Goal: Task Accomplishment & Management: Manage account settings

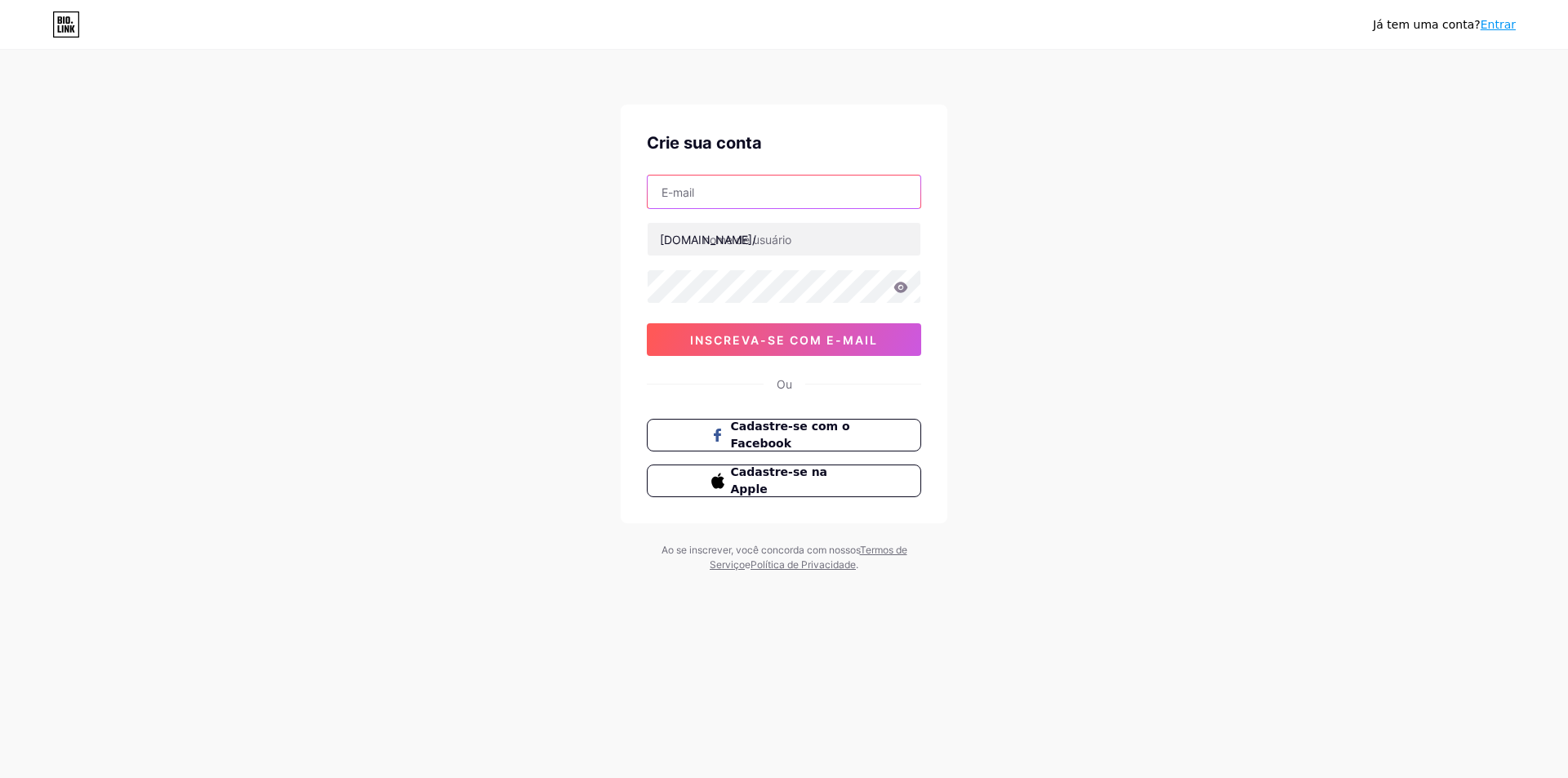
click at [722, 195] on input "text" at bounding box center [784, 191] width 273 height 33
type input "contatojfplaytv@gmail.com"
click at [805, 237] on input "text" at bounding box center [784, 239] width 273 height 33
type input "jefftyf"
click at [575, 290] on div "Já tem uma conta? Entrar Crie sua conta contatojfplaytv@gmail.com bio.link/ jef…" at bounding box center [784, 312] width 1568 height 625
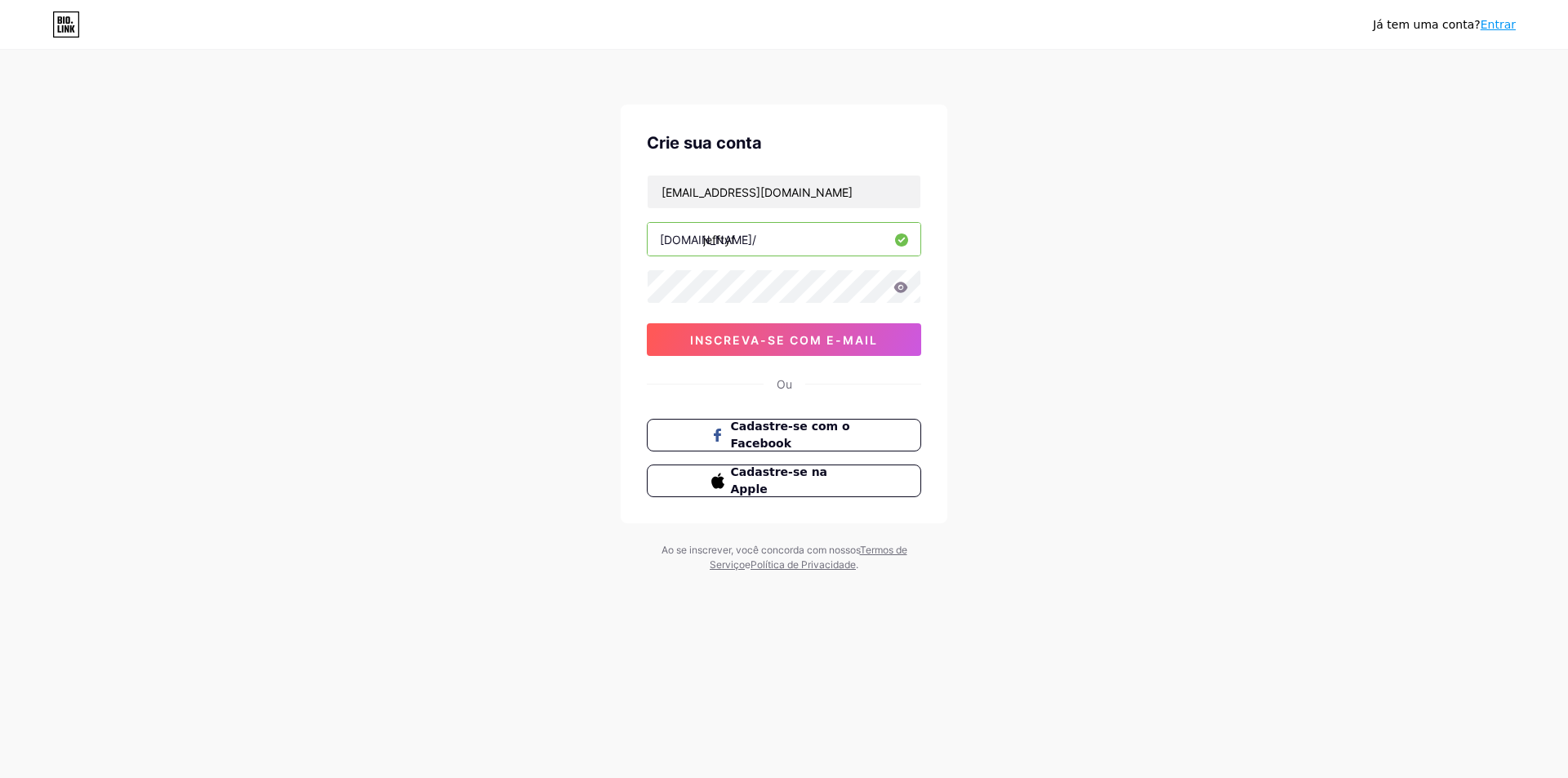
click at [904, 285] on icon at bounding box center [901, 287] width 14 height 10
click at [901, 290] on icon at bounding box center [901, 288] width 15 height 11
click at [535, 340] on div "Já tem uma conta? Entrar Crie sua conta contatojfplaytv@gmail.com bio.link/ jef…" at bounding box center [784, 312] width 1568 height 625
click at [605, 280] on div "Já tem uma conta? Entrar Crie sua conta contatojfplaytv@gmail.com bio.link/ jef…" at bounding box center [784, 312] width 1568 height 625
click at [795, 352] on button "inscreva-se com e-mail" at bounding box center [784, 339] width 275 height 33
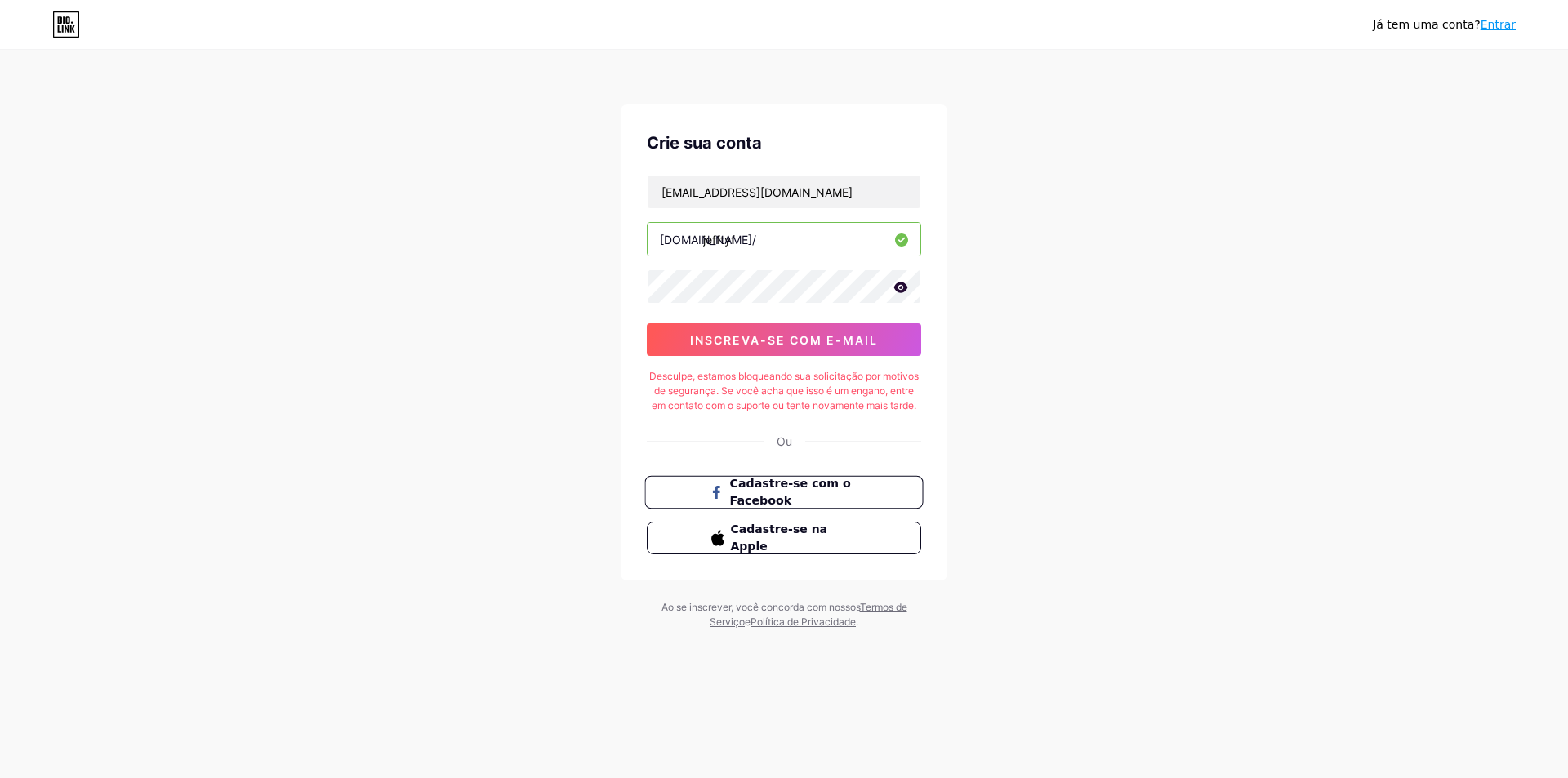
click at [820, 497] on span "Cadastre-se com o Facebook" at bounding box center [793, 493] width 128 height 35
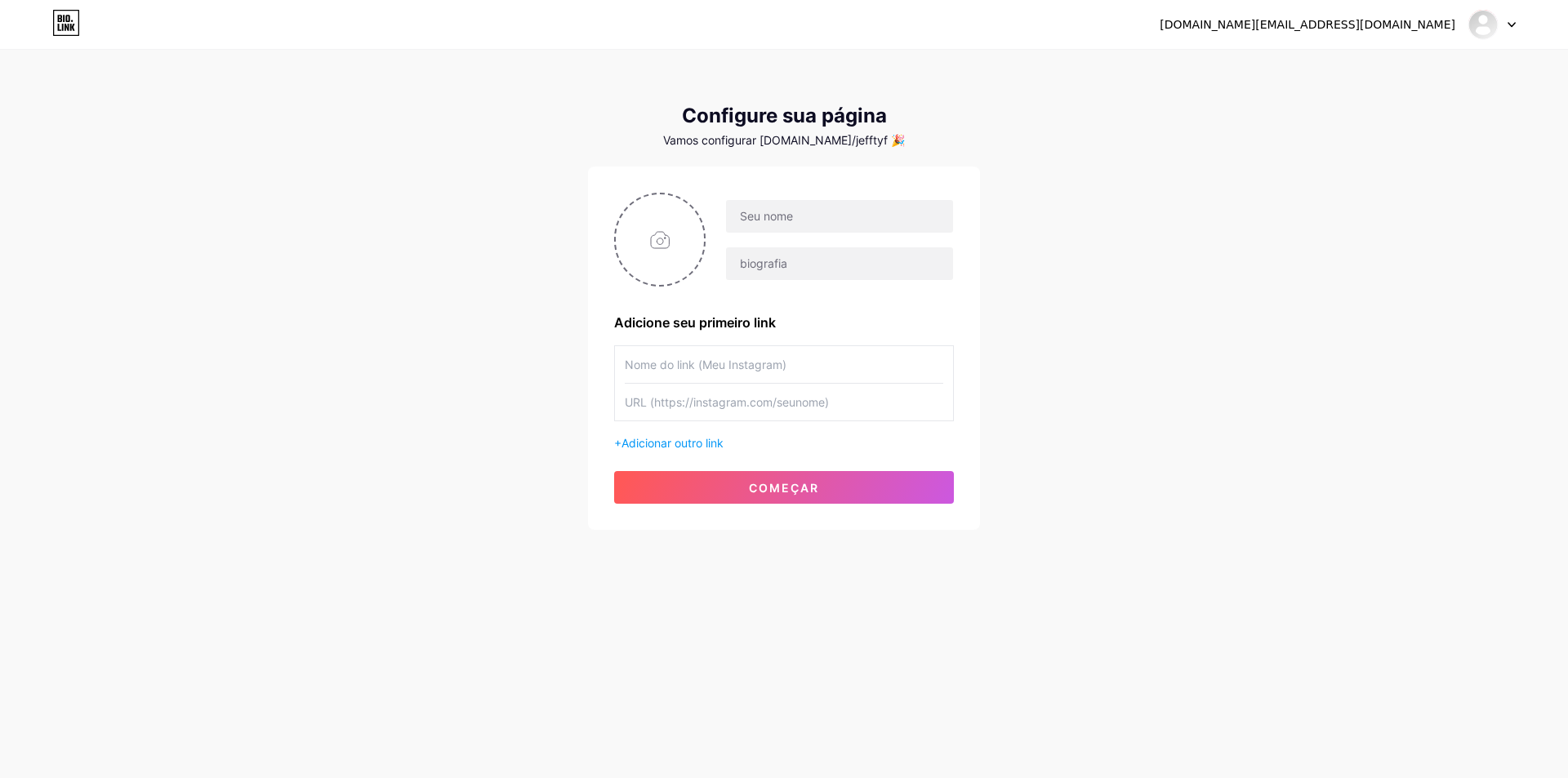
click at [799, 235] on div at bounding box center [830, 239] width 249 height 81
click at [799, 226] on input "text" at bounding box center [839, 216] width 227 height 33
type input "Jfplaytv"
click at [771, 259] on input "text" at bounding box center [839, 263] width 227 height 33
click at [680, 368] on input "text" at bounding box center [784, 364] width 319 height 36
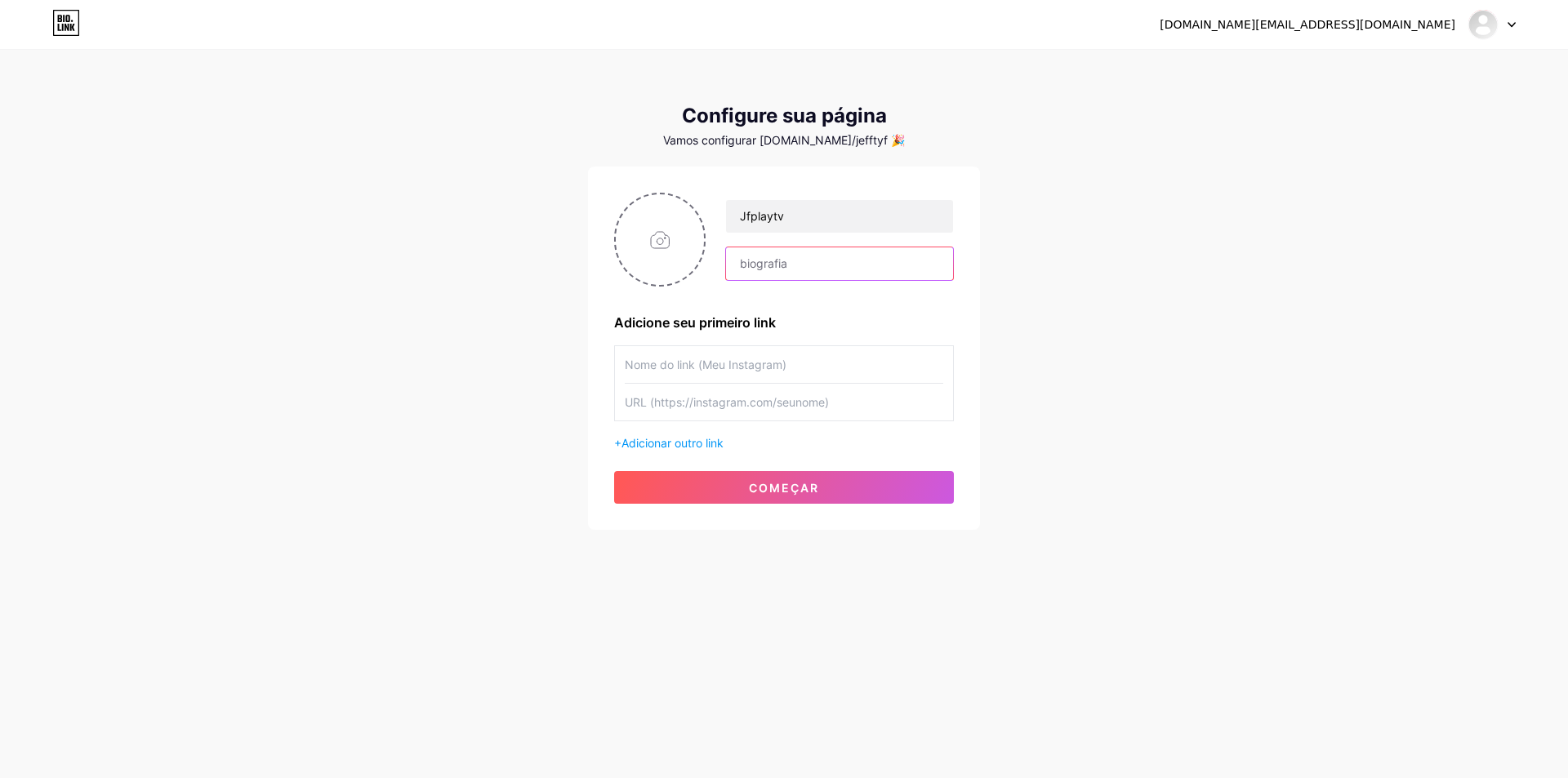
click at [803, 261] on input "text" at bounding box center [839, 263] width 227 height 33
click at [699, 366] on input "text" at bounding box center [784, 364] width 319 height 36
type input "jfplaytv"
click at [678, 400] on input "text" at bounding box center [784, 402] width 319 height 36
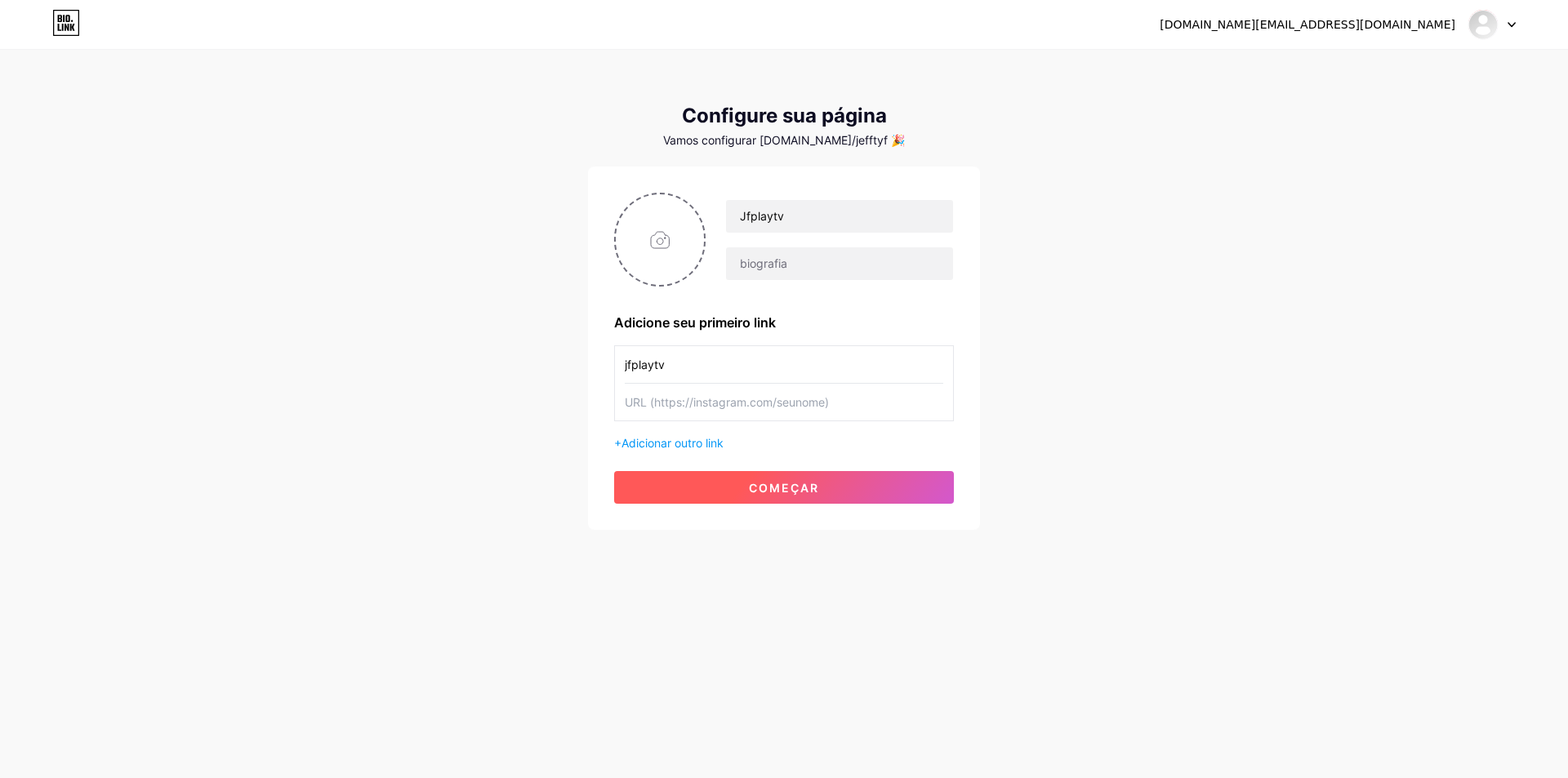
click at [810, 493] on font "começar" at bounding box center [784, 488] width 70 height 14
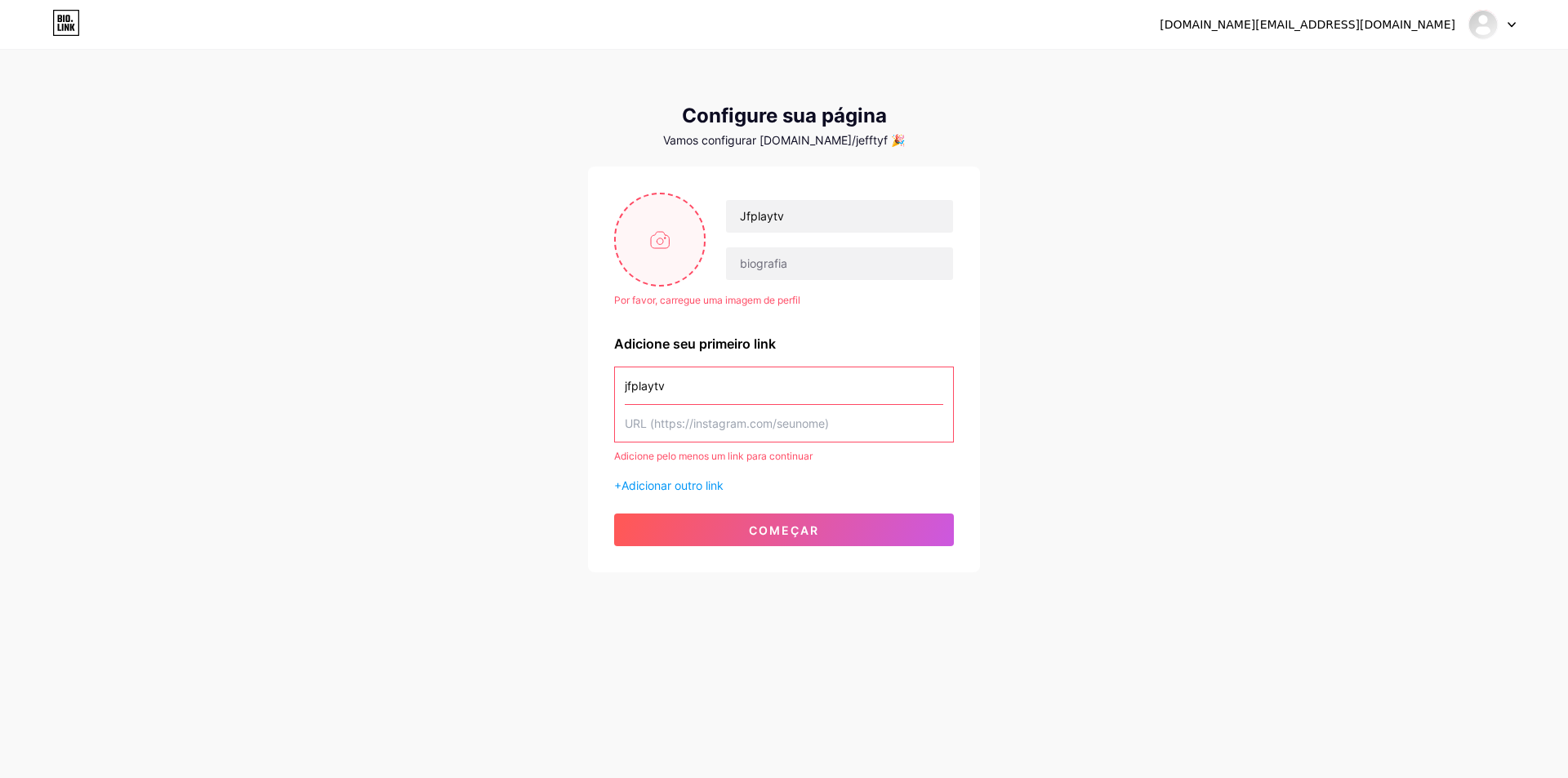
click at [668, 241] on input "file" at bounding box center [660, 239] width 88 height 91
type input "C:\fakepath\logo megaplayer.png"
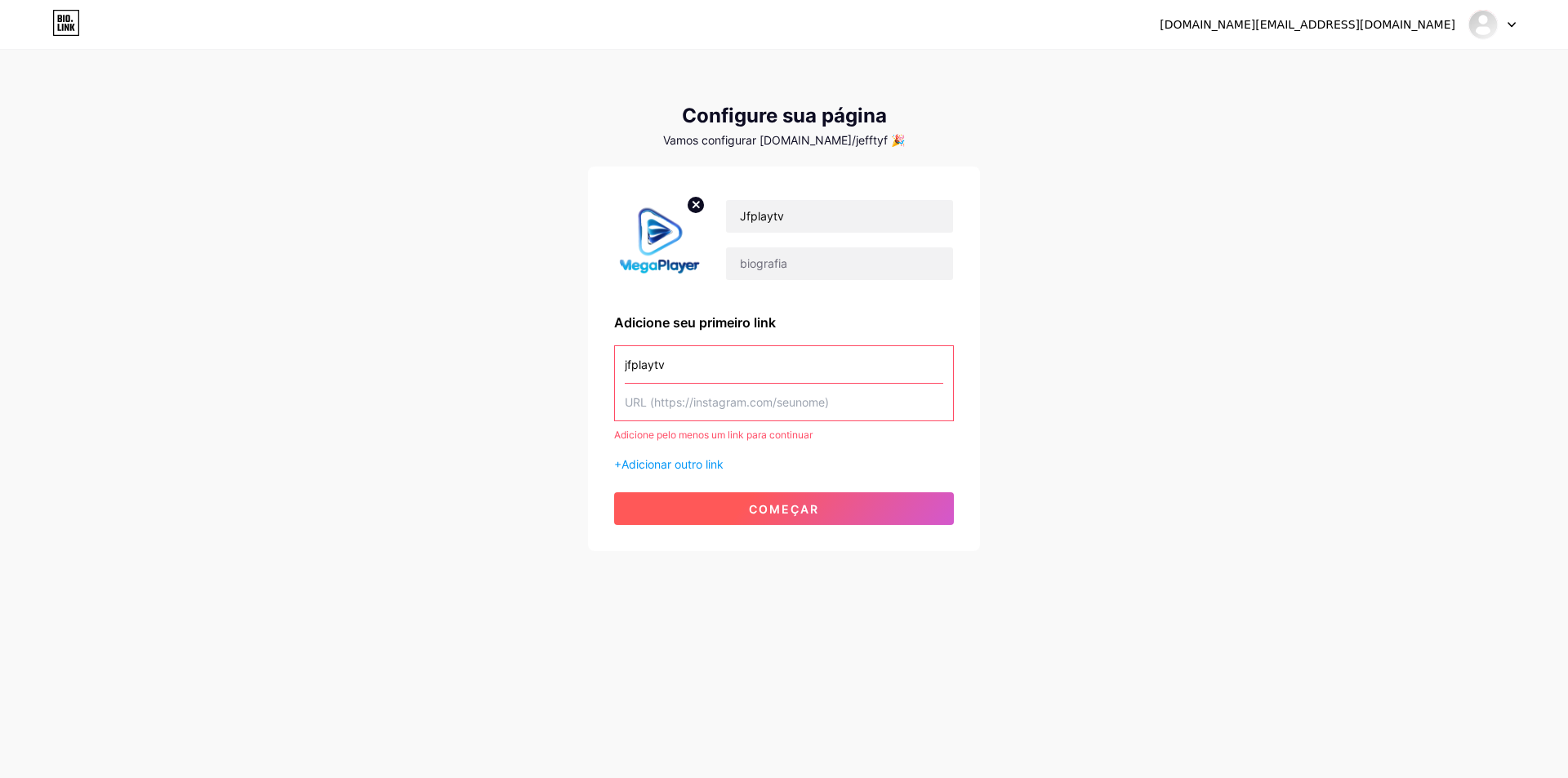
click at [757, 502] on font "começar" at bounding box center [784, 509] width 70 height 14
click at [677, 408] on input "text" at bounding box center [784, 402] width 319 height 36
click at [651, 462] on font "Adicionar outro link" at bounding box center [672, 464] width 102 height 14
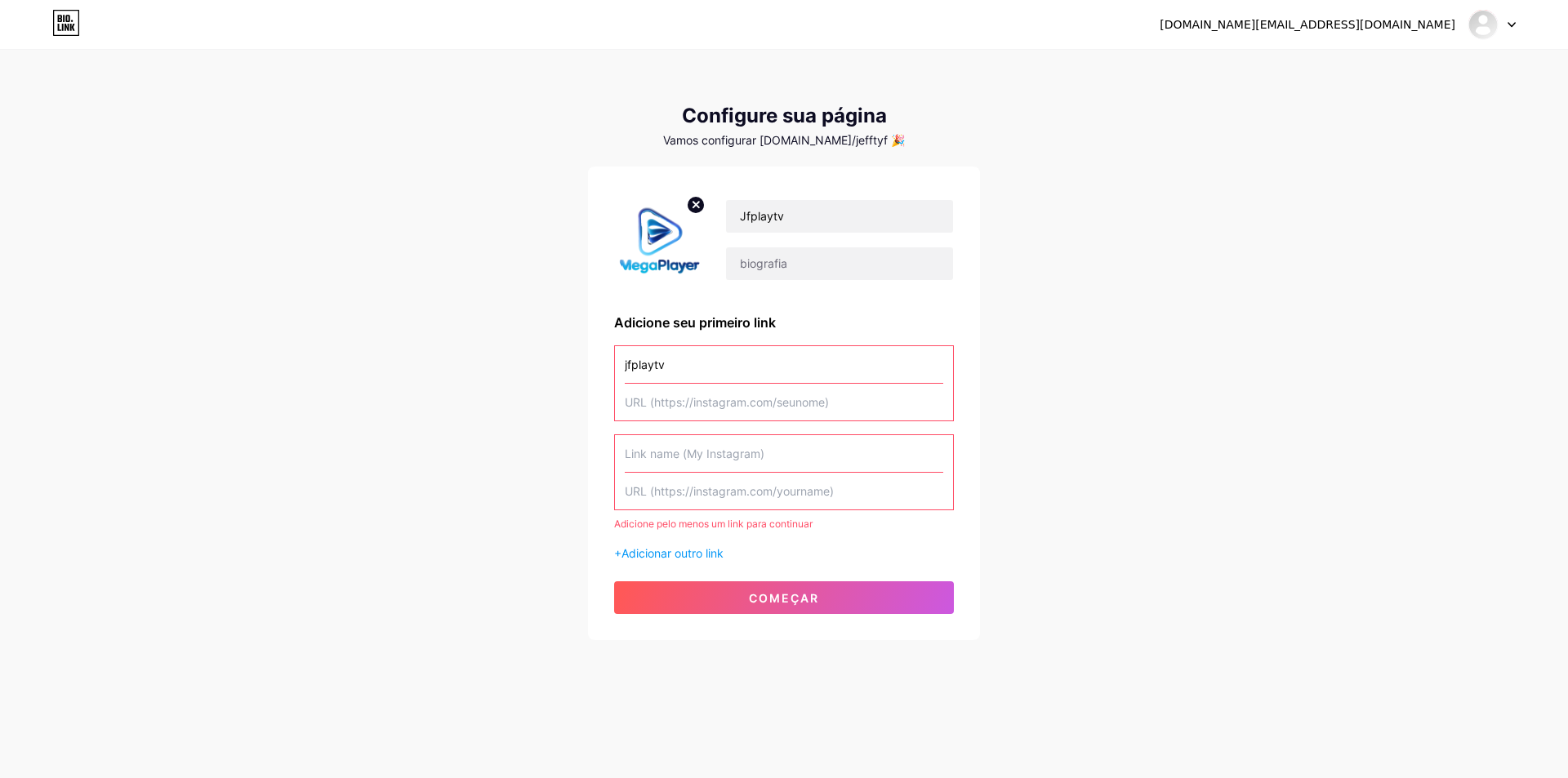
click at [688, 525] on font "Adicione pelo menos um link para continuar" at bounding box center [713, 523] width 198 height 12
drag, startPoint x: 778, startPoint y: 529, endPoint x: 776, endPoint y: 498, distance: 31.1
click at [778, 528] on font "Adicione pelo menos um link para continuar" at bounding box center [713, 523] width 198 height 12
click at [773, 415] on input "text" at bounding box center [784, 402] width 319 height 36
click at [734, 361] on input "jfplaytv" at bounding box center [784, 364] width 319 height 36
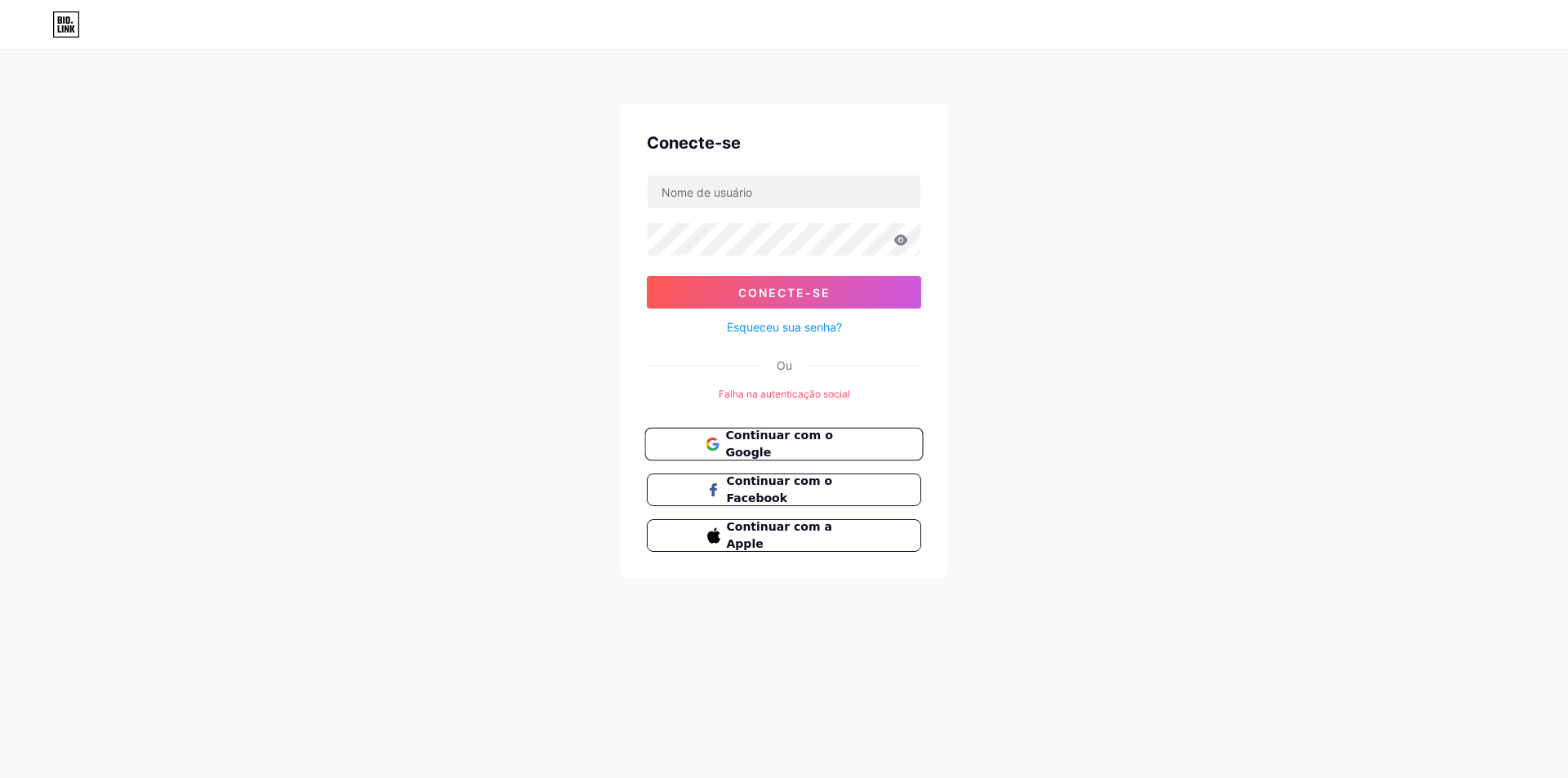
click at [833, 447] on font "Continuar com o Google" at bounding box center [778, 444] width 107 height 31
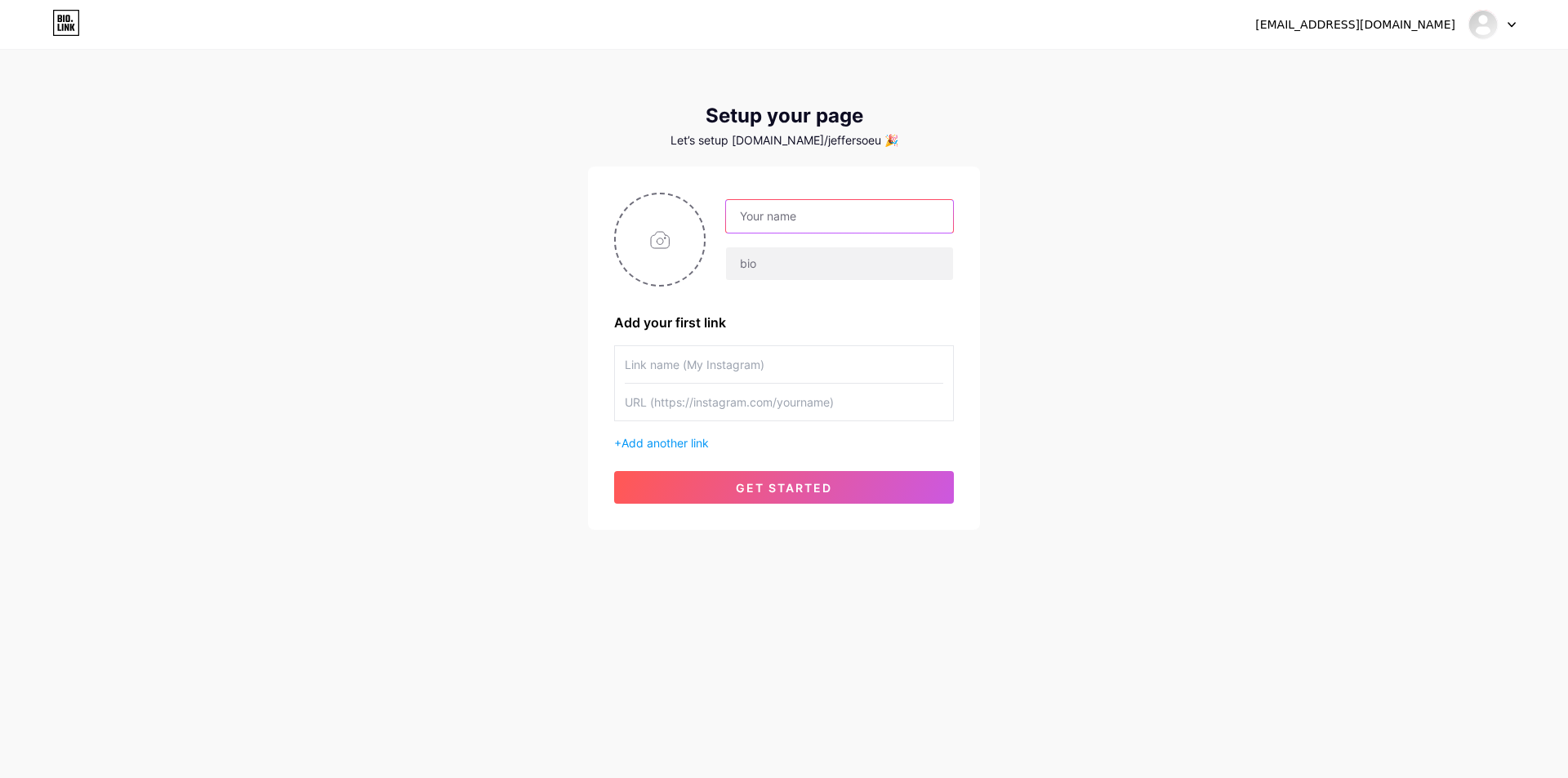
click at [769, 212] on input "text" at bounding box center [839, 216] width 227 height 33
type input "Jfplaytv"
click at [663, 238] on input "file" at bounding box center [660, 239] width 88 height 91
type input "C:\fakepath\logo megaplayer.png"
click at [662, 400] on input "text" at bounding box center [784, 402] width 319 height 36
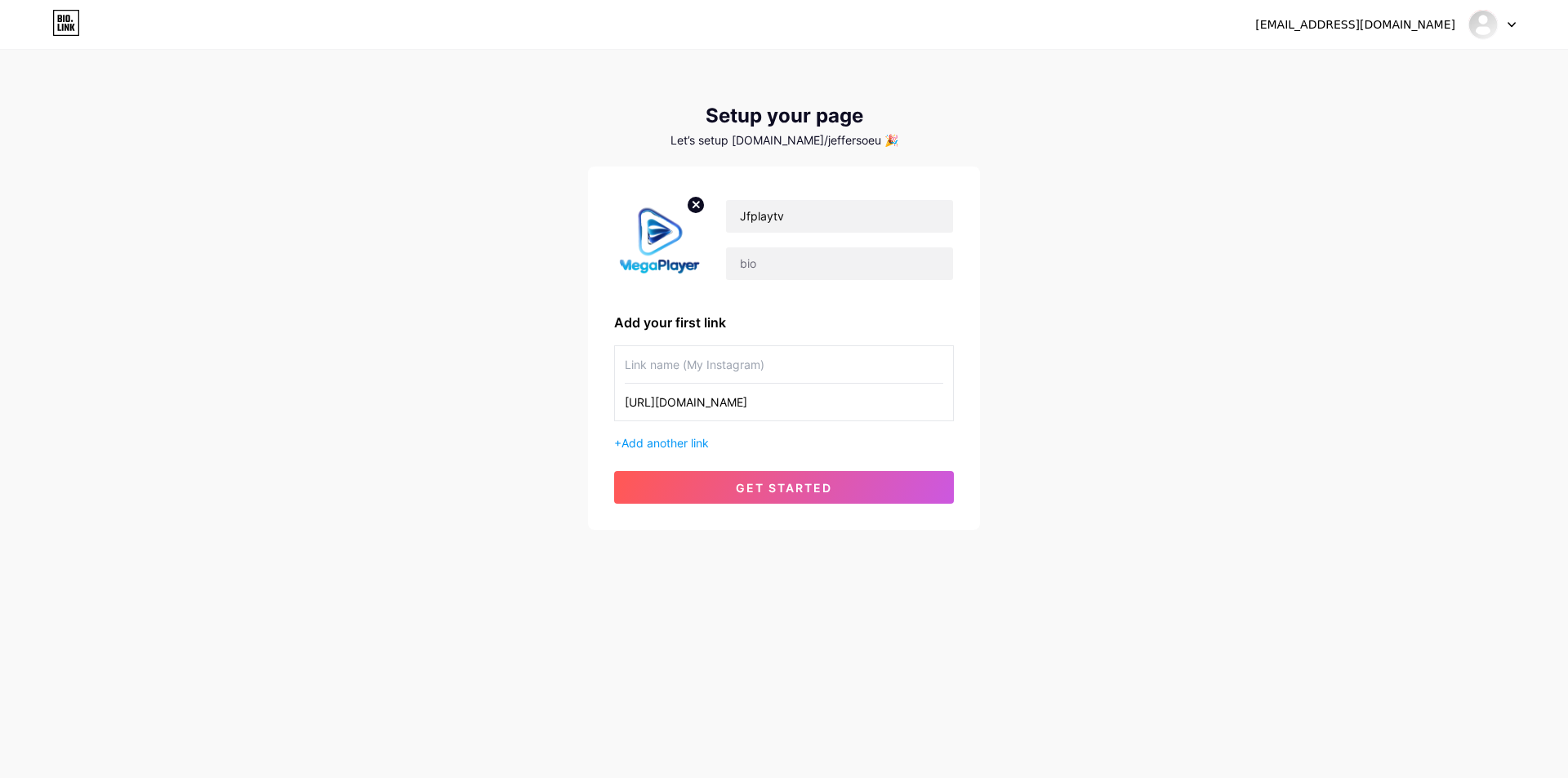
type input "https://www.instagram.com/jfplaytvcontato"
click at [688, 361] on input "text" at bounding box center [784, 364] width 319 height 36
type input "Jfplaytv"
click at [847, 487] on button "get started" at bounding box center [784, 487] width 340 height 33
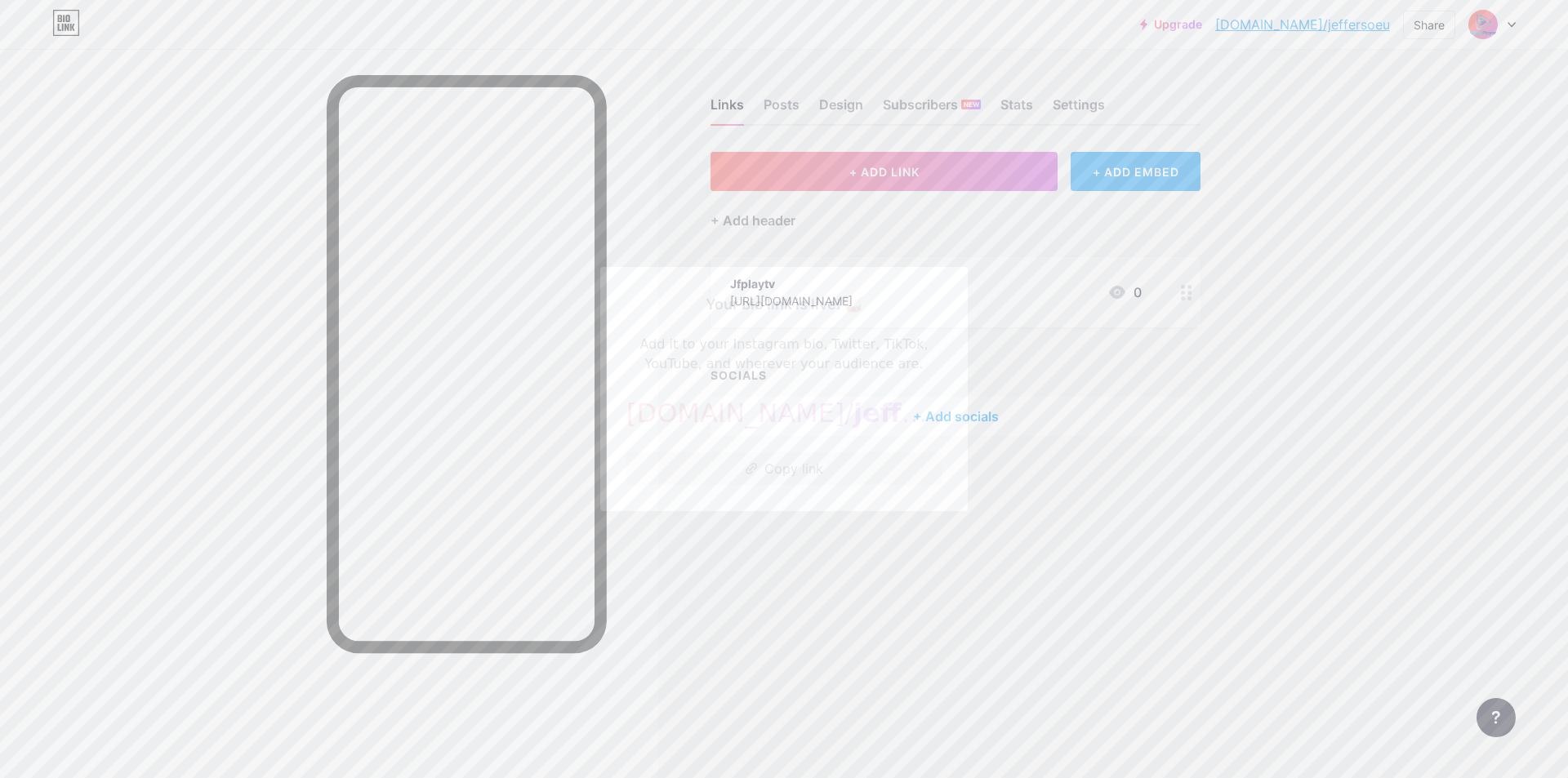
click at [771, 466] on button "Copy link" at bounding box center [783, 468] width 315 height 33
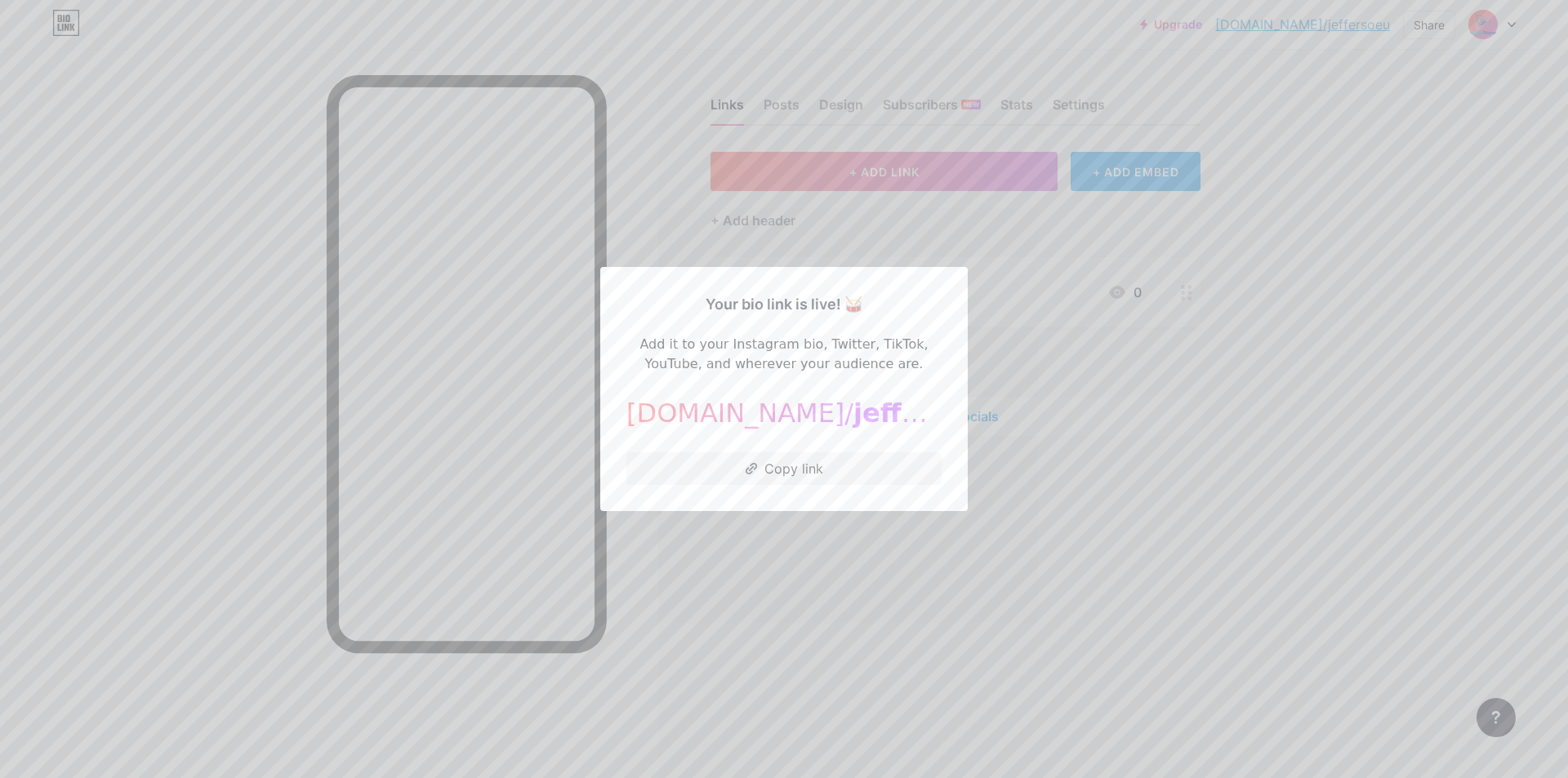
click at [1292, 400] on div at bounding box center [784, 389] width 1568 height 778
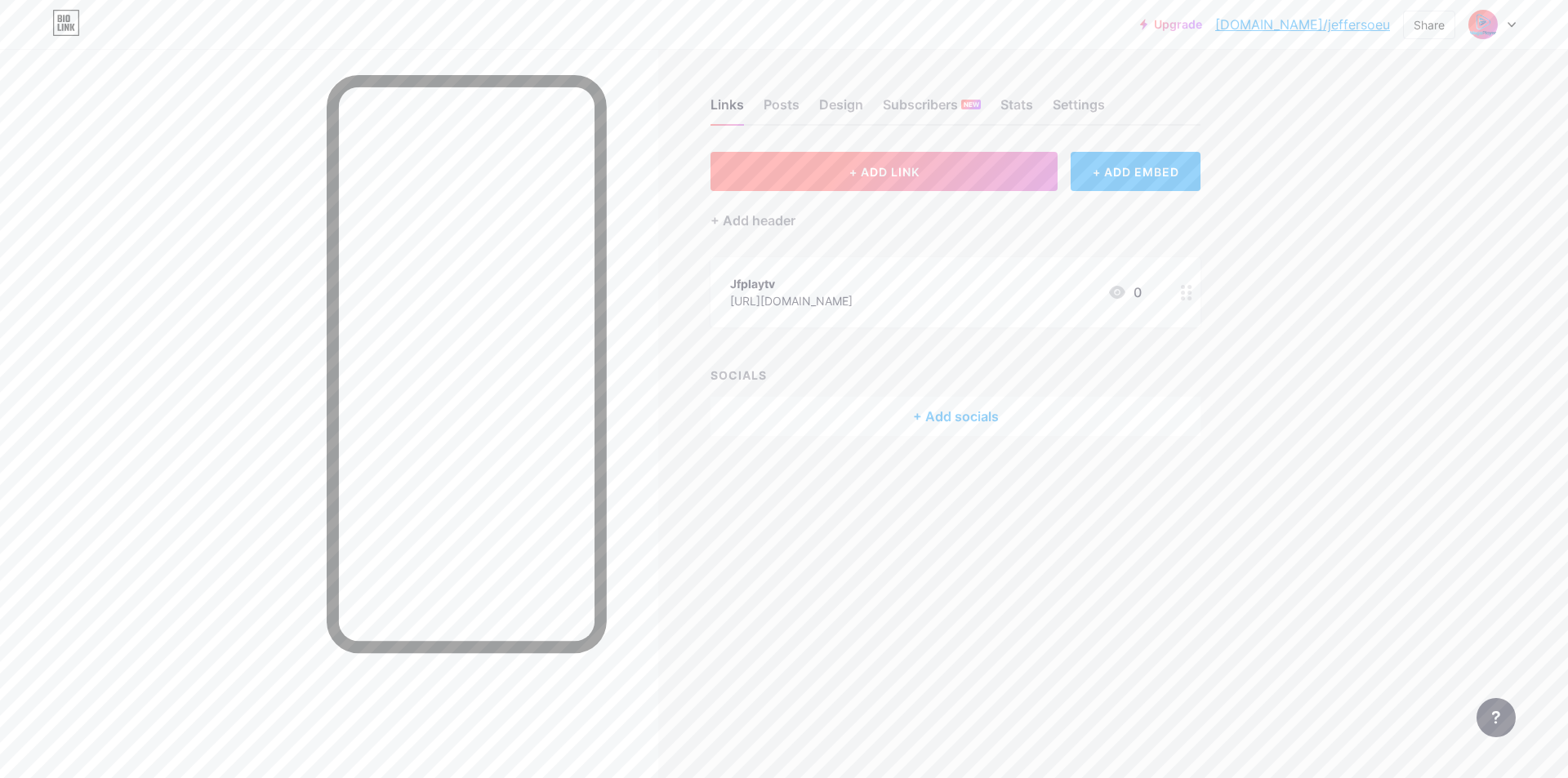
click at [900, 183] on button "+ ADD LINK" at bounding box center [884, 172] width 348 height 39
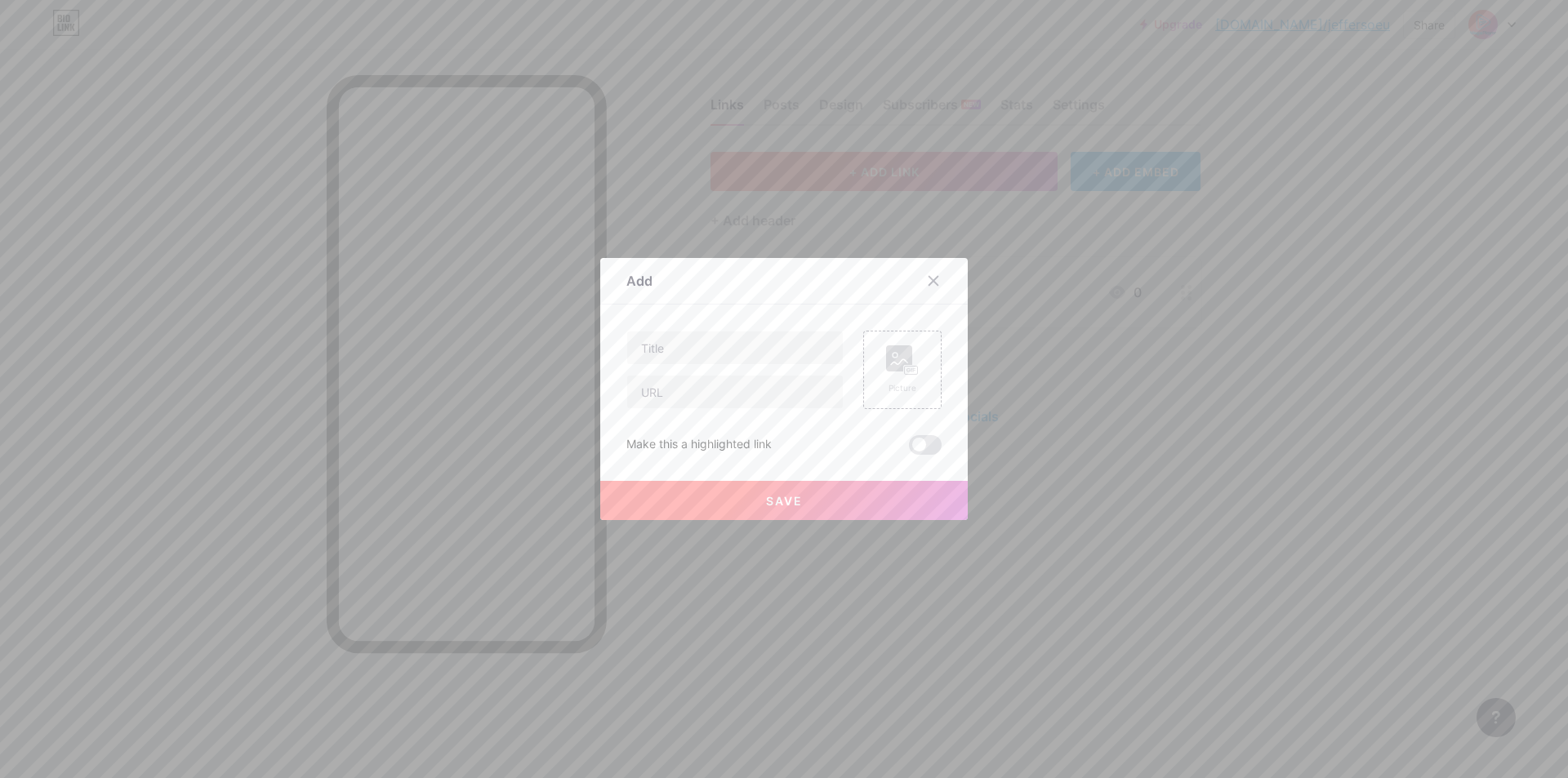
click at [900, 183] on div at bounding box center [784, 389] width 1568 height 778
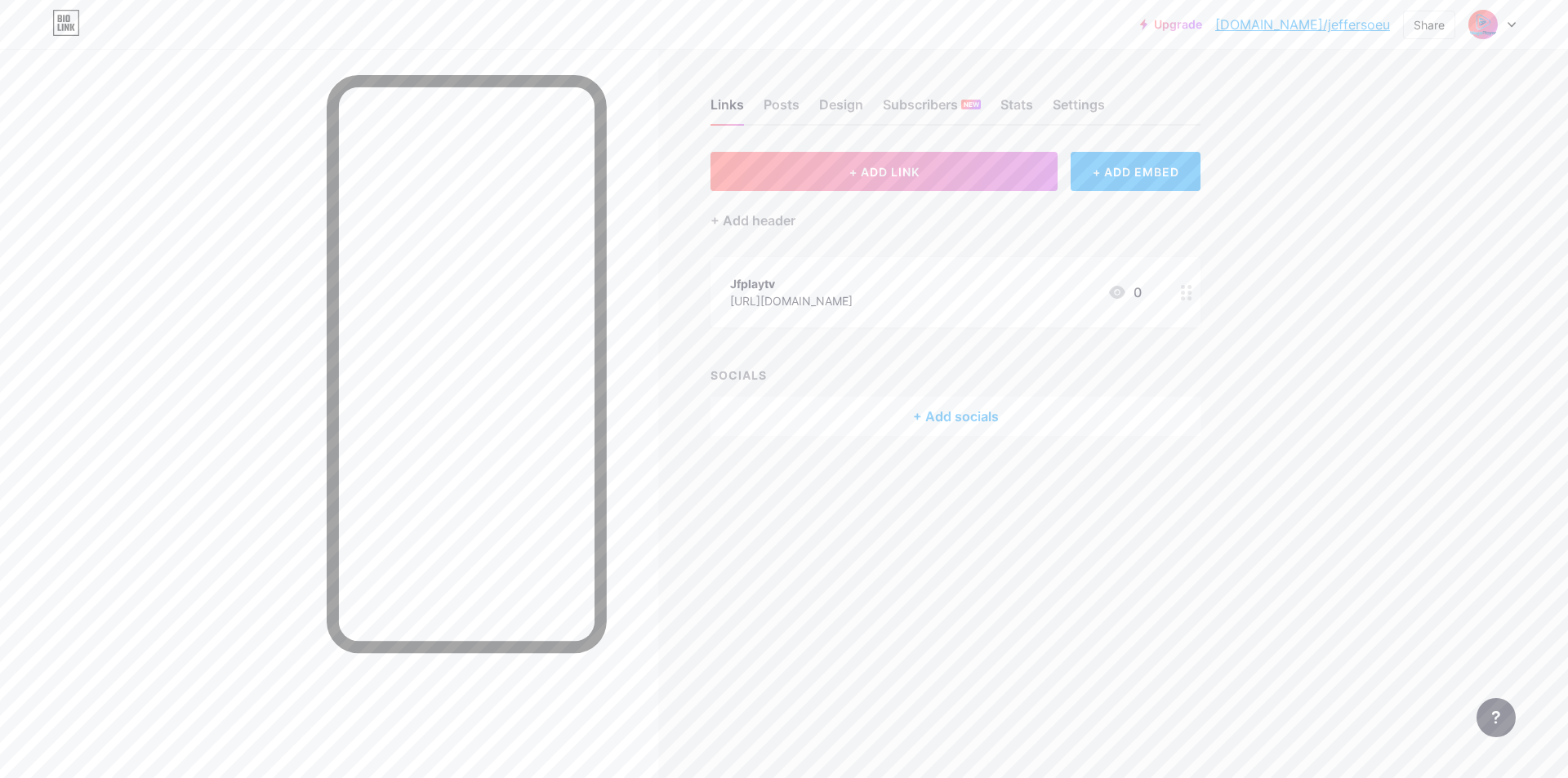
drag, startPoint x: 756, startPoint y: 295, endPoint x: 1100, endPoint y: 243, distance: 347.9
click at [1081, 236] on div "+ ADD LINK + ADD EMBED + Add header Jfplaytv https://www.instagram.com/jfplaytv…" at bounding box center [955, 294] width 490 height 284
click at [1185, 290] on icon at bounding box center [1187, 292] width 11 height 16
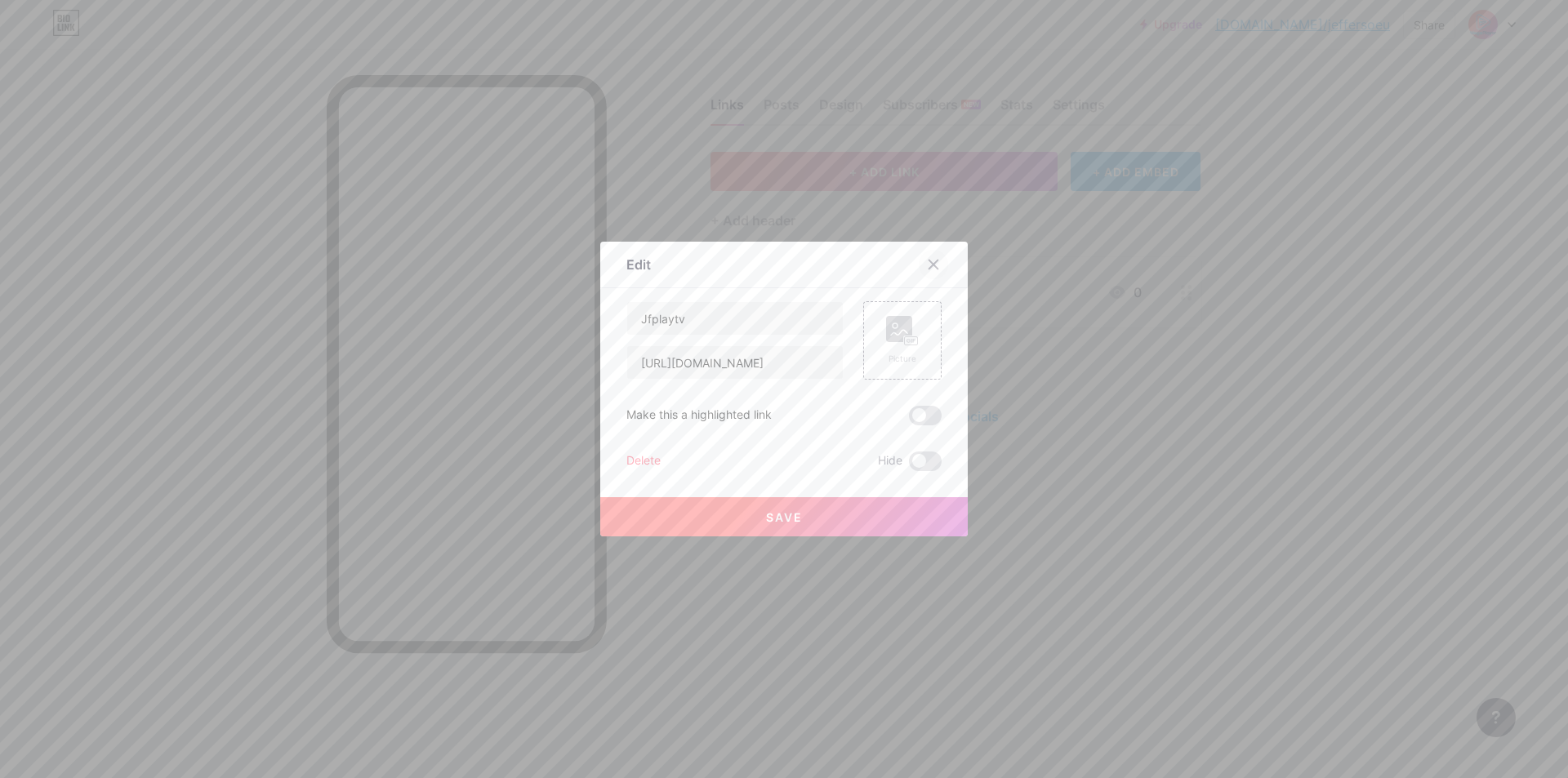
click at [929, 267] on icon at bounding box center [934, 264] width 13 height 13
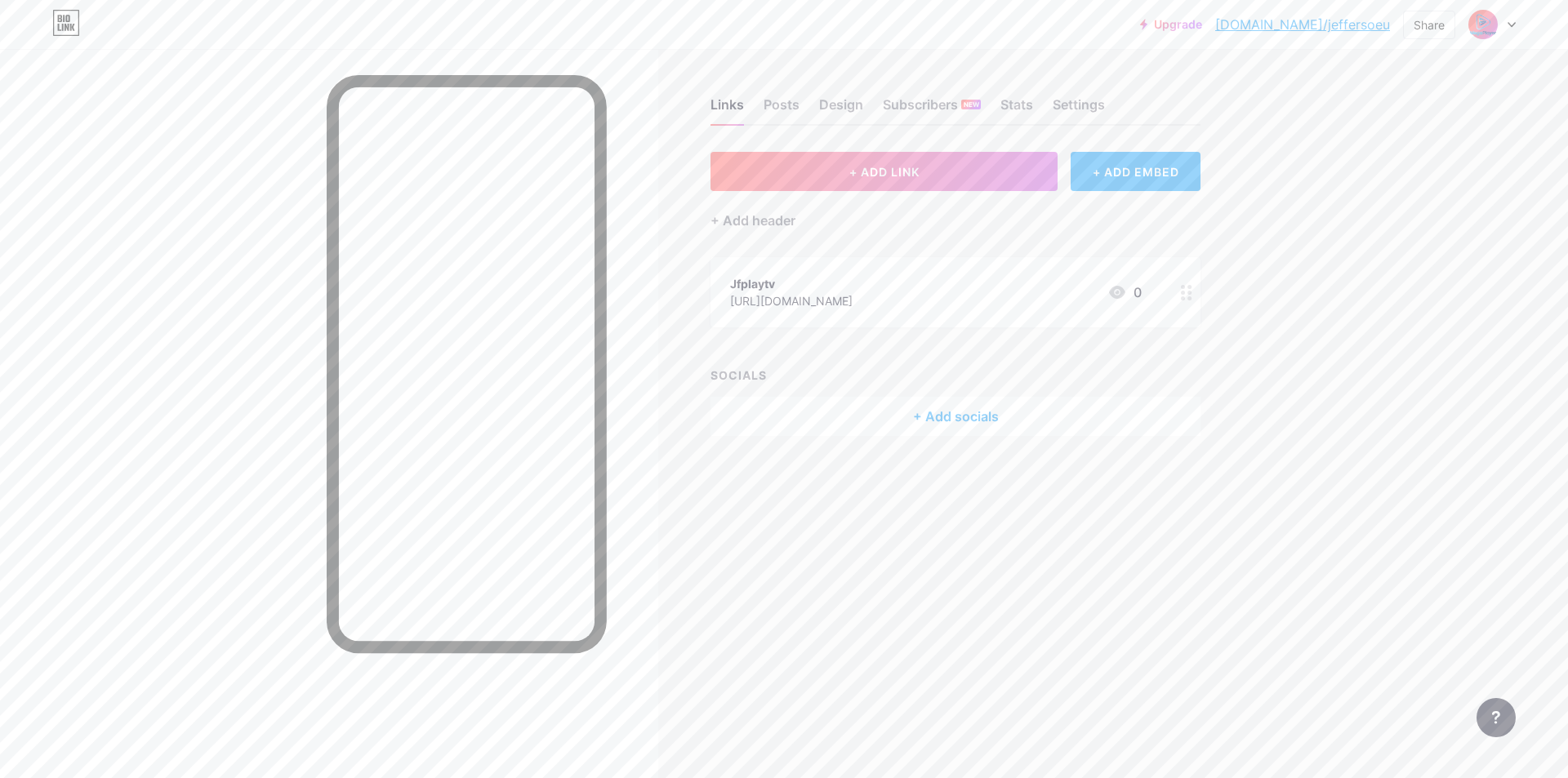
click at [1177, 293] on div at bounding box center [1187, 291] width 28 height 70
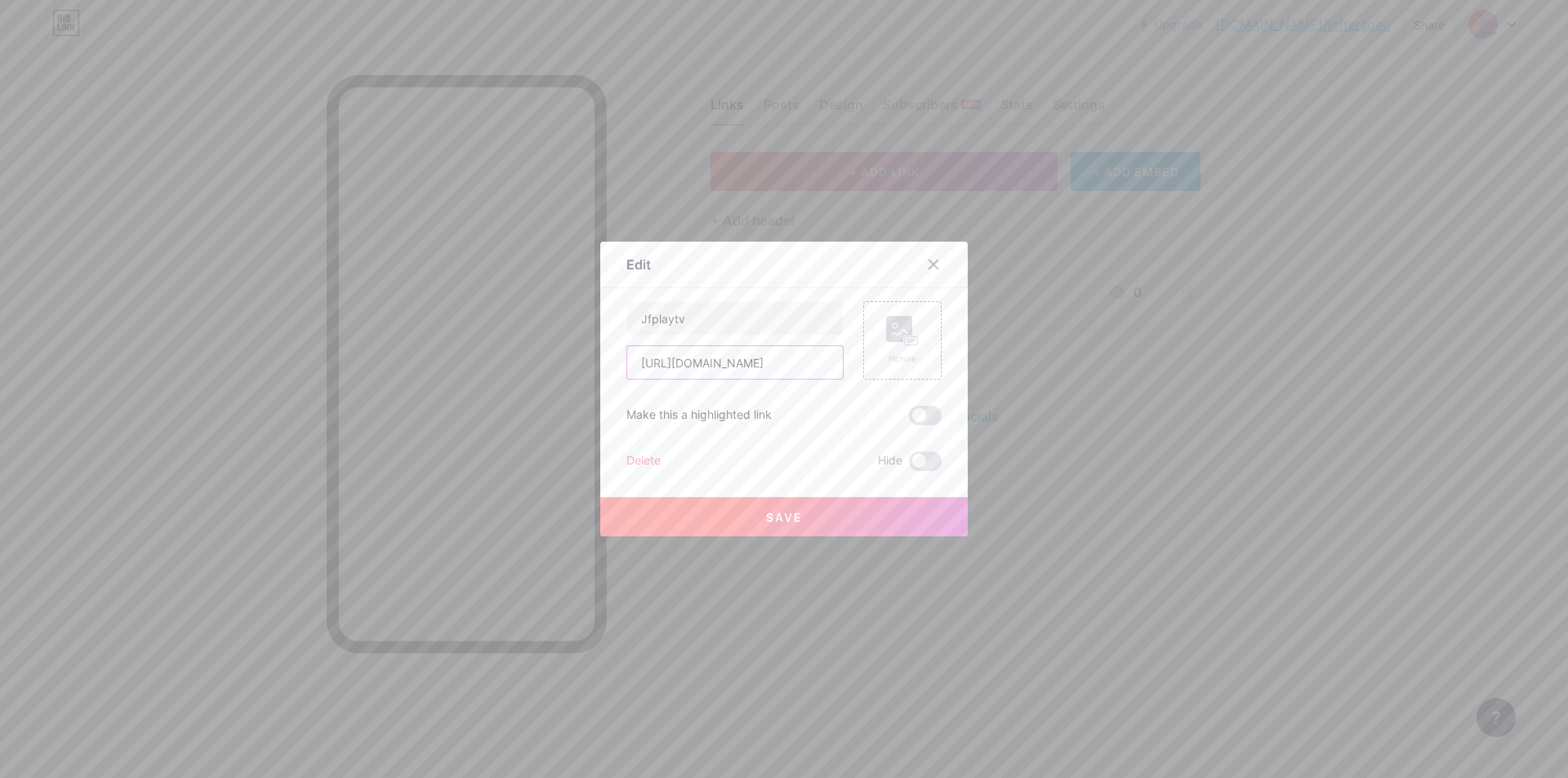
click at [767, 353] on input "https://www.instagram.com/jfplaytvcontato" at bounding box center [734, 362] width 216 height 33
drag, startPoint x: 633, startPoint y: 360, endPoint x: 870, endPoint y: 366, distance: 237.1
click at [872, 366] on div "Jfplaytv https://www.instagram.com/jfplaytvcontato Picture" at bounding box center [783, 341] width 315 height 78
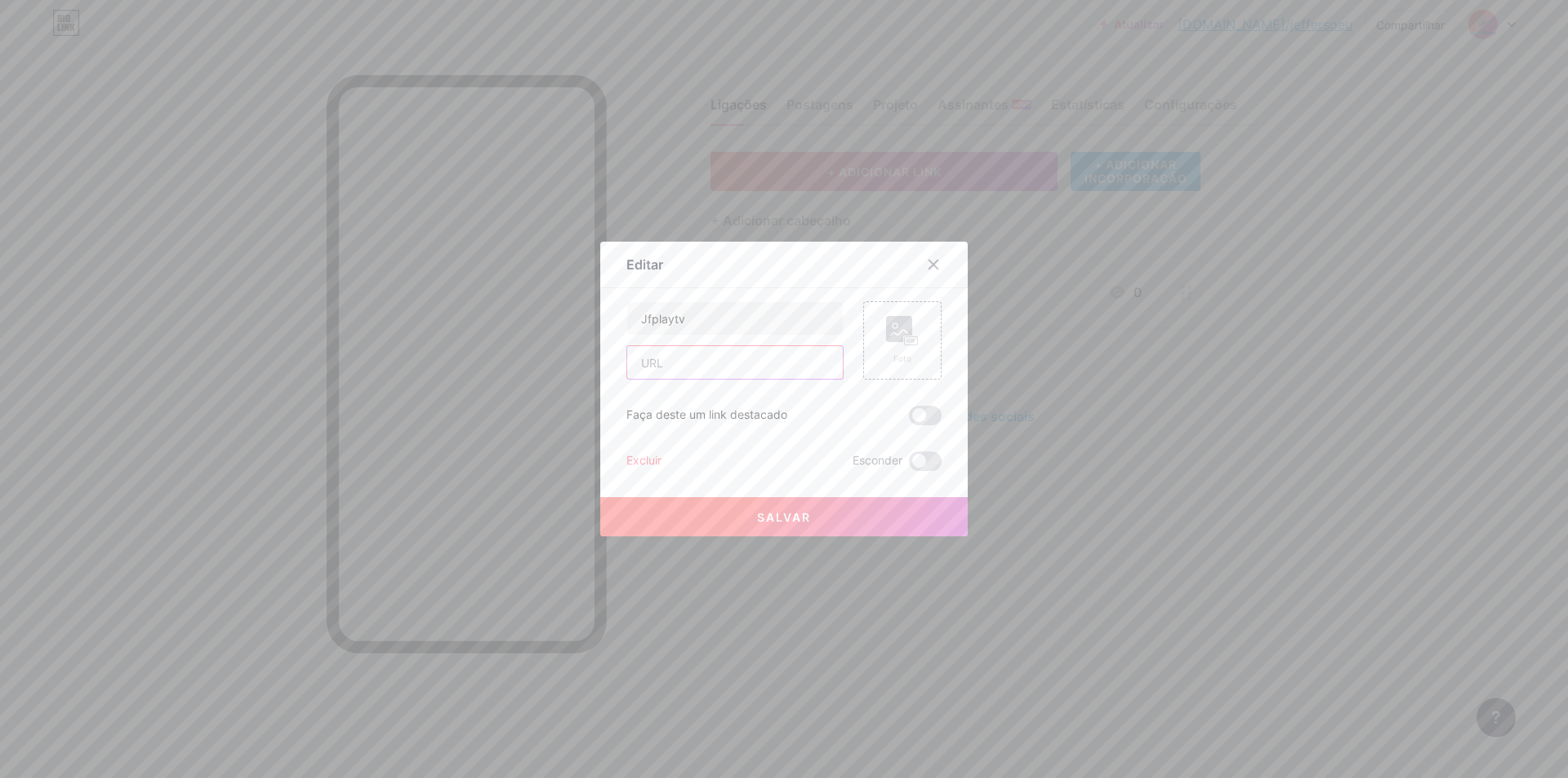
click at [672, 356] on input "text" at bounding box center [734, 362] width 216 height 33
paste input "http://142.202.48.2:25500/series.php#"
type input "http://142.202.48.2:25500/series.php#"
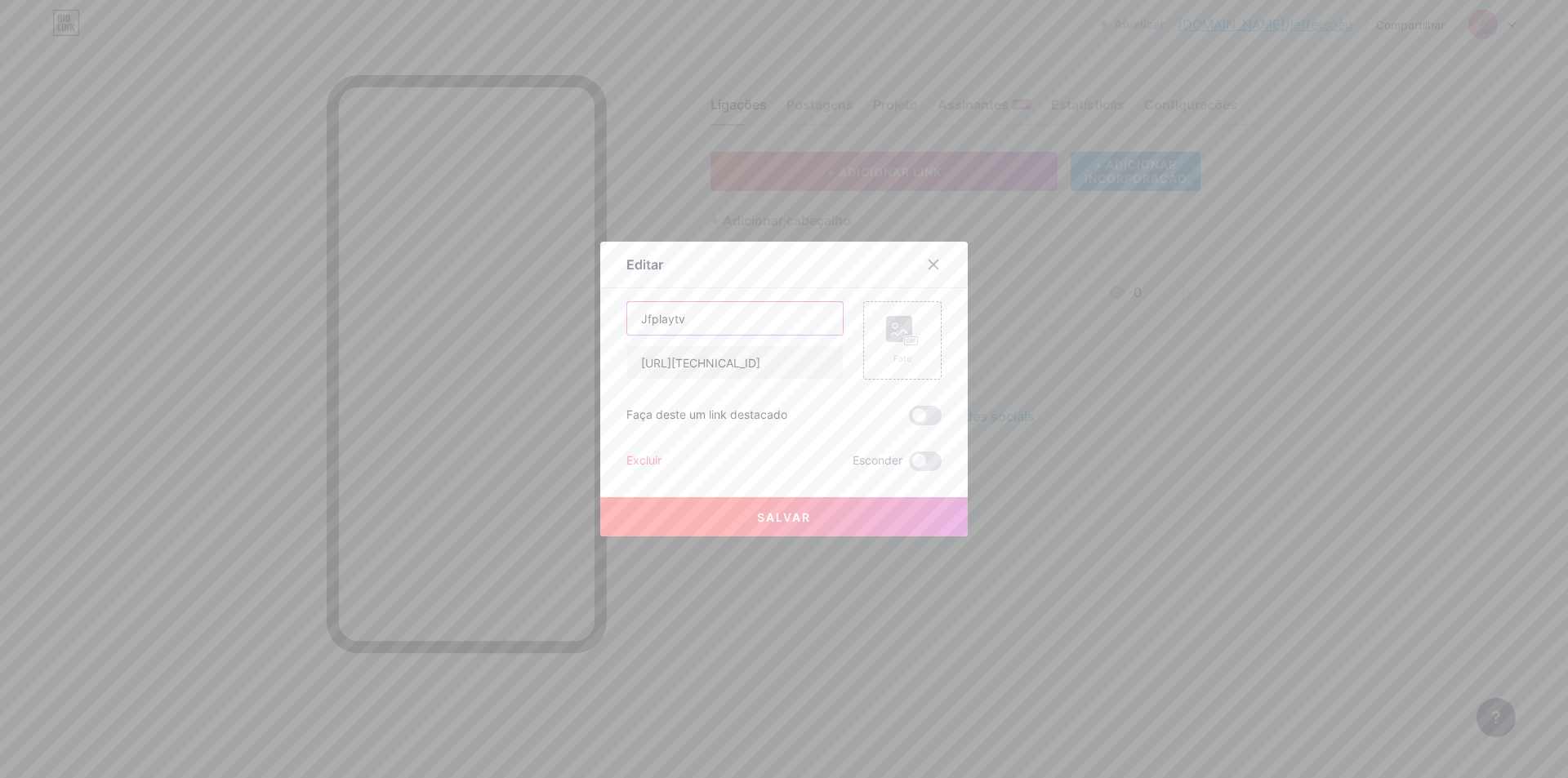
click at [684, 328] on input "Jfplaytv" at bounding box center [734, 318] width 216 height 33
drag, startPoint x: 692, startPoint y: 318, endPoint x: 516, endPoint y: 286, distance: 178.9
click at [516, 286] on div "Editar Contente YouTube Reproduza vídeos do YouTube sem sair da sua página. ADI…" at bounding box center [784, 389] width 1568 height 778
type input "Xtream"
click at [802, 517] on font "Salvar" at bounding box center [784, 516] width 54 height 14
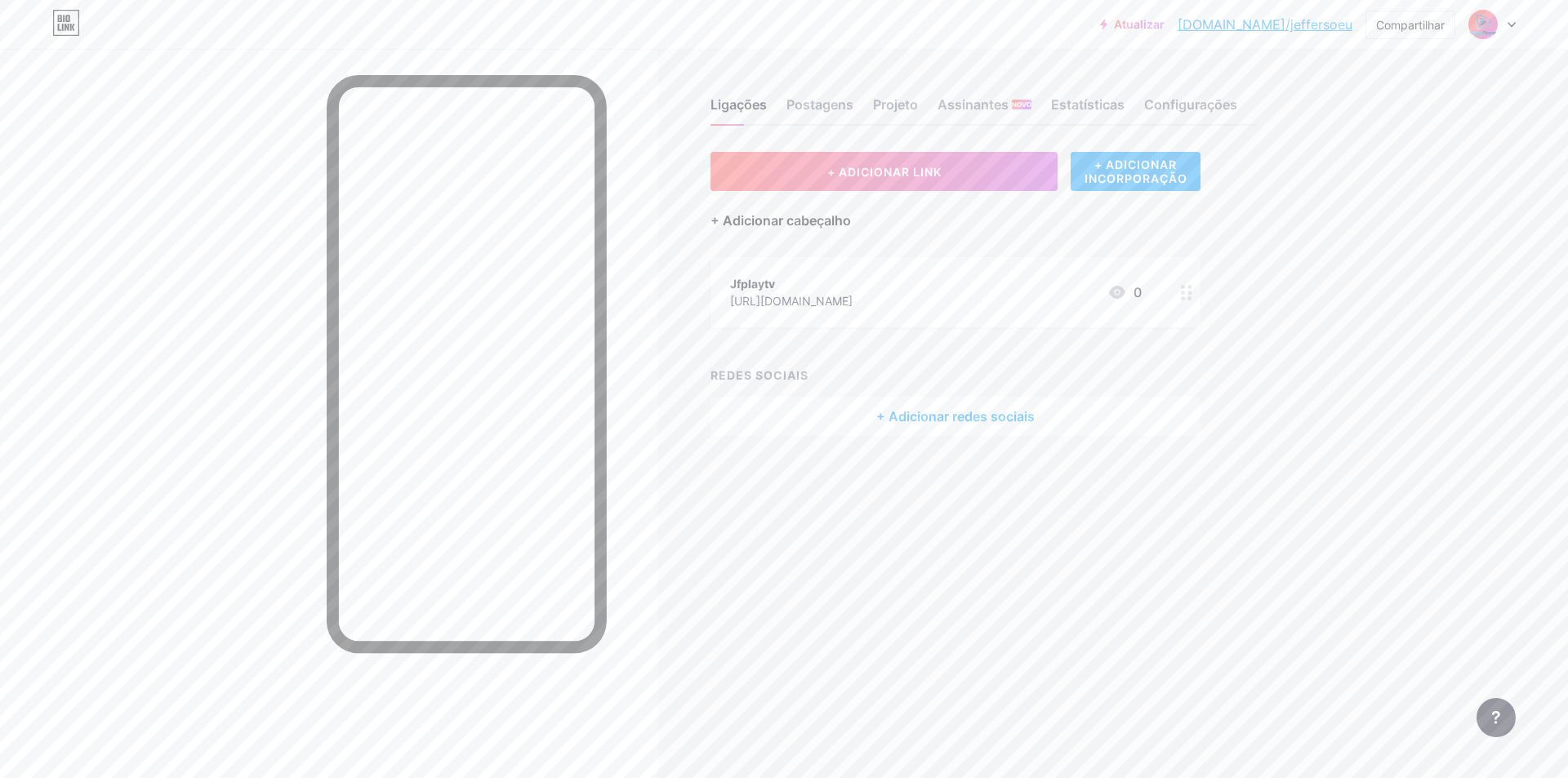
click at [783, 221] on font "+ Adicionar cabeçalho" at bounding box center [780, 219] width 140 height 16
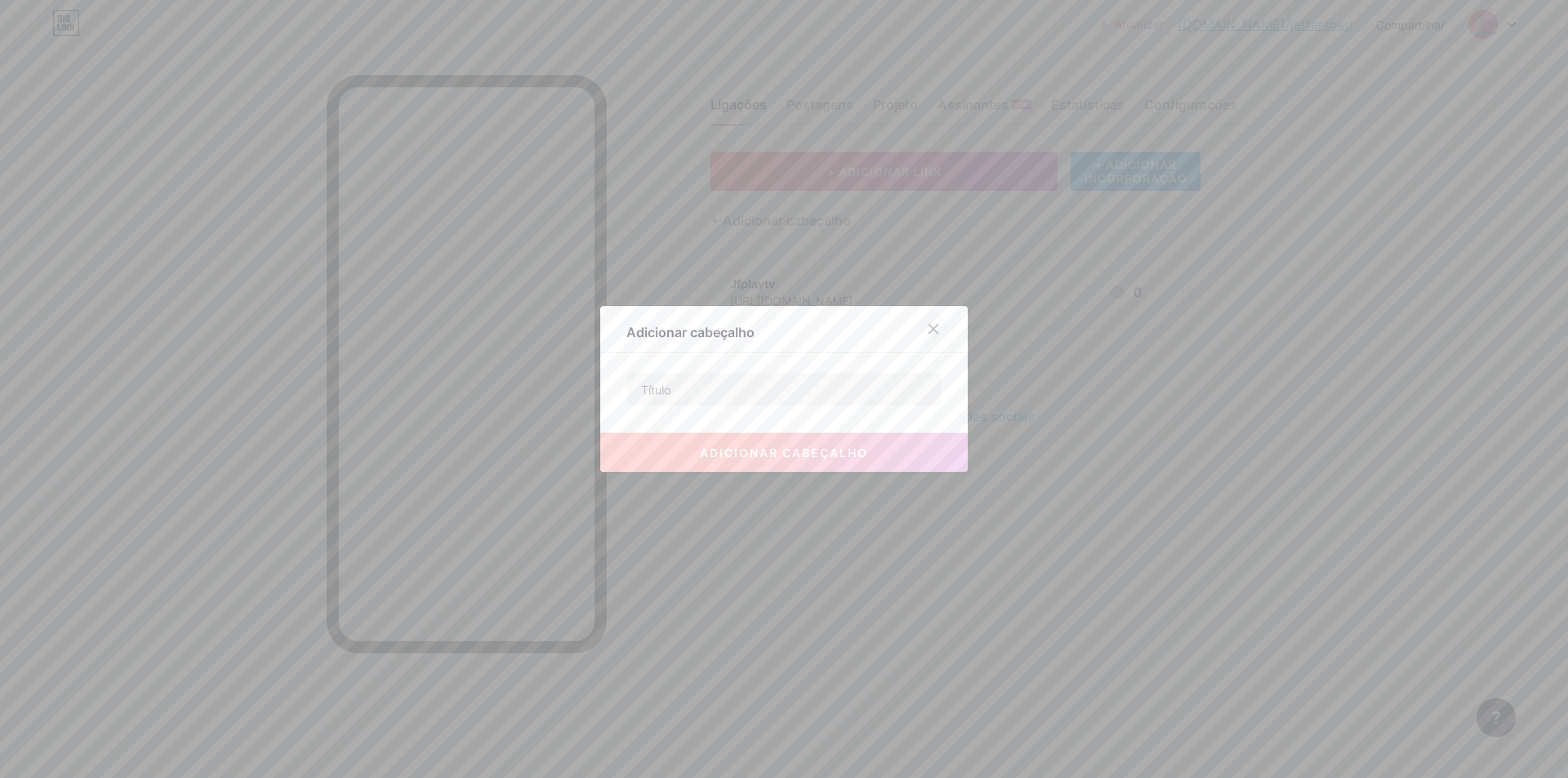
click at [931, 327] on icon at bounding box center [934, 330] width 9 height 9
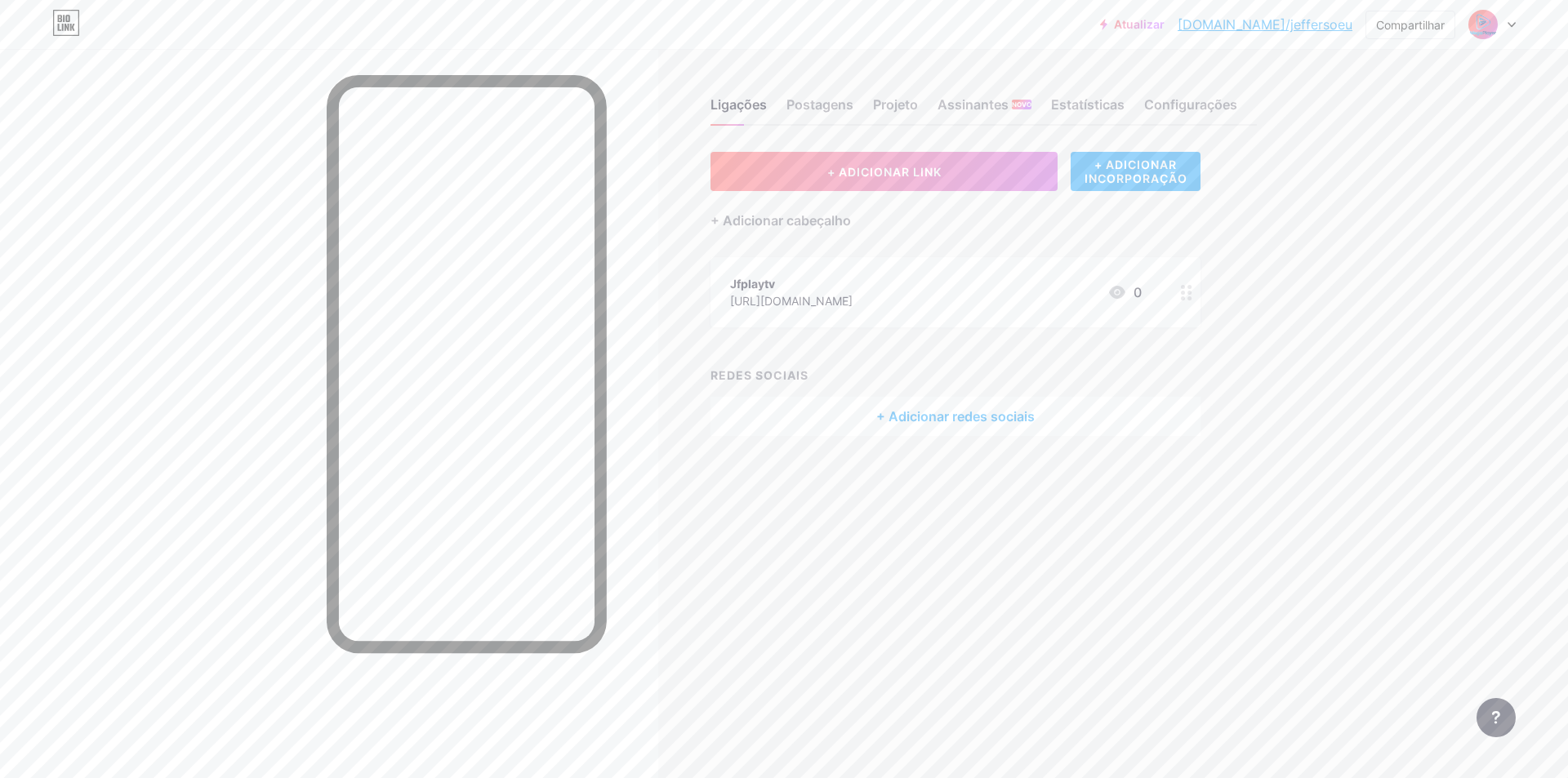
click at [837, 298] on font "https://www.instagram.com/jfplaytvcontato" at bounding box center [791, 301] width 122 height 14
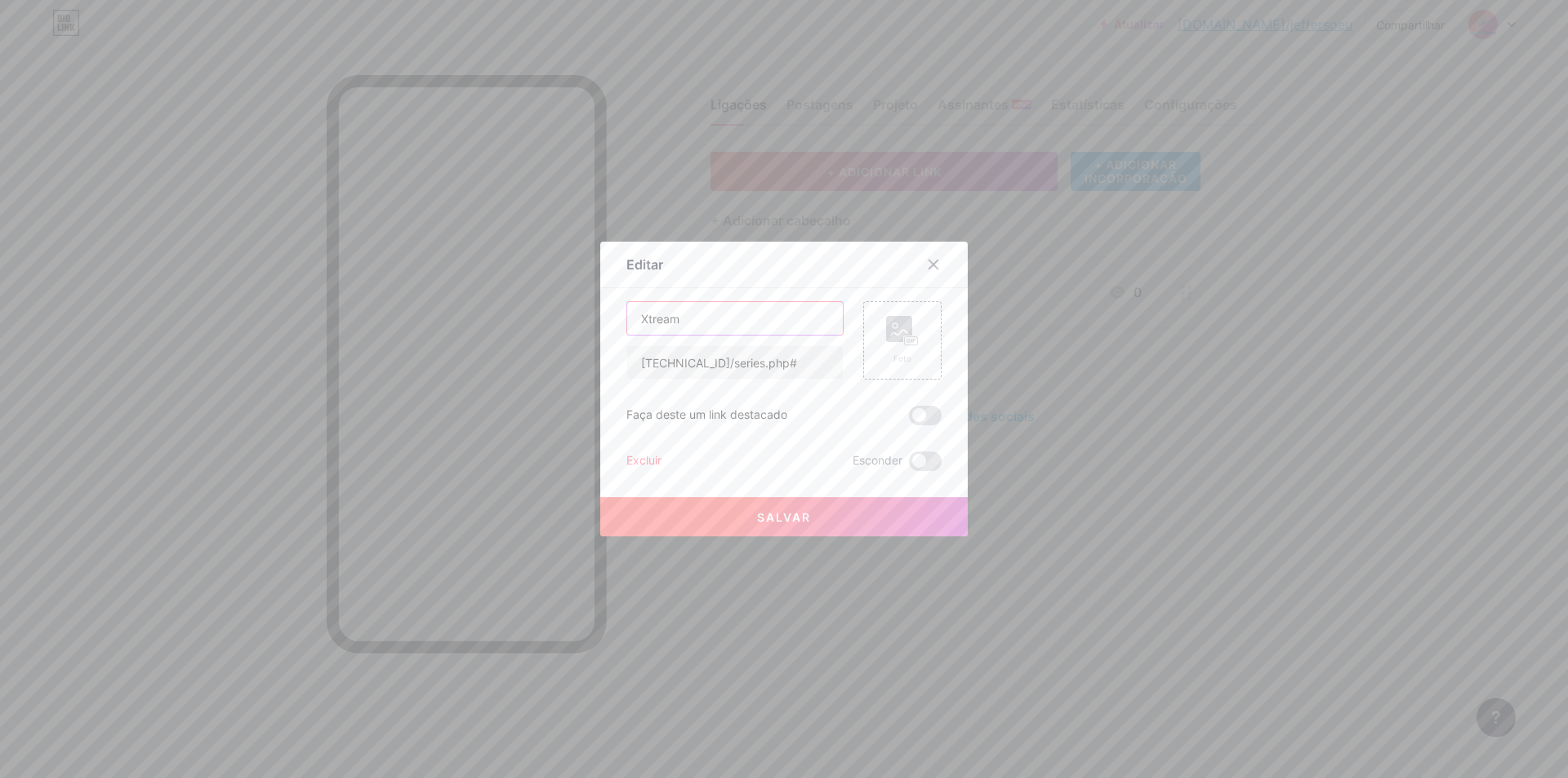
click at [698, 323] on input "Xtream" at bounding box center [734, 318] width 216 height 33
type input "Xtream Odin"
click at [789, 527] on button "Salvar" at bounding box center [783, 516] width 367 height 39
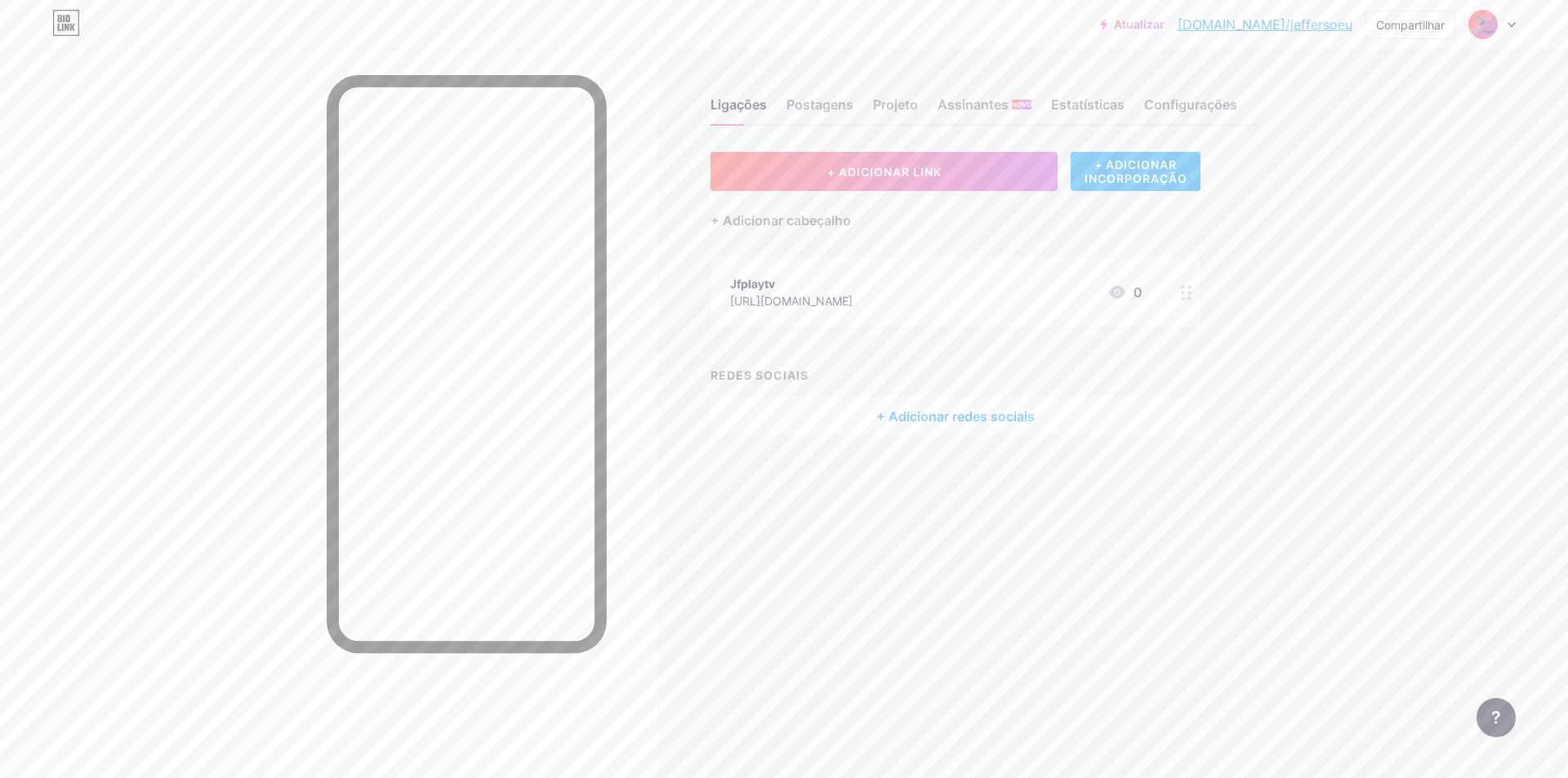
click at [1490, 24] on img at bounding box center [1483, 24] width 26 height 26
click at [915, 166] on font "+ ADICIONAR LINK" at bounding box center [884, 172] width 114 height 14
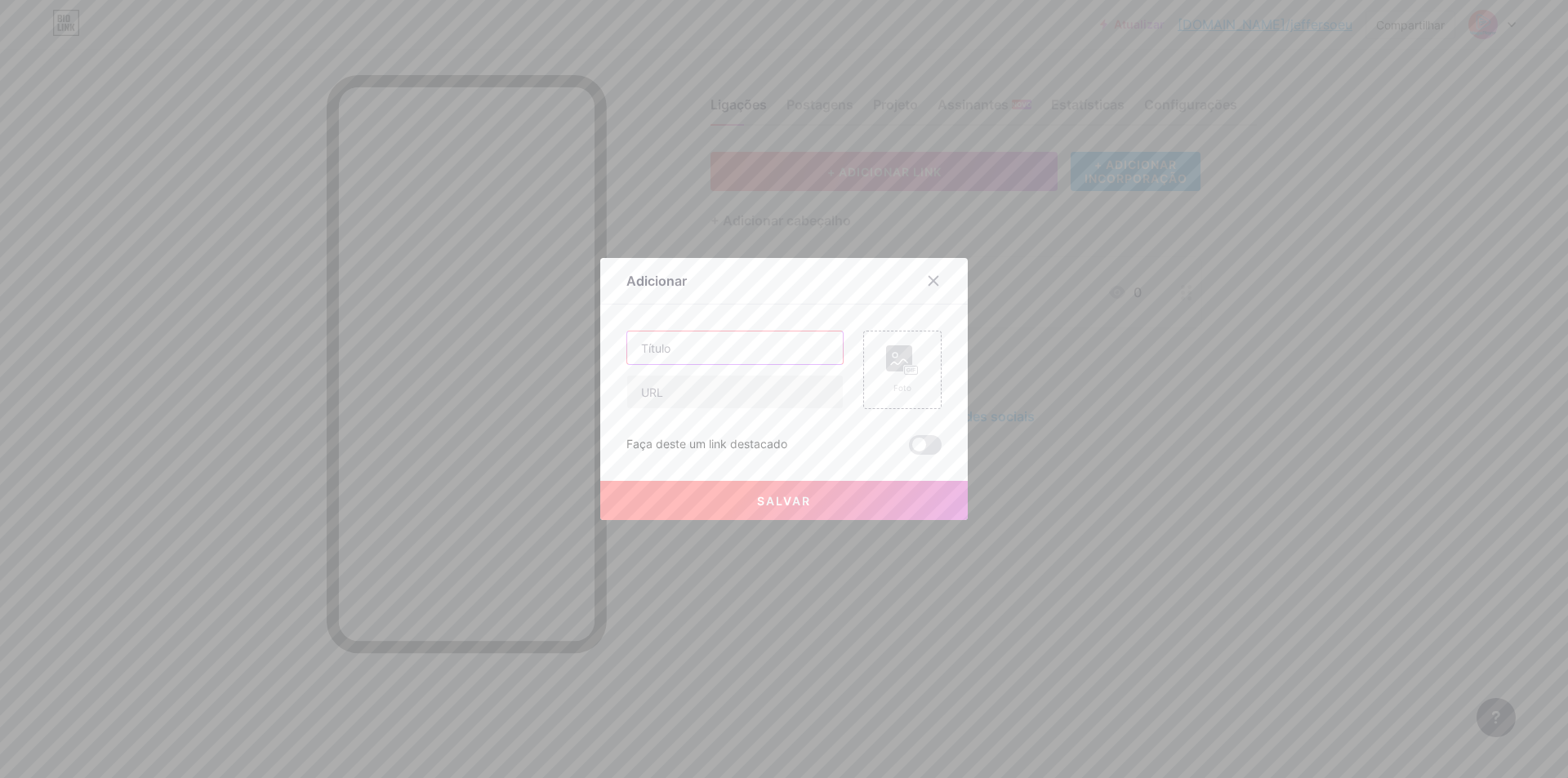
click at [698, 354] on input "text" at bounding box center [734, 347] width 216 height 33
type input "E3Play"
click at [669, 385] on input "text" at bounding box center [734, 391] width 216 height 33
paste input "[URL][DOMAIN_NAME]"
type input "[URL][DOMAIN_NAME]"
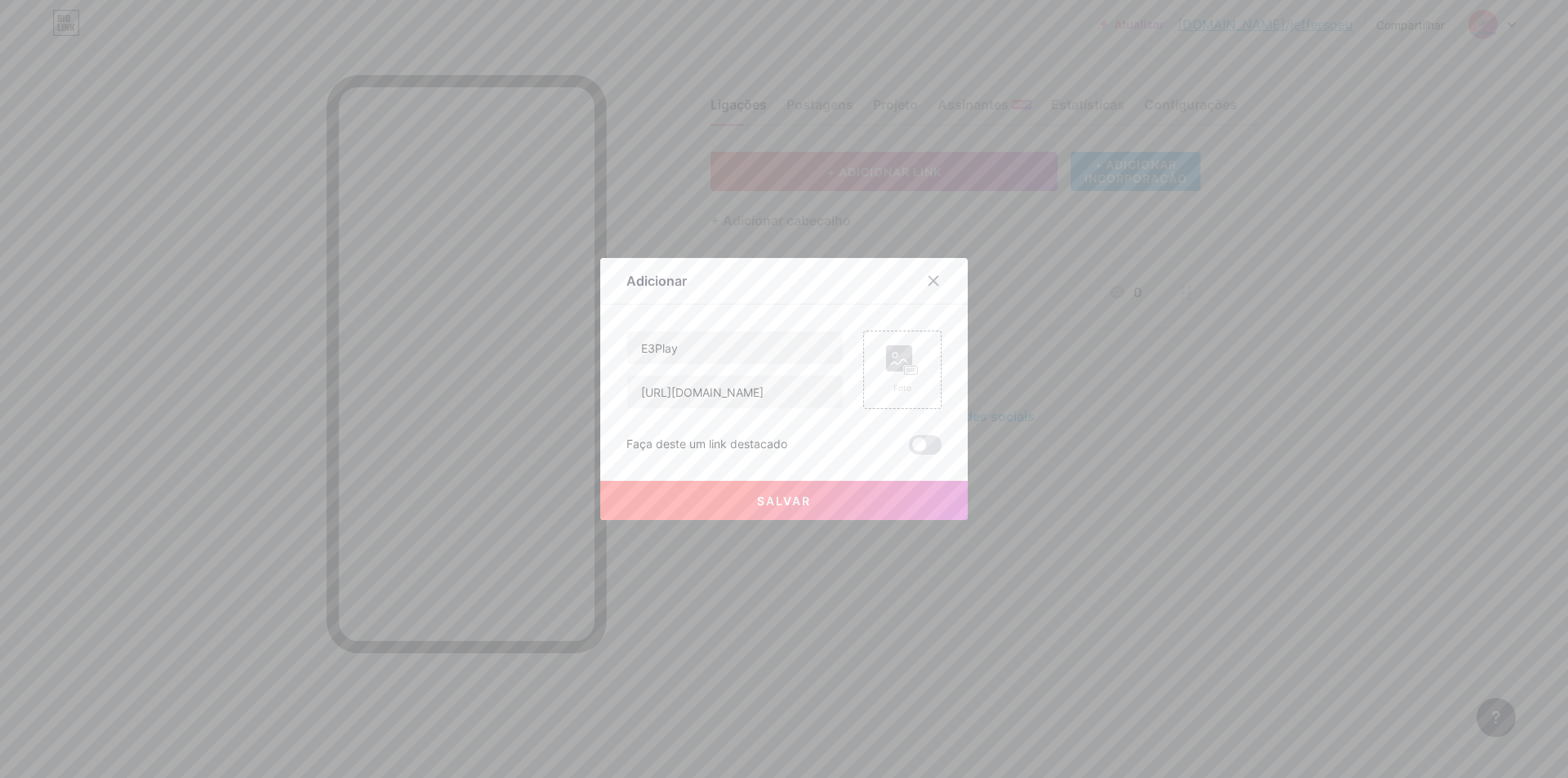
click at [786, 492] on button "Salvar" at bounding box center [783, 501] width 367 height 39
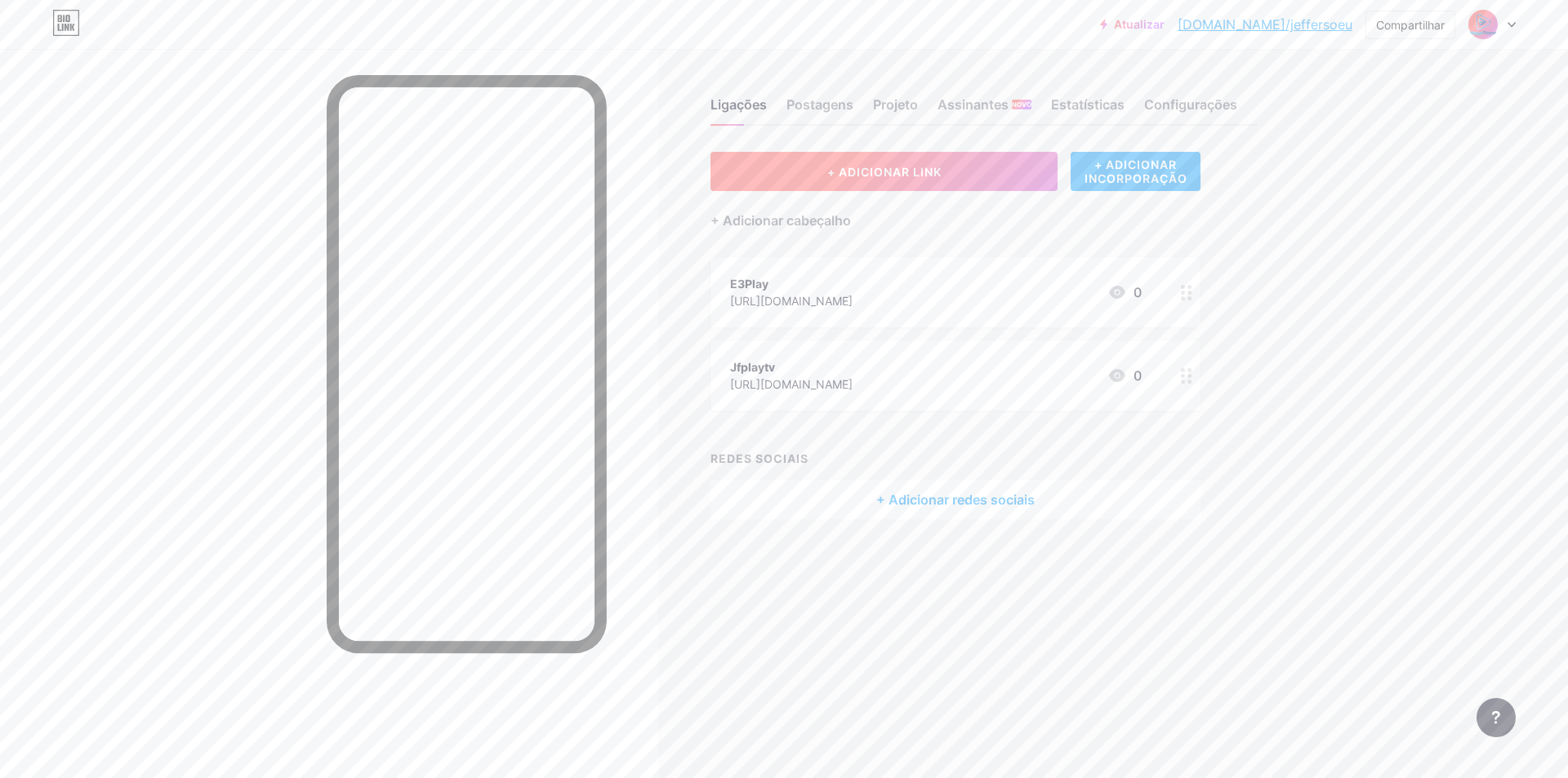
click at [932, 172] on font "+ ADICIONAR LINK" at bounding box center [884, 172] width 114 height 14
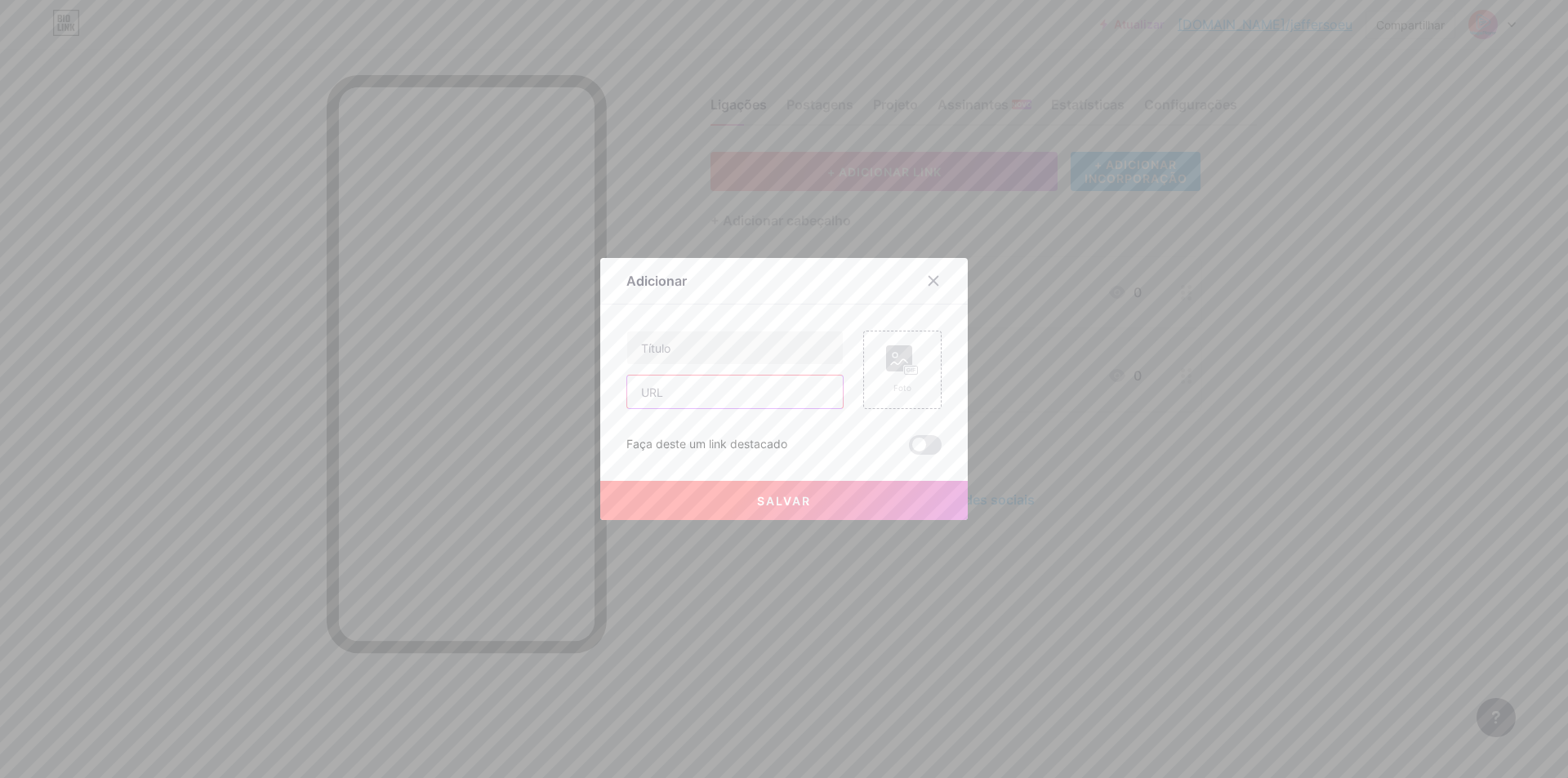
click at [701, 392] on input "text" at bounding box center [734, 391] width 216 height 33
paste input "[URL][DOMAIN_NAME]"
type input "[URL][DOMAIN_NAME]"
click at [694, 351] on input "text" at bounding box center [734, 347] width 216 height 33
type input "Fsplay"
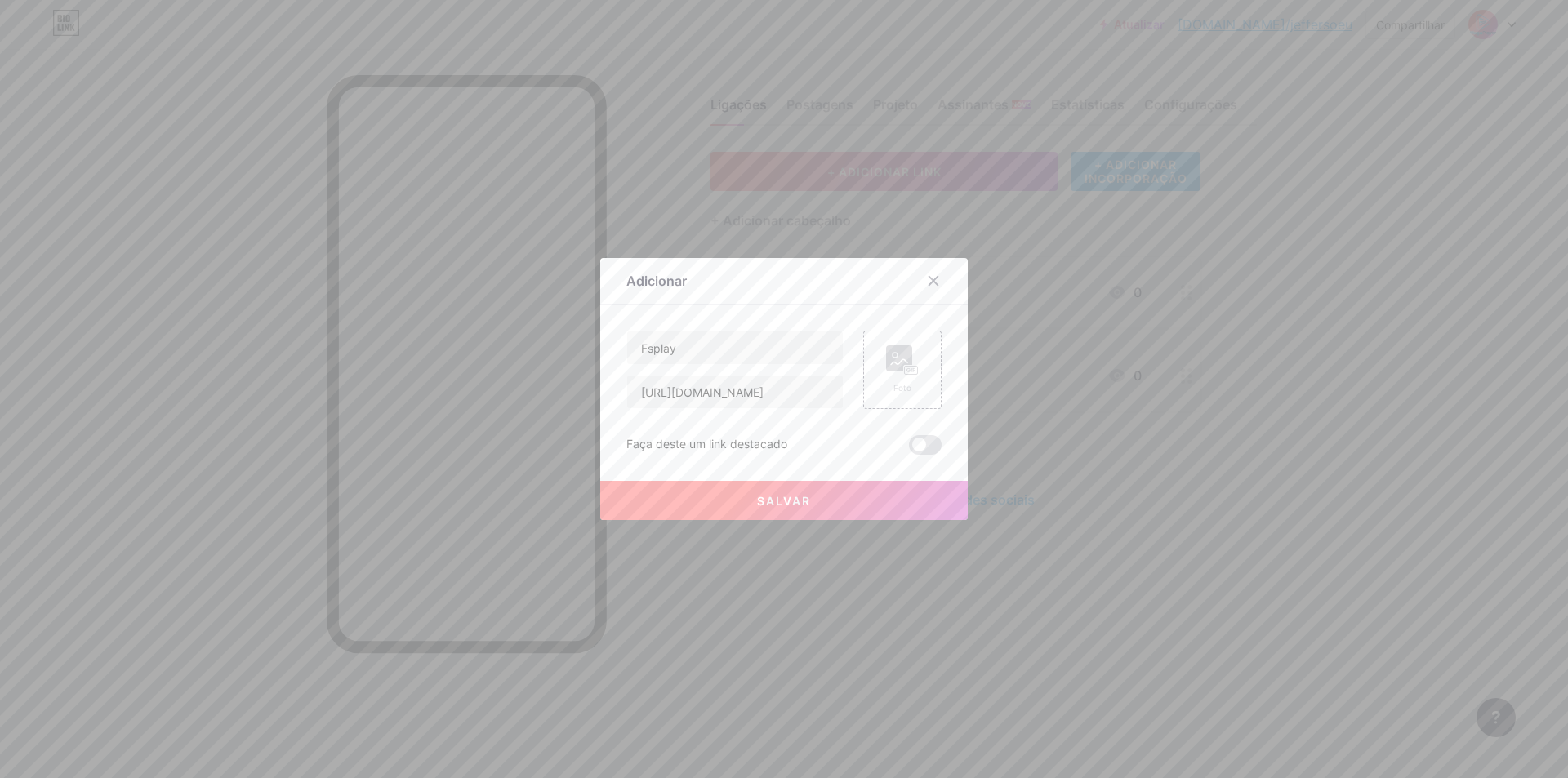
click at [800, 502] on font "Salvar" at bounding box center [784, 501] width 54 height 14
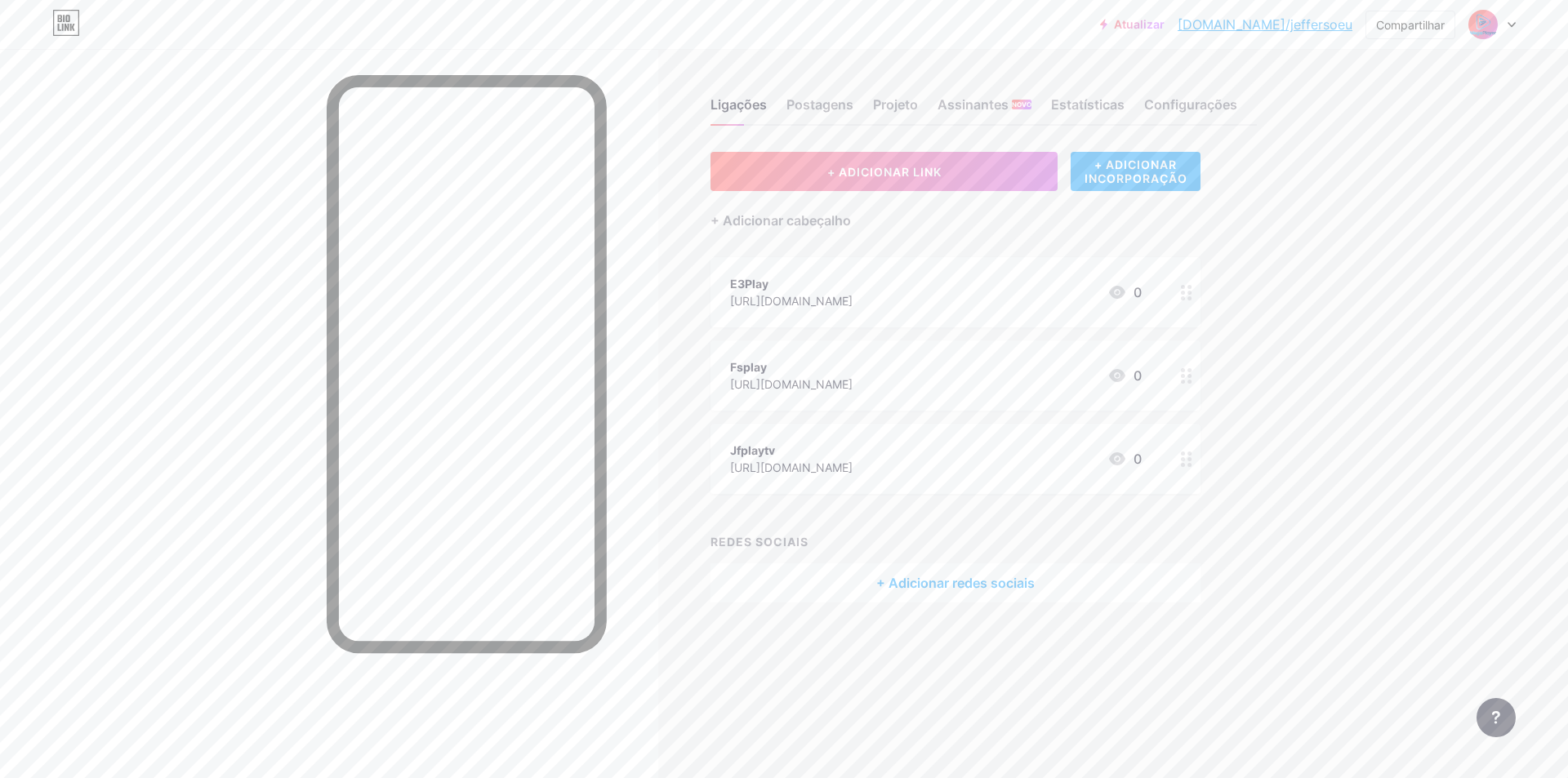
click at [1194, 375] on div at bounding box center [1187, 375] width 28 height 70
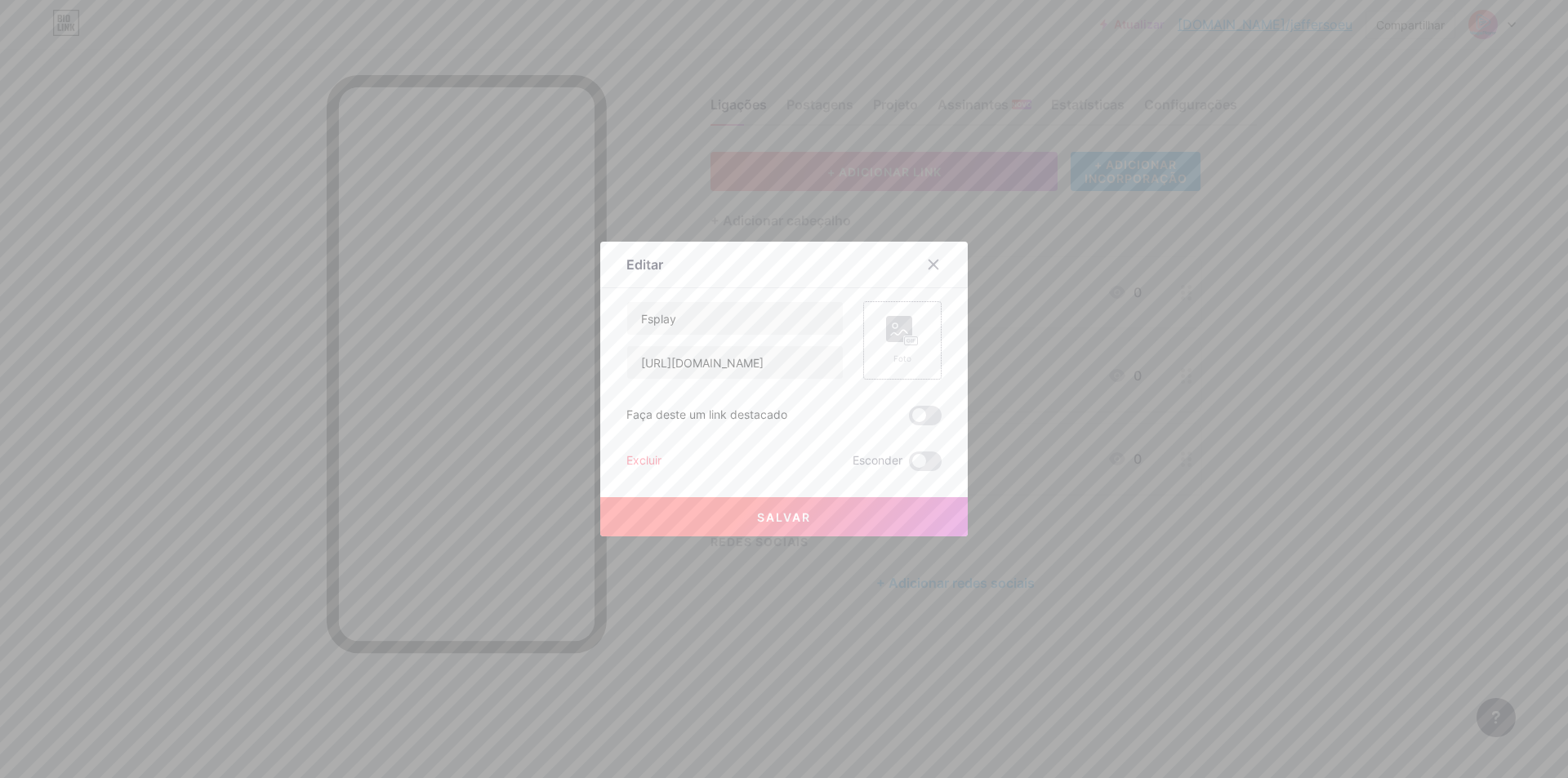
click at [893, 354] on font "Foto" at bounding box center [902, 358] width 18 height 9
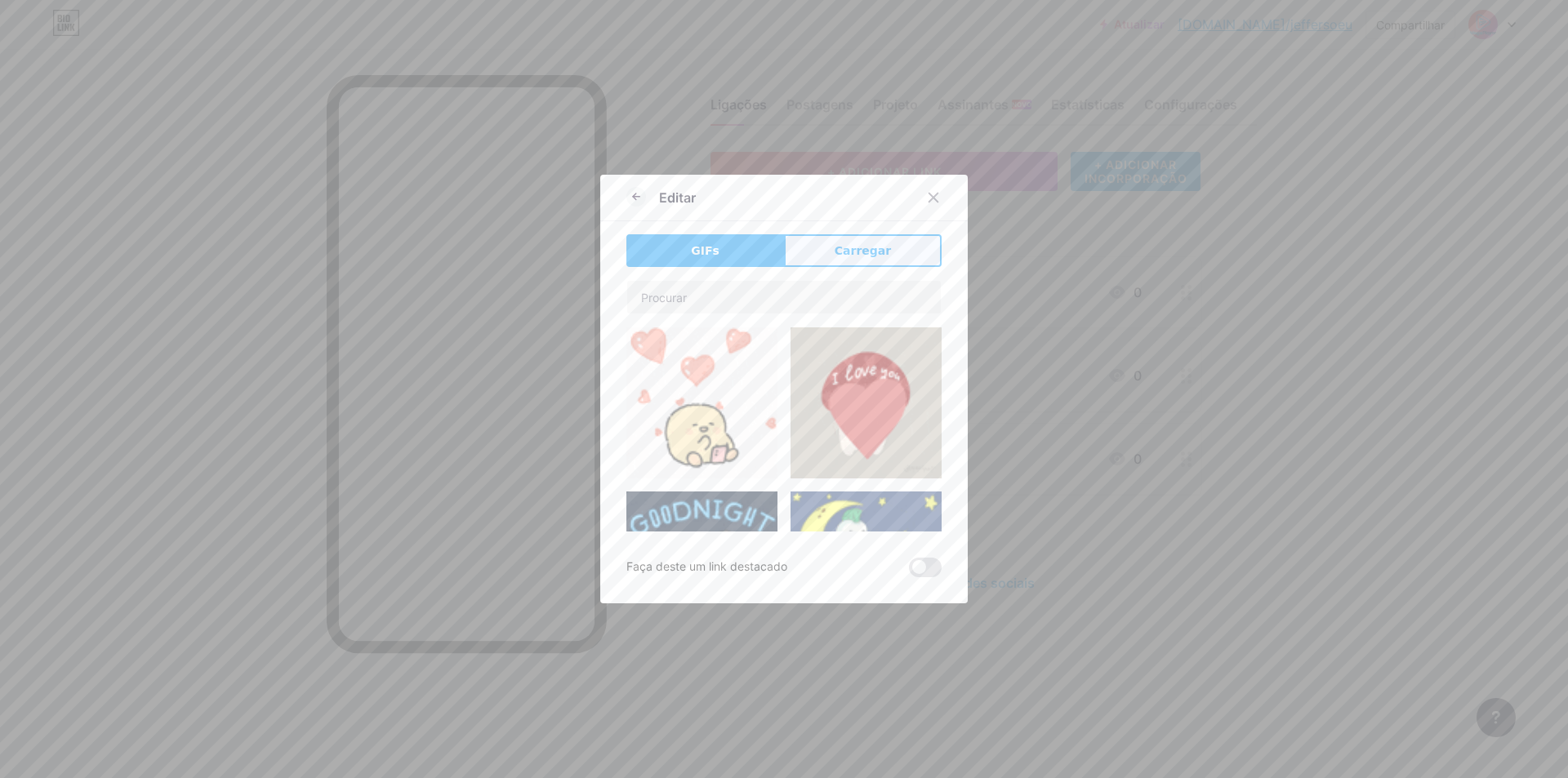
click at [876, 248] on font "Carregar" at bounding box center [862, 250] width 56 height 13
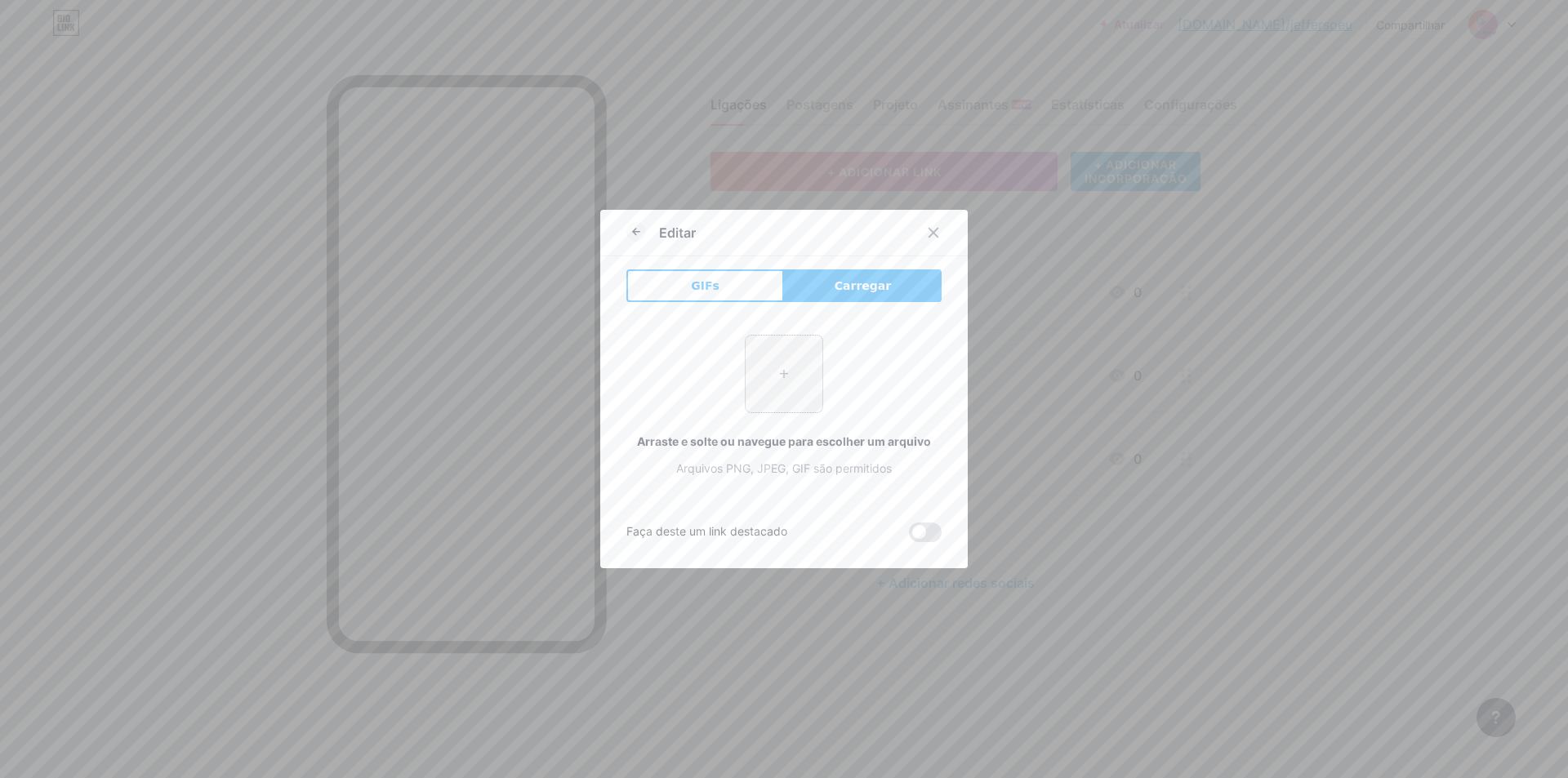
click at [795, 389] on input "file" at bounding box center [784, 374] width 77 height 77
type input "C:\fakepath\FSPlay.png"
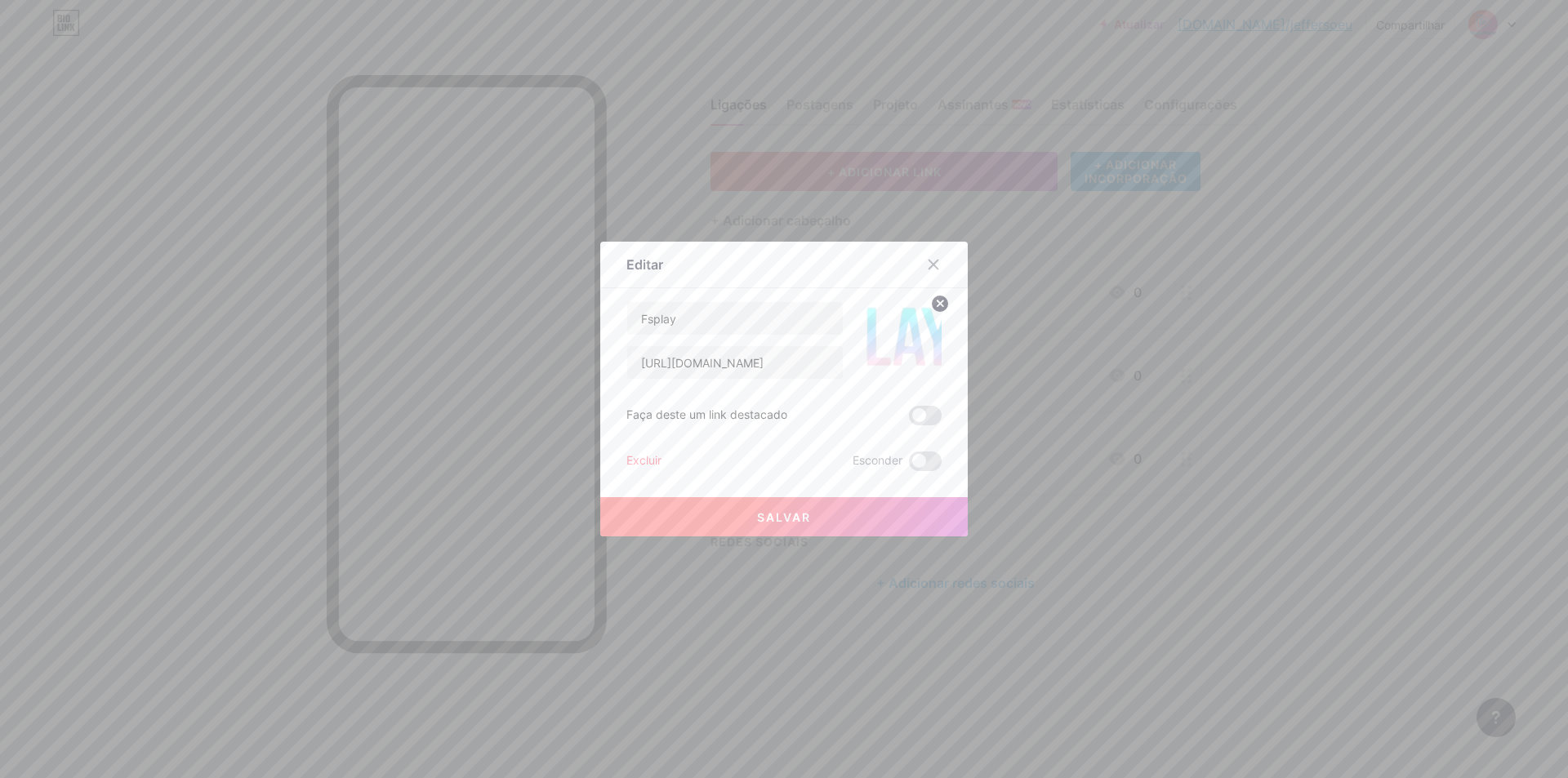
click at [827, 519] on button "Salvar" at bounding box center [783, 516] width 367 height 39
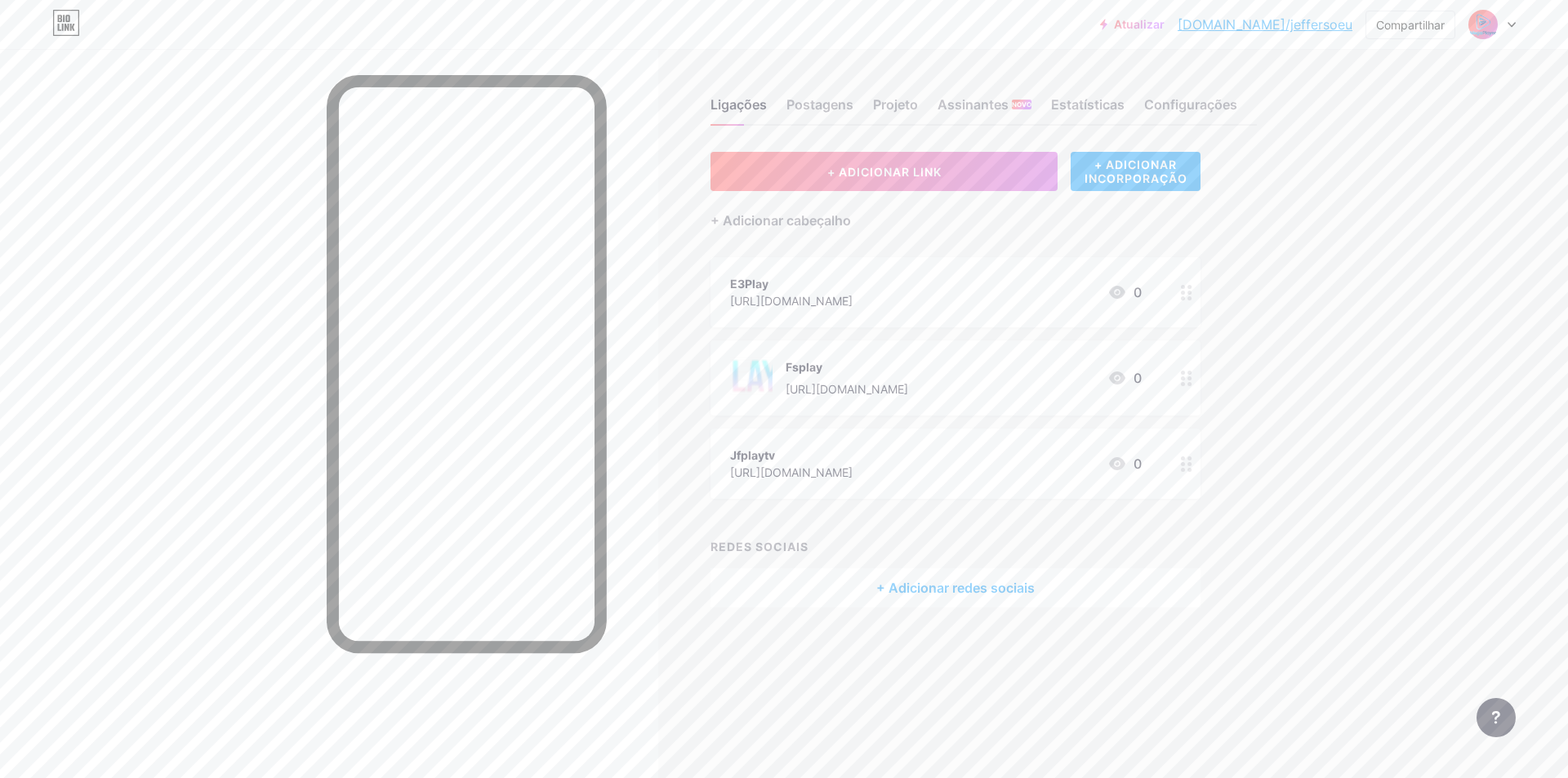
click at [1184, 375] on icon at bounding box center [1187, 378] width 11 height 16
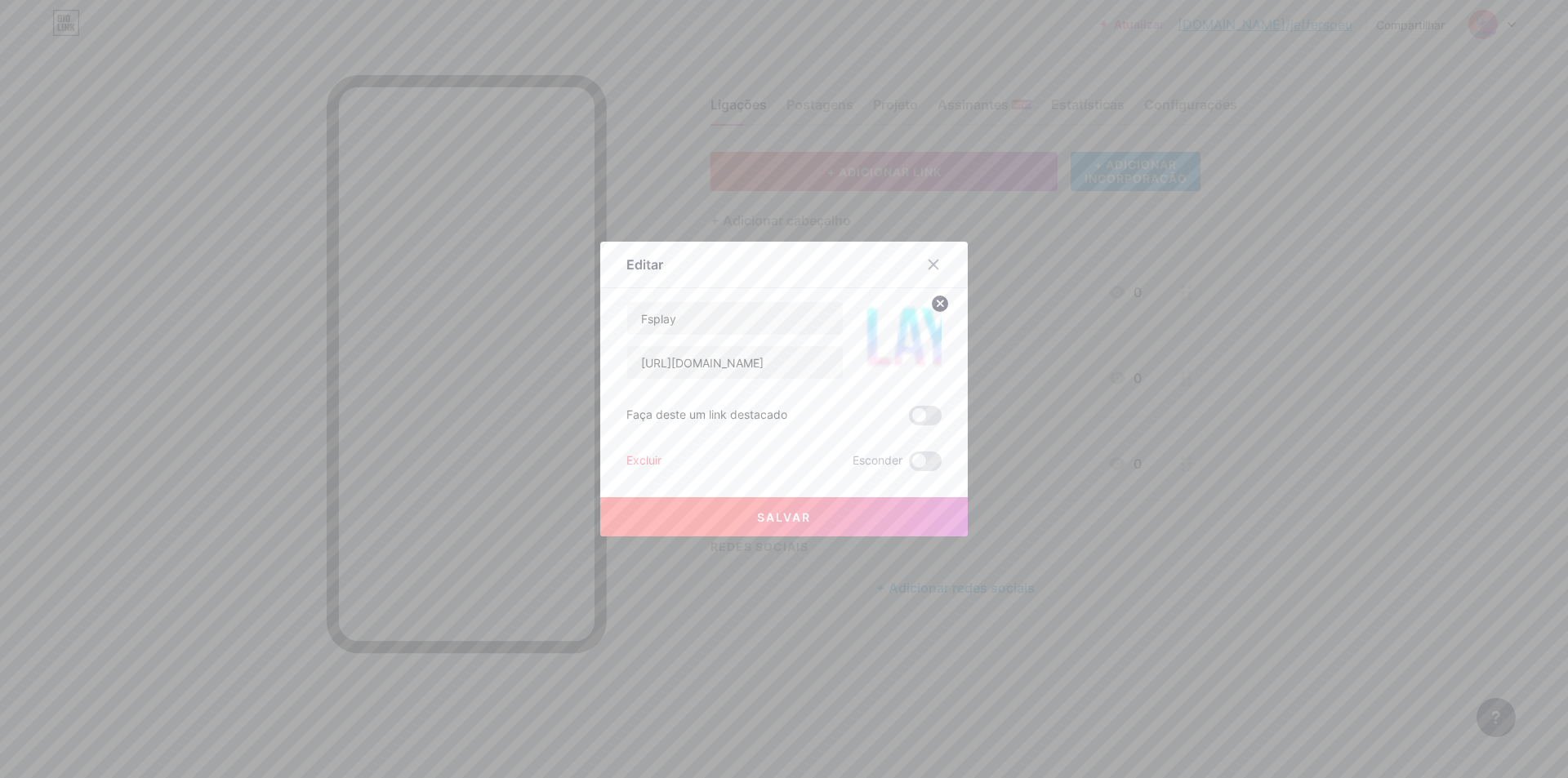
click at [908, 351] on img at bounding box center [903, 341] width 78 height 78
click at [936, 301] on circle at bounding box center [940, 304] width 18 height 18
click at [906, 342] on icon at bounding box center [908, 341] width 4 height 4
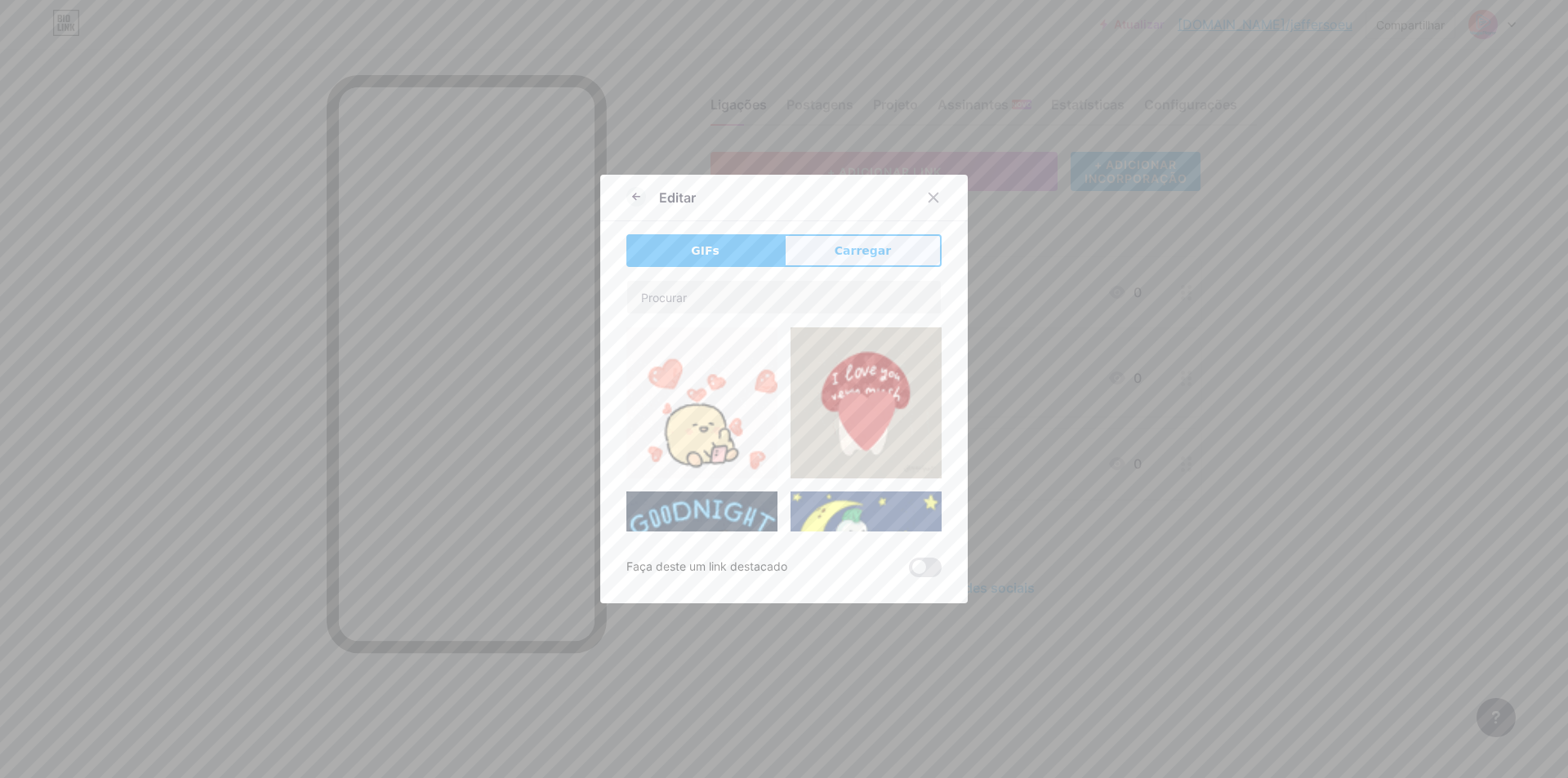
click at [855, 245] on font "Carregar" at bounding box center [862, 250] width 56 height 13
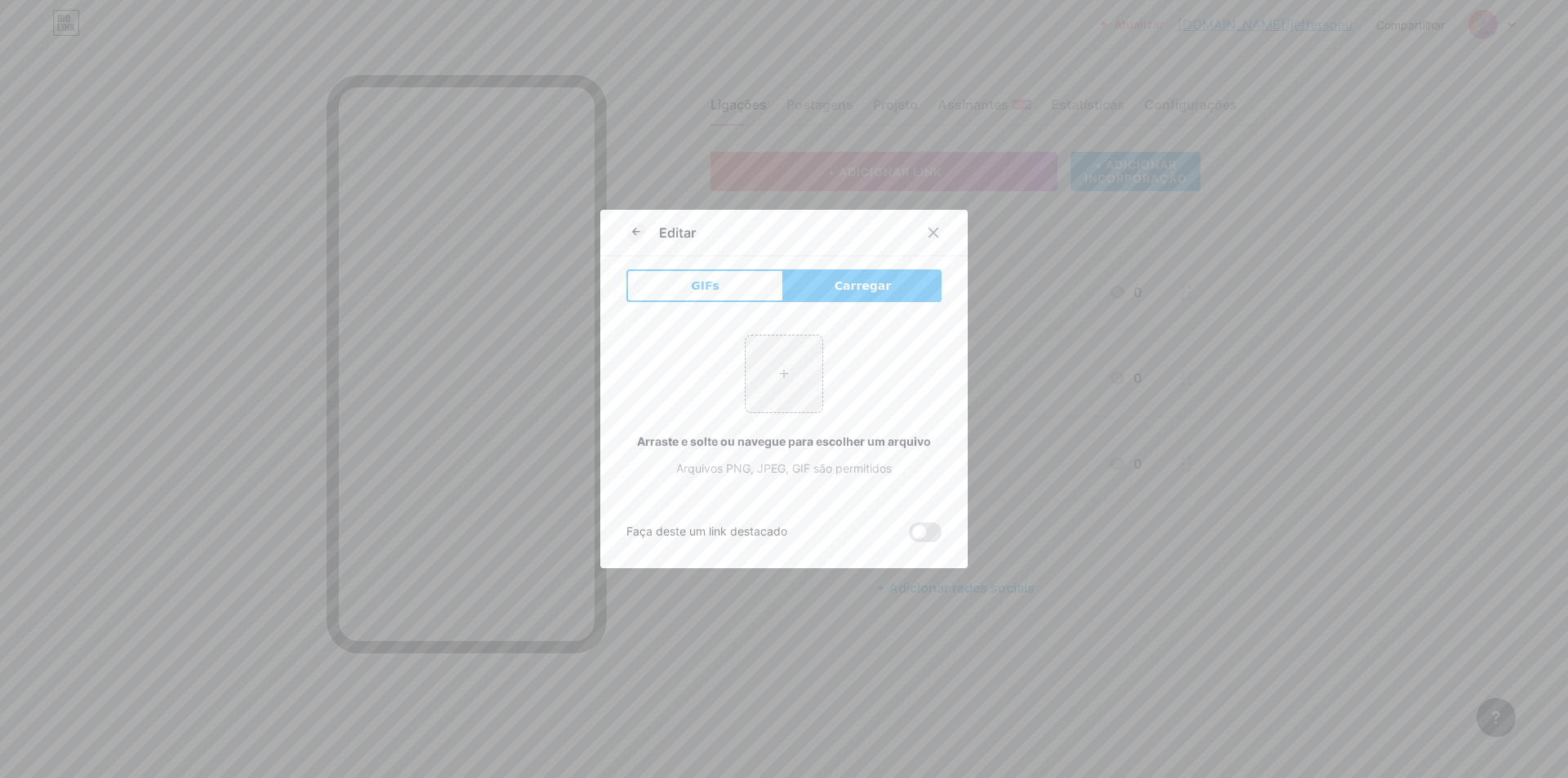
click at [834, 282] on font "Carregar" at bounding box center [862, 286] width 56 height 13
click at [776, 366] on input "file" at bounding box center [784, 374] width 77 height 77
type input "C:\fakepath\FSPlay.png"
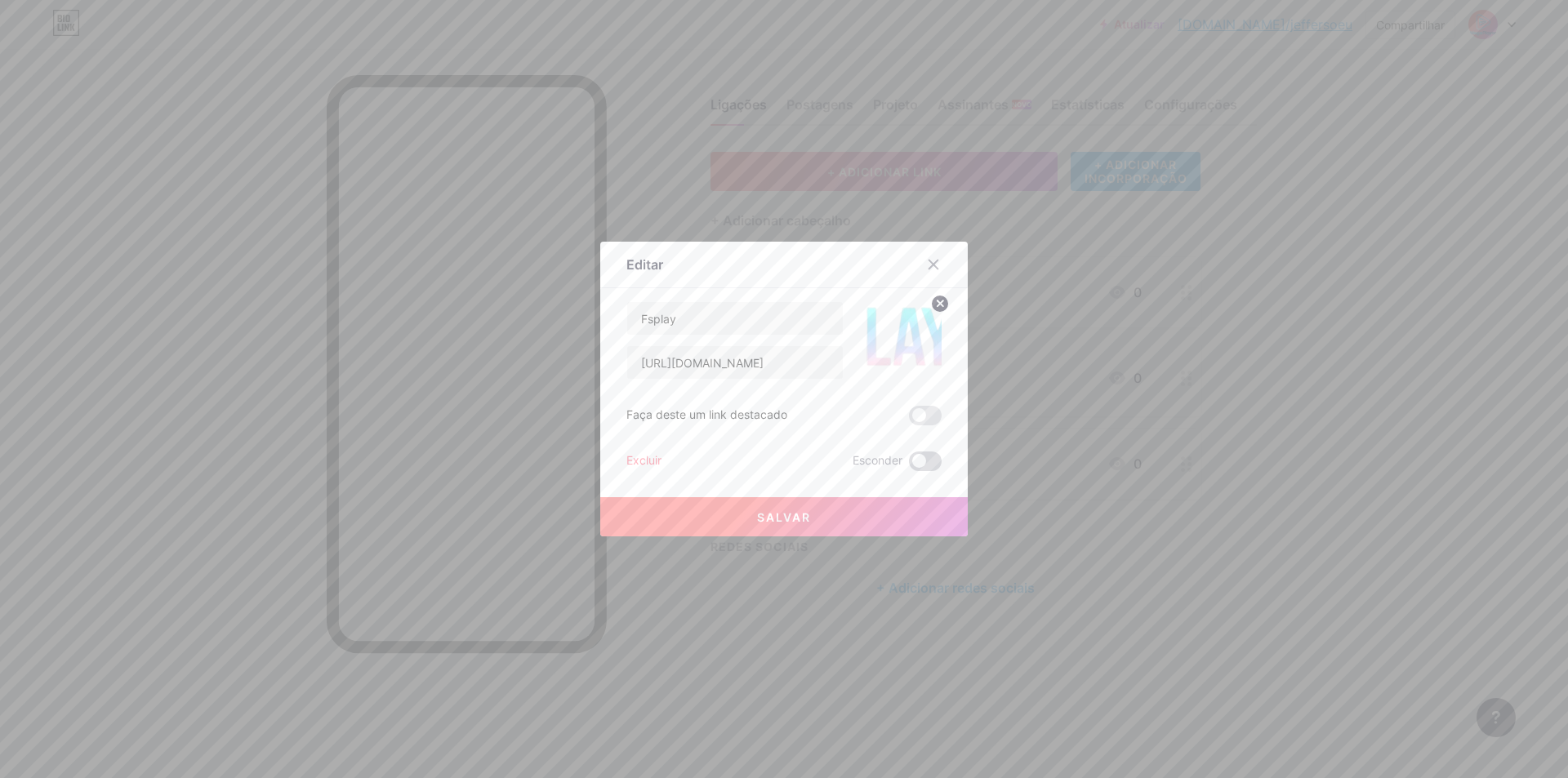
click at [920, 468] on span at bounding box center [925, 460] width 33 height 20
click at [909, 465] on input "checkbox" at bounding box center [909, 465] width 0 height 0
click at [922, 462] on span at bounding box center [925, 460] width 33 height 20
click at [909, 465] on input "checkbox" at bounding box center [909, 465] width 0 height 0
click at [848, 520] on button "Salvar" at bounding box center [783, 516] width 367 height 39
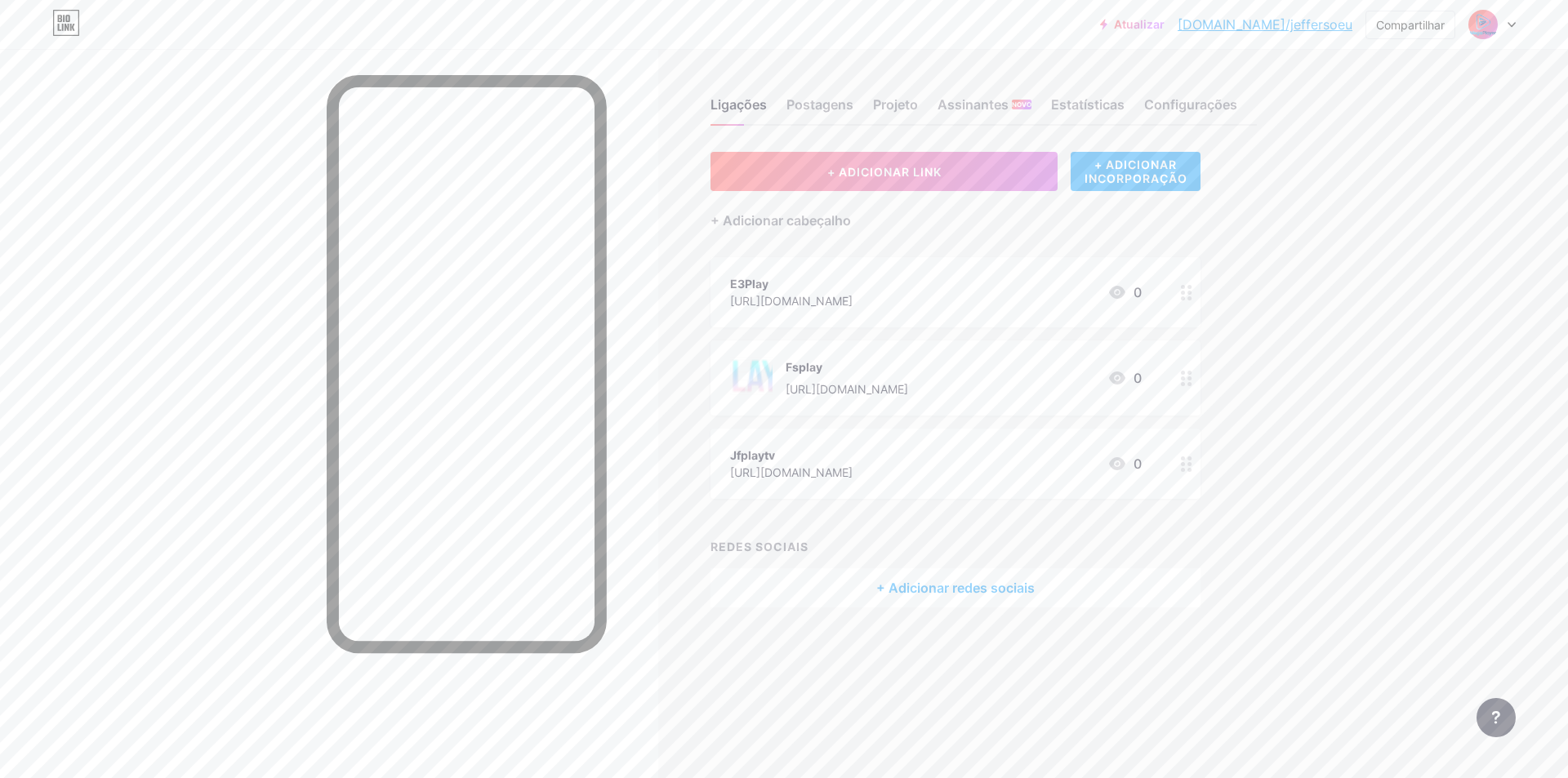
click at [1179, 289] on div at bounding box center [1187, 291] width 28 height 70
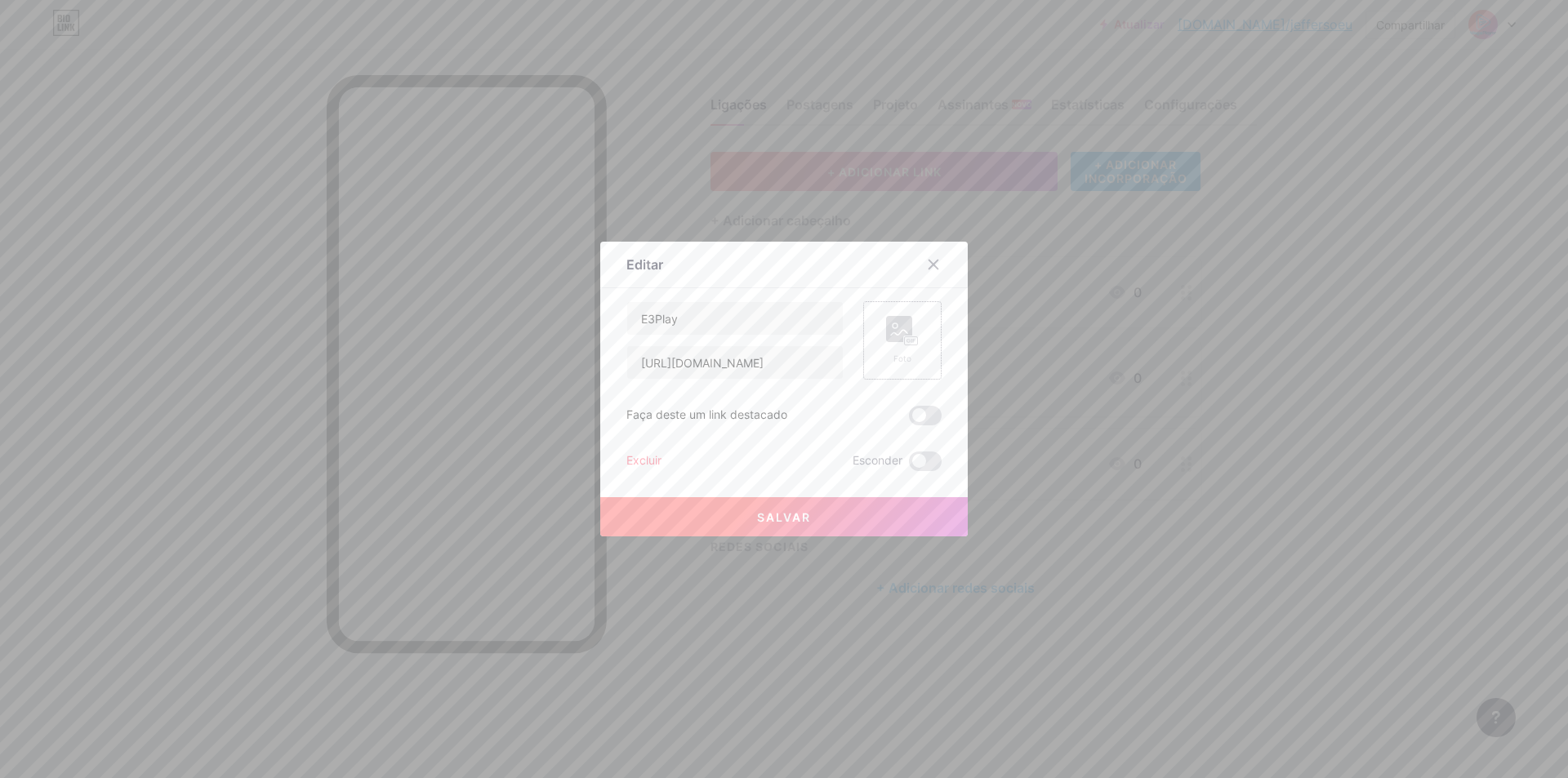
click at [902, 347] on div "Foto" at bounding box center [902, 340] width 33 height 49
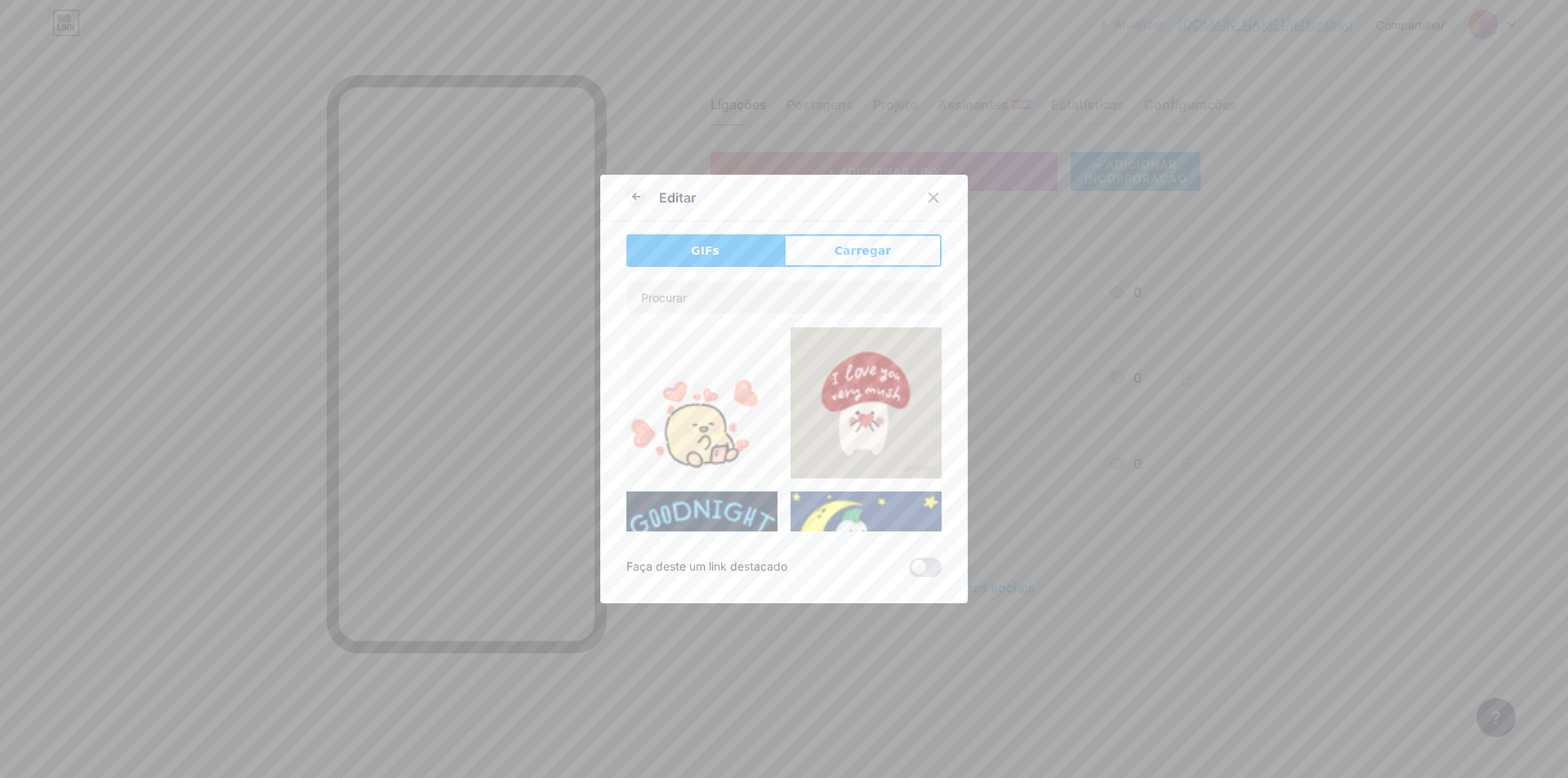
click at [886, 231] on div "Editar GIFs Carregar Contente YouTube Reproduza vídeos do YouTube sem sair da s…" at bounding box center [783, 389] width 367 height 429
click at [883, 256] on button "Carregar" at bounding box center [862, 250] width 158 height 33
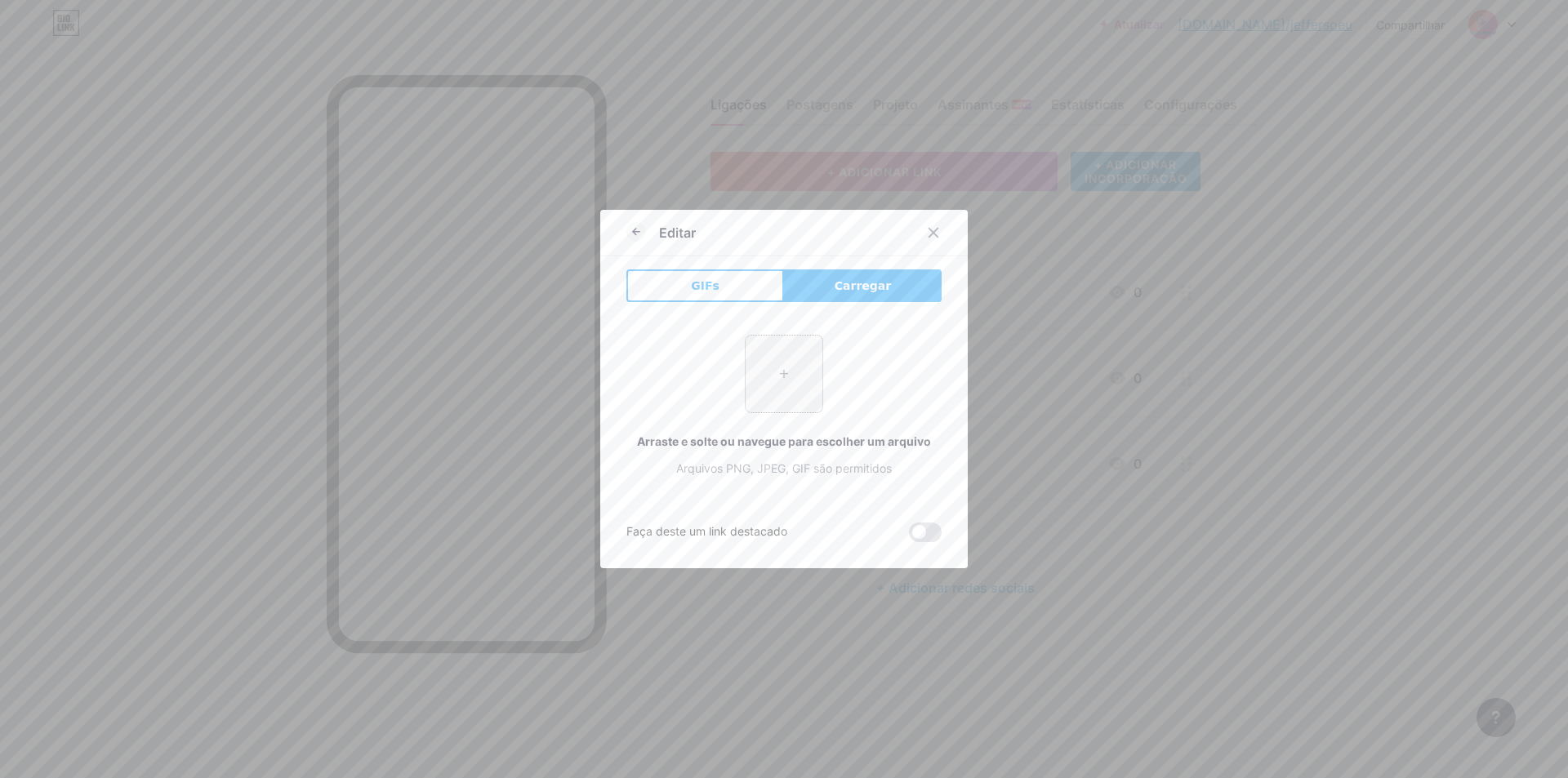
click at [804, 367] on input "file" at bounding box center [784, 374] width 77 height 77
type input "C:\fakepath\WhatsApp Image 2025-08-13 at 01.27.06 (1).jpeg"
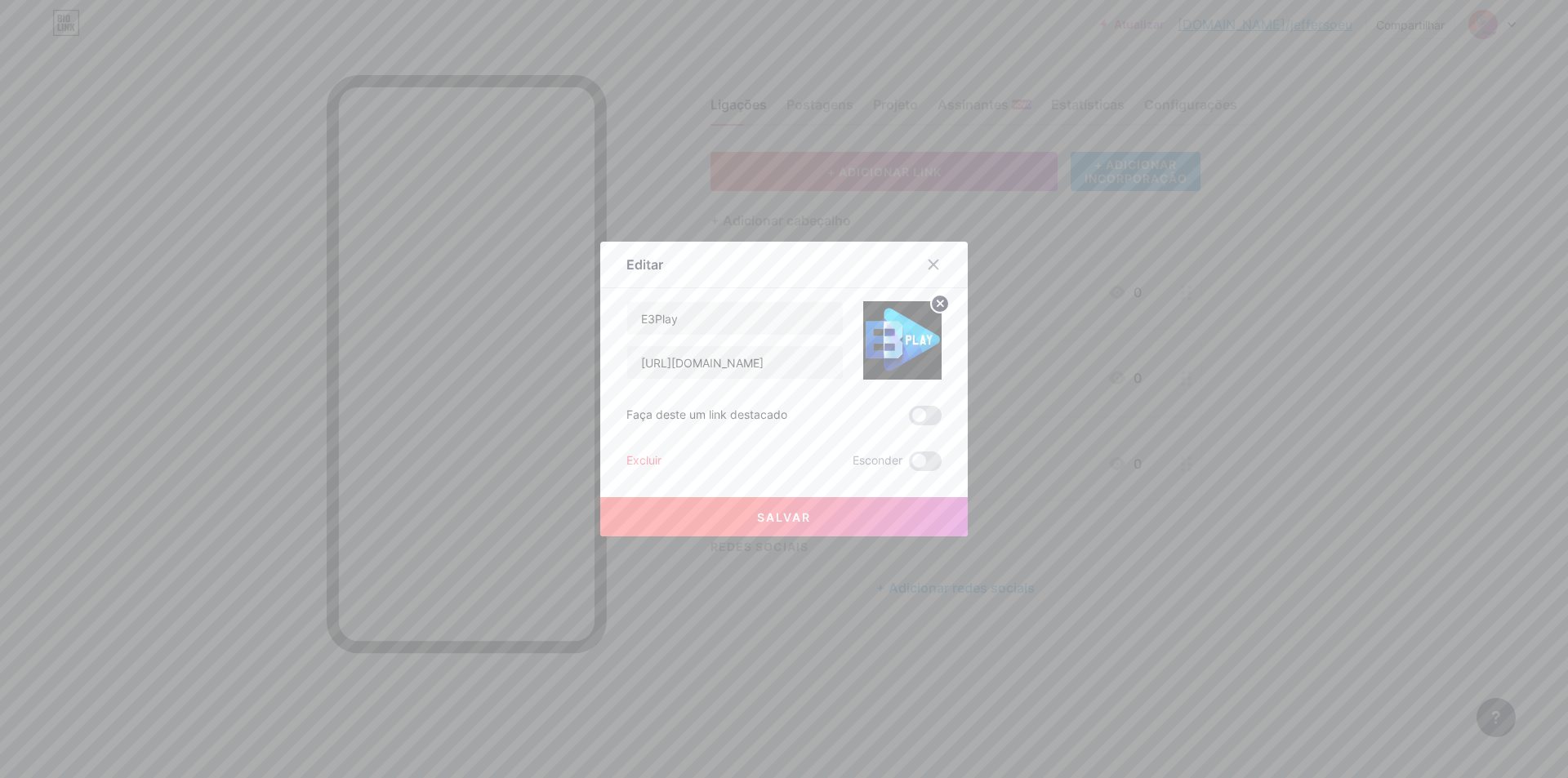
click at [810, 508] on button "Salvar" at bounding box center [783, 516] width 367 height 39
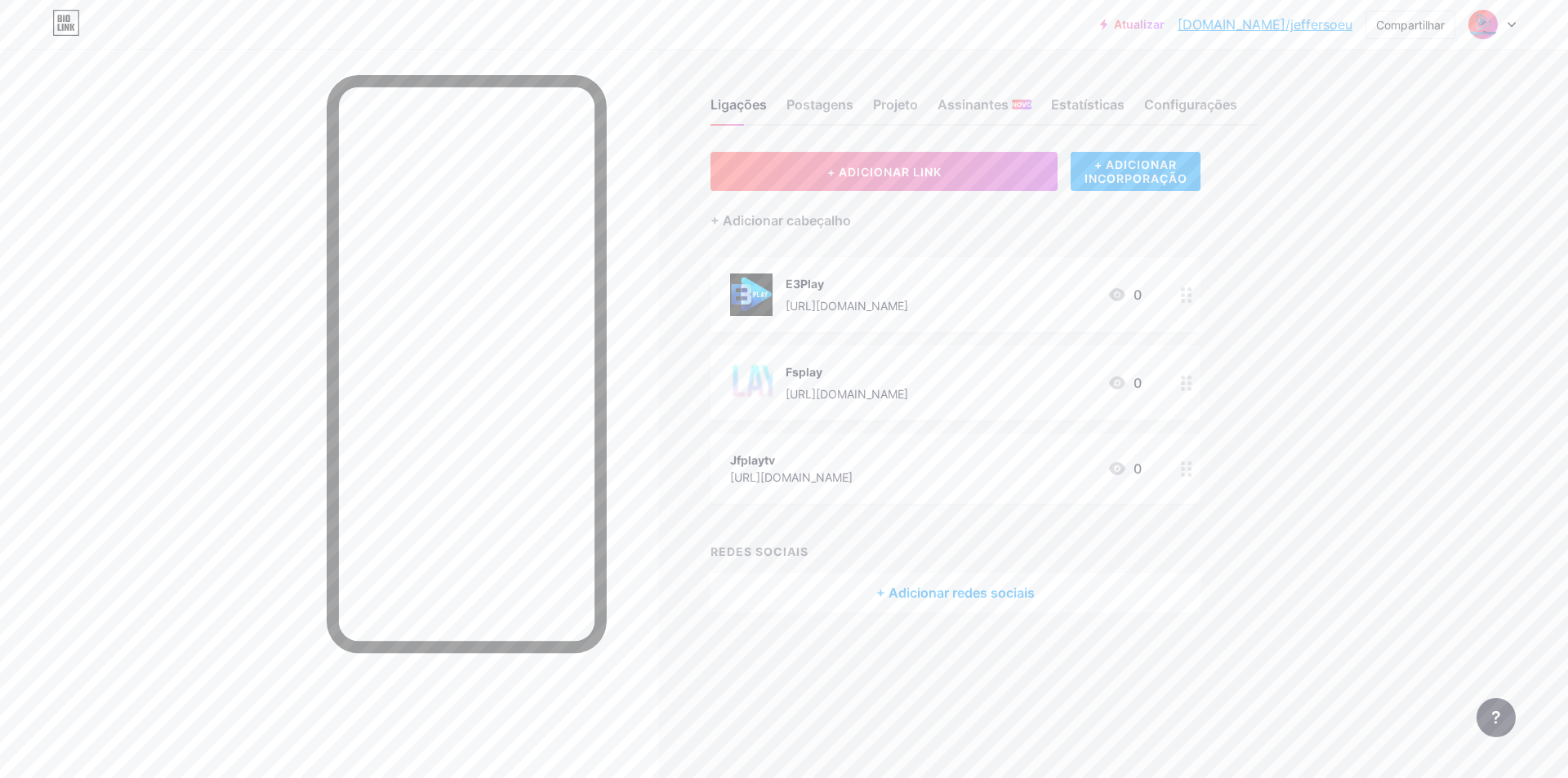
click at [1191, 382] on circle at bounding box center [1190, 383] width 4 height 4
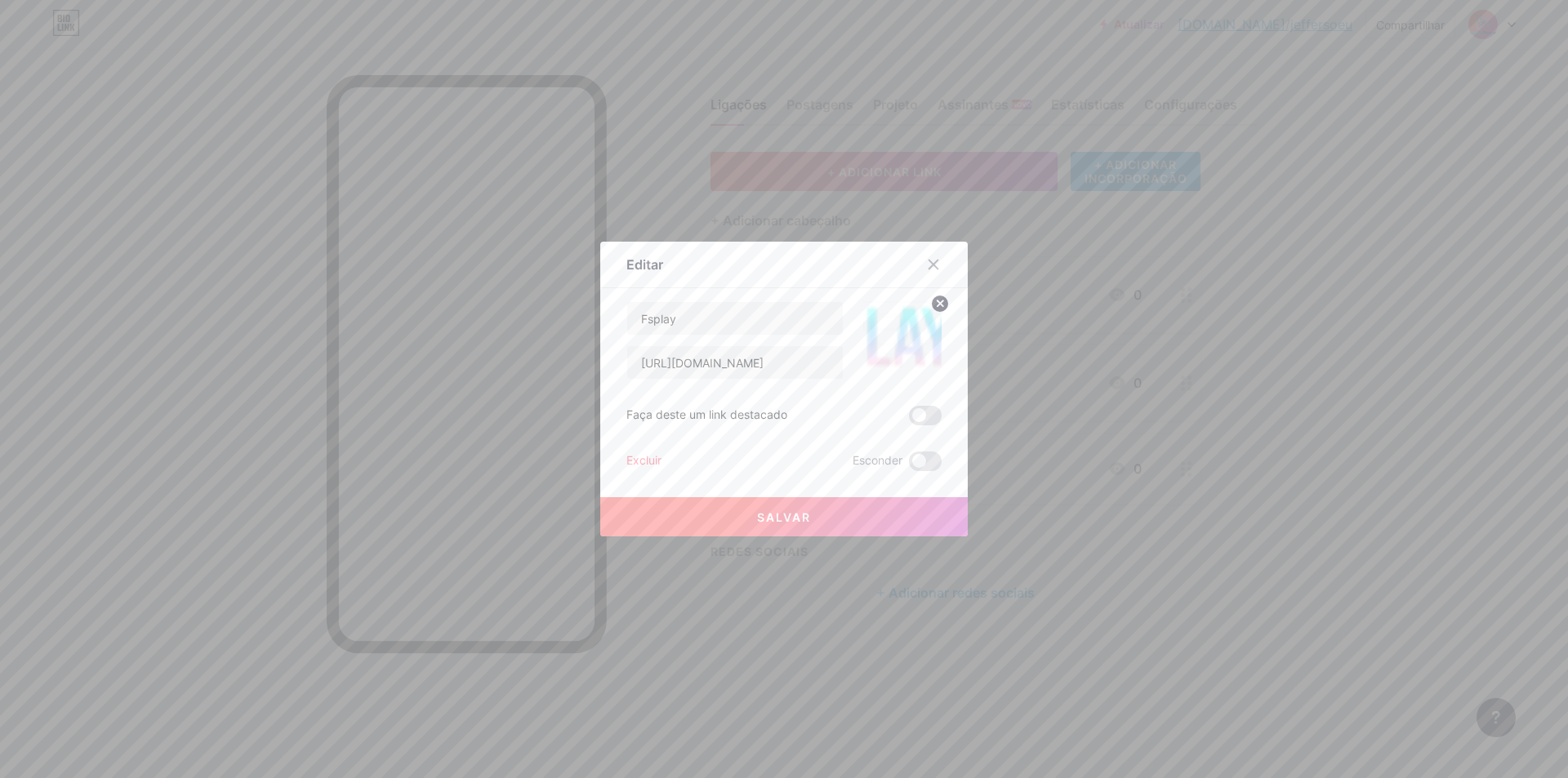
click at [887, 342] on img at bounding box center [903, 341] width 78 height 78
click at [932, 303] on circle at bounding box center [940, 304] width 18 height 18
click at [905, 338] on rect at bounding box center [912, 341] width 13 height 8
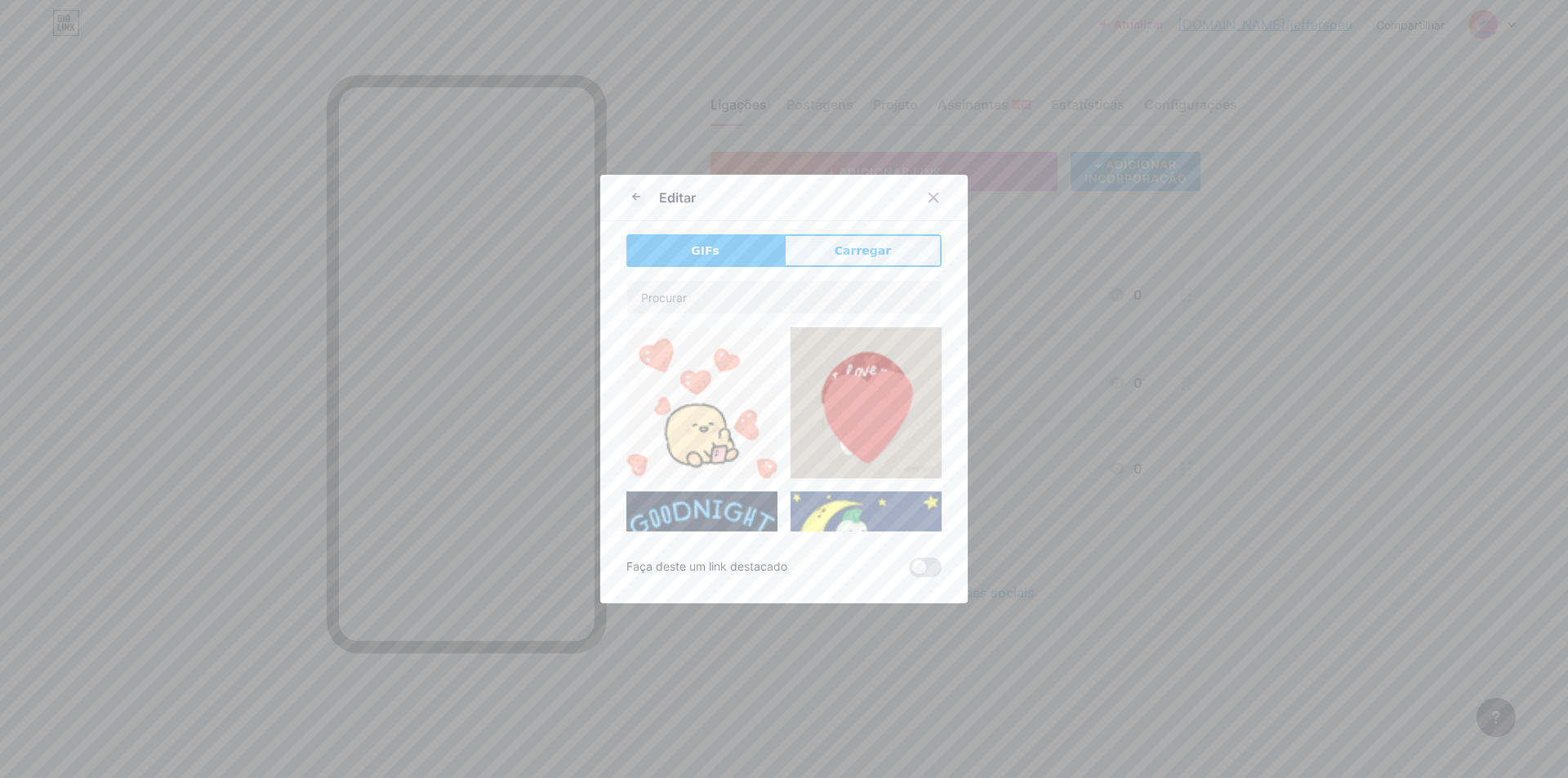
click at [877, 252] on font "Carregar" at bounding box center [862, 250] width 56 height 13
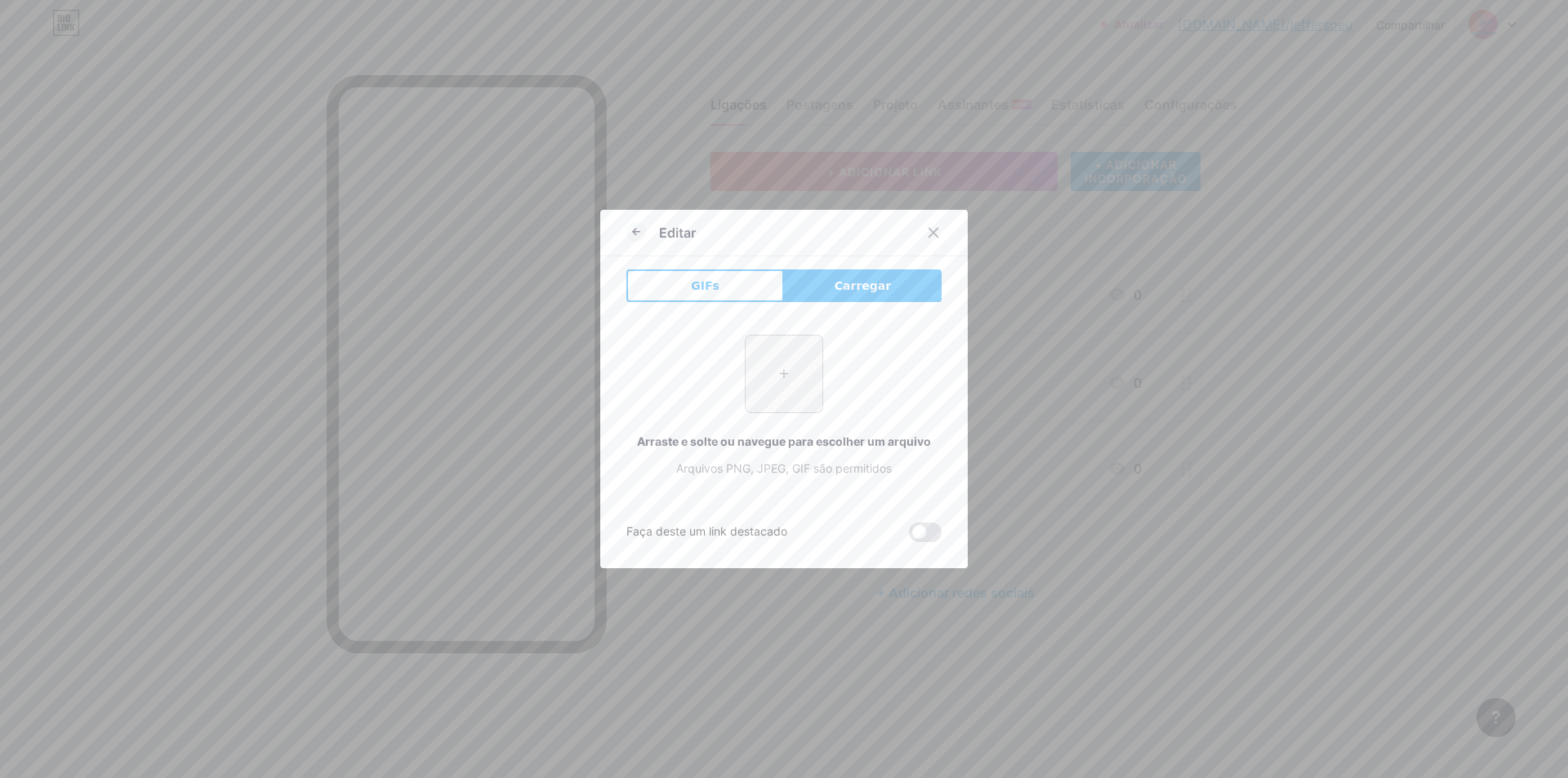
click at [780, 397] on input "file" at bounding box center [784, 374] width 77 height 77
type input "C:\fakepath\FSPlay.png"
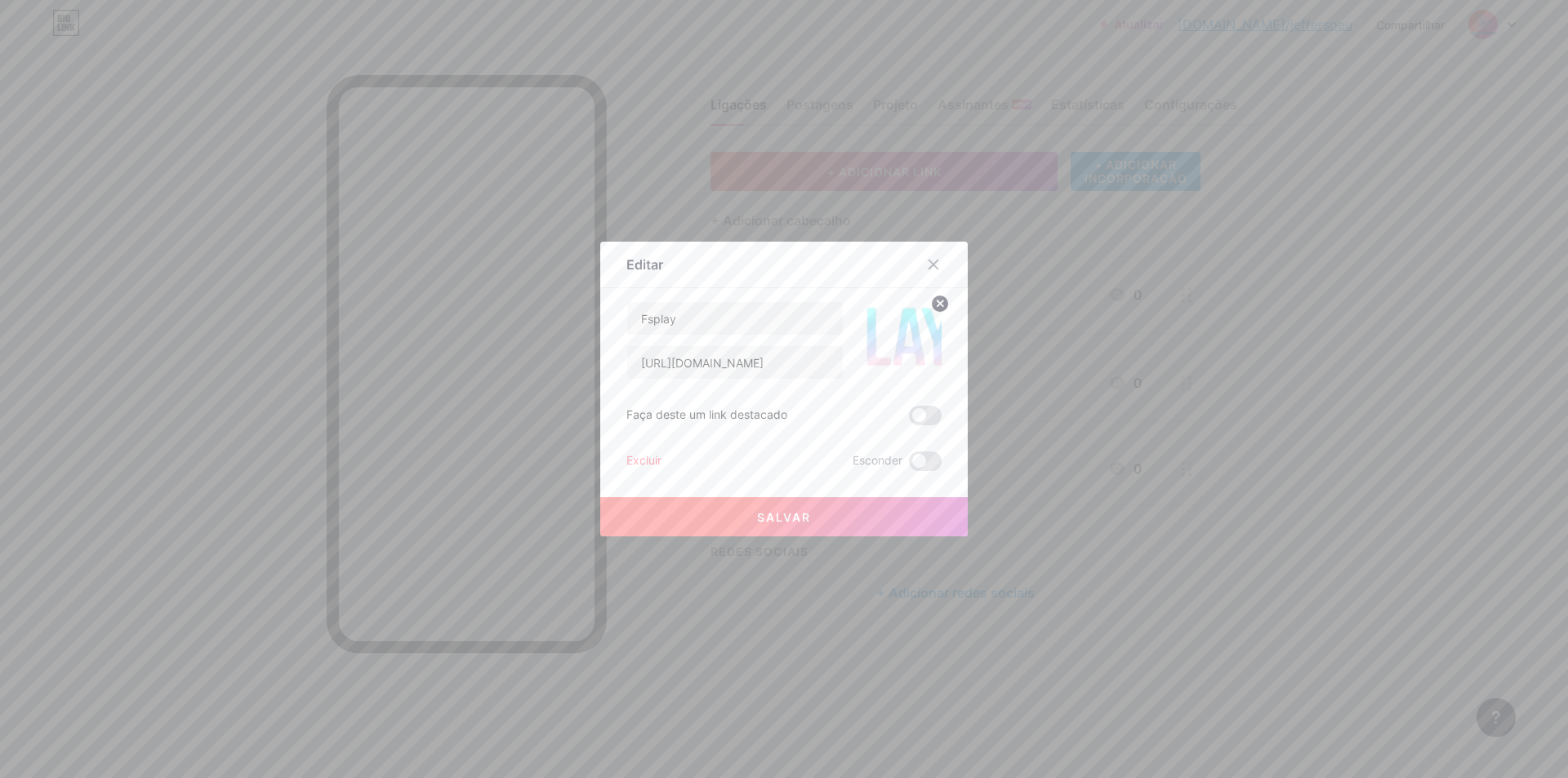
click at [816, 509] on button "Salvar" at bounding box center [783, 516] width 367 height 39
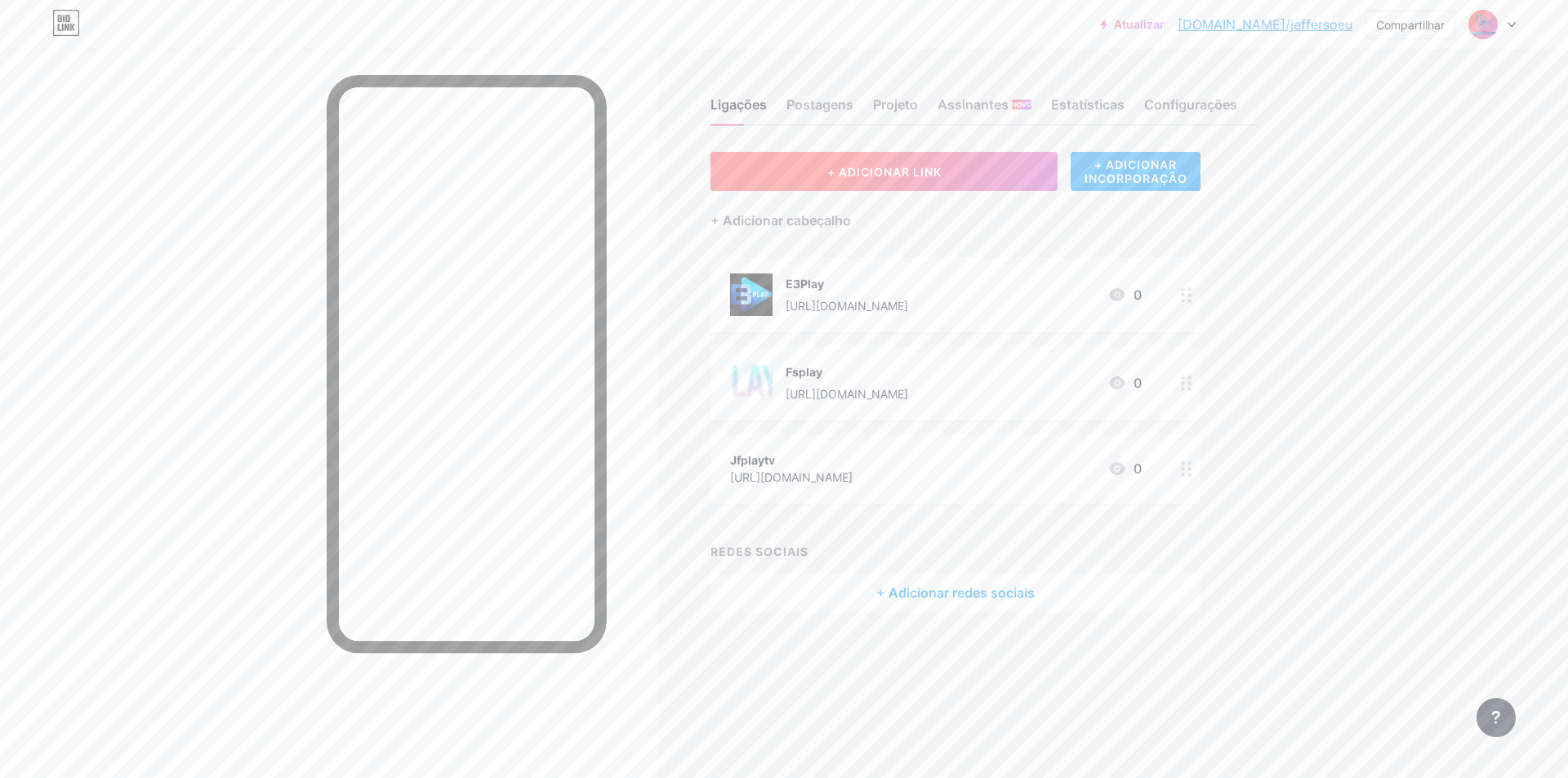
click at [879, 169] on font "+ ADICIONAR LINK" at bounding box center [884, 172] width 114 height 14
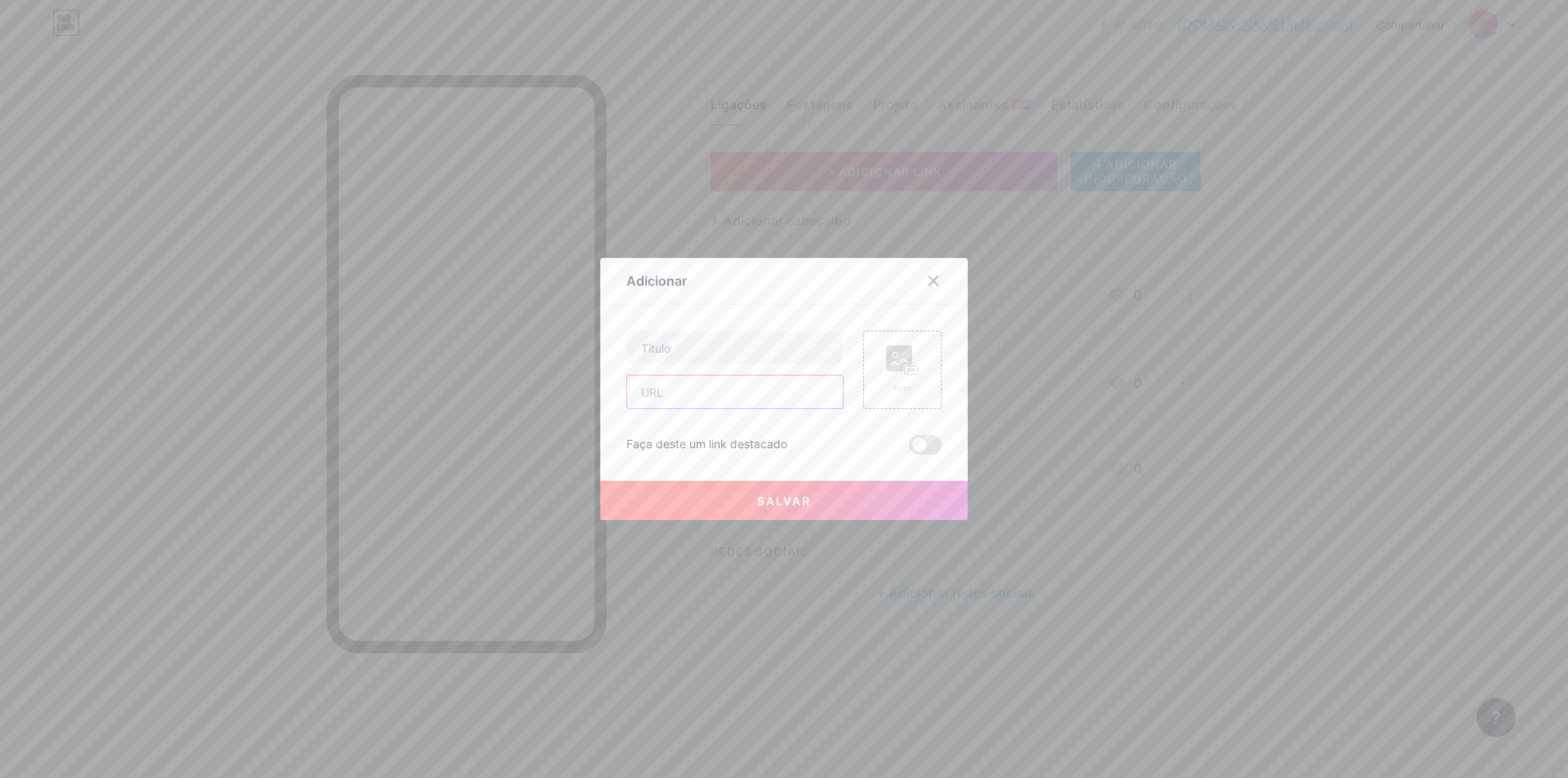
click at [686, 393] on input "text" at bounding box center [734, 391] width 216 height 33
paste input "[URL][DOMAIN_NAME]"
type input "[URL][DOMAIN_NAME]"
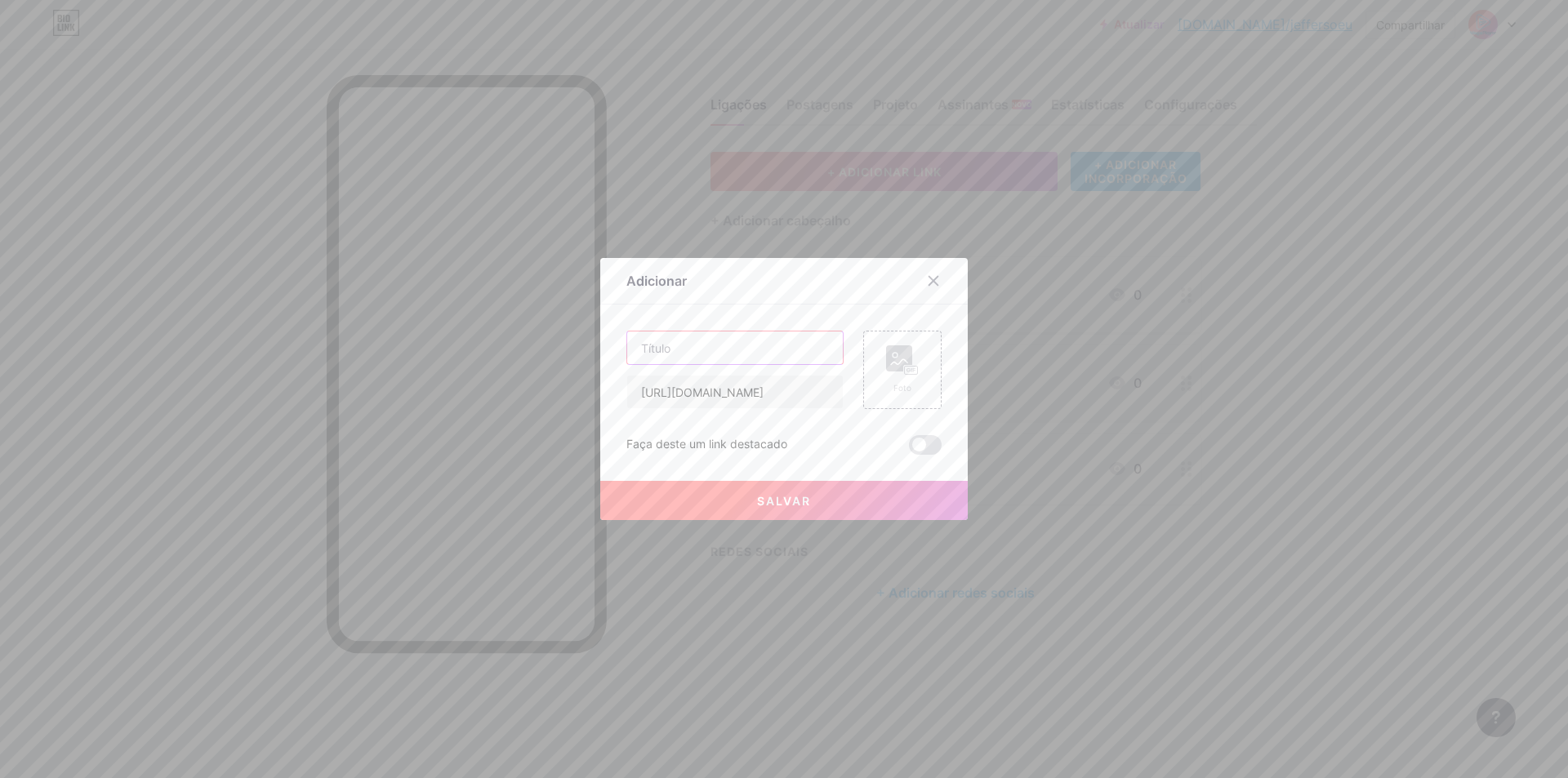
click at [678, 347] on input "text" at bounding box center [734, 347] width 216 height 33
type input "P"
type input "Mega Painel"
click at [922, 373] on div "Foto" at bounding box center [903, 370] width 78 height 78
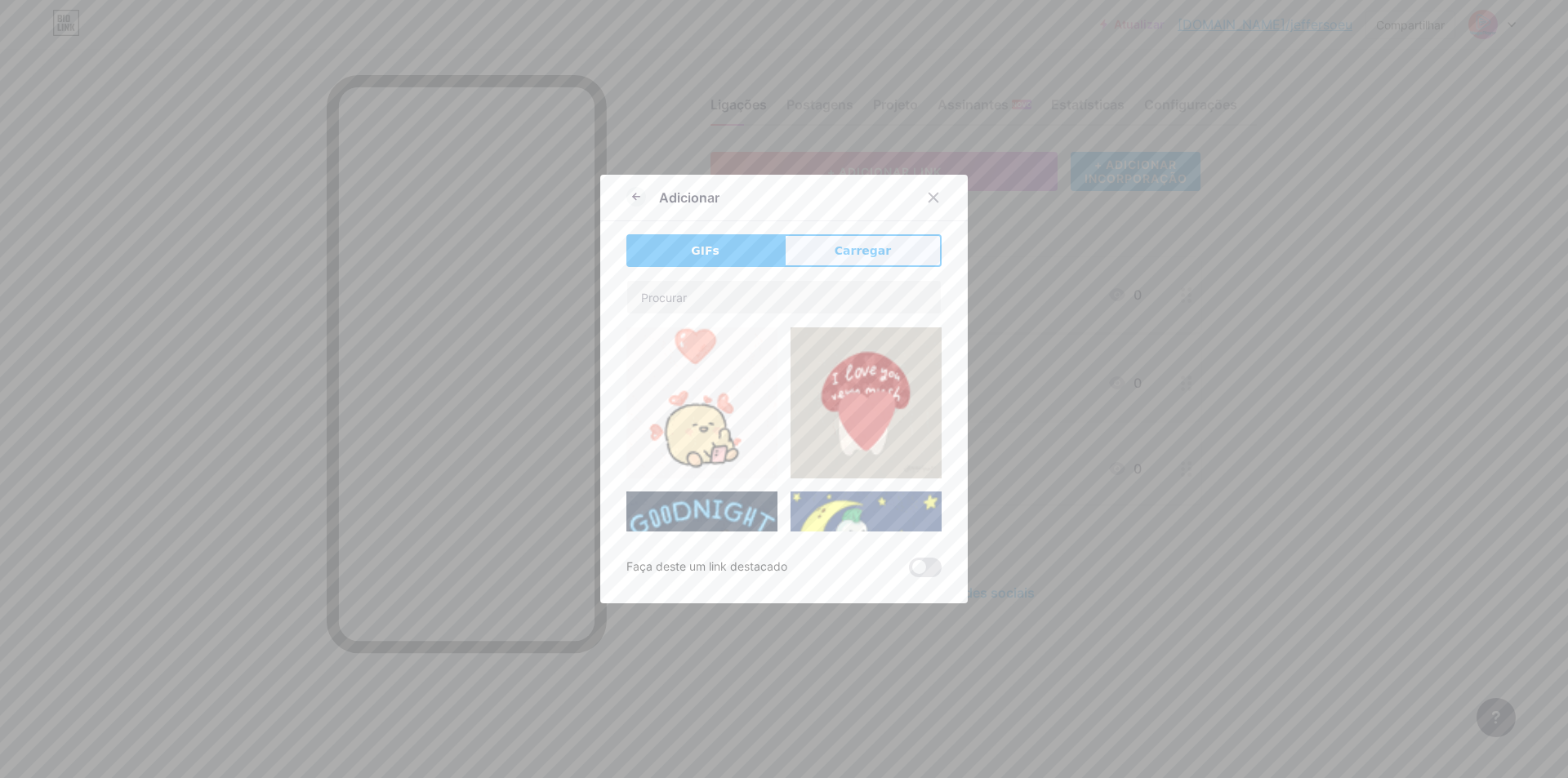
click at [870, 254] on font "Carregar" at bounding box center [862, 250] width 56 height 13
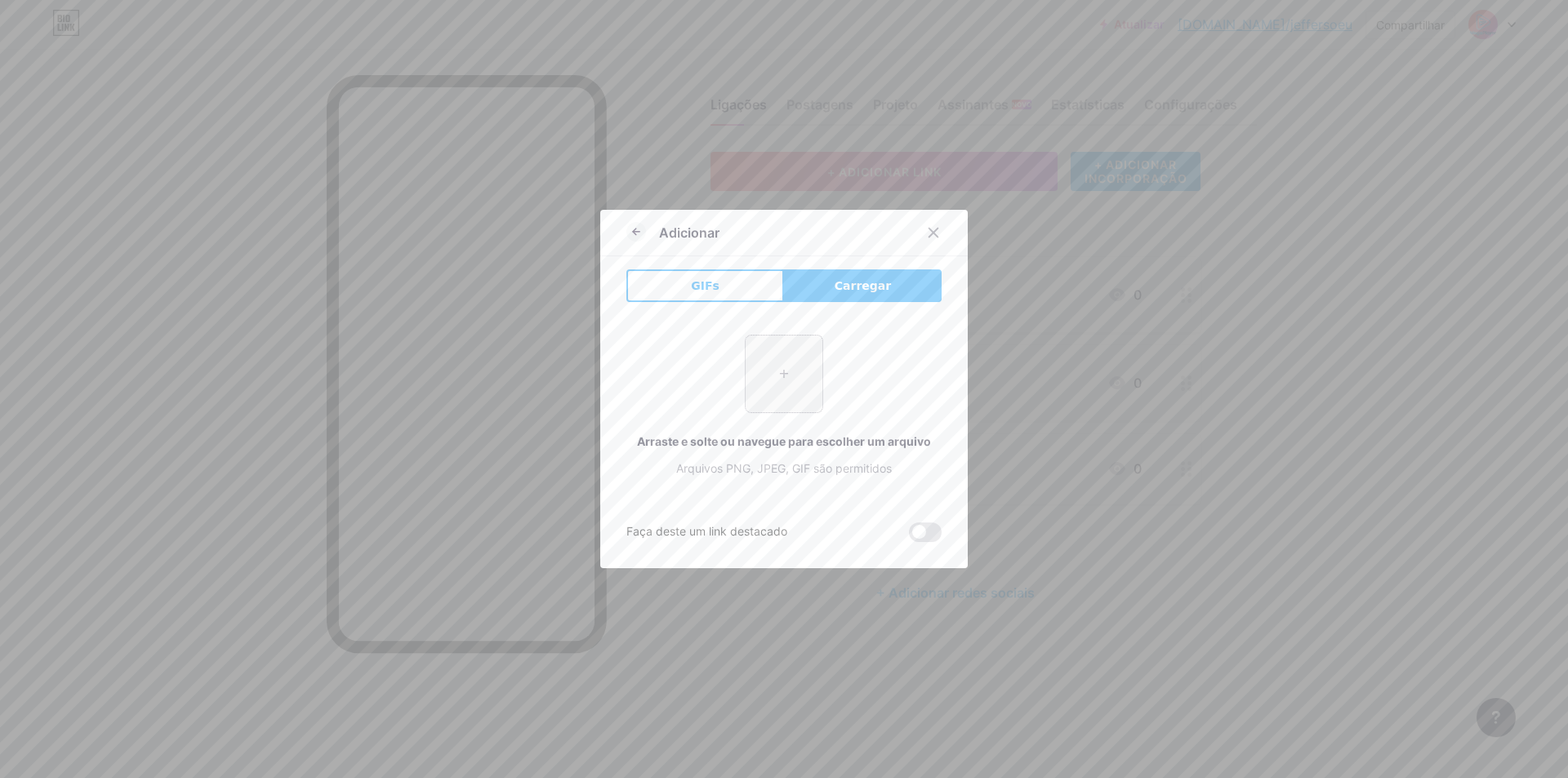
click at [794, 354] on input "file" at bounding box center [784, 374] width 77 height 77
type input "C:\fakepath\cinema mega.jpeg"
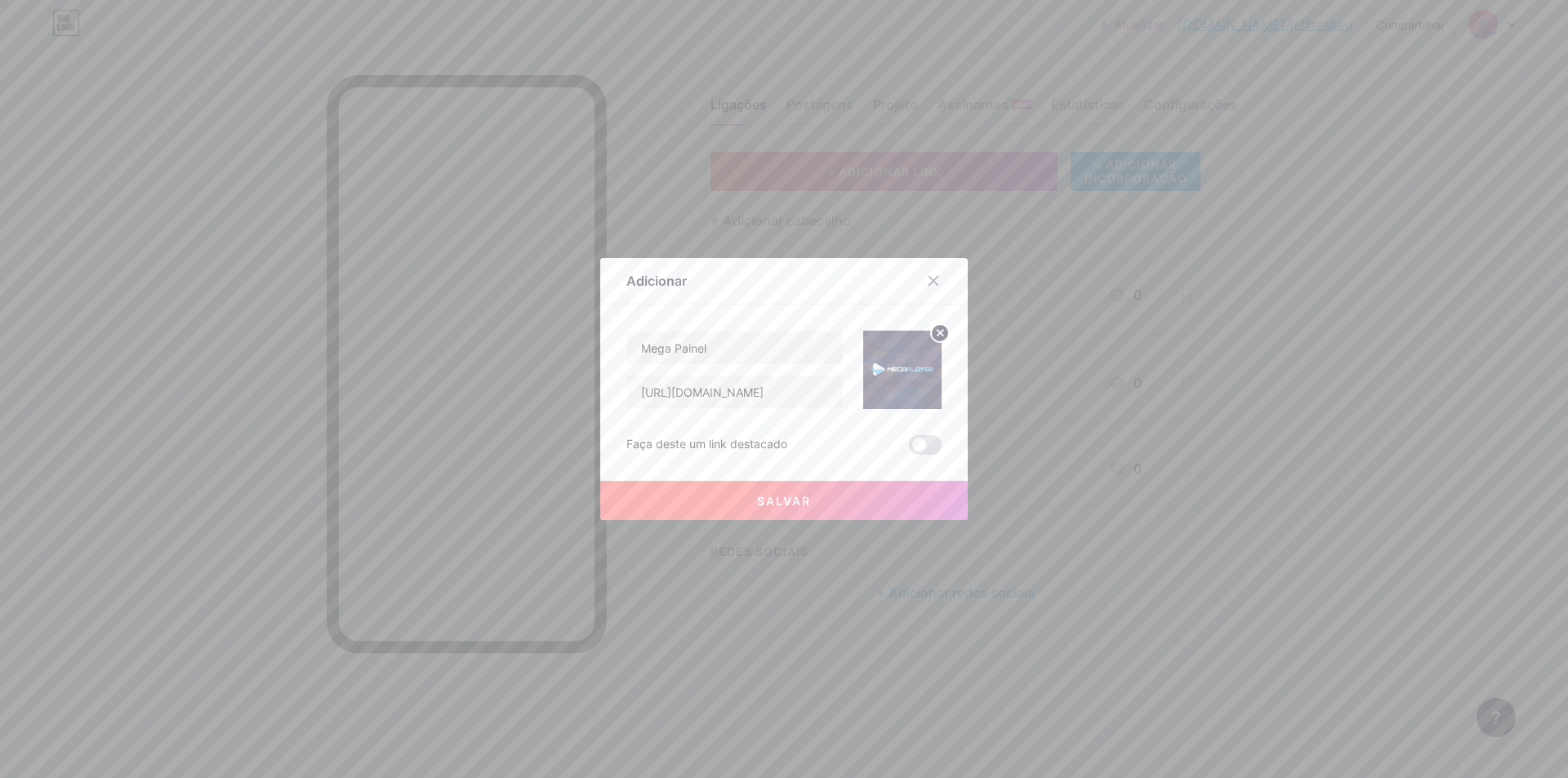
click at [761, 513] on button "Salvar" at bounding box center [783, 501] width 367 height 39
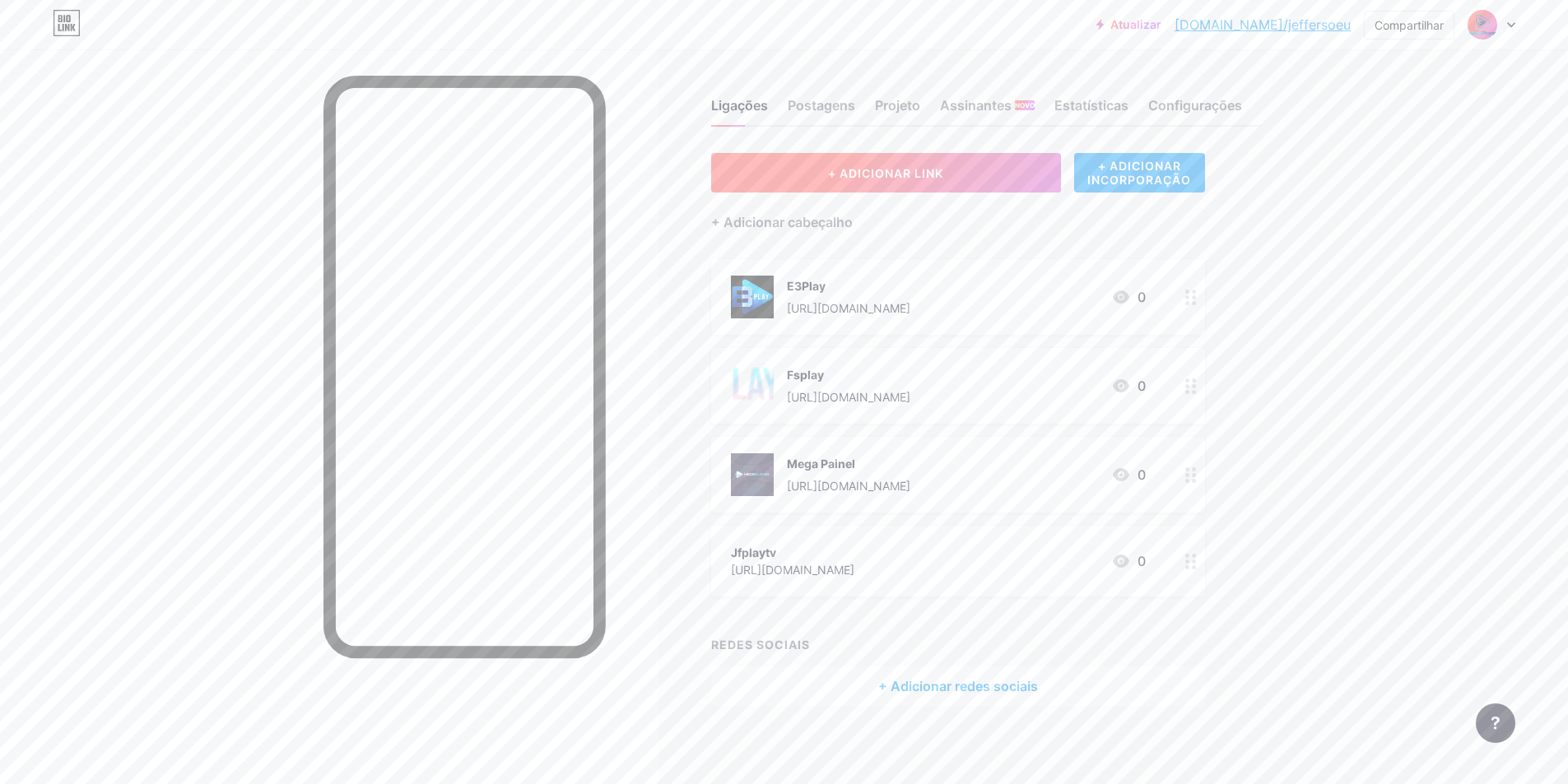
click at [923, 184] on button "+ ADICIONAR LINK" at bounding box center [886, 173] width 350 height 40
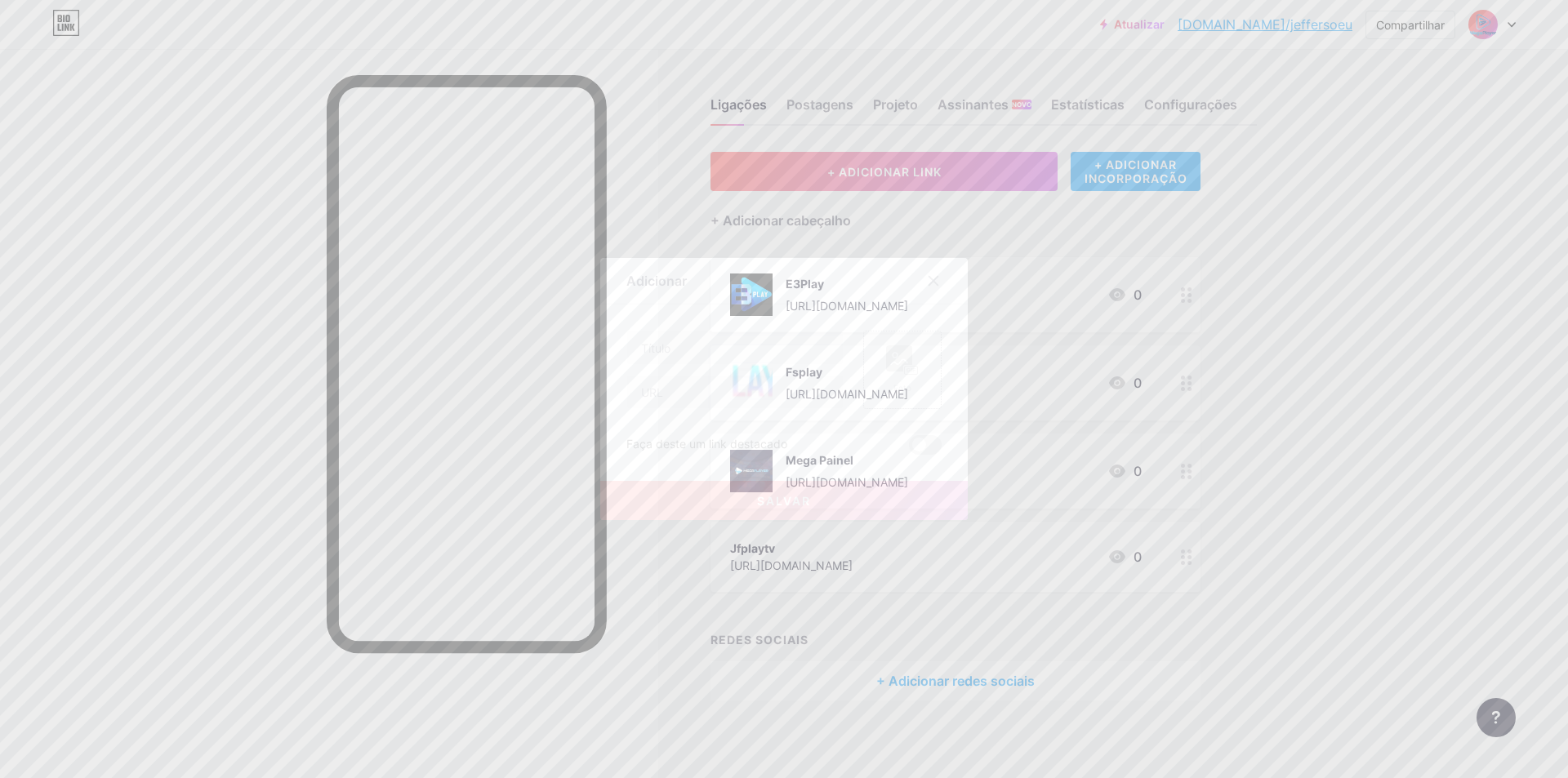
click at [907, 350] on icon at bounding box center [902, 361] width 33 height 30
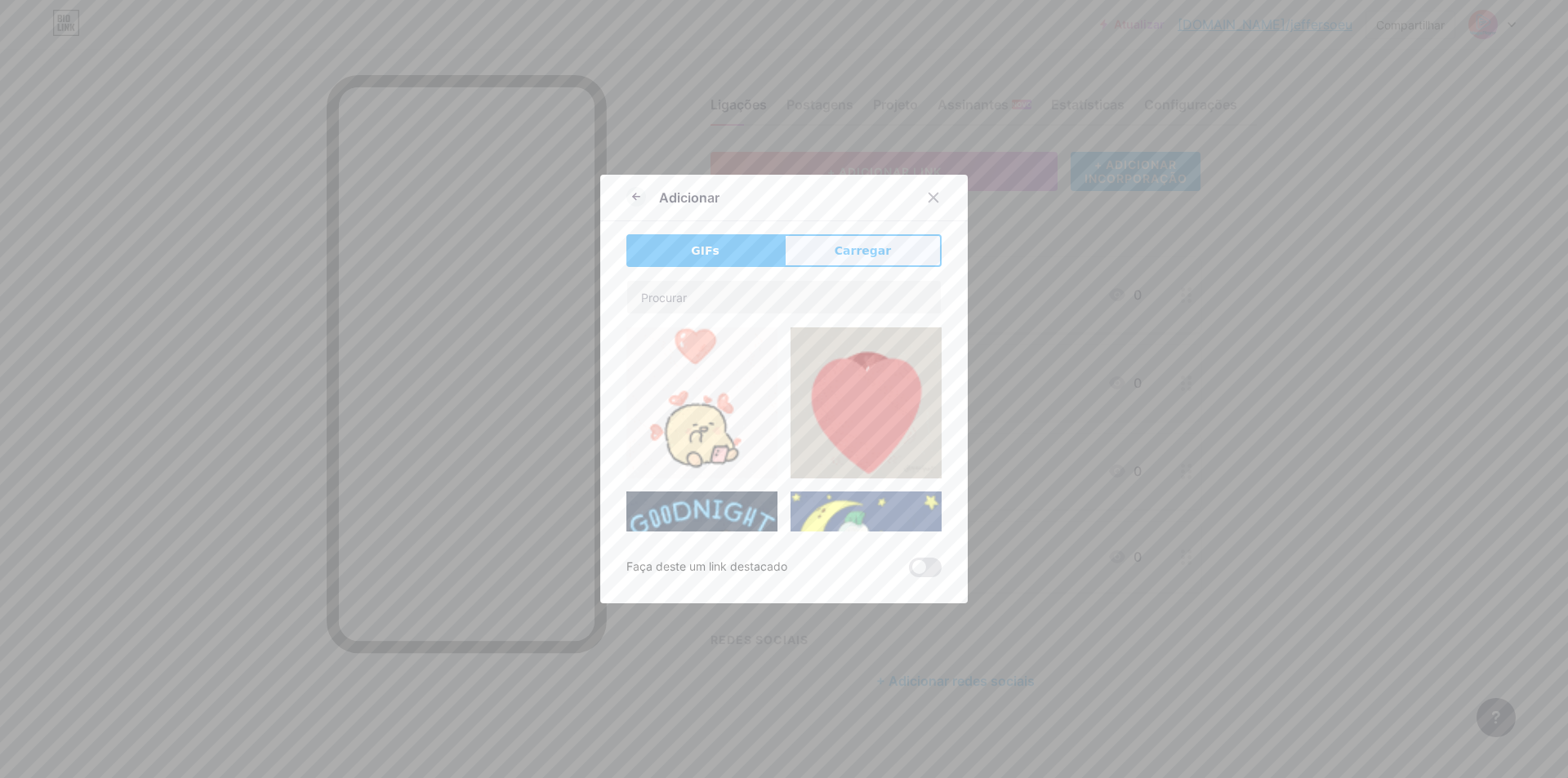
click at [884, 244] on button "Carregar" at bounding box center [862, 250] width 158 height 33
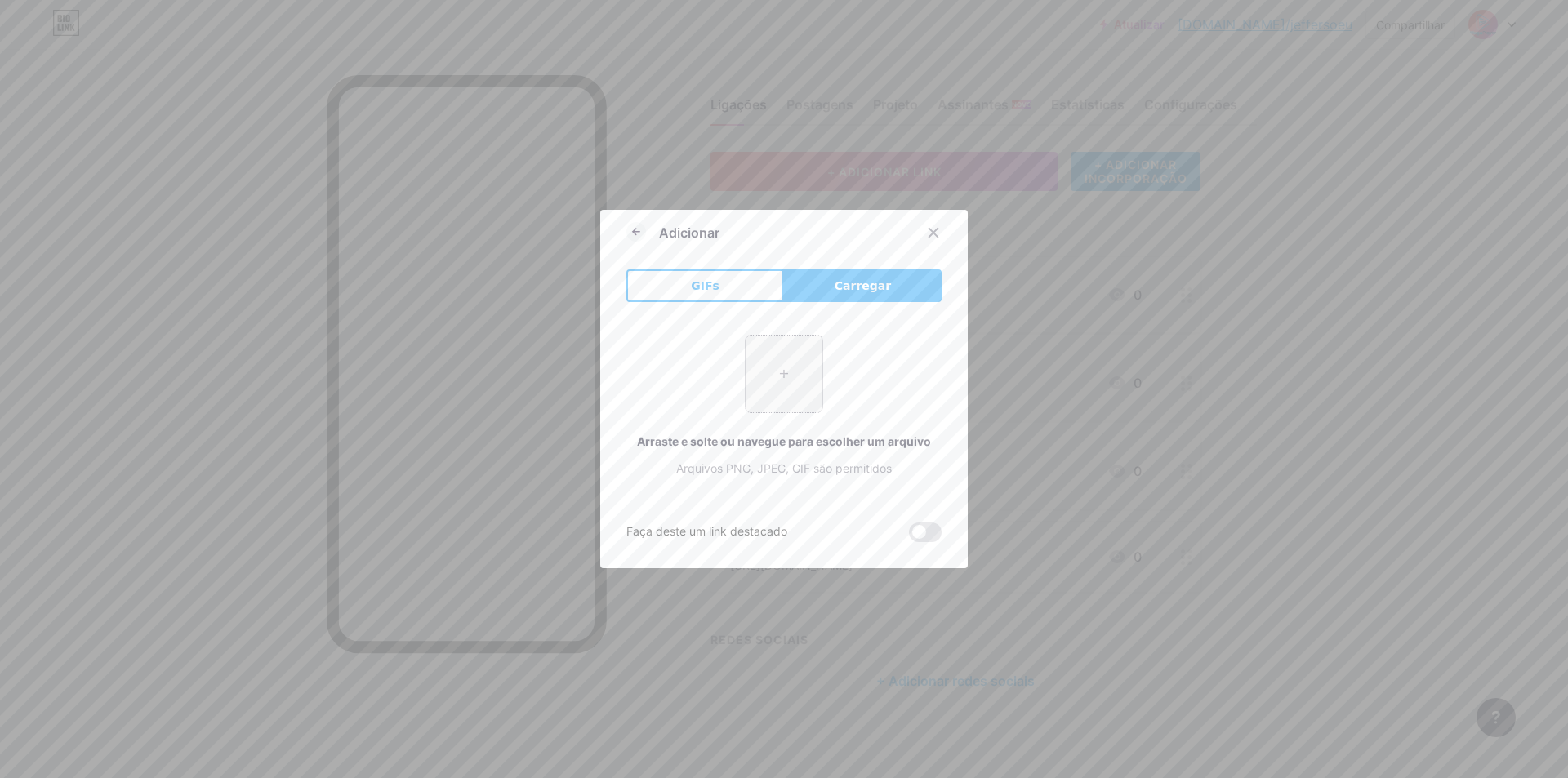
click at [795, 373] on input "file" at bounding box center [784, 374] width 77 height 77
type input "C:\fakepath\logo_site_big_c.png"
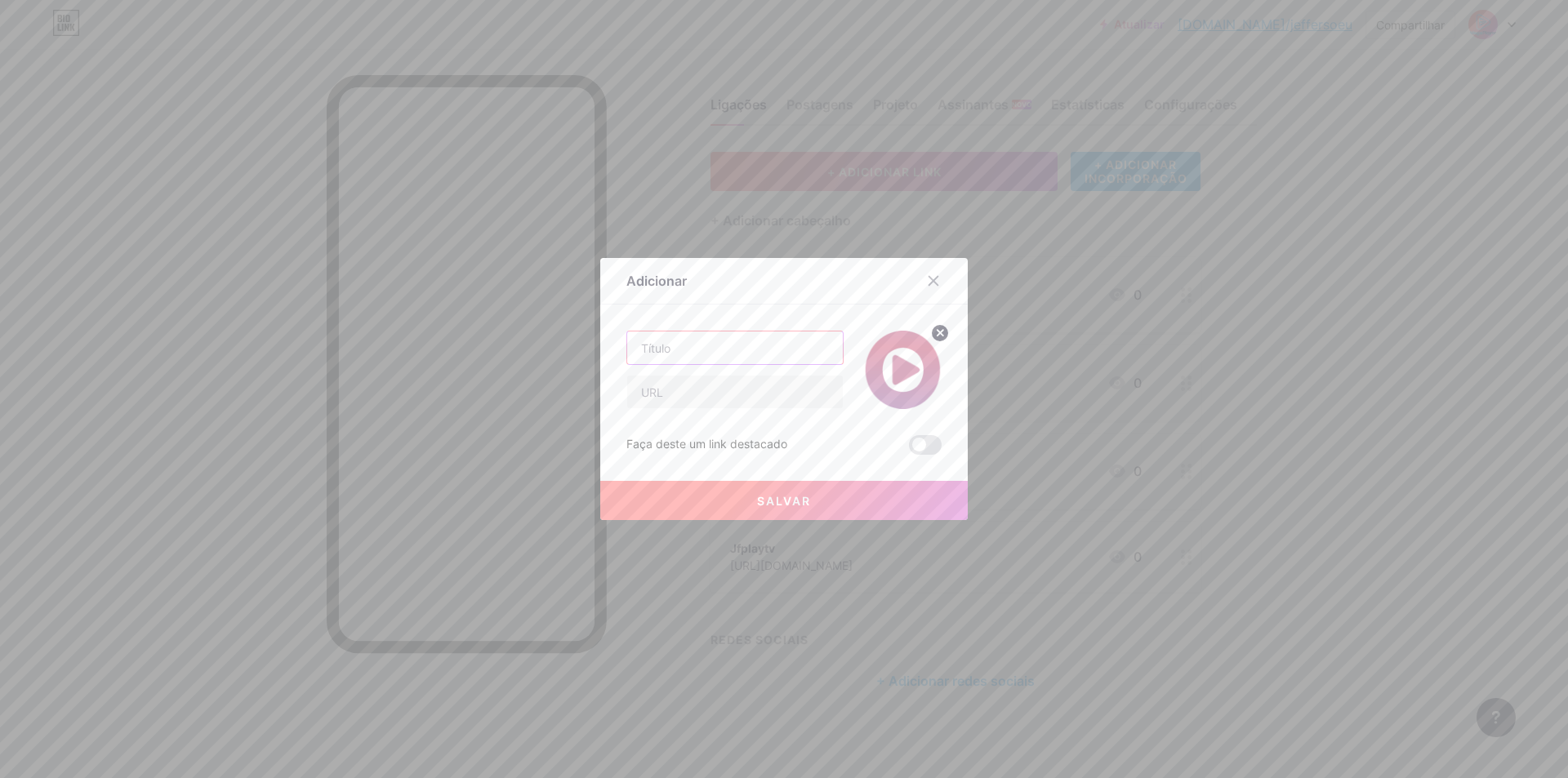
click at [652, 347] on input "text" at bounding box center [734, 347] width 216 height 33
type input "Now"
click at [675, 400] on input "text" at bounding box center [734, 391] width 216 height 33
paste input "[URL][DOMAIN_NAME]"
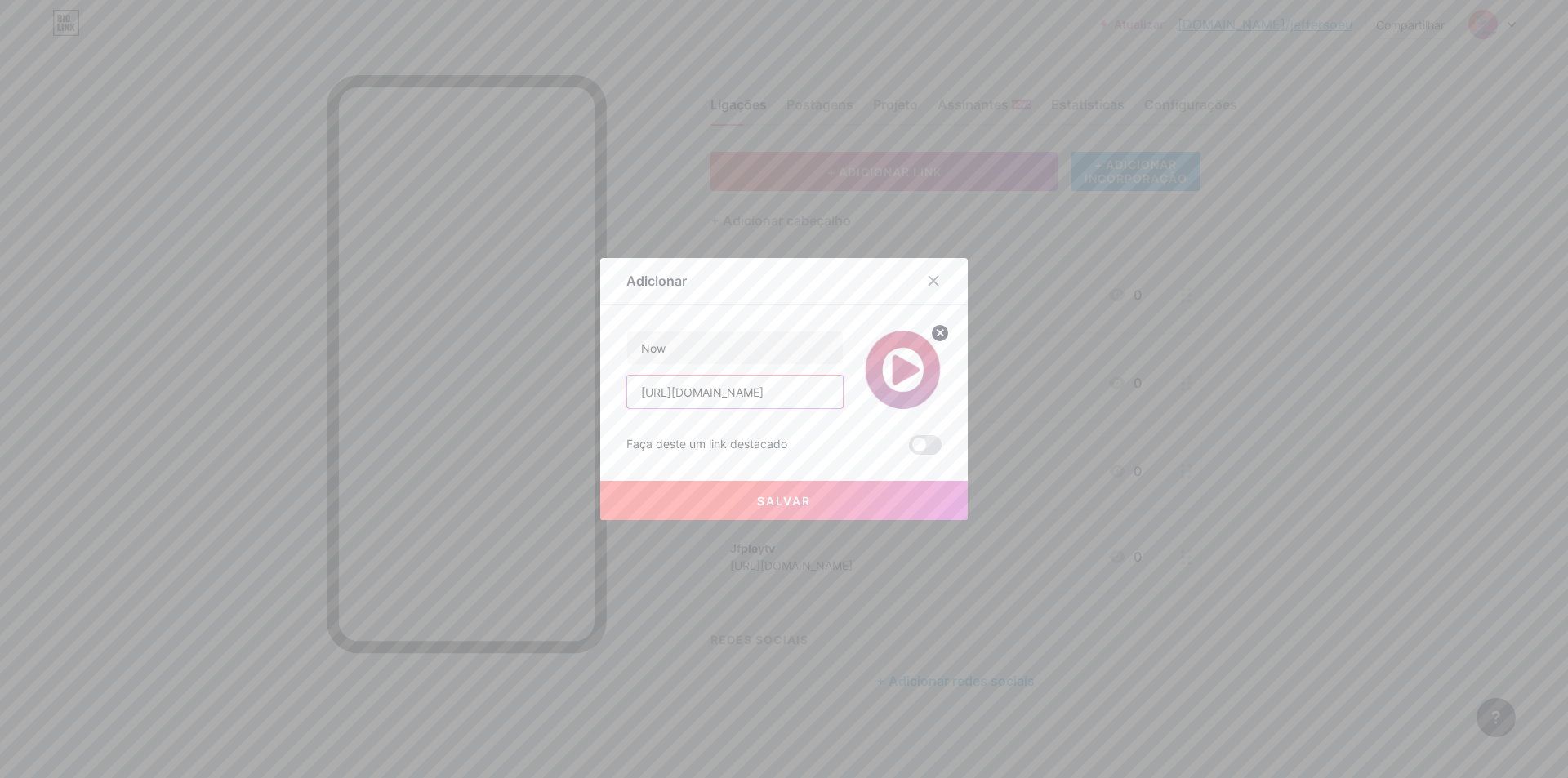
type input "[URL][DOMAIN_NAME]"
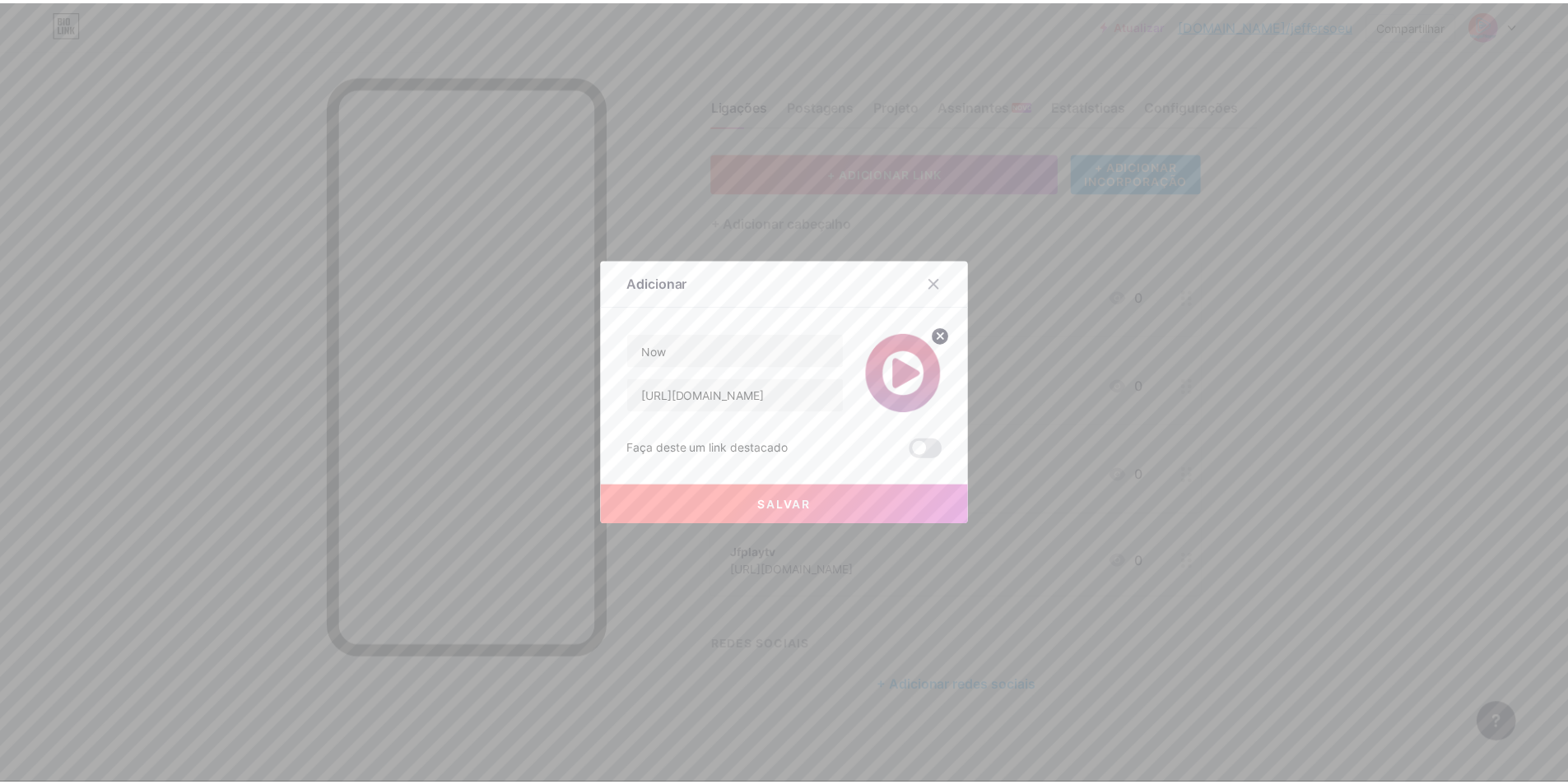
scroll to position [0, 0]
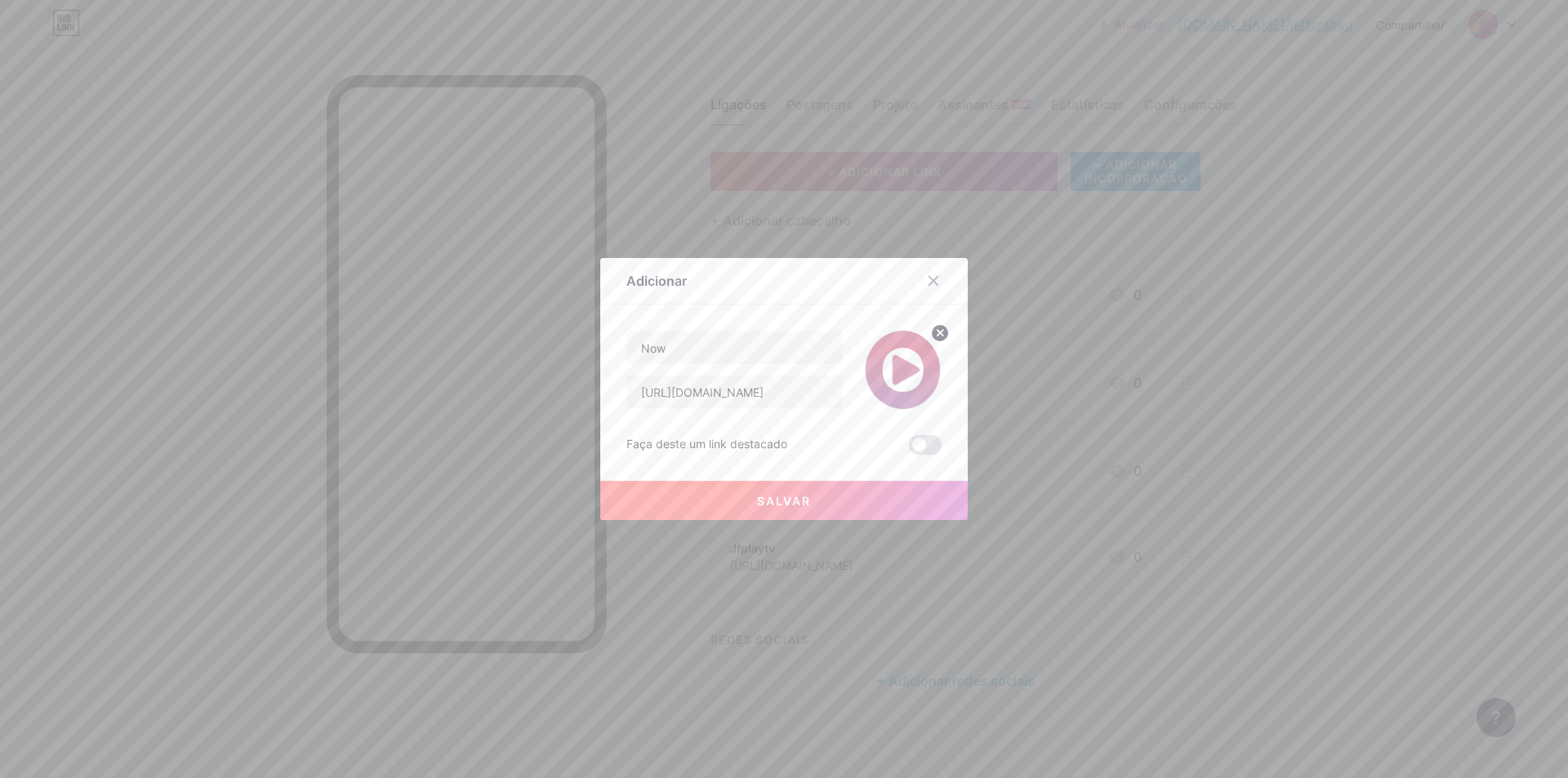
click at [799, 512] on button "Salvar" at bounding box center [783, 501] width 367 height 39
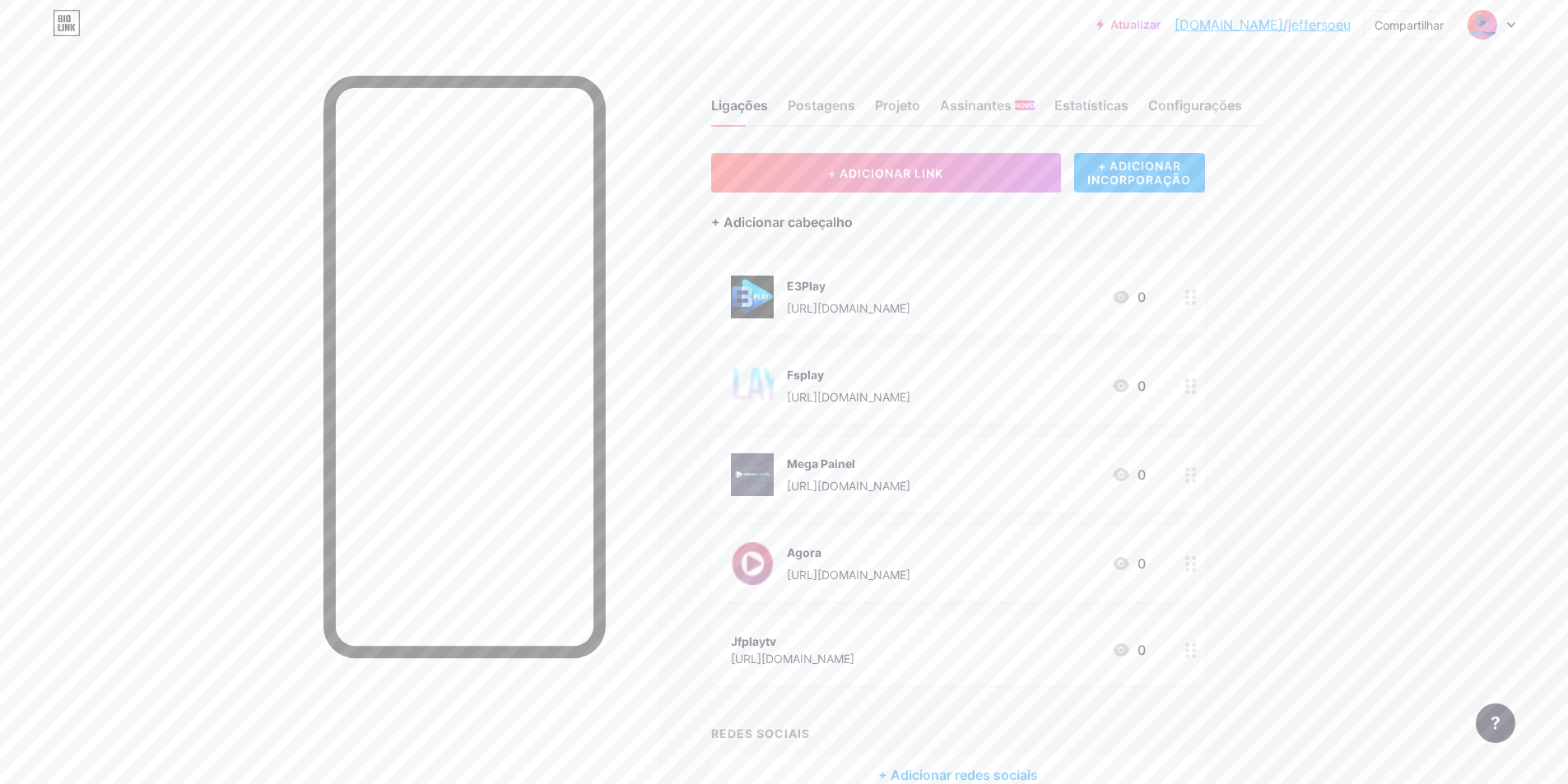
click at [833, 226] on font "+ Adicionar cabeçalho" at bounding box center [782, 221] width 141 height 16
click at [759, 380] on input "text" at bounding box center [790, 392] width 316 height 33
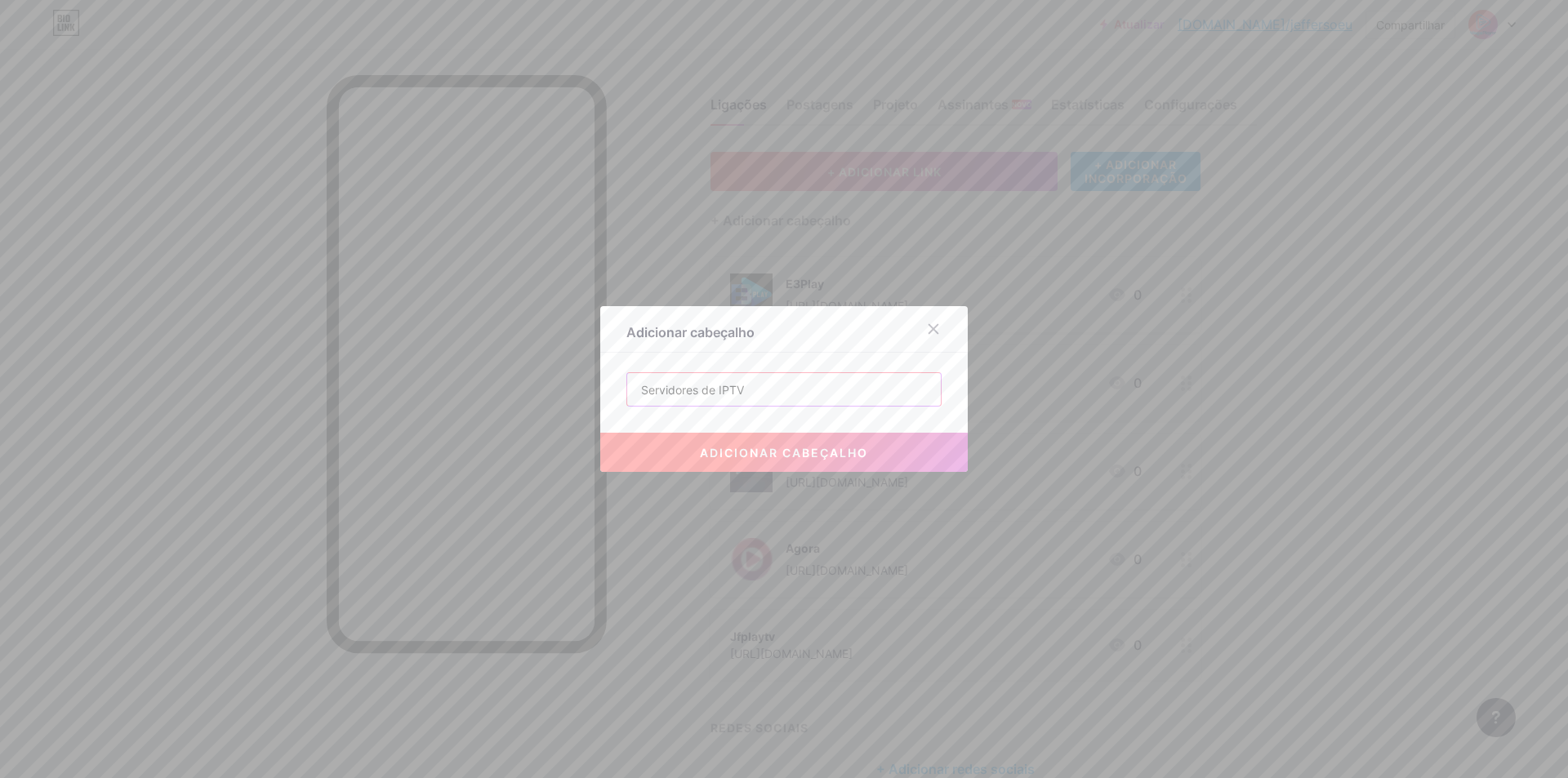
type input "Servidores de IPTV"
click at [808, 462] on button "adicionar cabeçalho" at bounding box center [783, 452] width 367 height 39
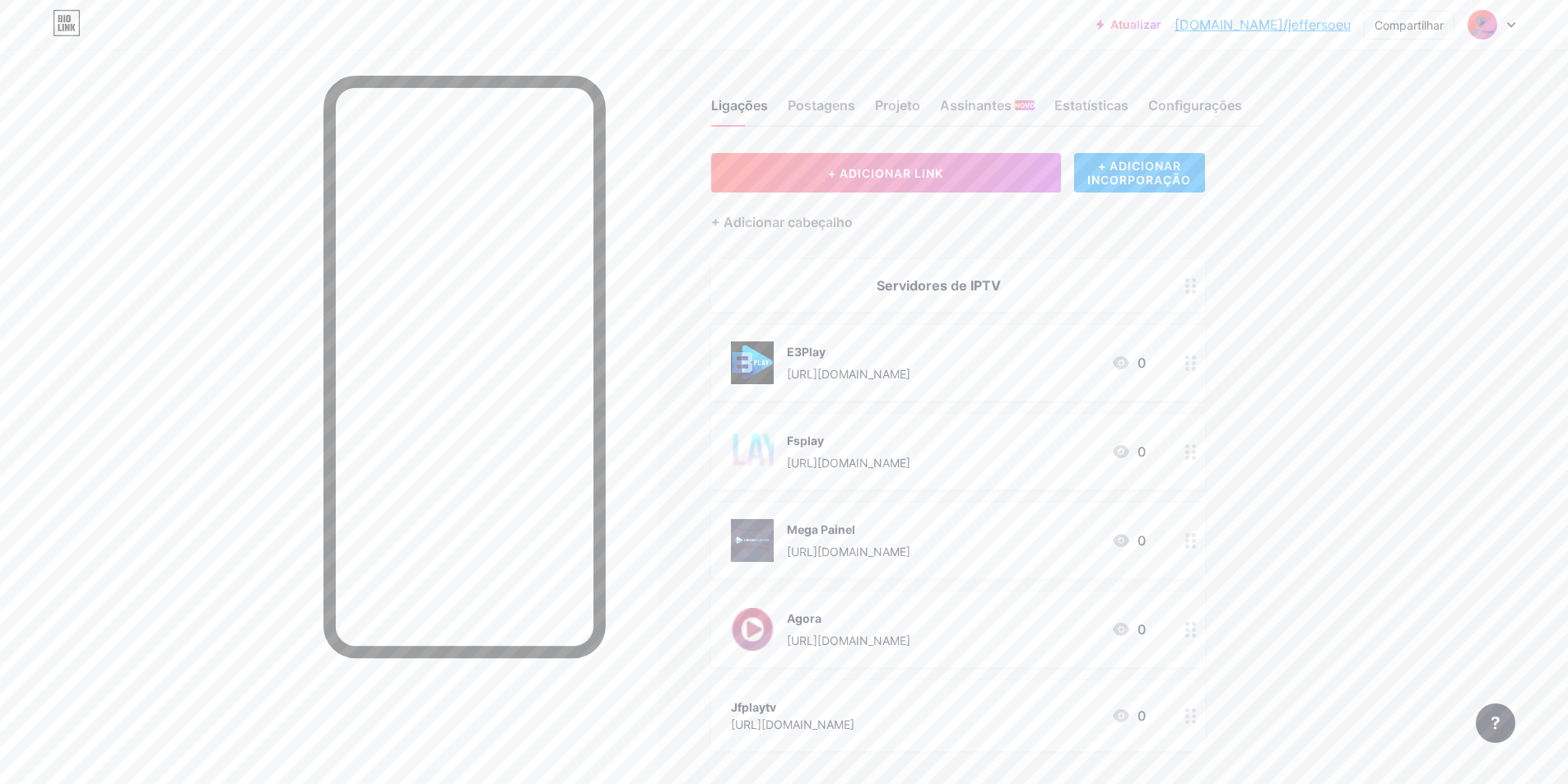
click at [1488, 23] on img at bounding box center [1482, 24] width 26 height 26
click at [1392, 185] on font "Configurações de Conta" at bounding box center [1396, 186] width 138 height 14
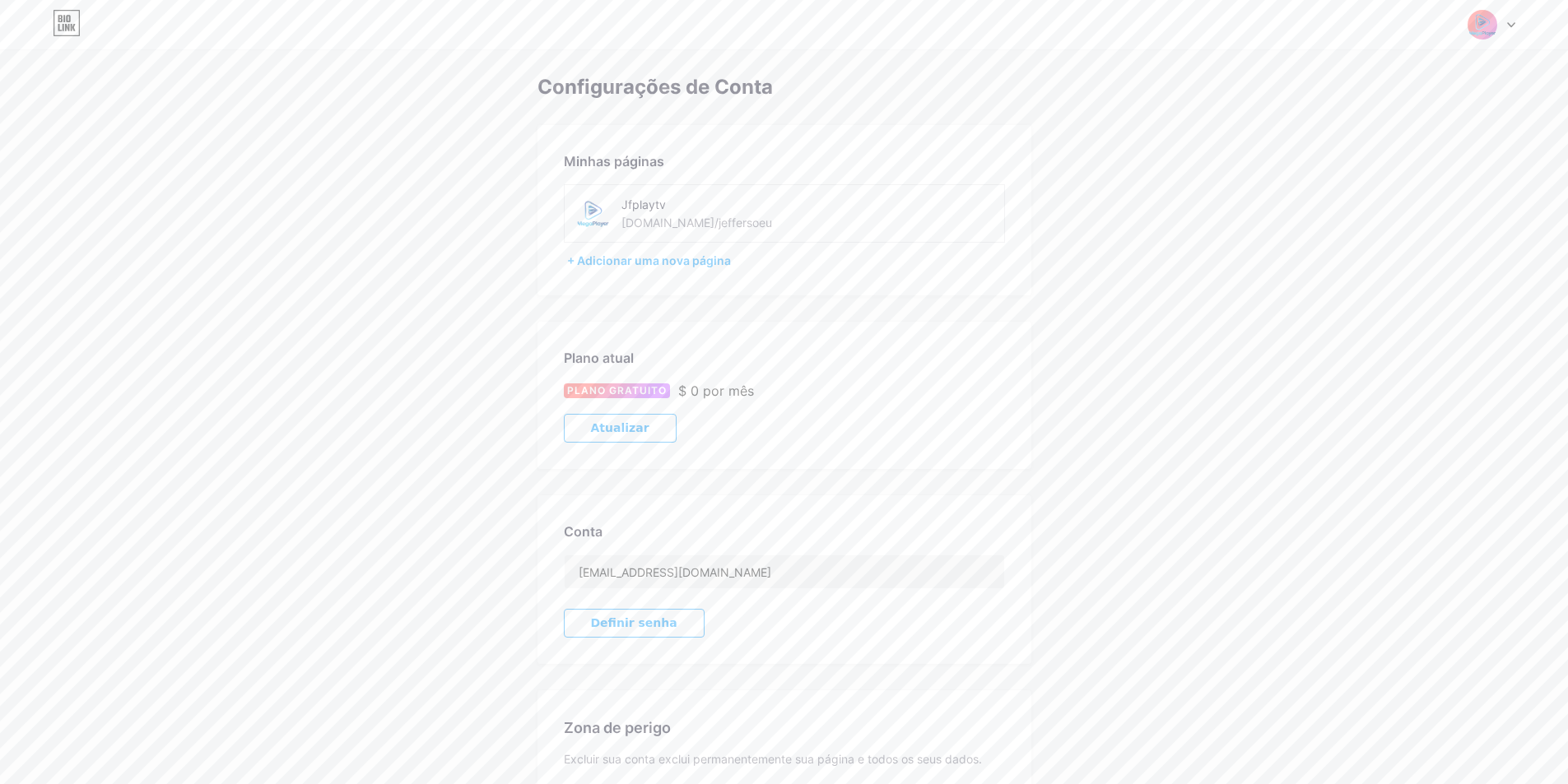
click at [586, 205] on img at bounding box center [592, 213] width 37 height 37
click at [598, 217] on img at bounding box center [592, 213] width 37 height 37
click at [1513, 17] on div at bounding box center [1492, 24] width 48 height 29
click at [1355, 179] on link "Painel" at bounding box center [1413, 186] width 204 height 44
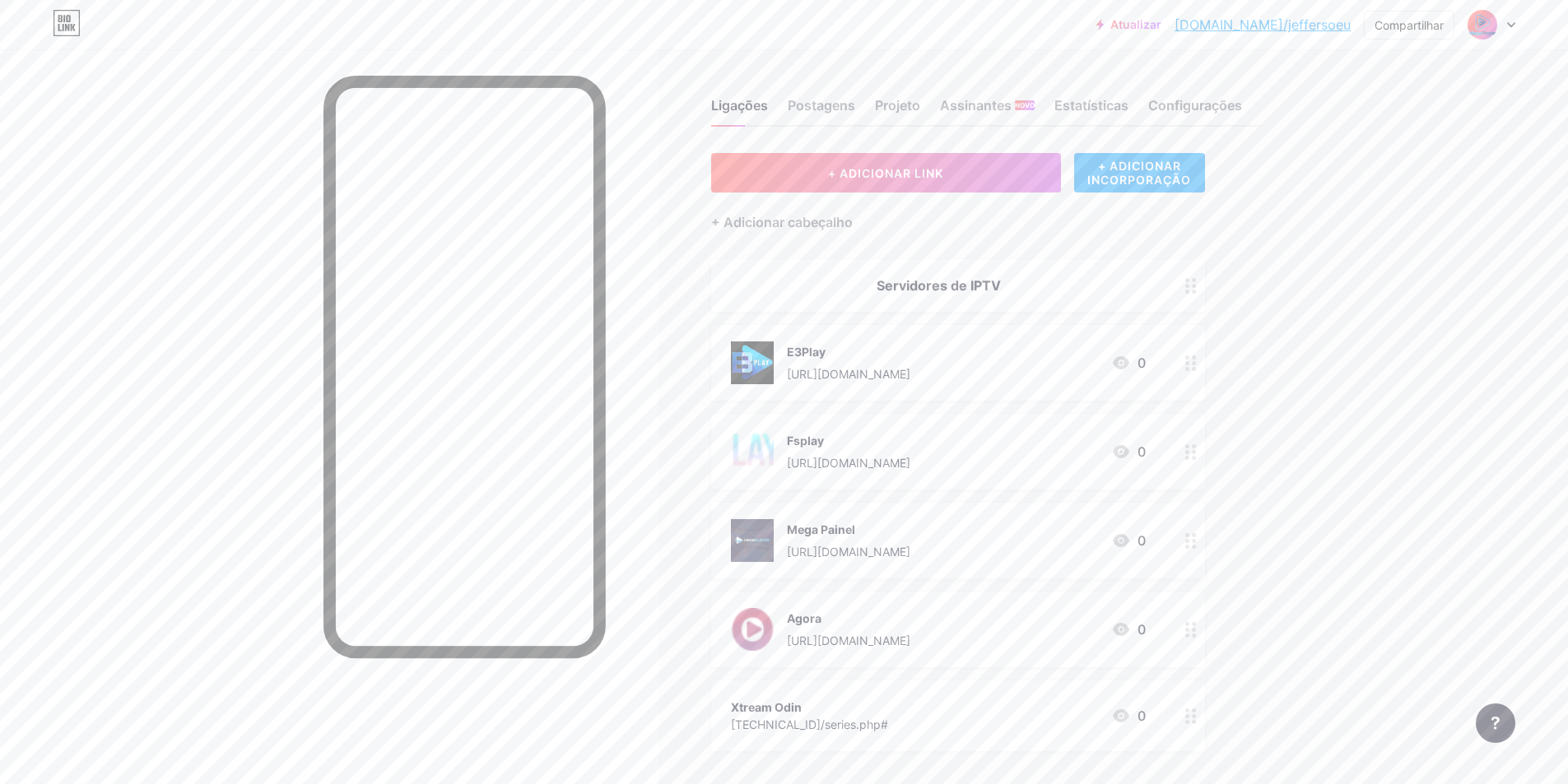
drag, startPoint x: 614, startPoint y: 348, endPoint x: 1528, endPoint y: 328, distance: 914.2
click at [1528, 328] on div "Atualizar bio.link/jeffer... bio.link/jeffersoeu Compartilhar Trocar de conta J…" at bounding box center [784, 472] width 1568 height 943
click at [823, 698] on div "Xtream Odin" at bounding box center [809, 707] width 157 height 17
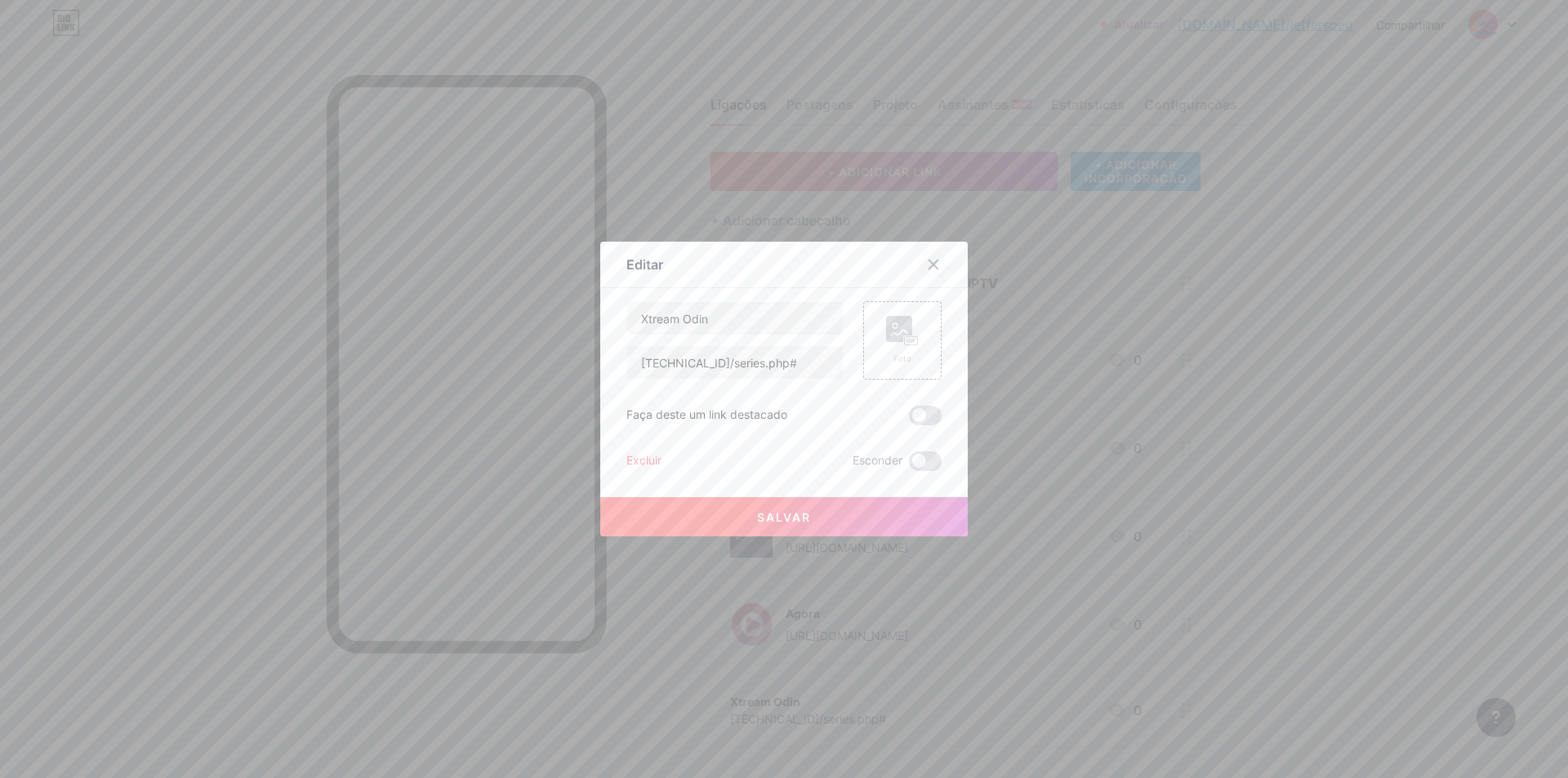
click at [927, 264] on icon at bounding box center [934, 264] width 13 height 13
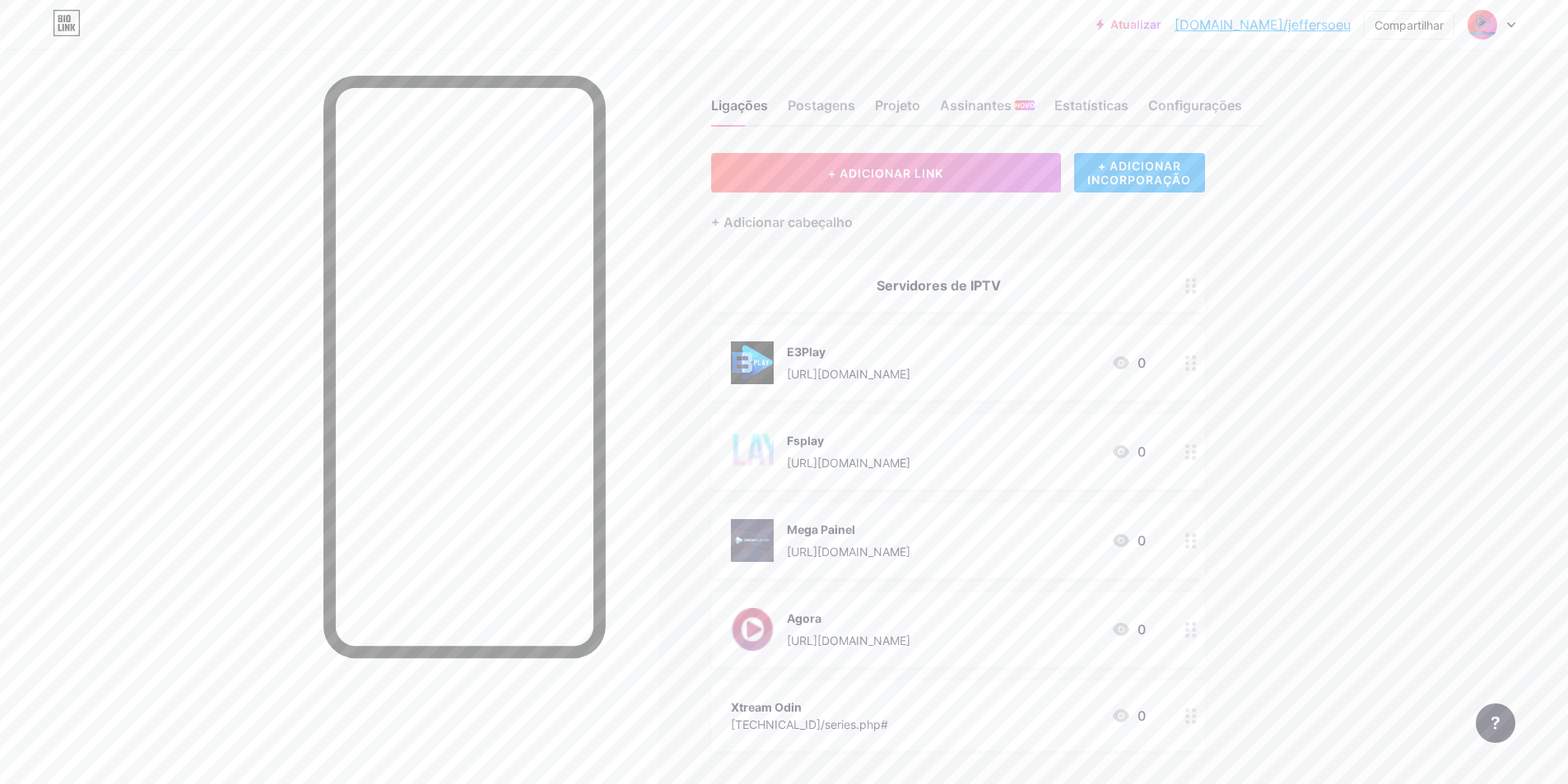
click at [1059, 292] on div "Servidores de IPTV" at bounding box center [938, 285] width 415 height 20
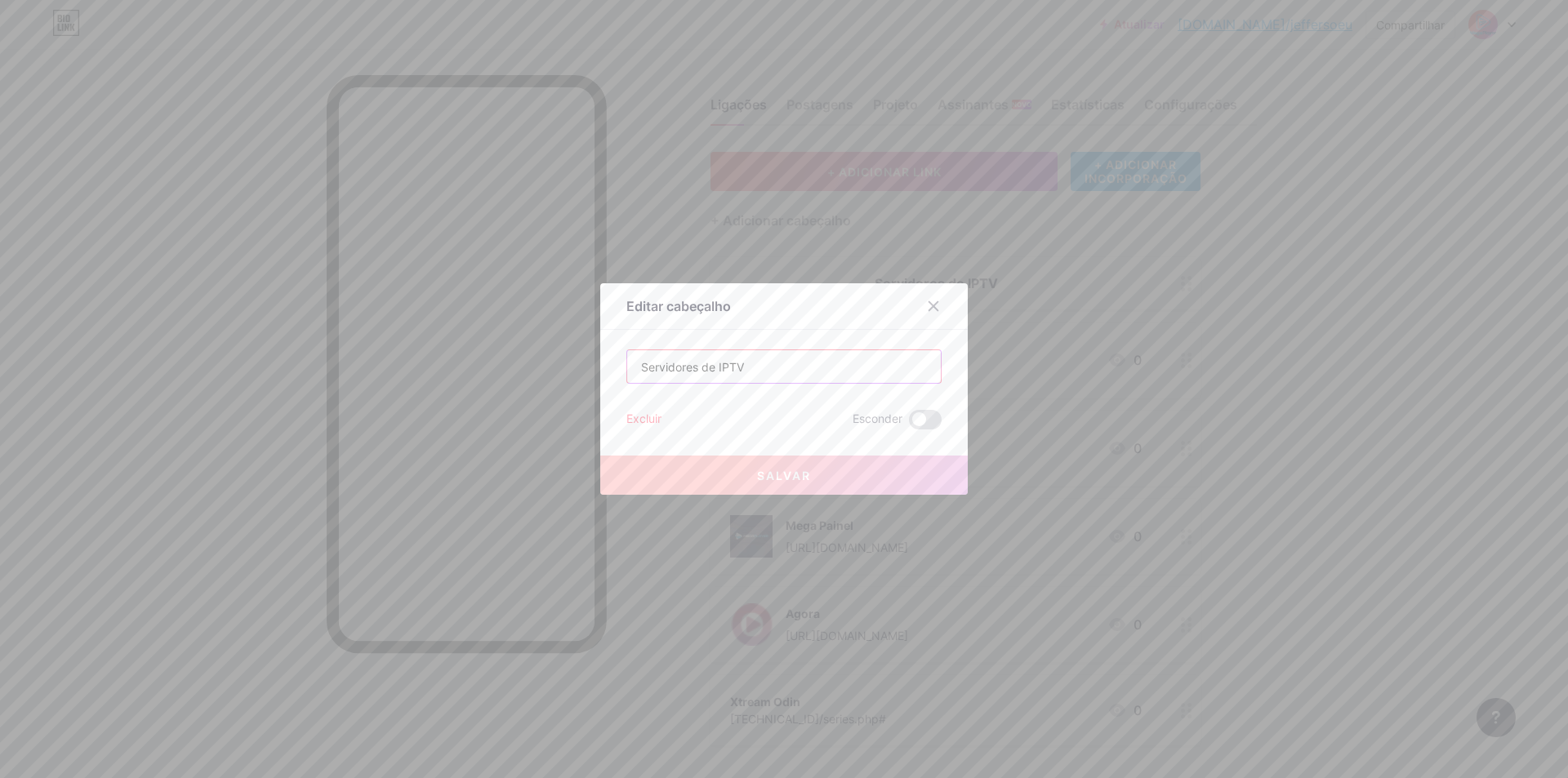
drag, startPoint x: 741, startPoint y: 361, endPoint x: 571, endPoint y: 363, distance: 170.0
click at [571, 363] on div "Editar cabeçalho Servidores de IPTV Excluir Esconder Salvar" at bounding box center [784, 389] width 1568 height 778
type input "Painéis IPTV"
click at [856, 470] on button "Salvar" at bounding box center [783, 475] width 367 height 39
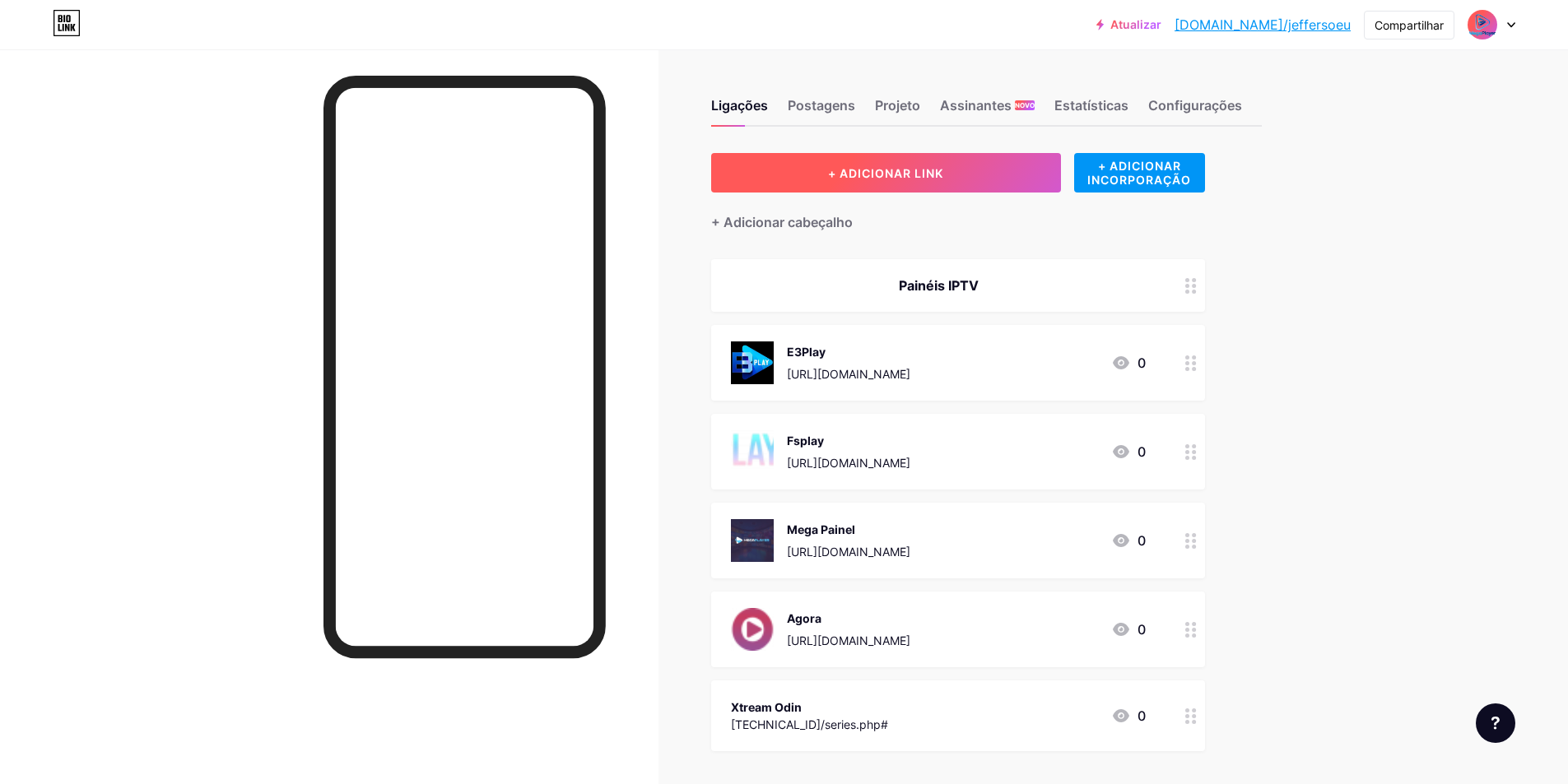
click at [853, 175] on font "+ ADICIONAR LINK" at bounding box center [885, 173] width 115 height 14
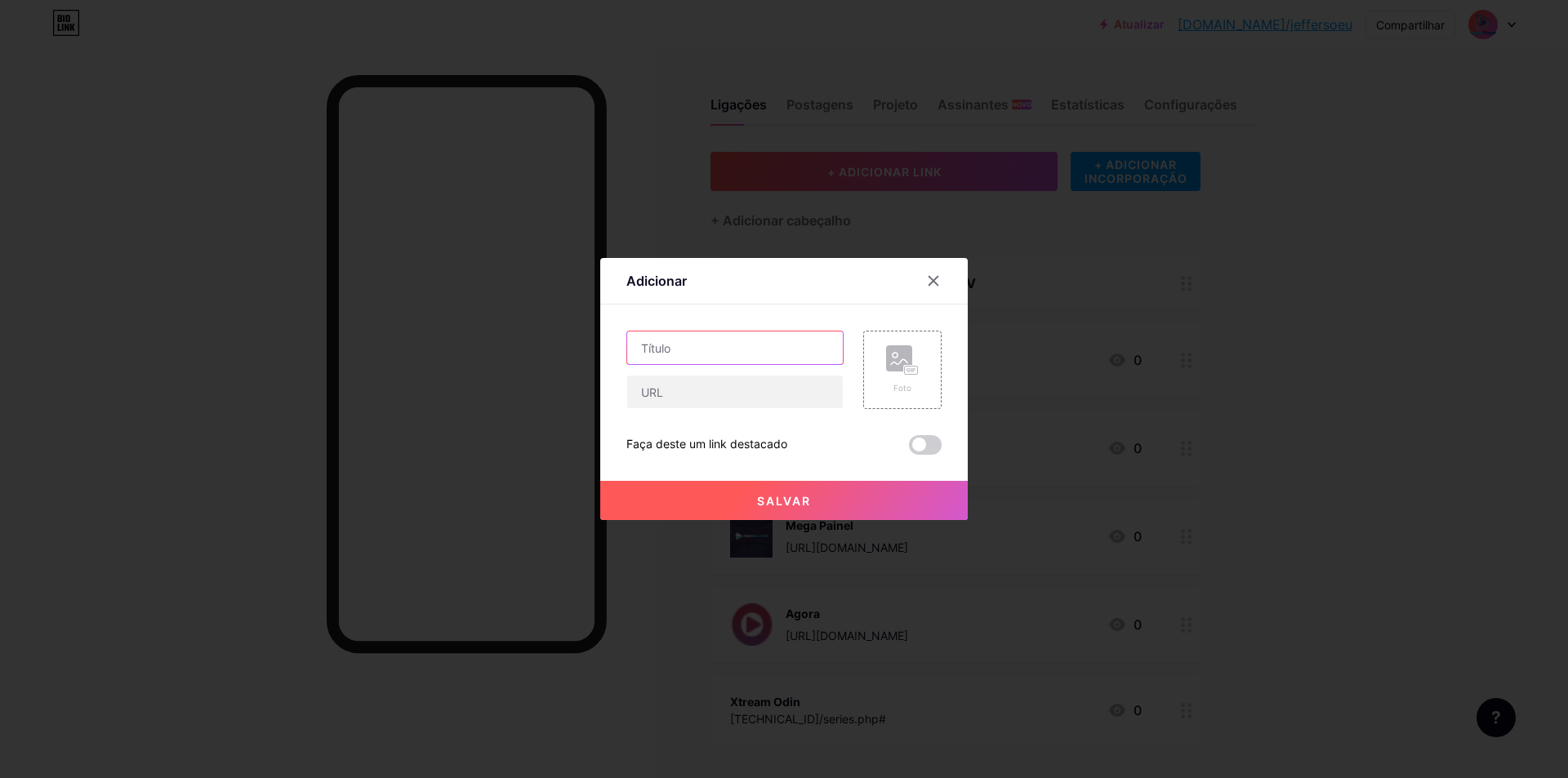
click at [716, 353] on input "text" at bounding box center [734, 347] width 216 height 33
type input "Gestor Inova"
click at [706, 402] on input "text" at bounding box center [734, 391] width 216 height 33
paste input "https://app.gestorinove.com.br/painel"
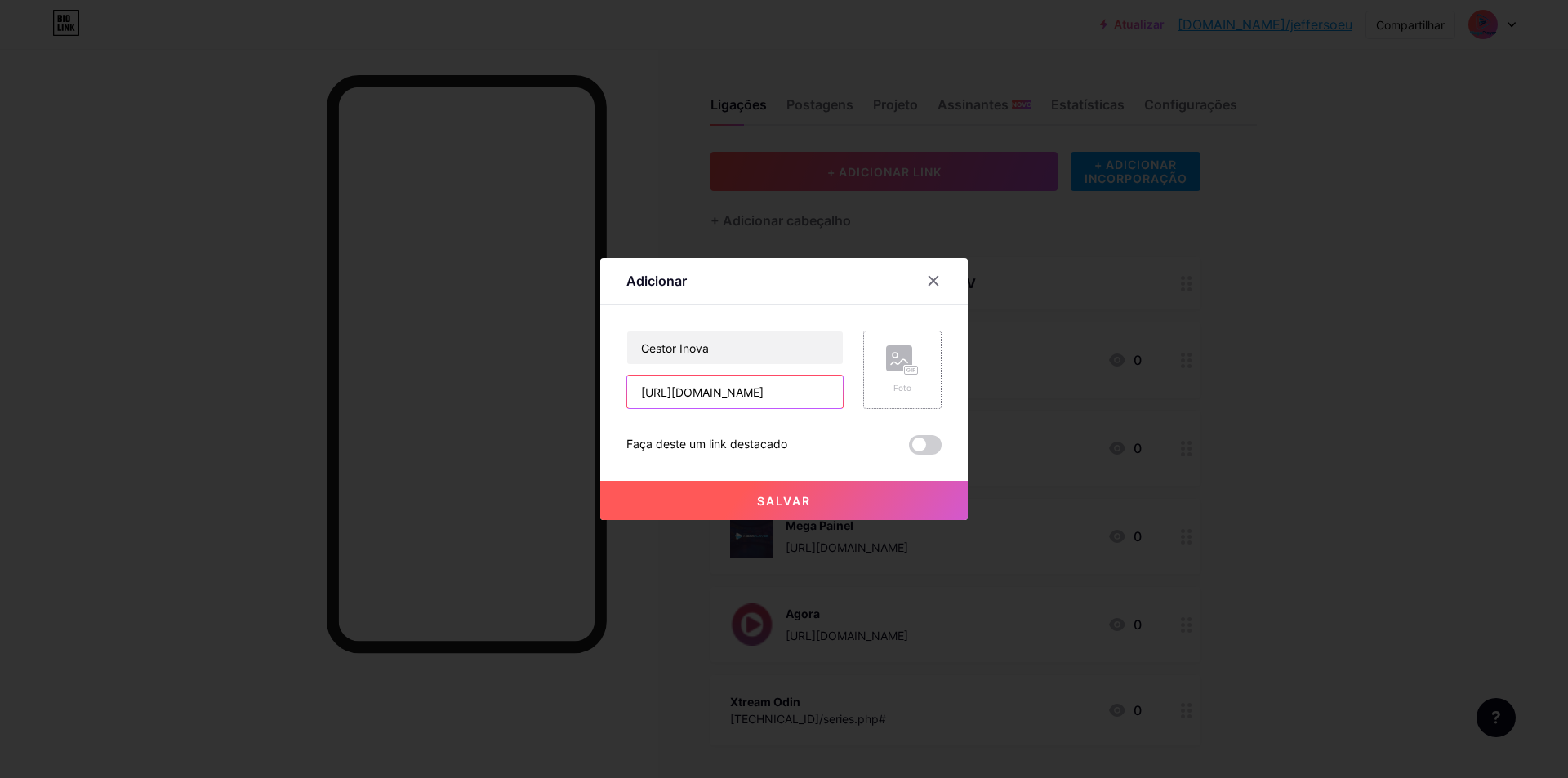
type input "https://app.gestorinove.com.br/painel"
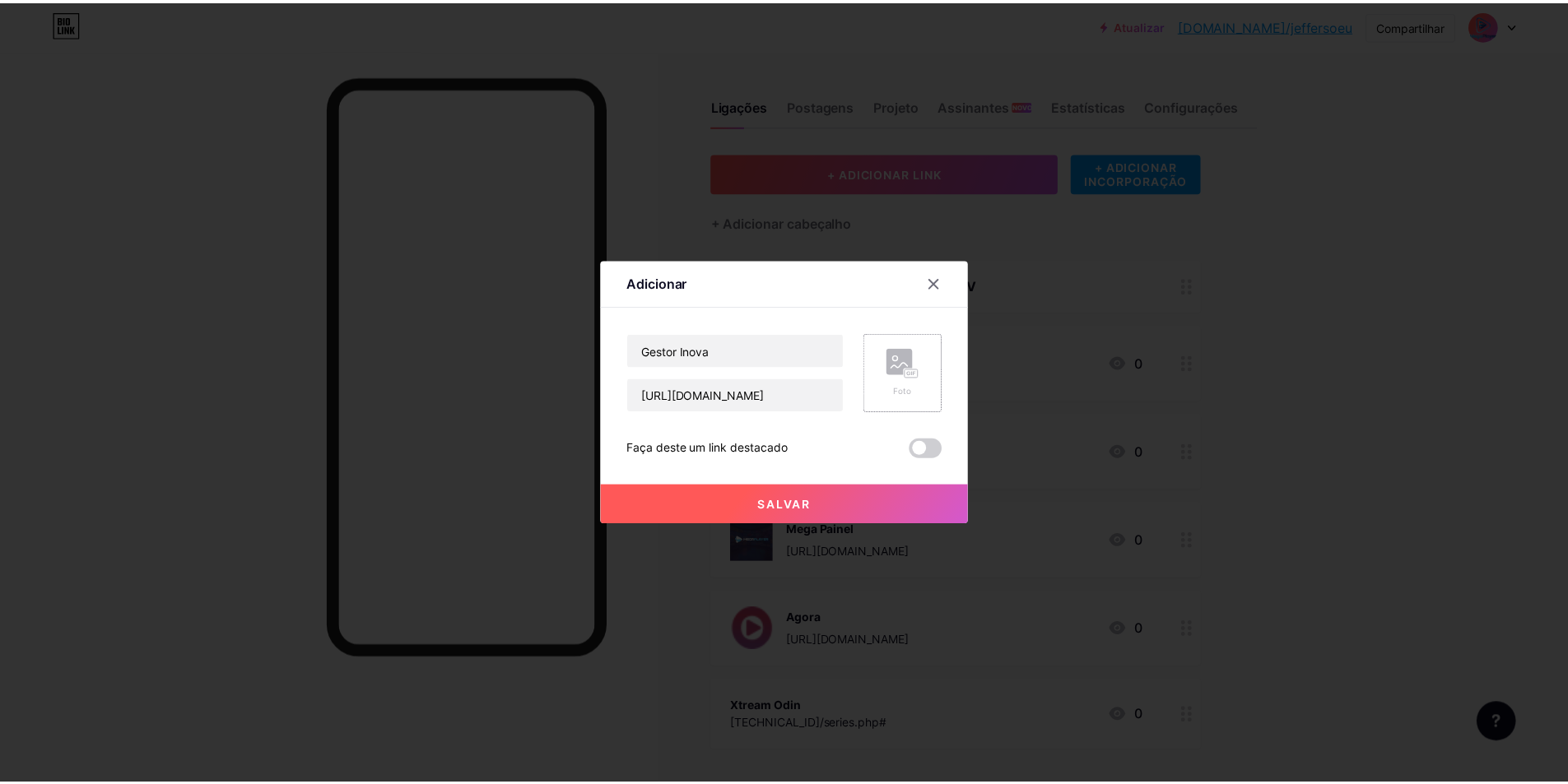
scroll to position [0, 0]
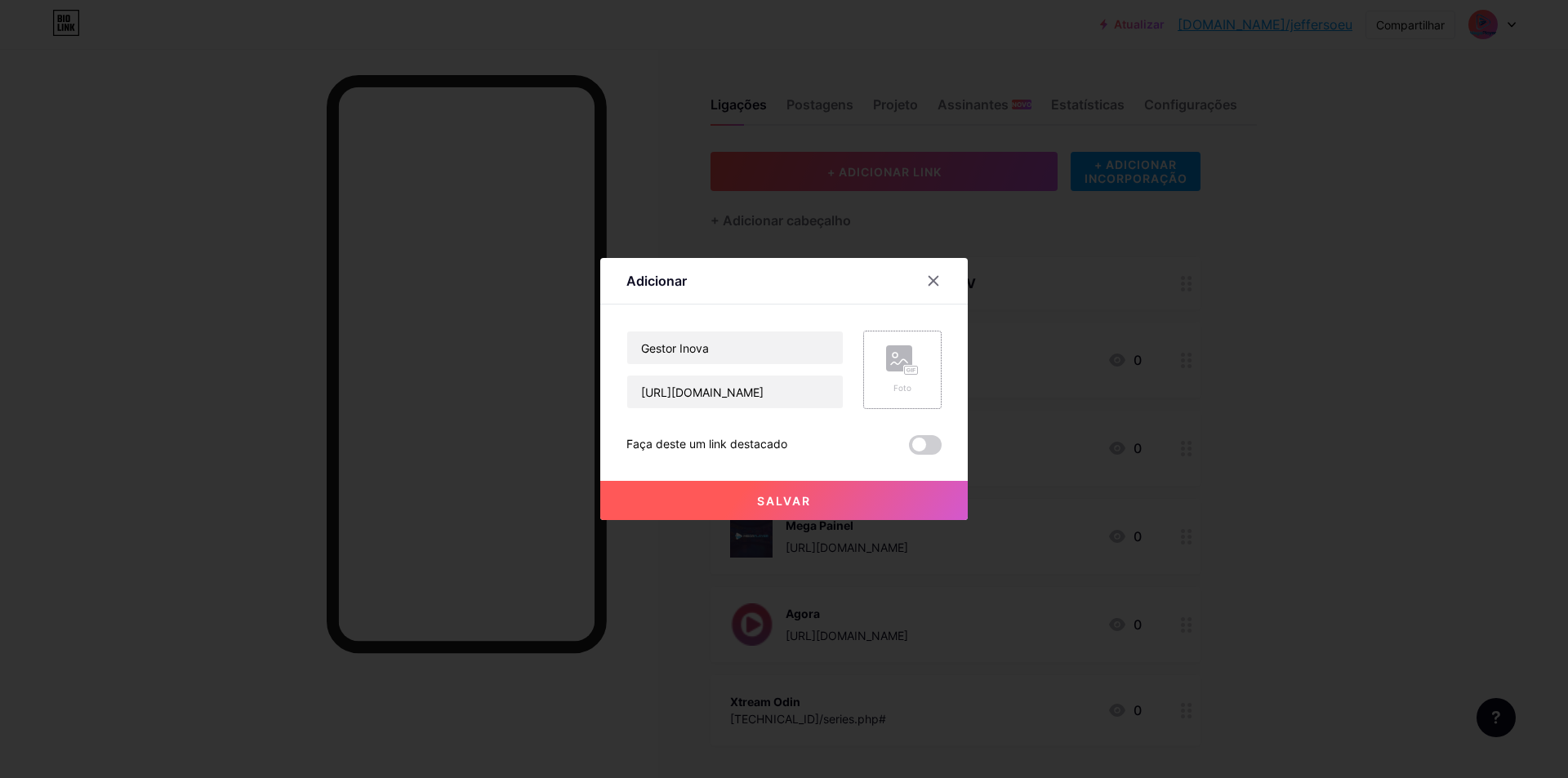
click at [914, 372] on div "Foto" at bounding box center [903, 370] width 78 height 78
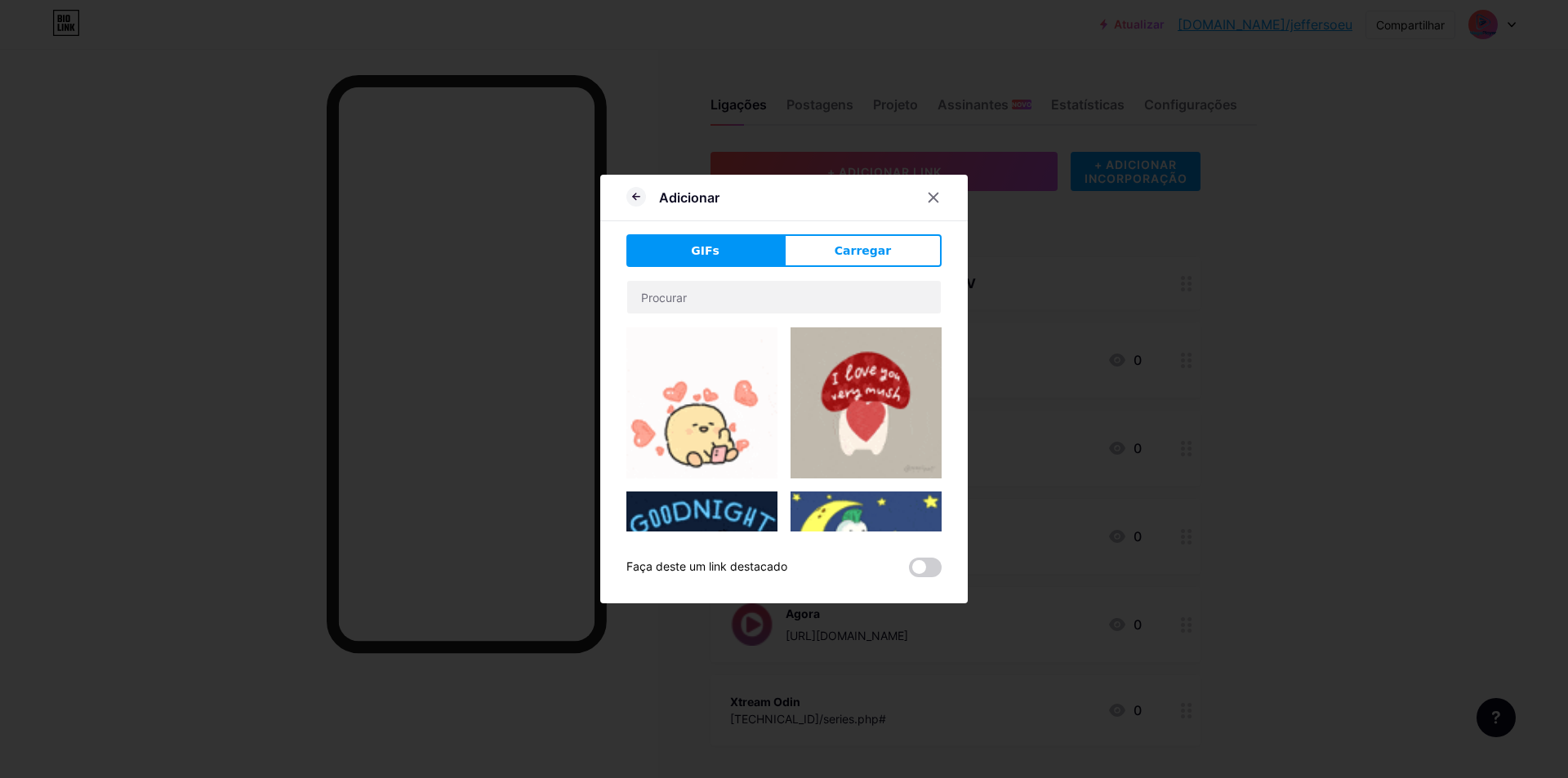
click at [876, 233] on div "Adicionar GIFs Carregar Contente YouTube Reproduza vídeos do YouTube sem sair d…" at bounding box center [783, 389] width 367 height 429
click at [878, 247] on font "Carregar" at bounding box center [862, 250] width 56 height 13
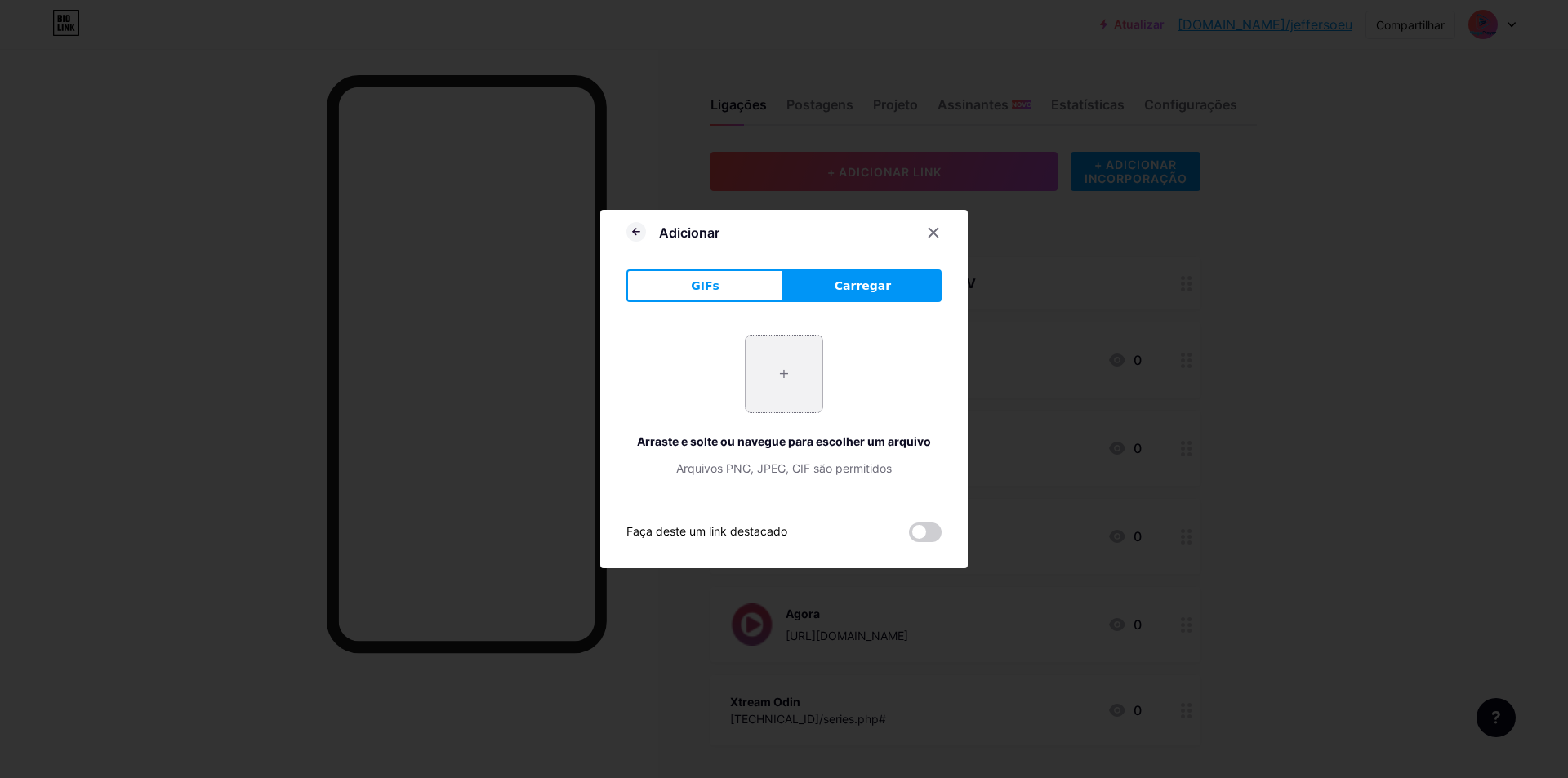
click at [783, 373] on input "file" at bounding box center [784, 374] width 77 height 77
type input "C:\fakepath\WhatsApp Image 2025-08-13 at 01.27.06.jpeg"
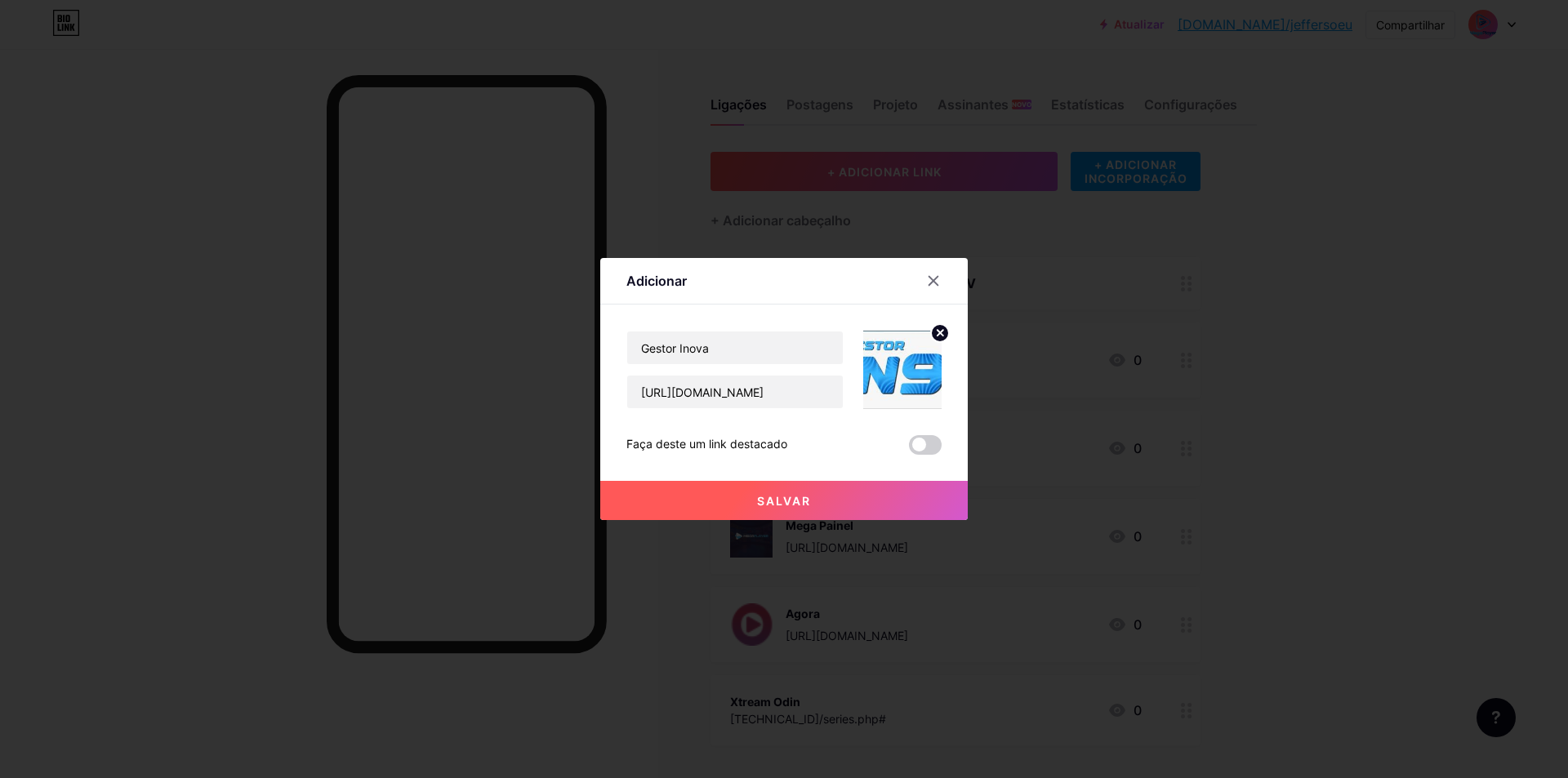
click at [852, 502] on button "Salvar" at bounding box center [783, 501] width 367 height 39
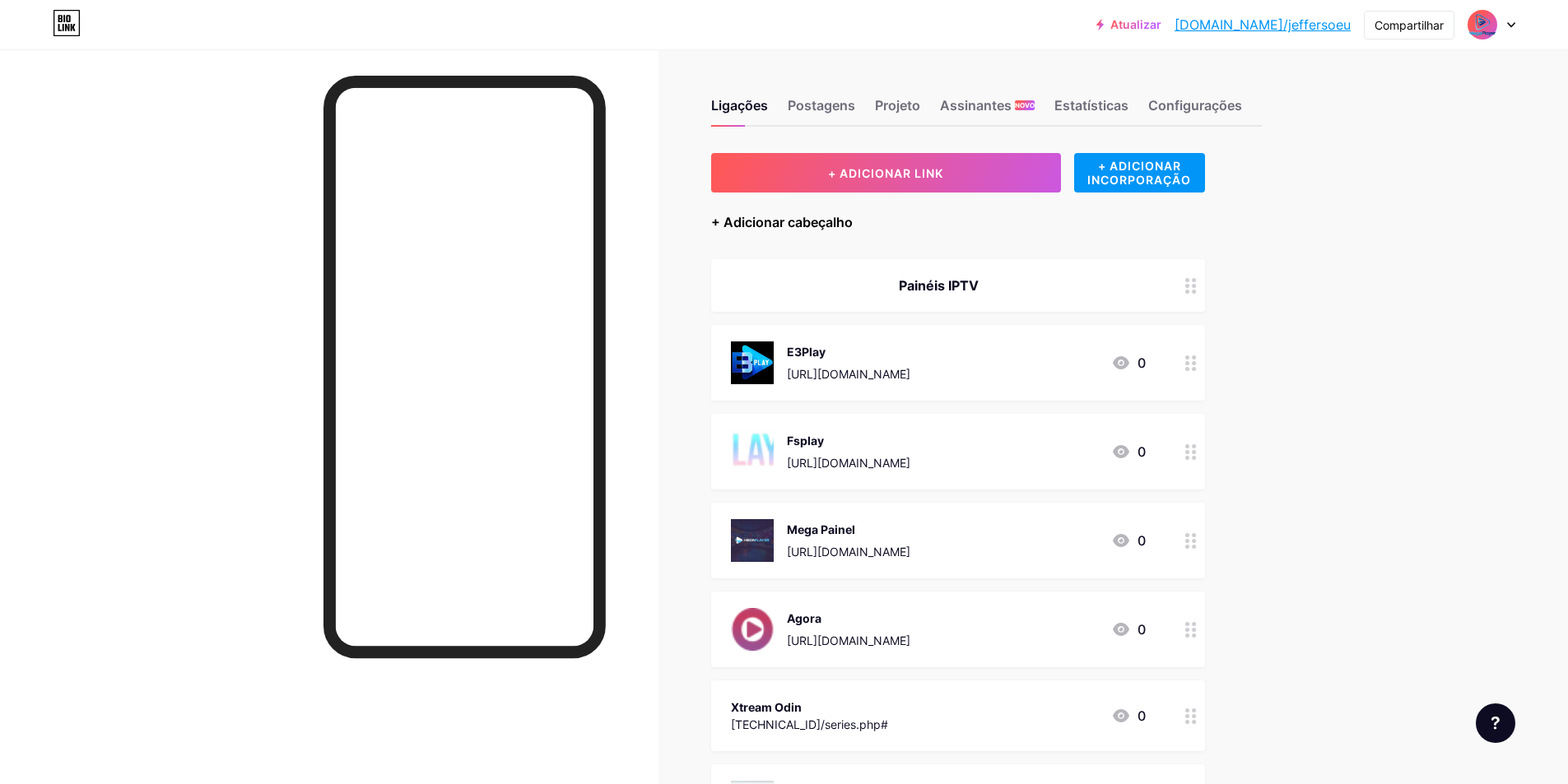
click at [808, 226] on font "+ Adicionar cabeçalho" at bounding box center [782, 221] width 141 height 16
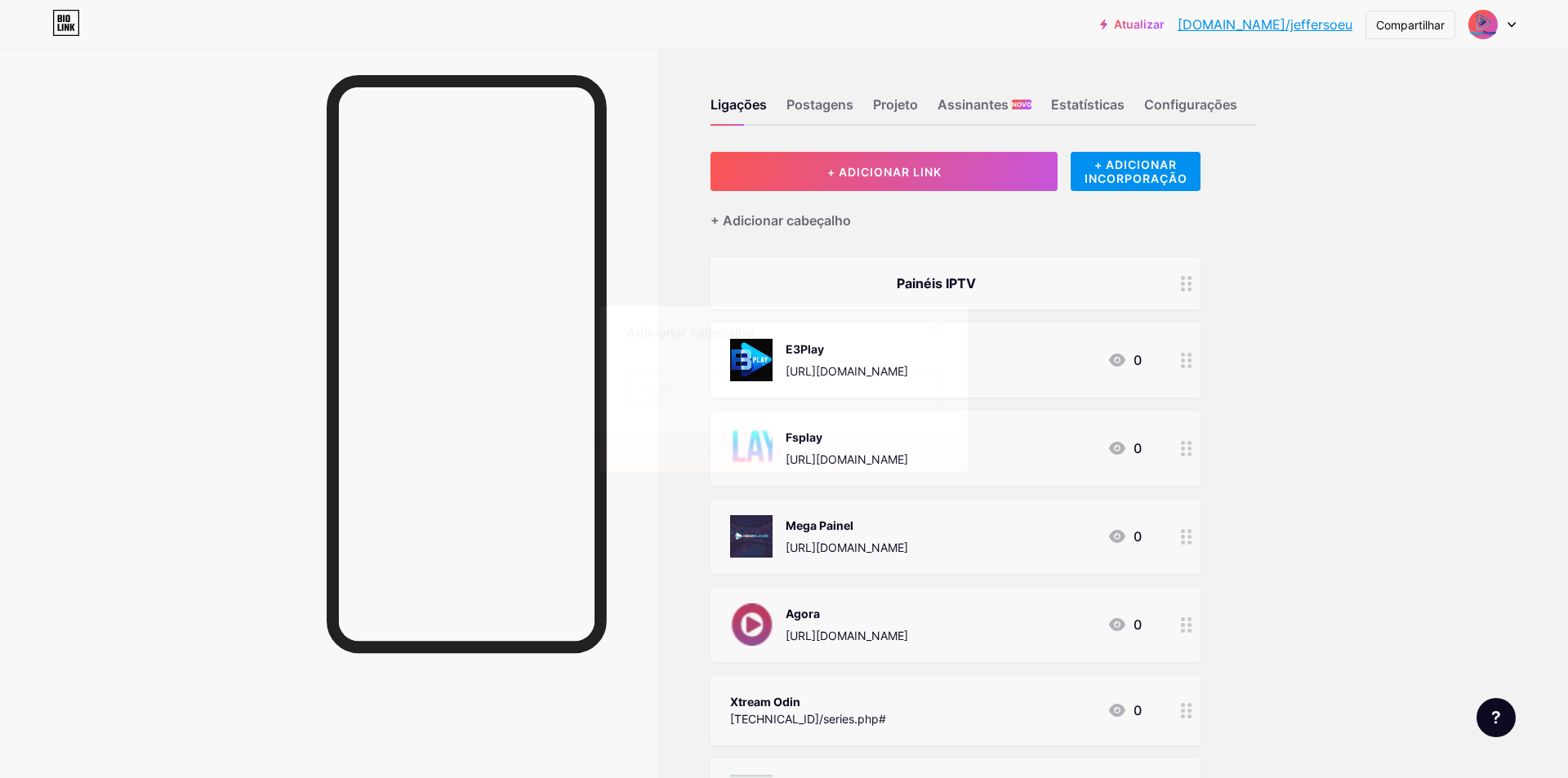
click at [712, 400] on input "text" at bounding box center [784, 389] width 314 height 33
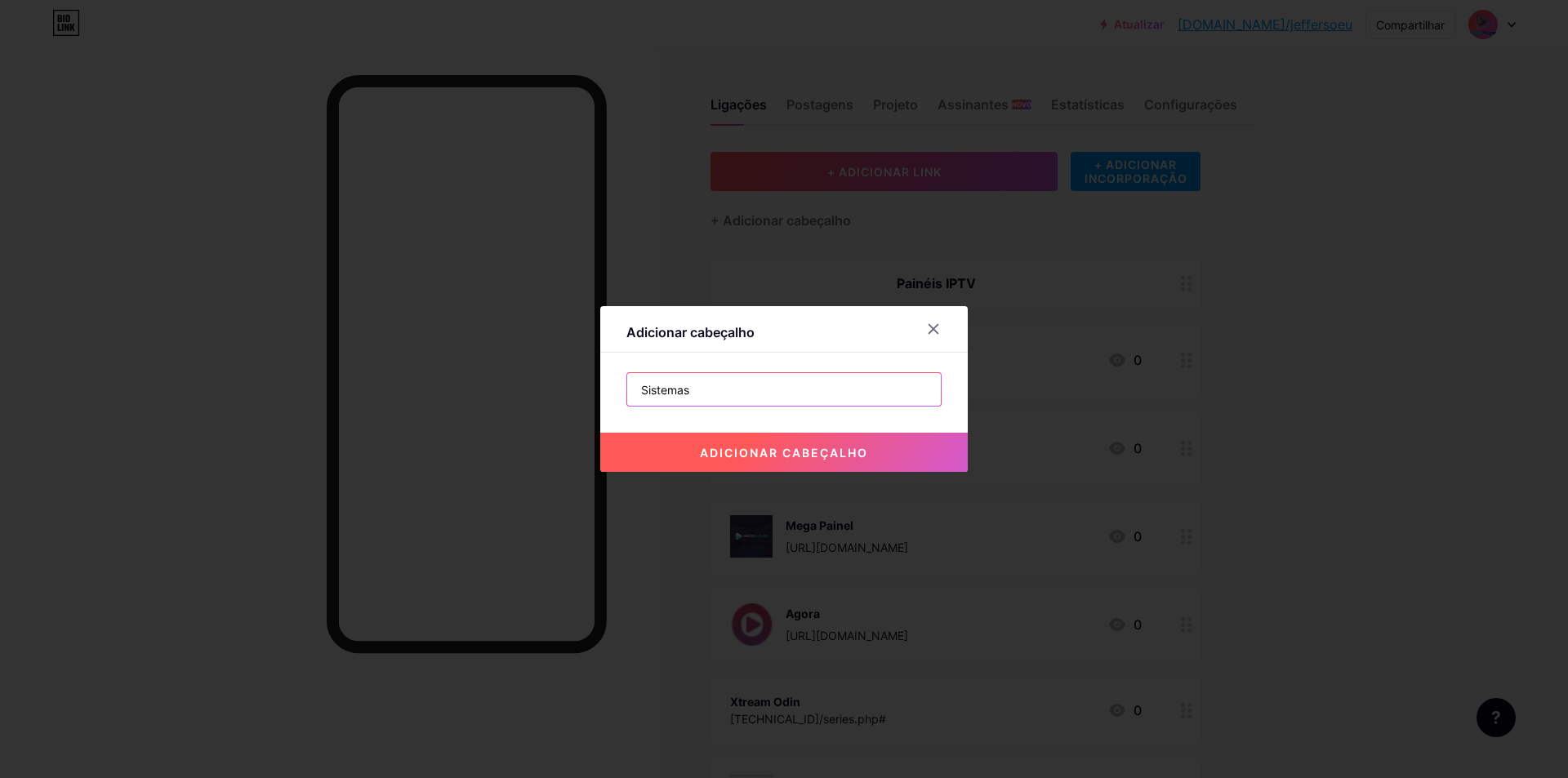
type input "Sistemas"
click at [870, 460] on button "adicionar cabeçalho" at bounding box center [783, 452] width 367 height 39
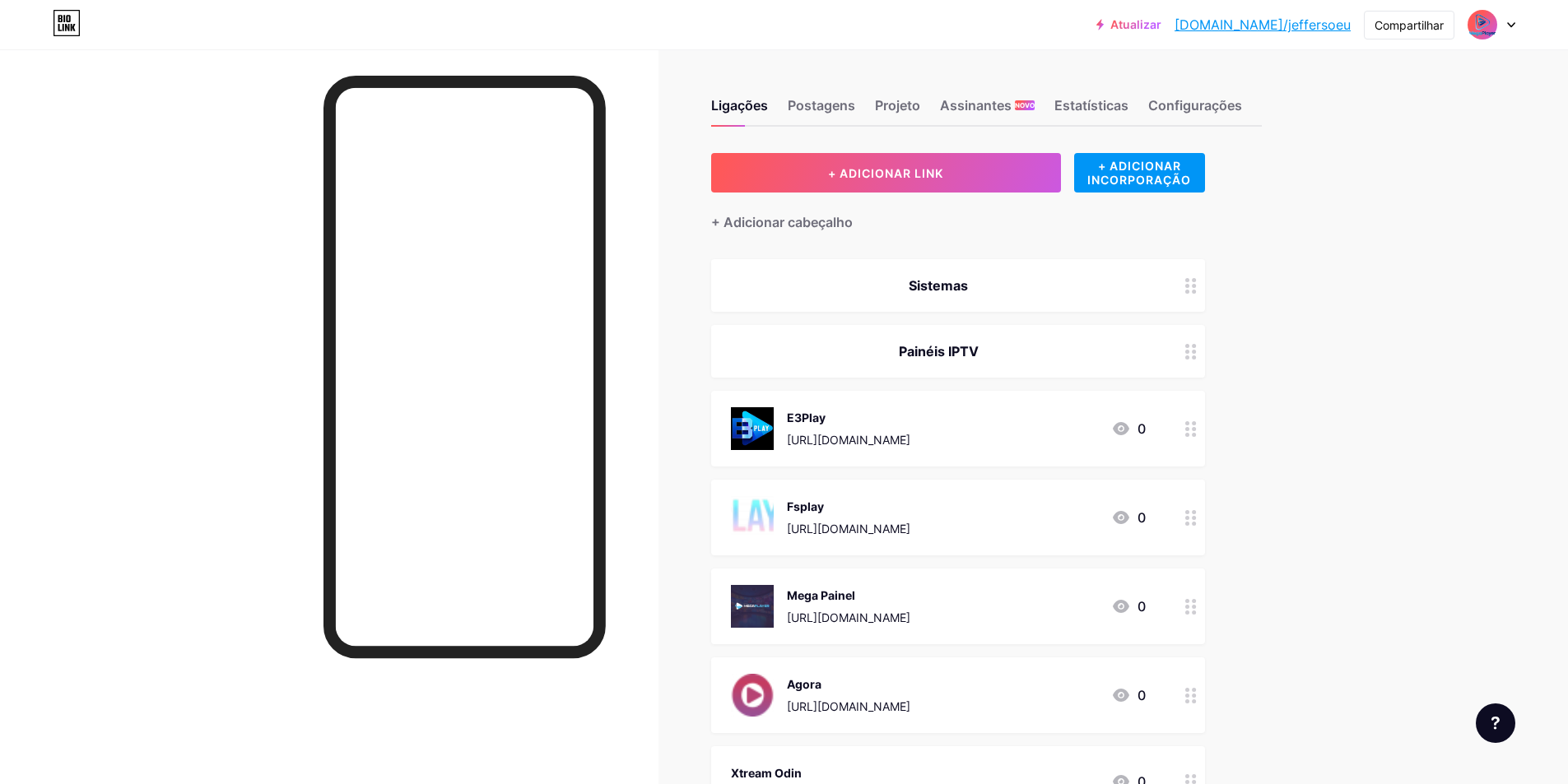
drag, startPoint x: 949, startPoint y: 289, endPoint x: 944, endPoint y: 365, distance: 76.2
click at [939, 385] on span "Sistemas Painéis IPTV E3Play https://e3office.click/#/users-iptv 0 Fsplay https…" at bounding box center [958, 582] width 493 height 647
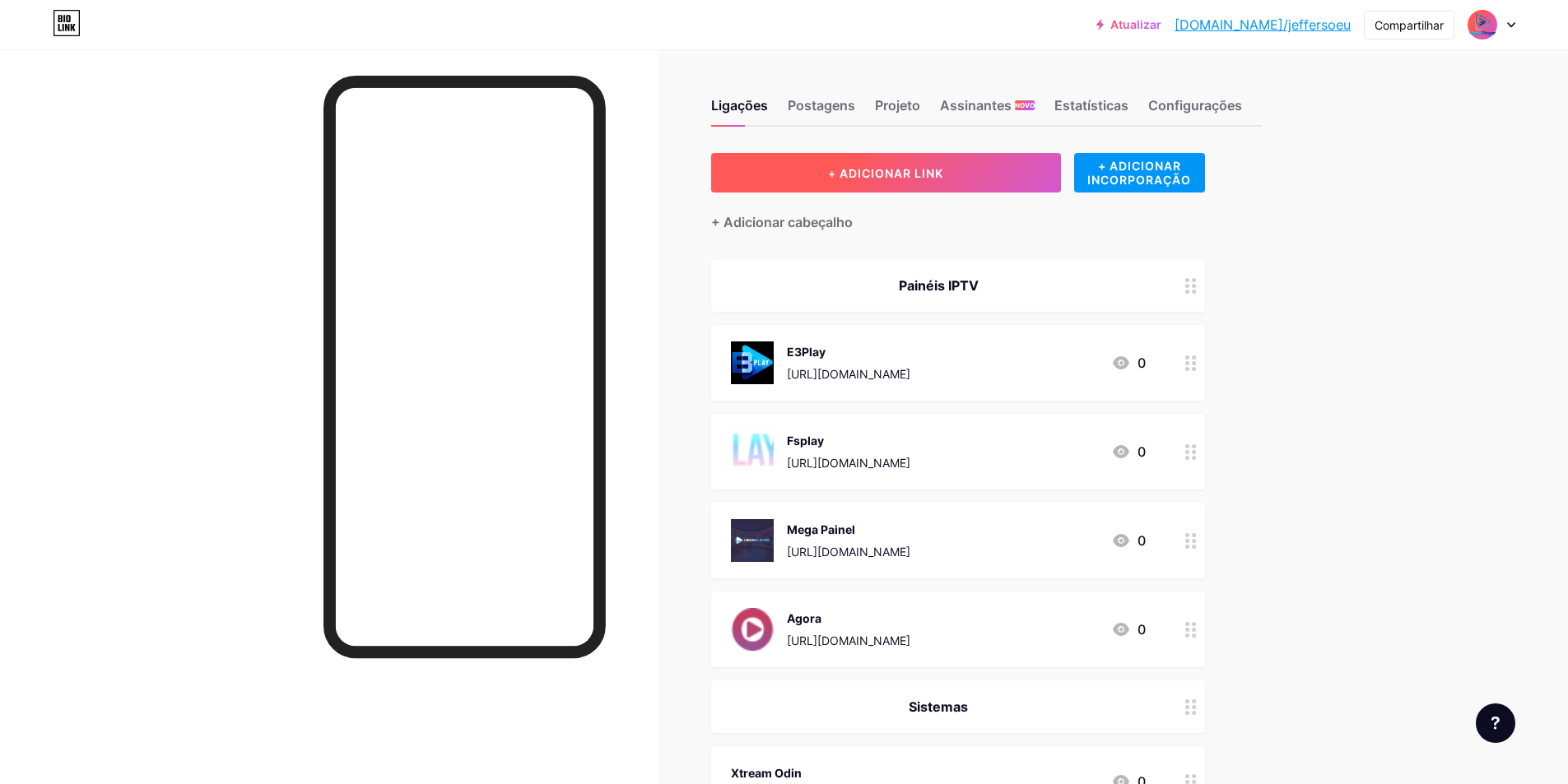
click at [885, 178] on font "+ ADICIONAR LINK" at bounding box center [885, 173] width 115 height 14
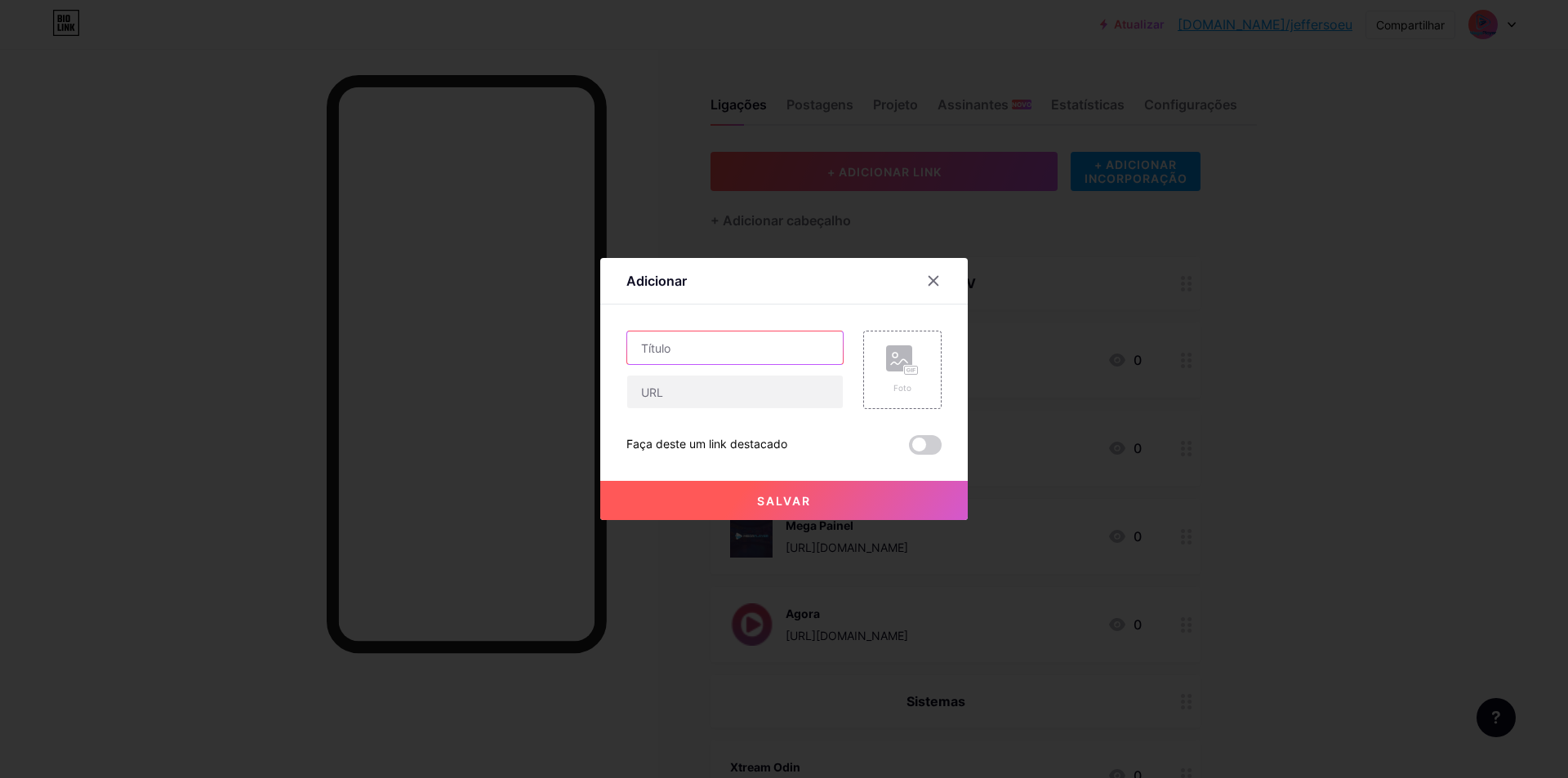
click at [699, 353] on input "text" at bounding box center [734, 347] width 216 height 33
type input "Gerador de Banner"
click at [708, 394] on input "text" at bounding box center [734, 391] width 216 height 33
paste input "[URL][DOMAIN_NAME]"
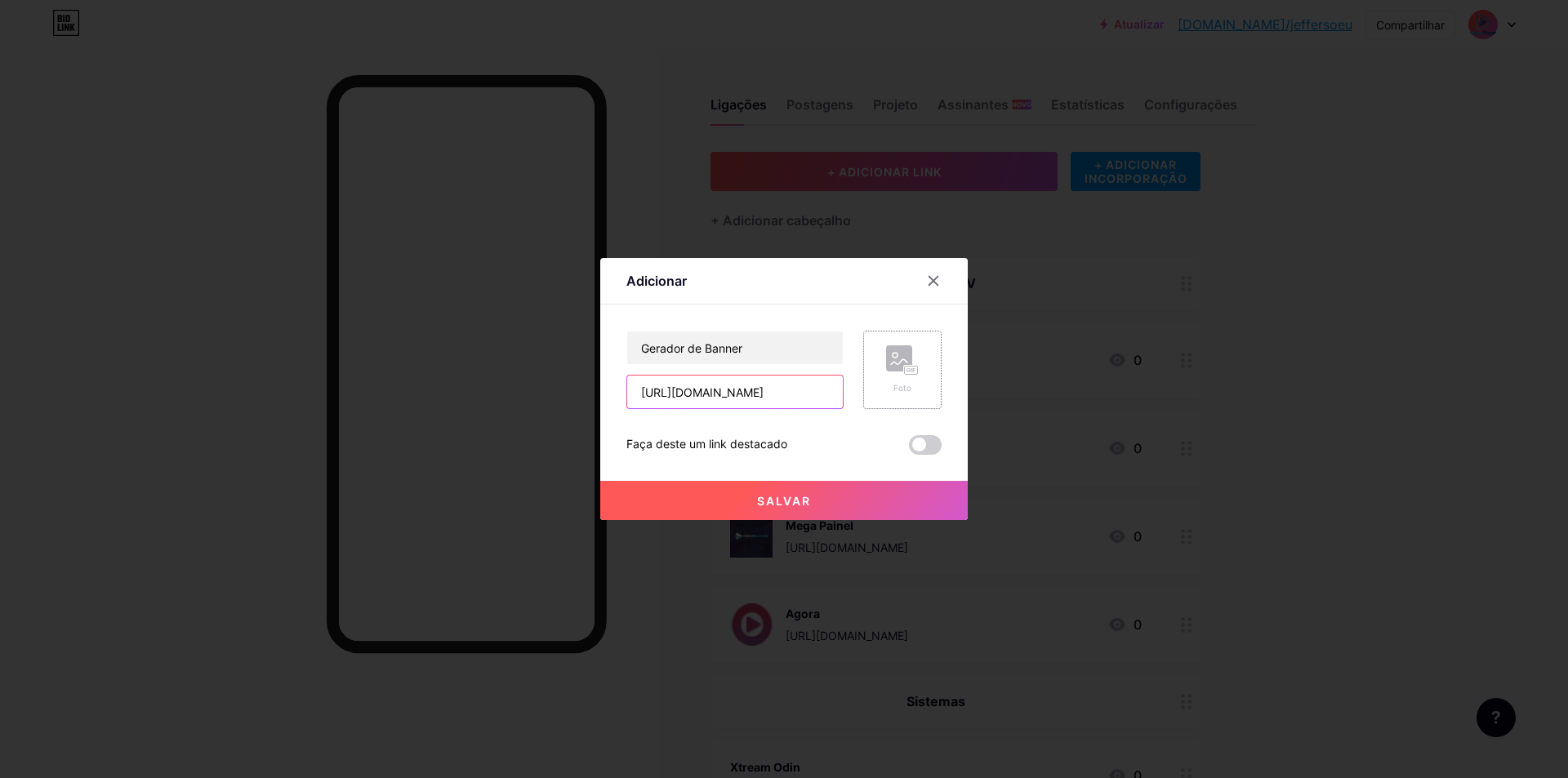
type input "[URL][DOMAIN_NAME]"
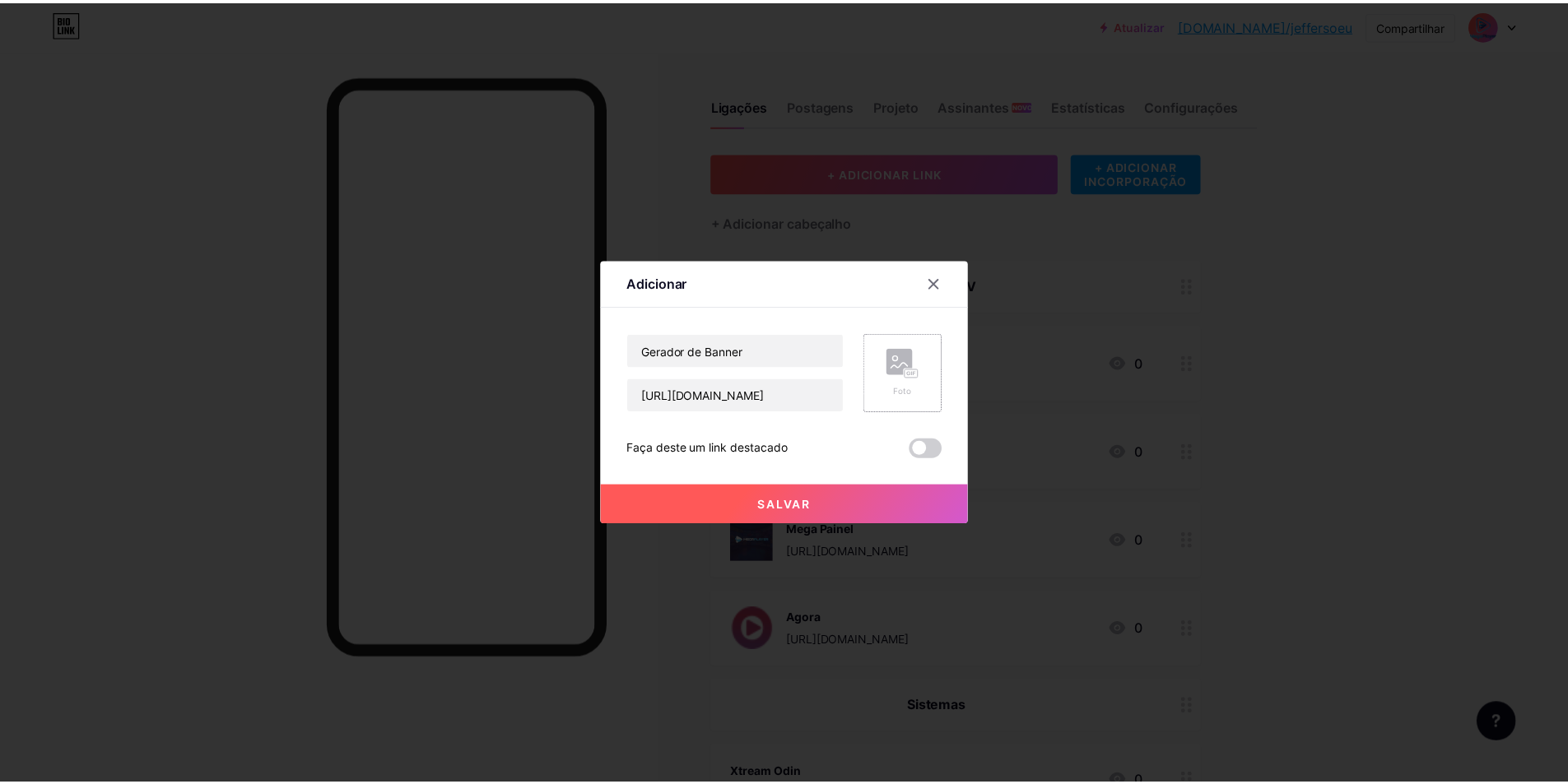
scroll to position [0, 0]
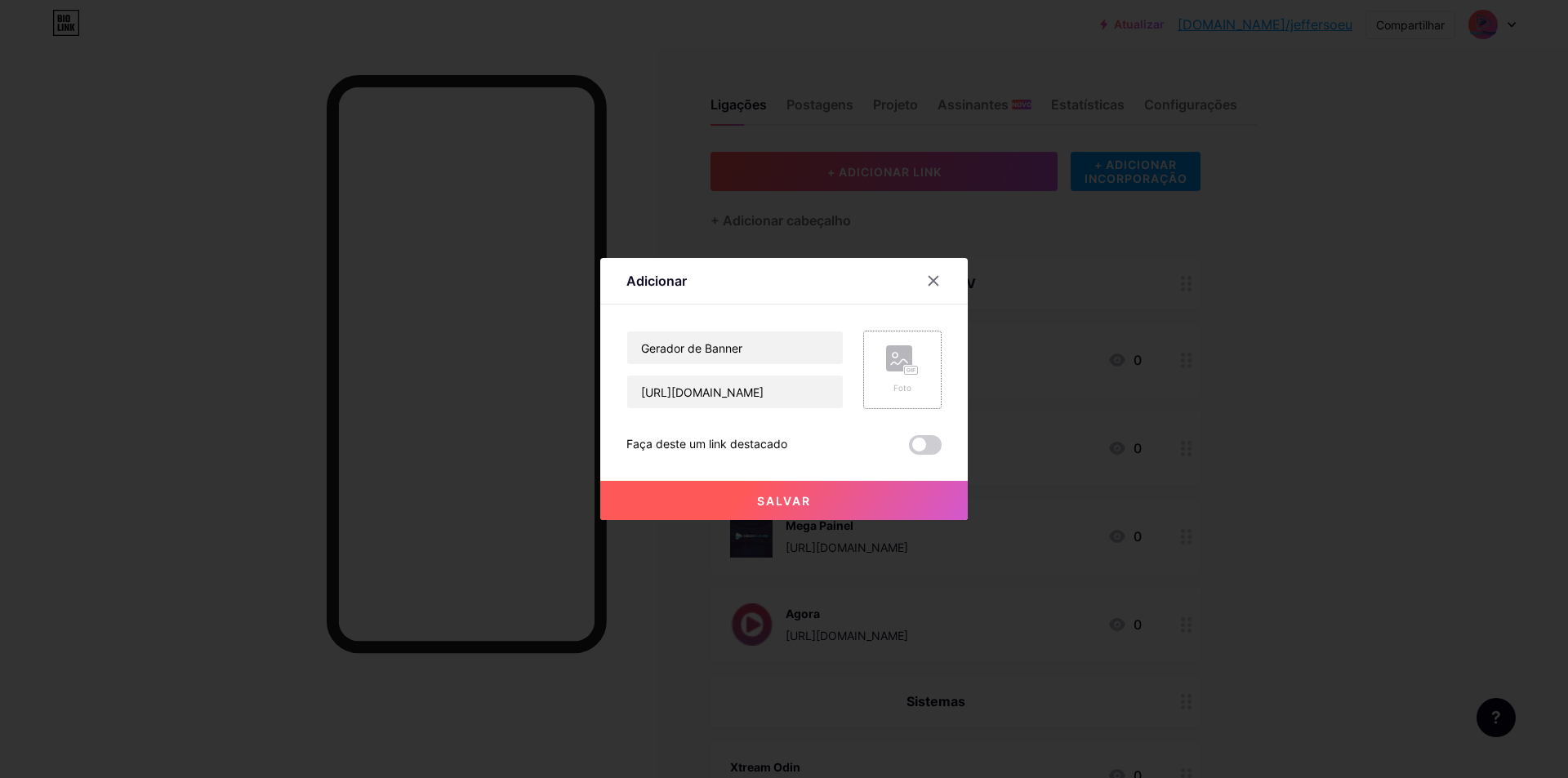
click at [910, 370] on rect at bounding box center [912, 370] width 13 height 8
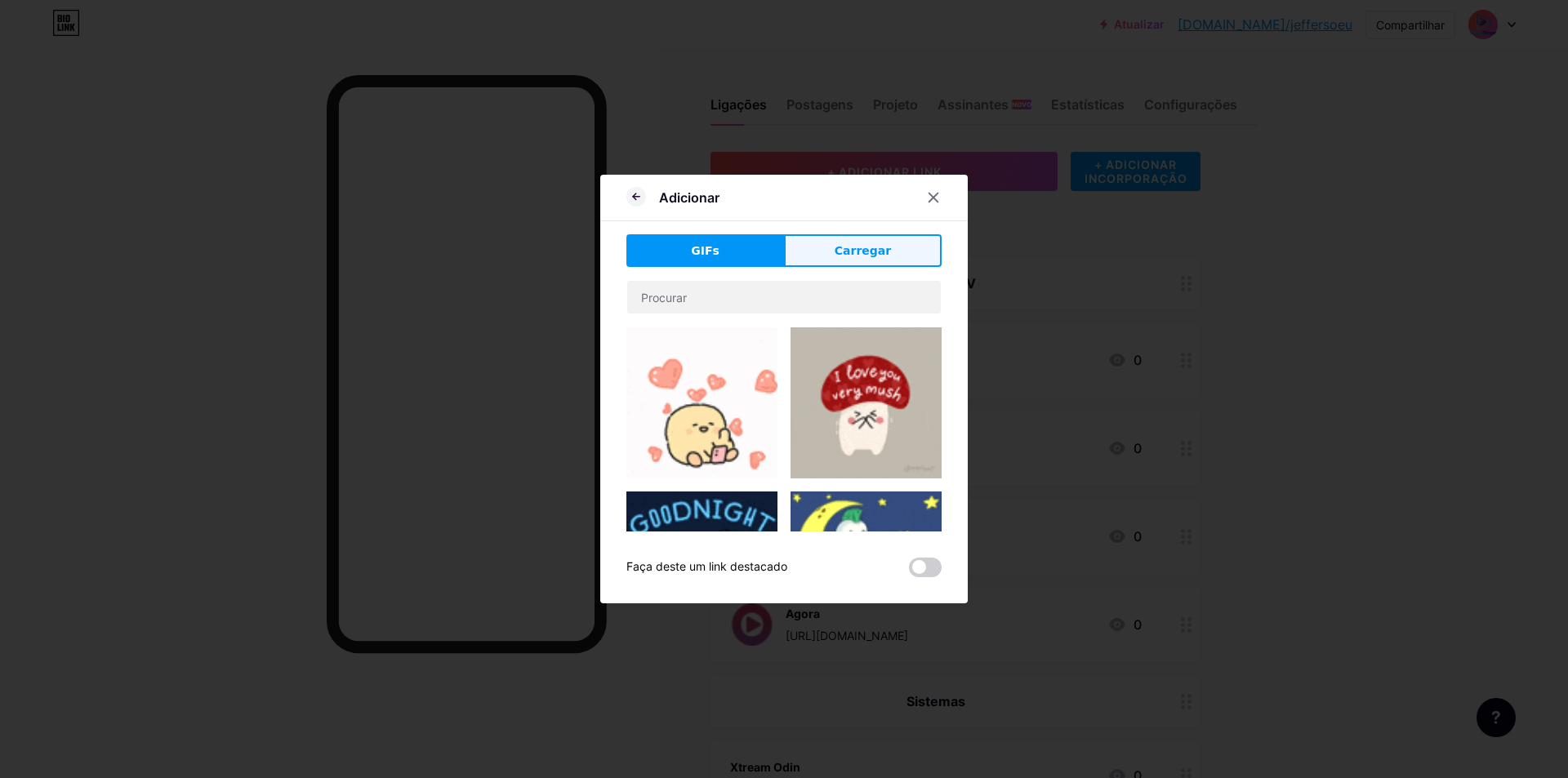
click at [880, 245] on button "Carregar" at bounding box center [862, 250] width 158 height 33
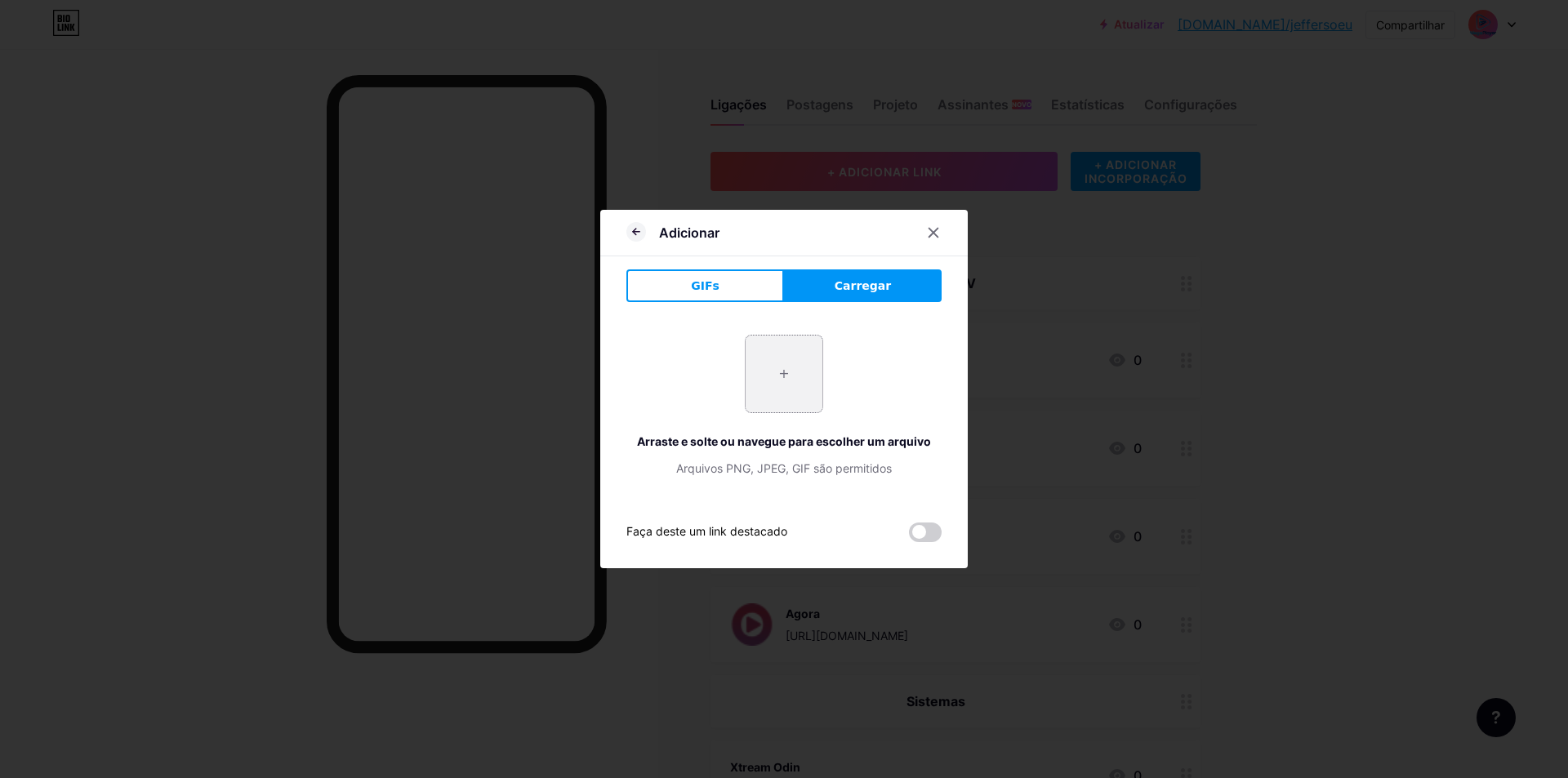
click at [793, 368] on input "file" at bounding box center [784, 374] width 77 height 77
type input "C:\fakepath\logo-gm.png"
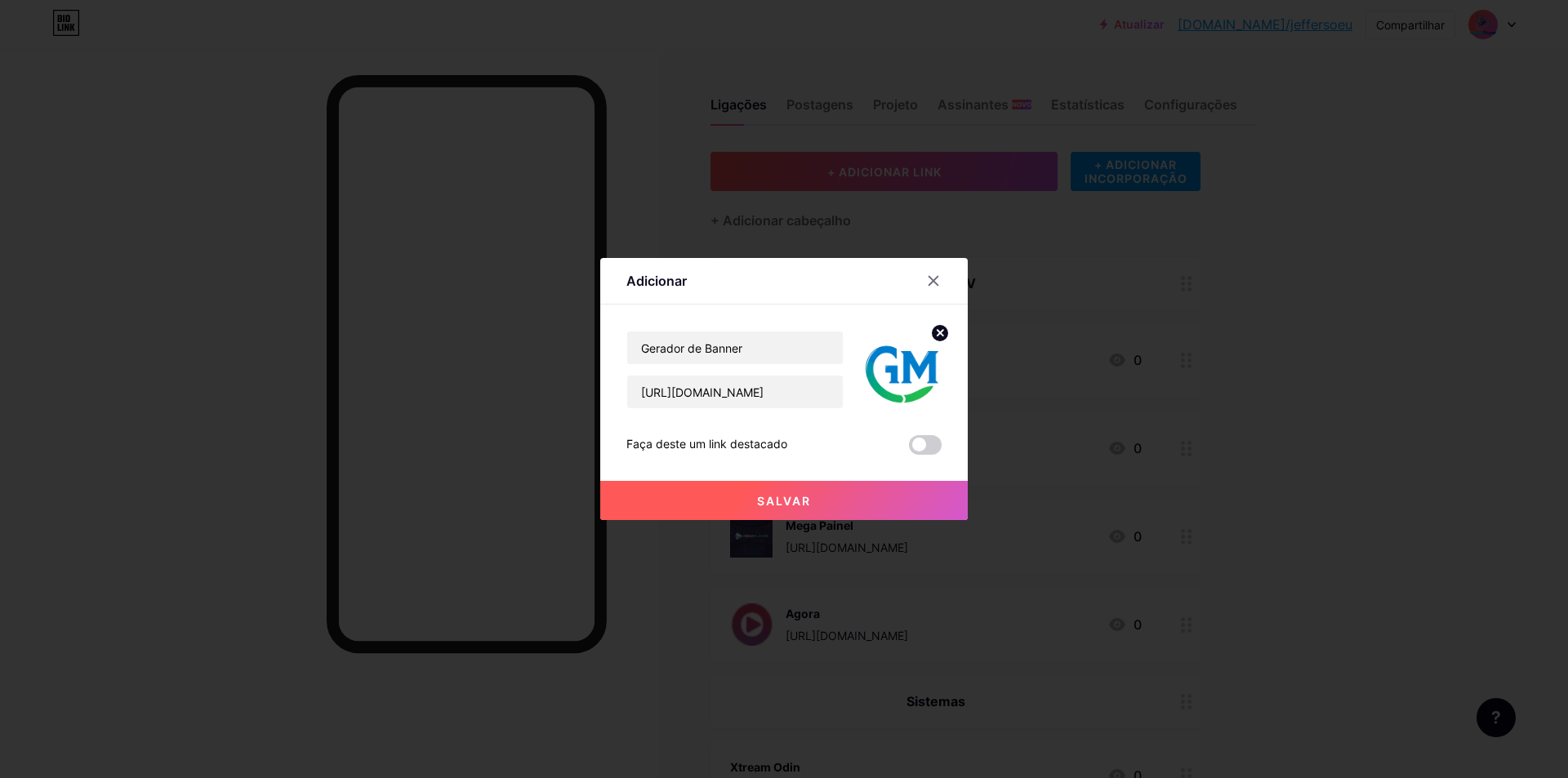
click at [791, 497] on font "Salvar" at bounding box center [784, 501] width 54 height 14
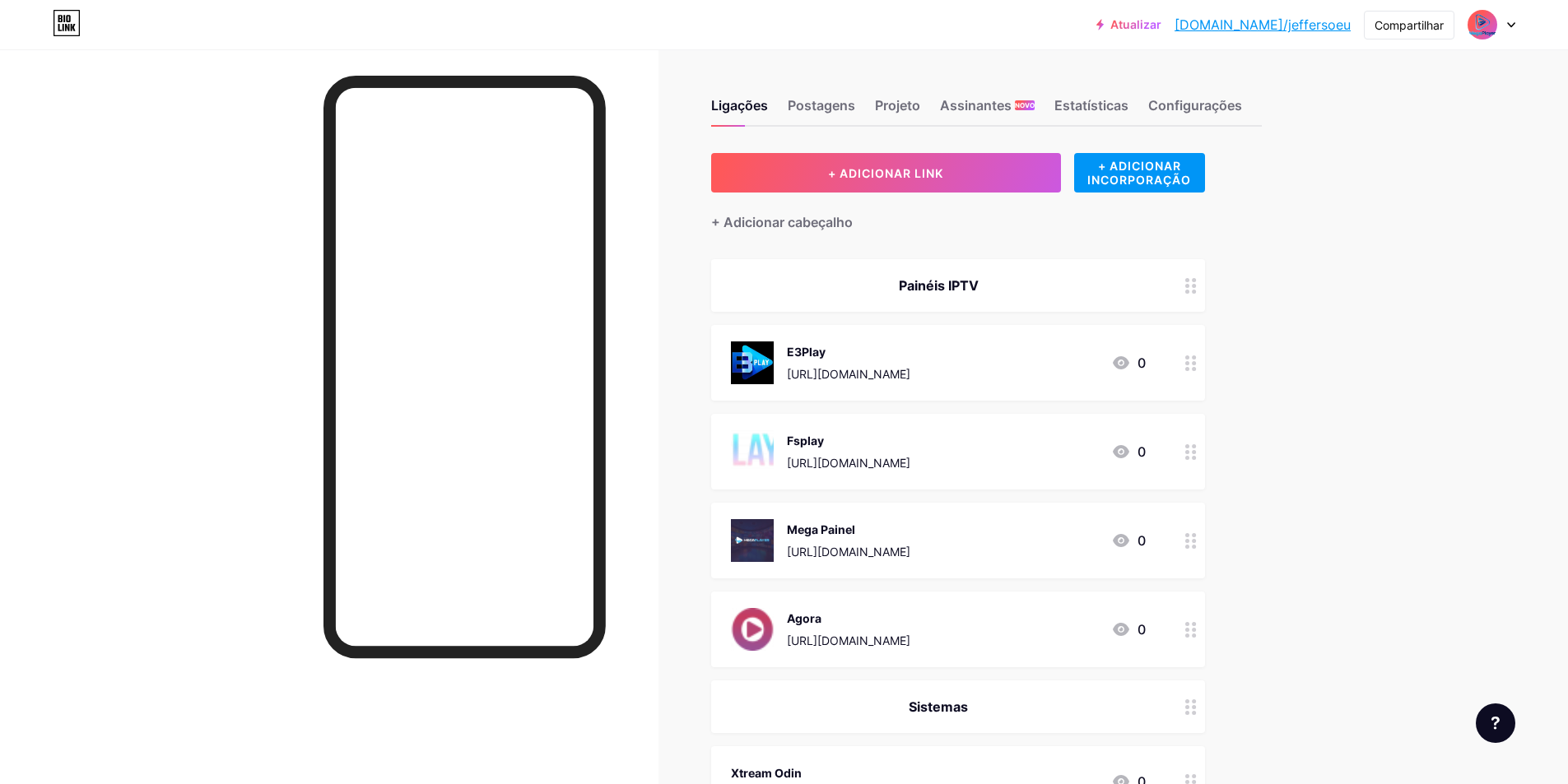
click at [1161, 25] on font "Atualizar" at bounding box center [1136, 24] width 51 height 14
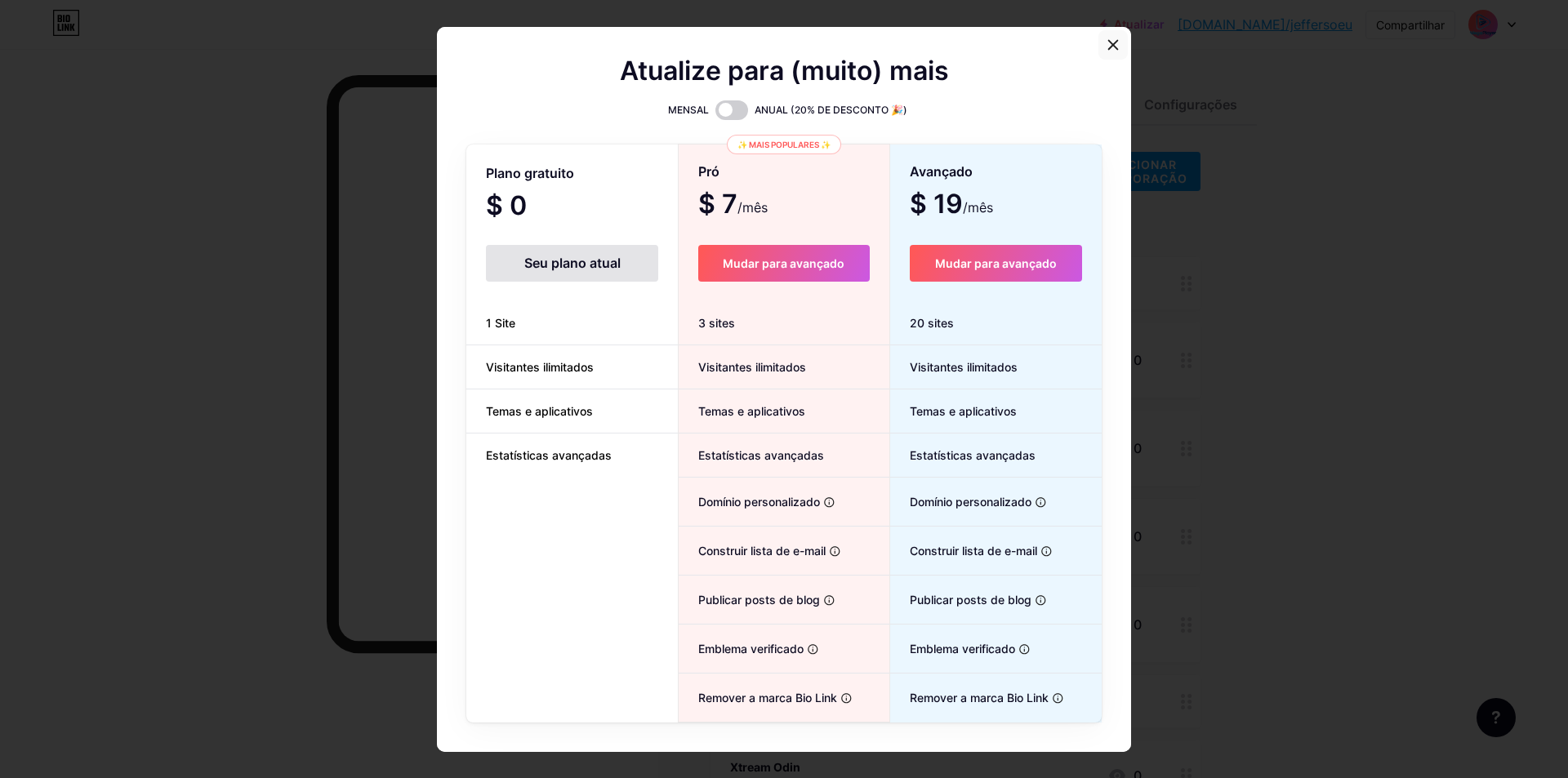
click at [1108, 39] on icon at bounding box center [1113, 45] width 13 height 13
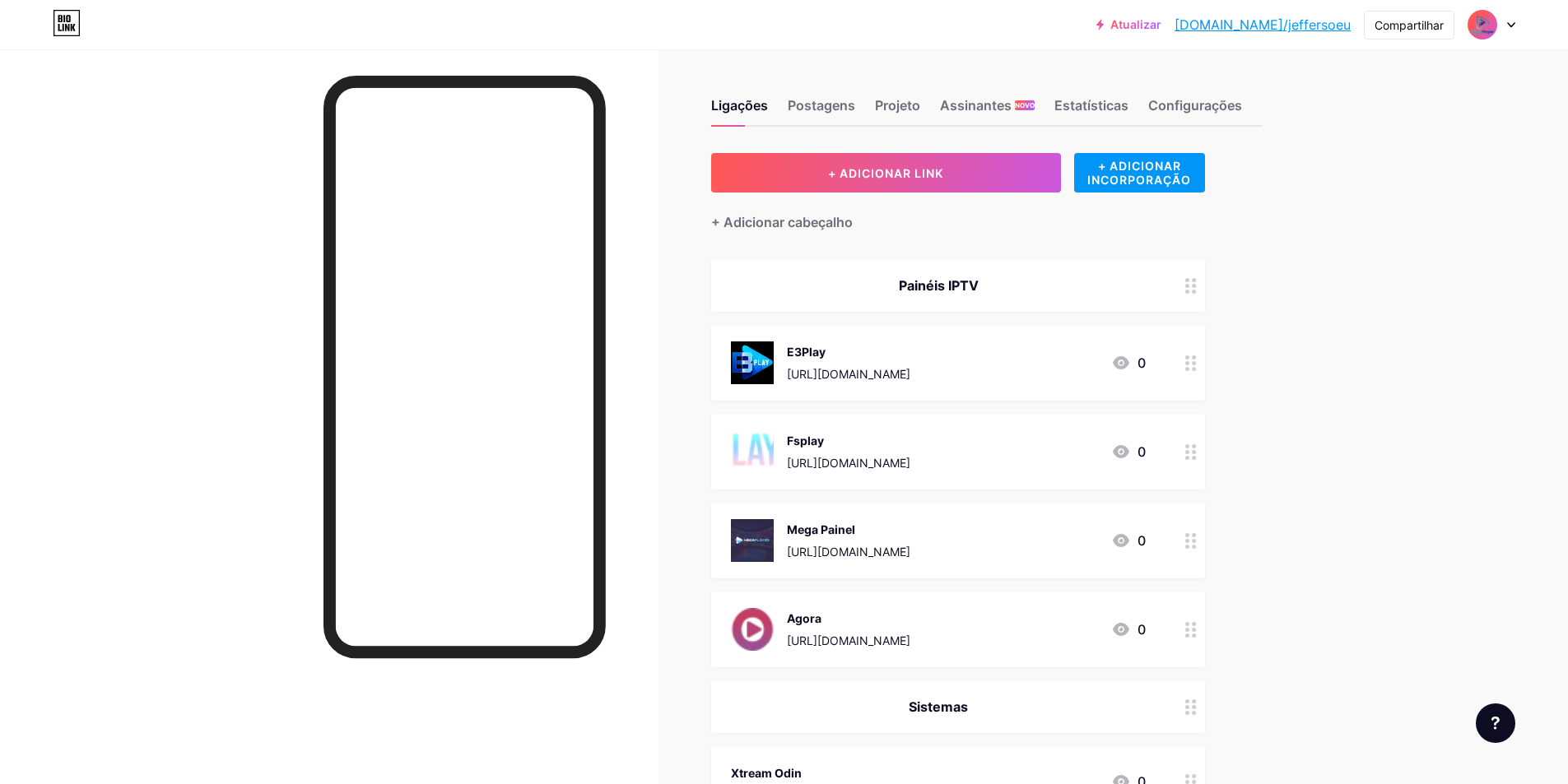
click at [1488, 24] on img at bounding box center [1482, 24] width 26 height 26
click at [1340, 104] on img at bounding box center [1337, 106] width 26 height 26
click at [1173, 173] on div "+ ADD EMBED" at bounding box center [1140, 173] width 131 height 40
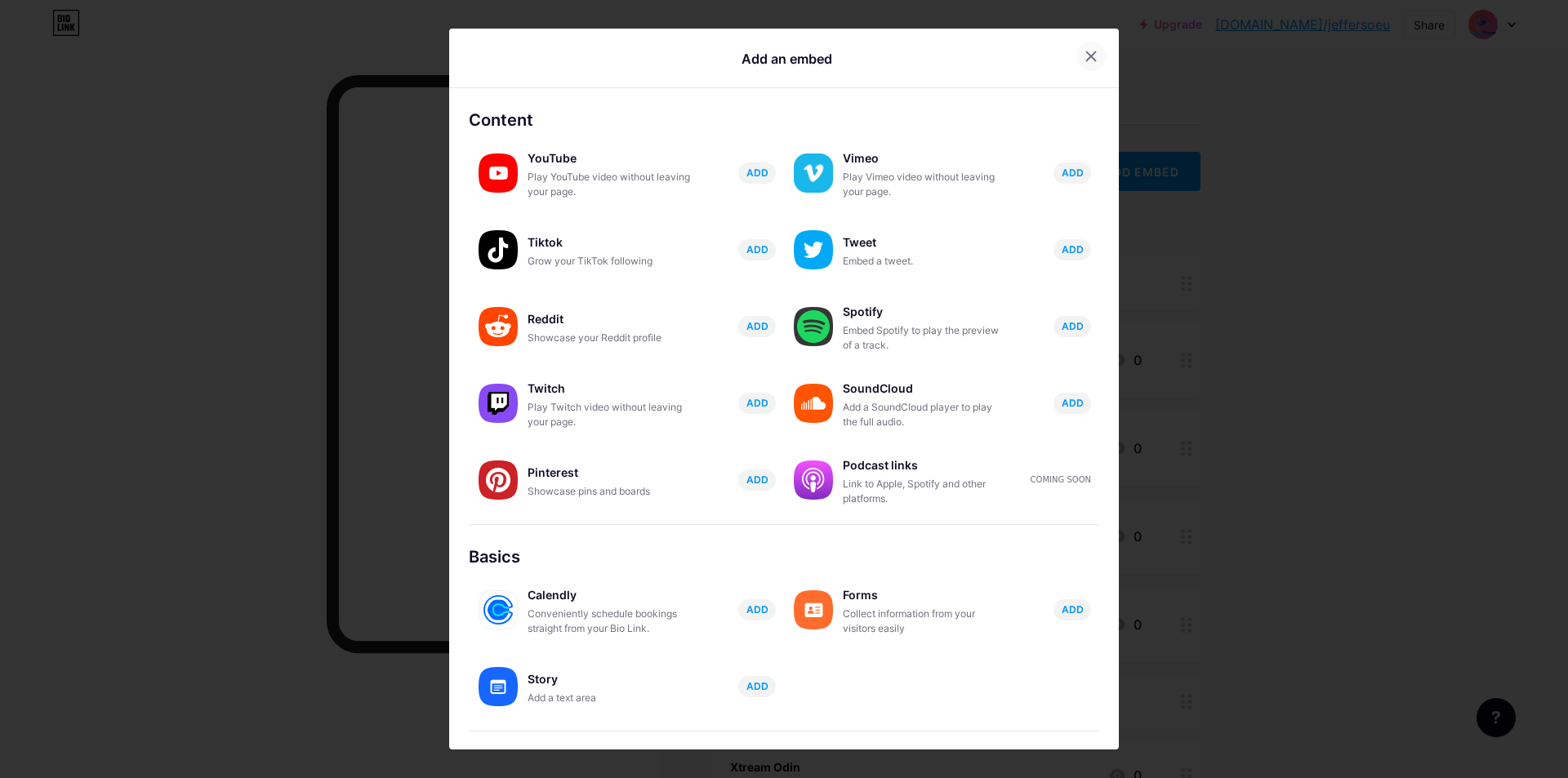
click at [1085, 56] on icon at bounding box center [1091, 56] width 13 height 13
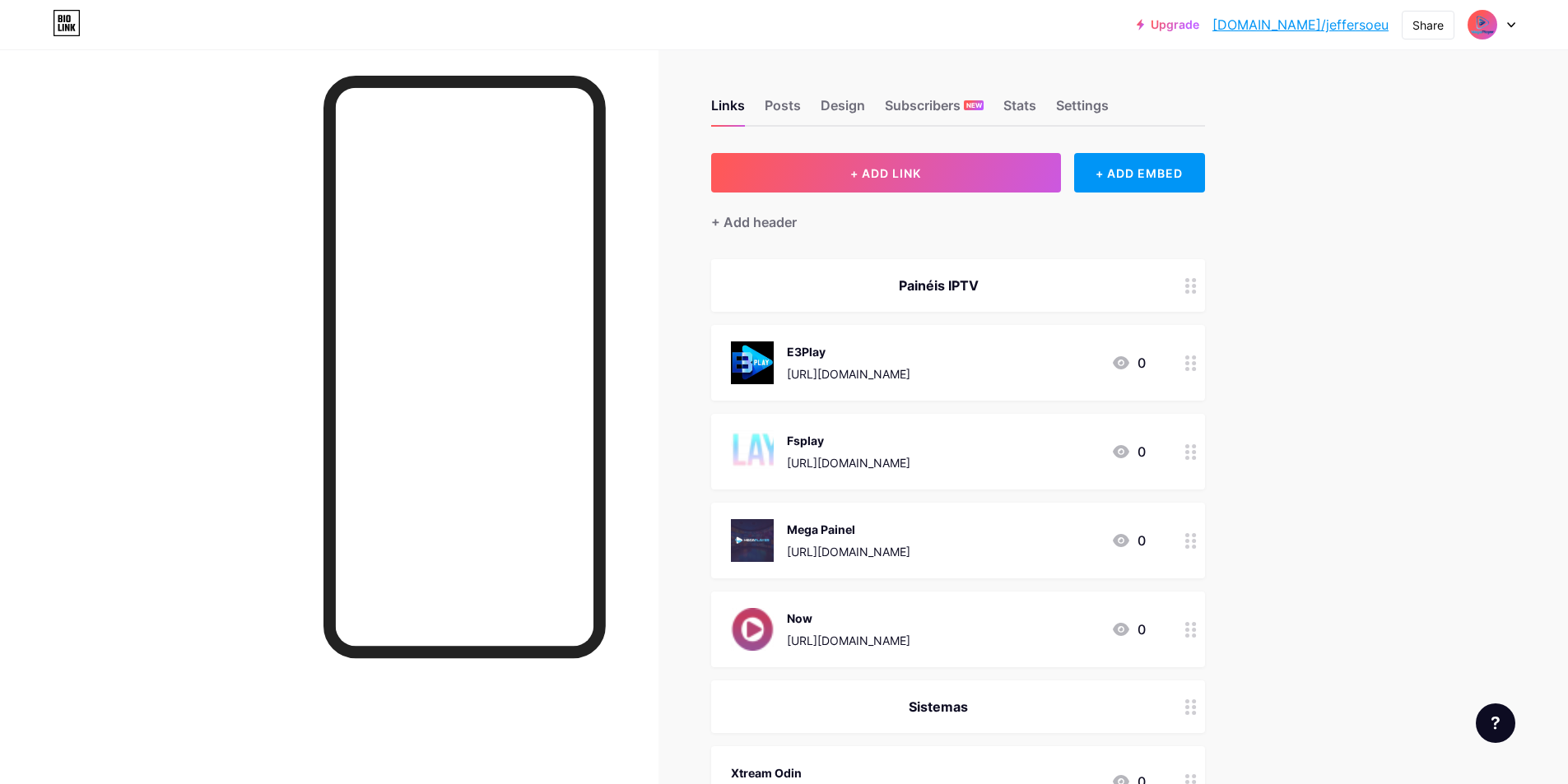
click at [1482, 24] on img at bounding box center [1482, 24] width 26 height 26
drag, startPoint x: 1485, startPoint y: 23, endPoint x: 1544, endPoint y: 121, distance: 114.4
click at [1544, 121] on div "Upgrade [DOMAIN_NAME]/[PERSON_NAME]... [DOMAIN_NAME]/jeffersoeu Share Switch ac…" at bounding box center [784, 593] width 1568 height 1186
click at [1490, 22] on img at bounding box center [1482, 24] width 26 height 26
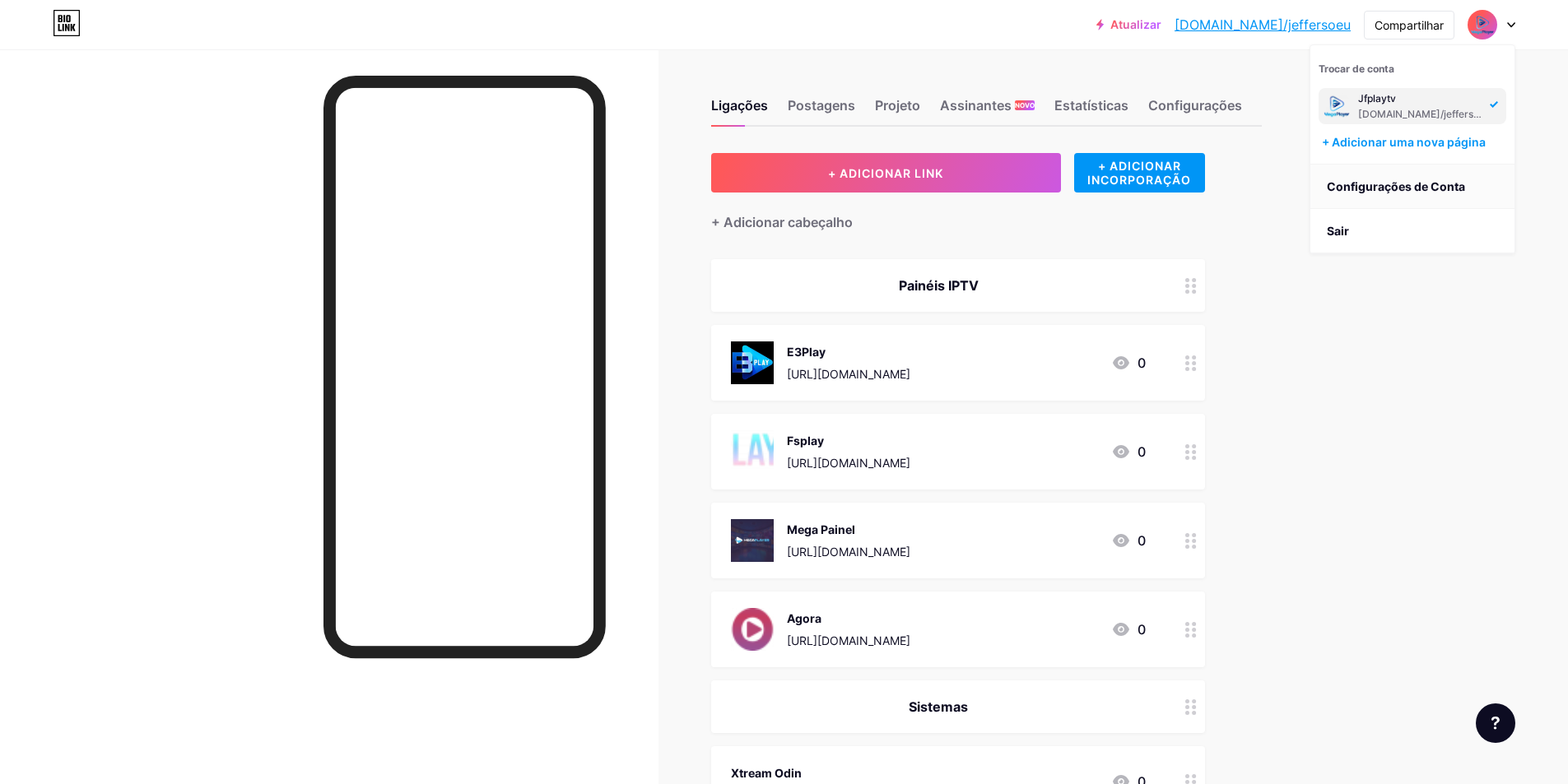
click at [1429, 186] on font "Configurações de Conta" at bounding box center [1396, 186] width 138 height 14
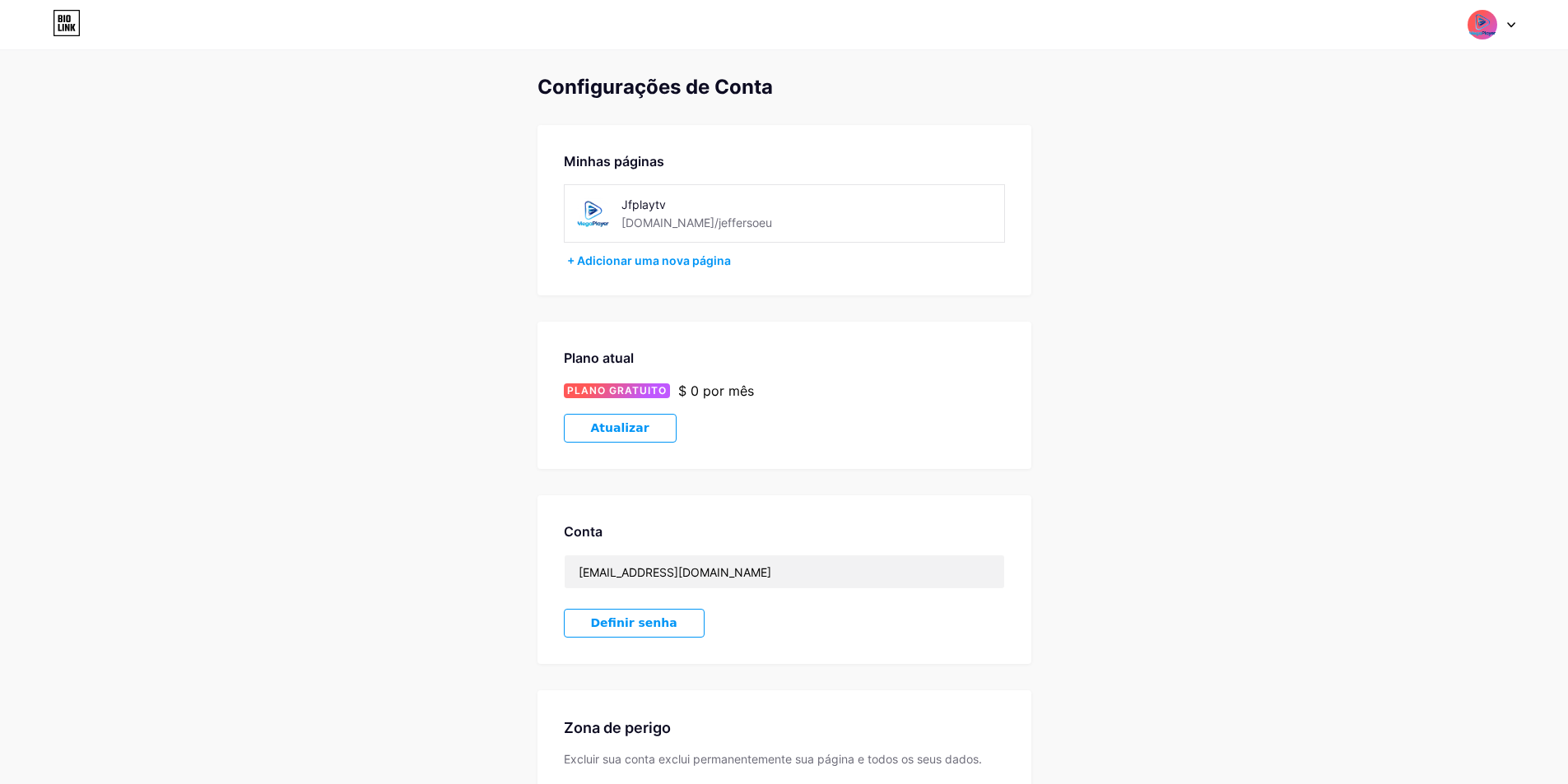
click at [589, 213] on img at bounding box center [592, 213] width 37 height 37
click at [621, 259] on font "+ Adicionar uma nova página" at bounding box center [649, 260] width 164 height 14
click at [1509, 23] on icon at bounding box center [1511, 25] width 8 height 6
click at [1392, 184] on link "Painel" at bounding box center [1413, 186] width 204 height 44
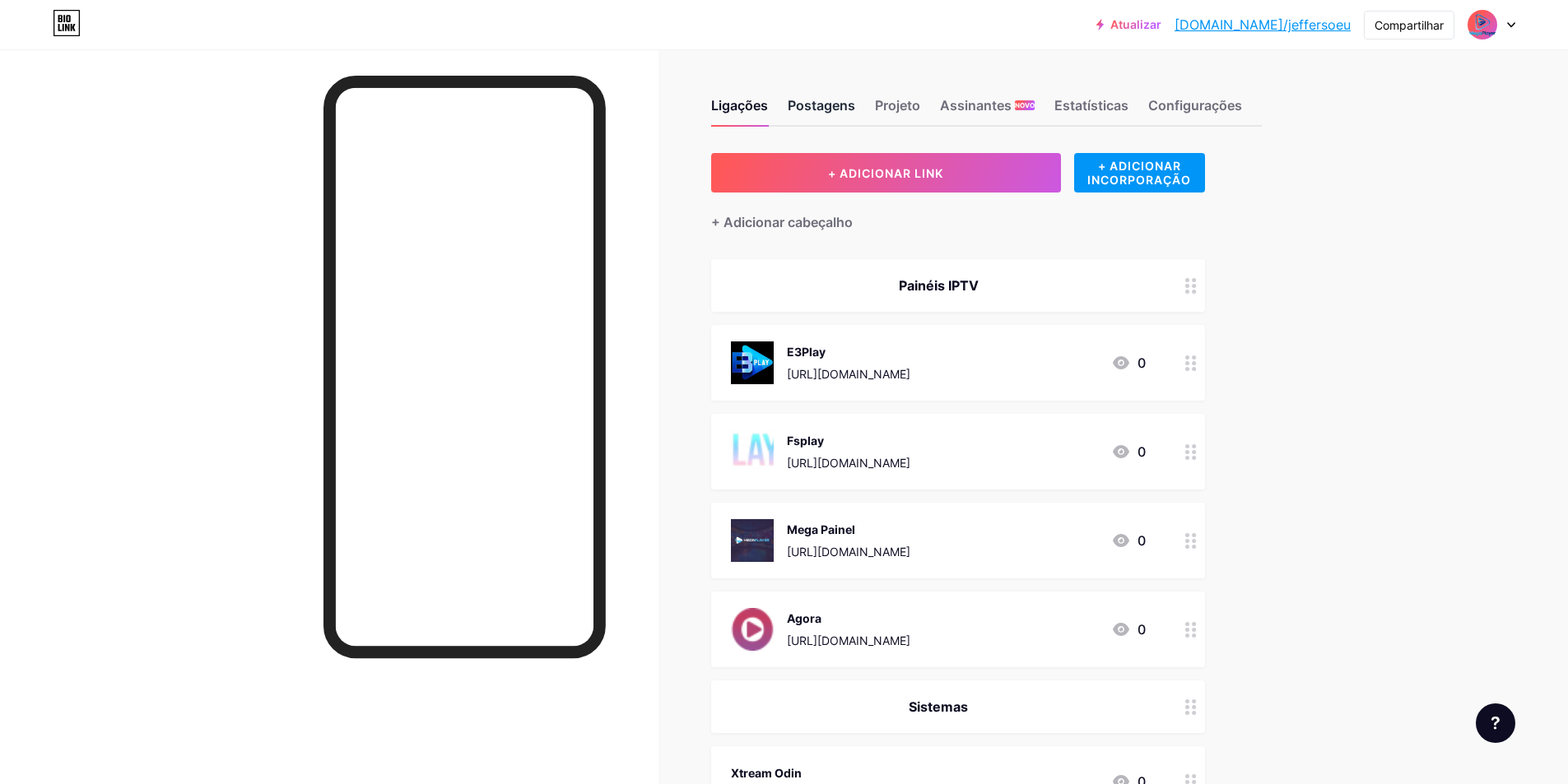
click at [820, 102] on font "Postagens" at bounding box center [822, 104] width 68 height 16
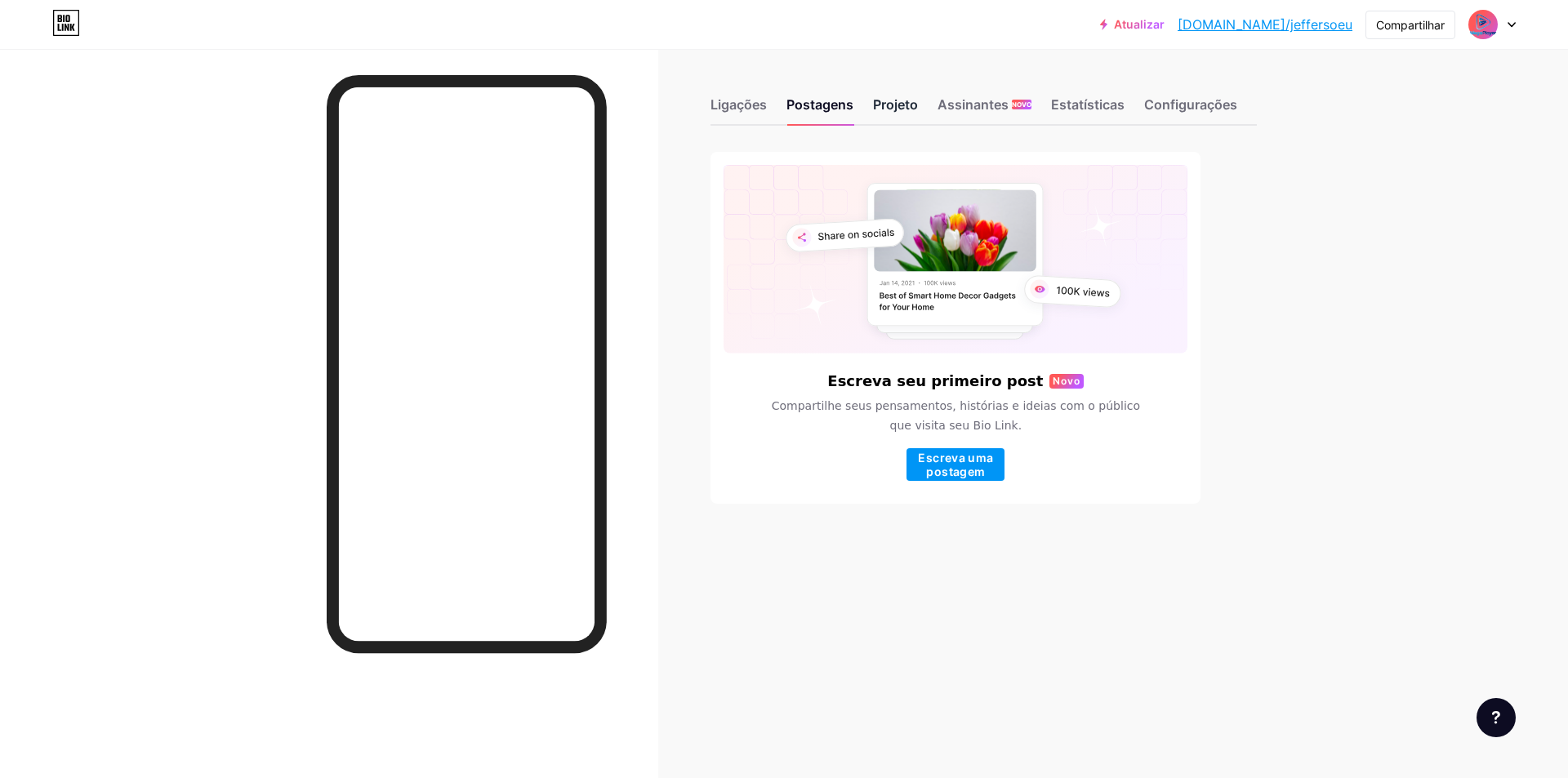
click at [915, 99] on font "Projeto" at bounding box center [895, 104] width 45 height 16
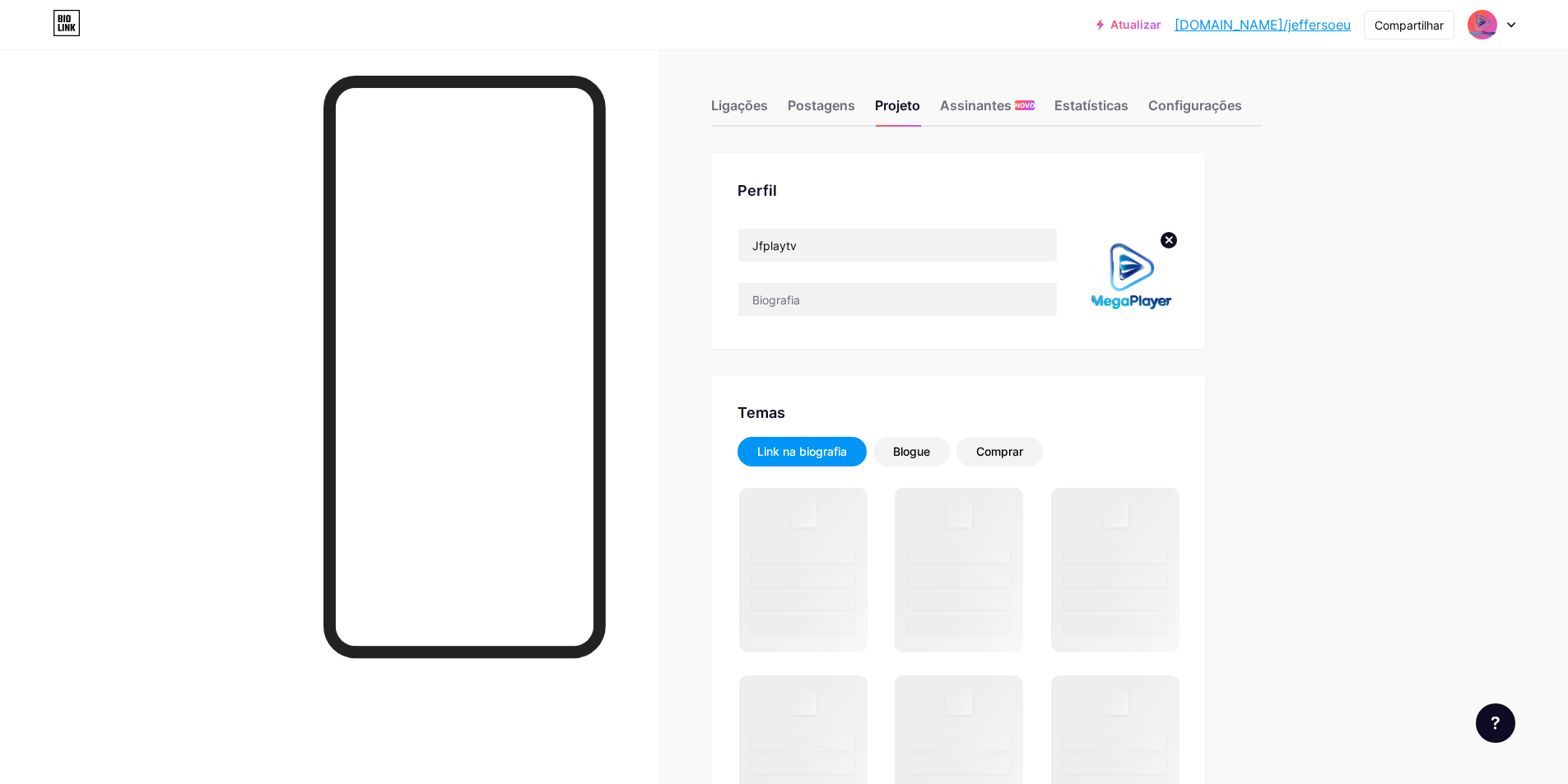
click at [1148, 271] on img at bounding box center [1131, 275] width 95 height 95
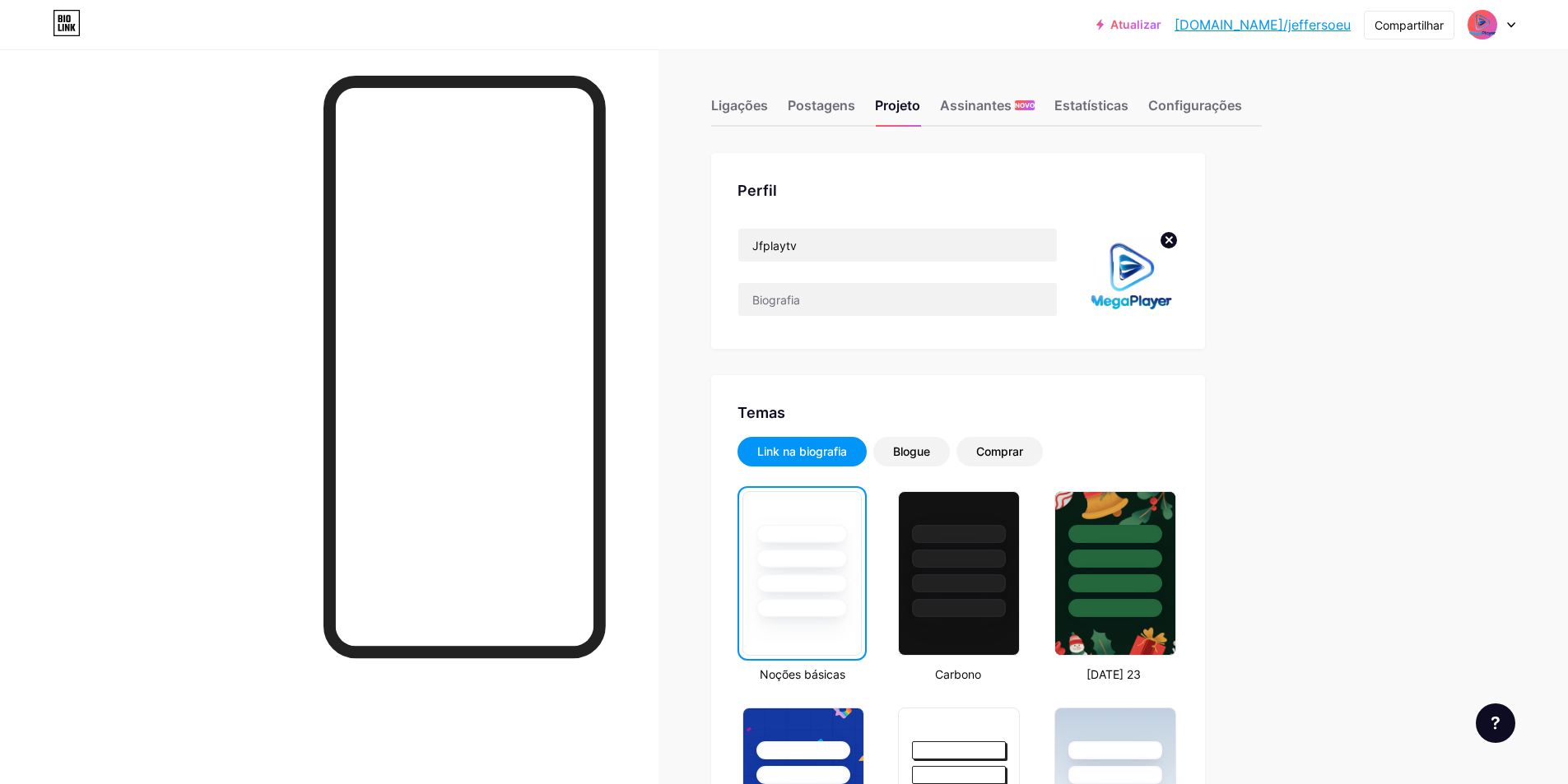
drag, startPoint x: 1148, startPoint y: 271, endPoint x: 1174, endPoint y: 239, distance: 41.2
click at [1172, 239] on icon at bounding box center [1170, 240] width 6 height 6
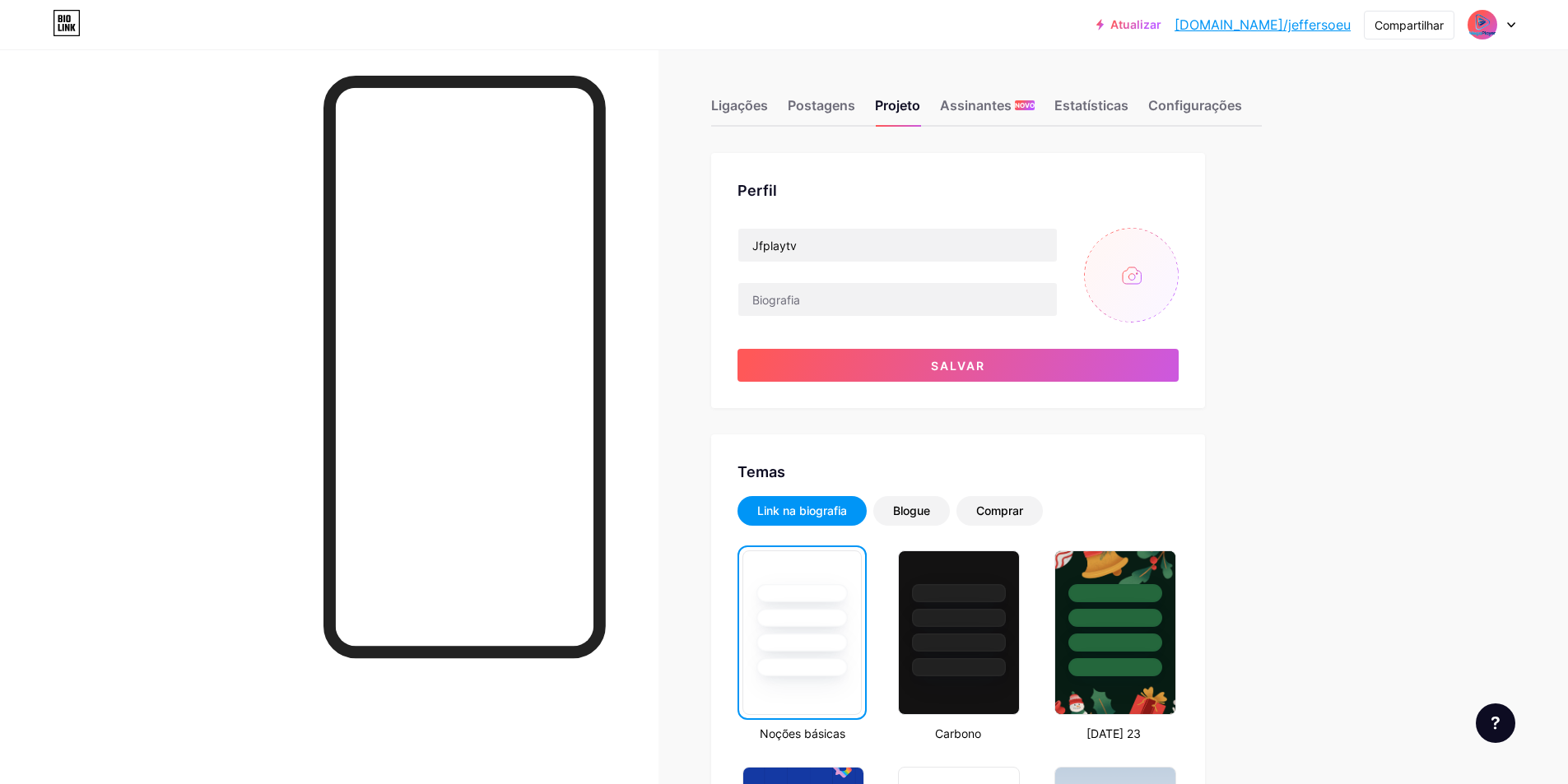
click at [1158, 278] on input "file" at bounding box center [1131, 275] width 95 height 95
click at [1137, 285] on input "file" at bounding box center [1131, 275] width 95 height 95
type input "C:\fakepath\f45cdacd-3ebd-4e87-a4bd-c55483ab7c73.png"
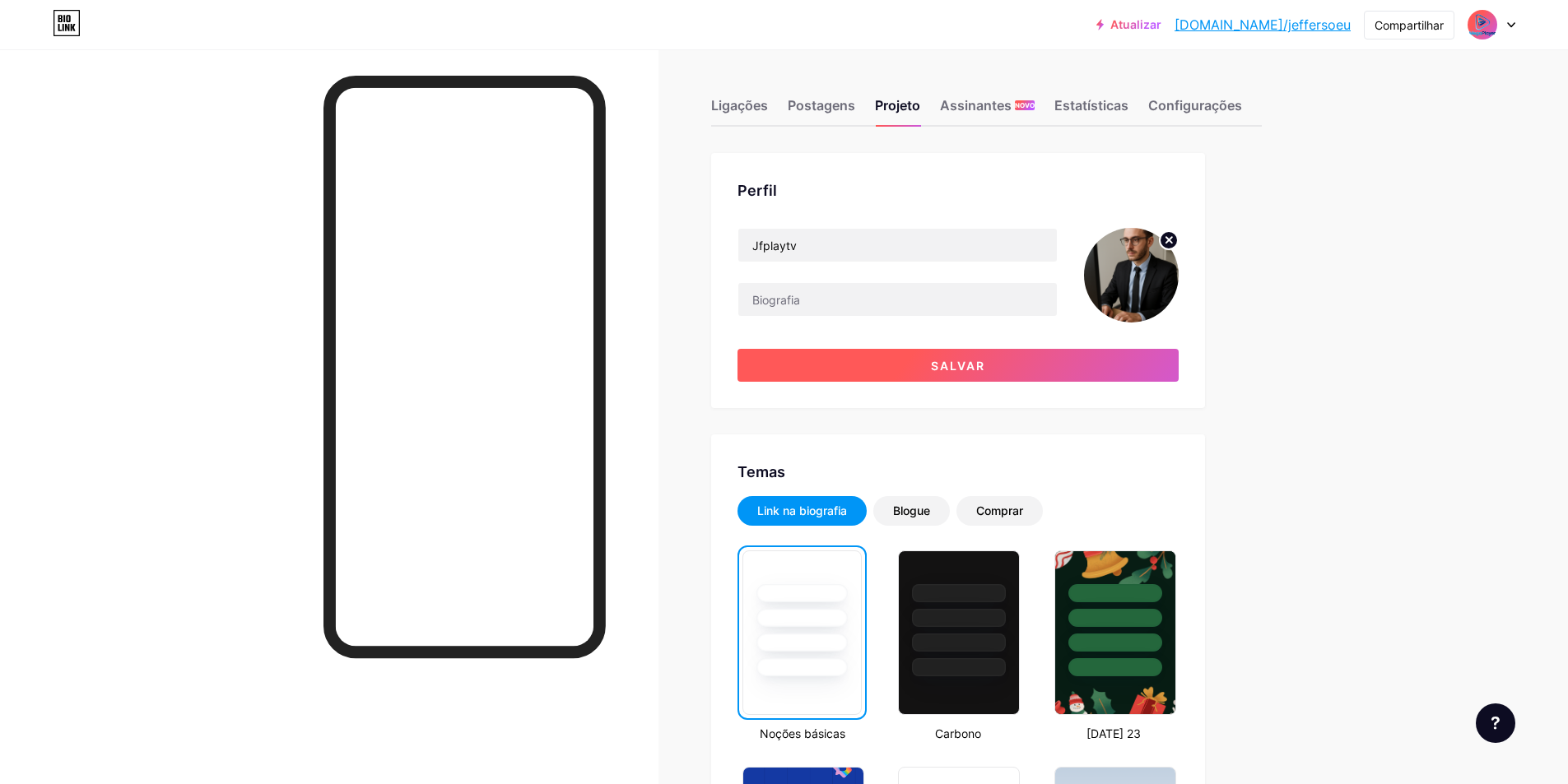
click at [1062, 360] on button "Salvar" at bounding box center [958, 365] width 442 height 33
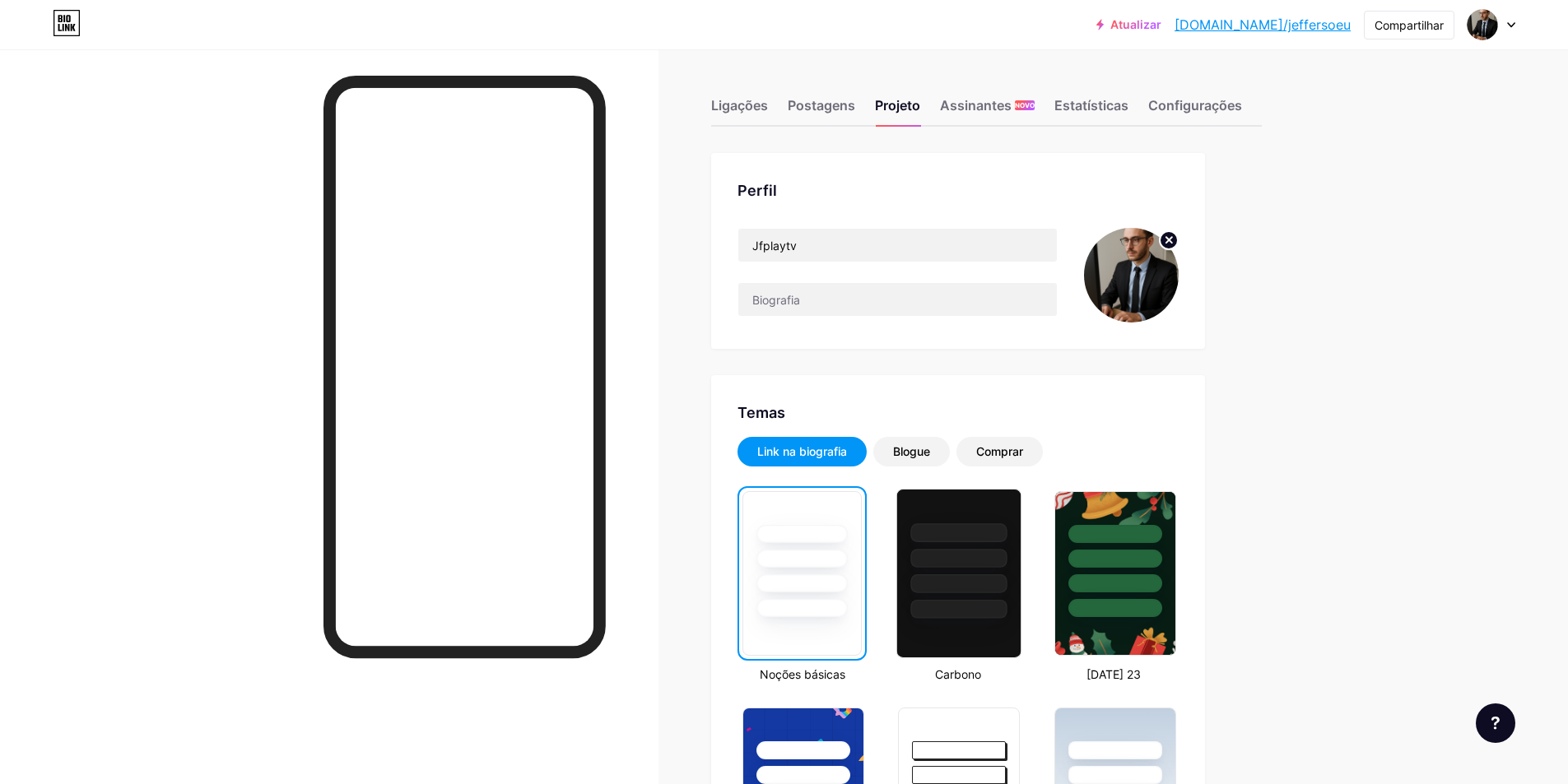
click at [986, 573] on div at bounding box center [959, 553] width 123 height 129
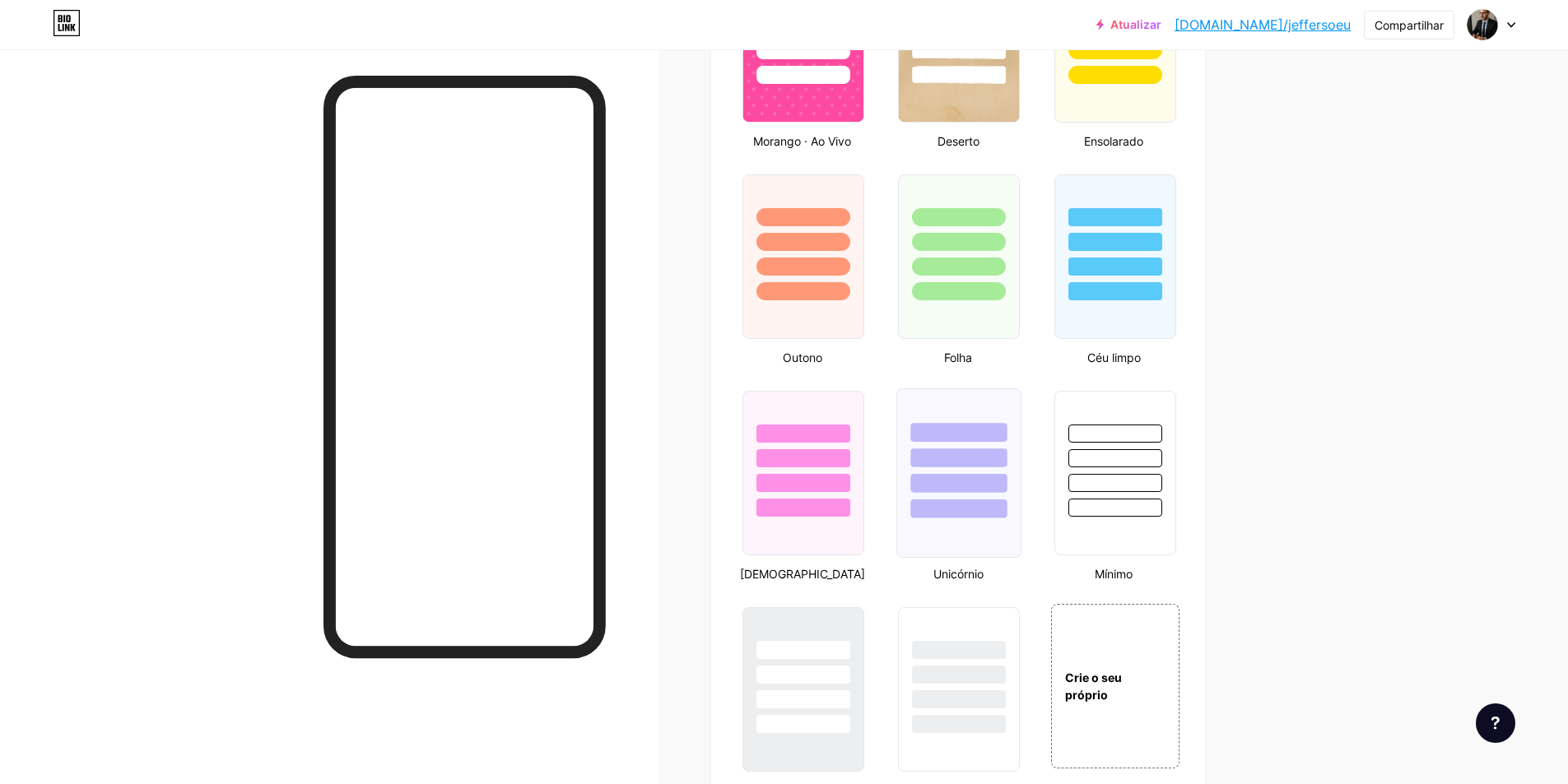
scroll to position [1317, 0]
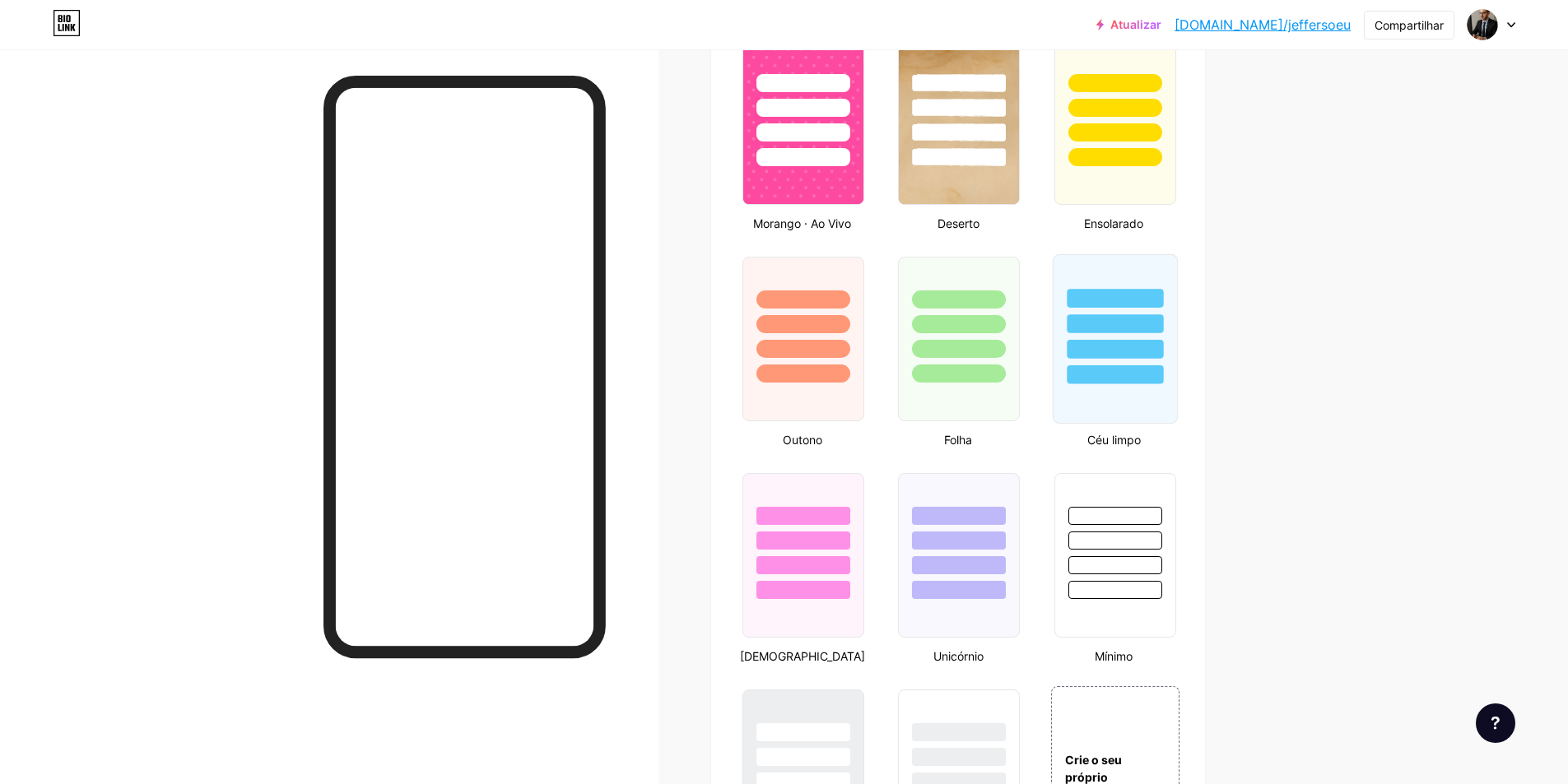
click at [1120, 326] on div at bounding box center [1115, 319] width 123 height 129
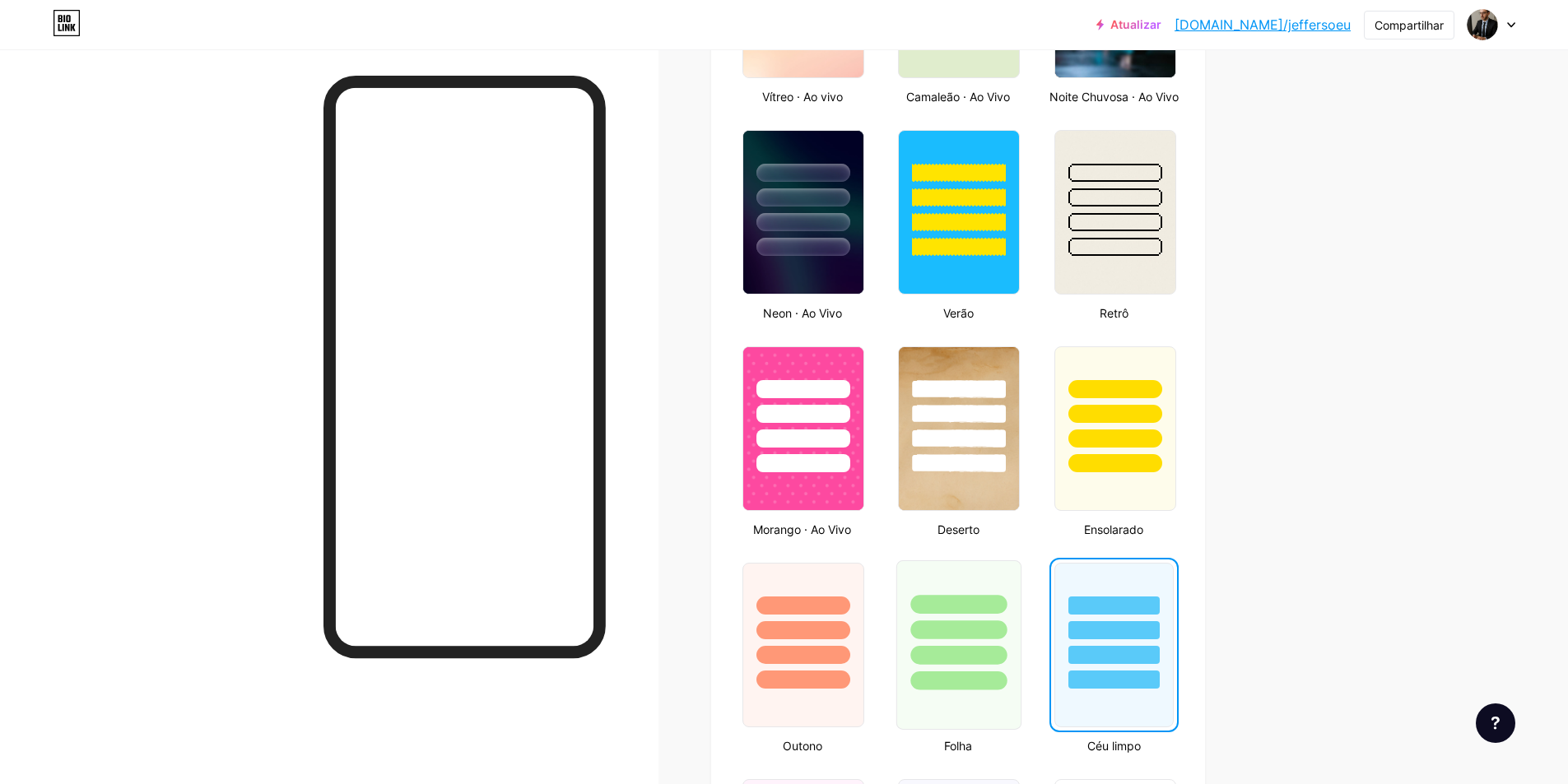
scroll to position [823, 0]
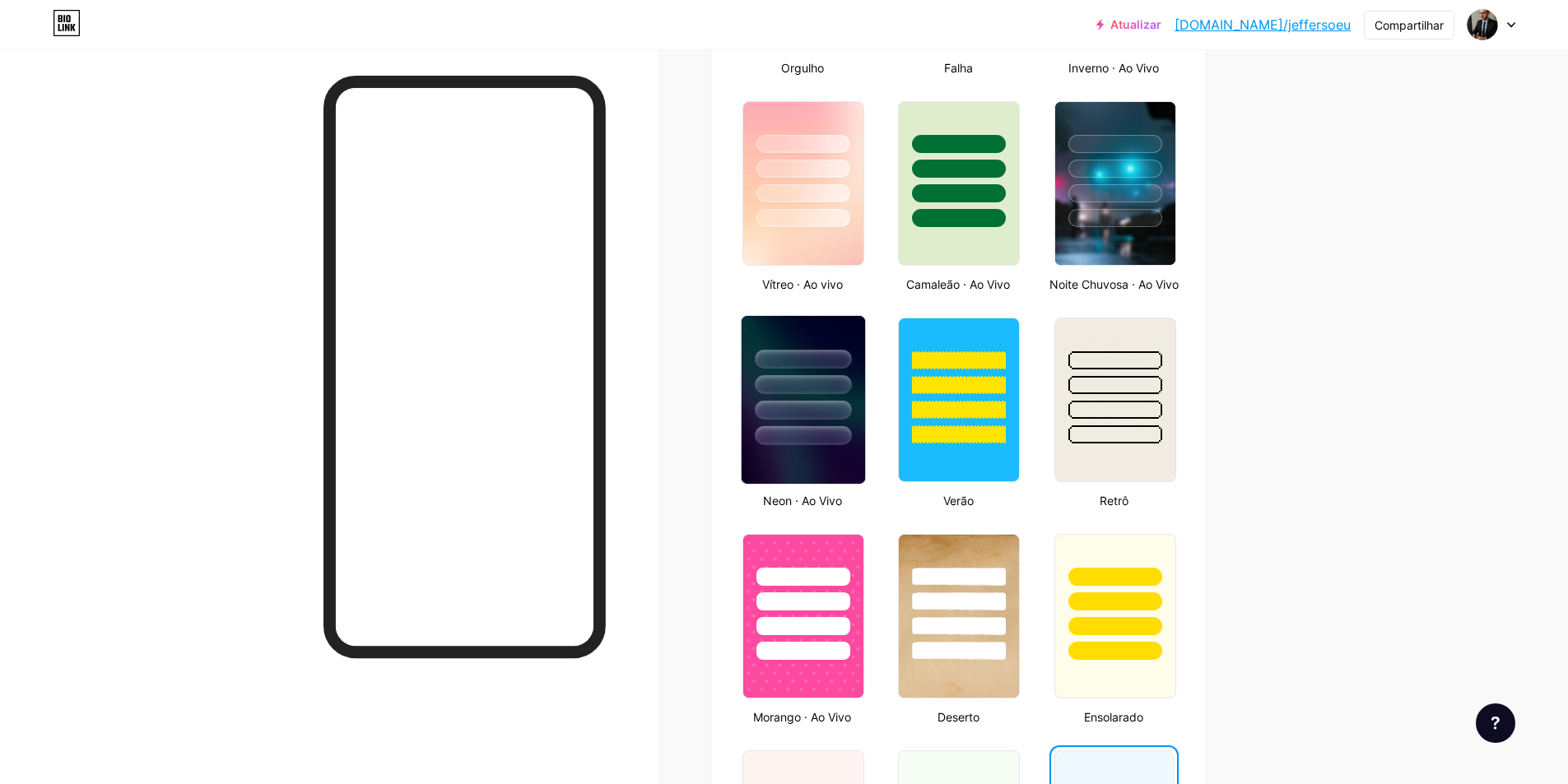
click at [826, 416] on div at bounding box center [803, 380] width 123 height 129
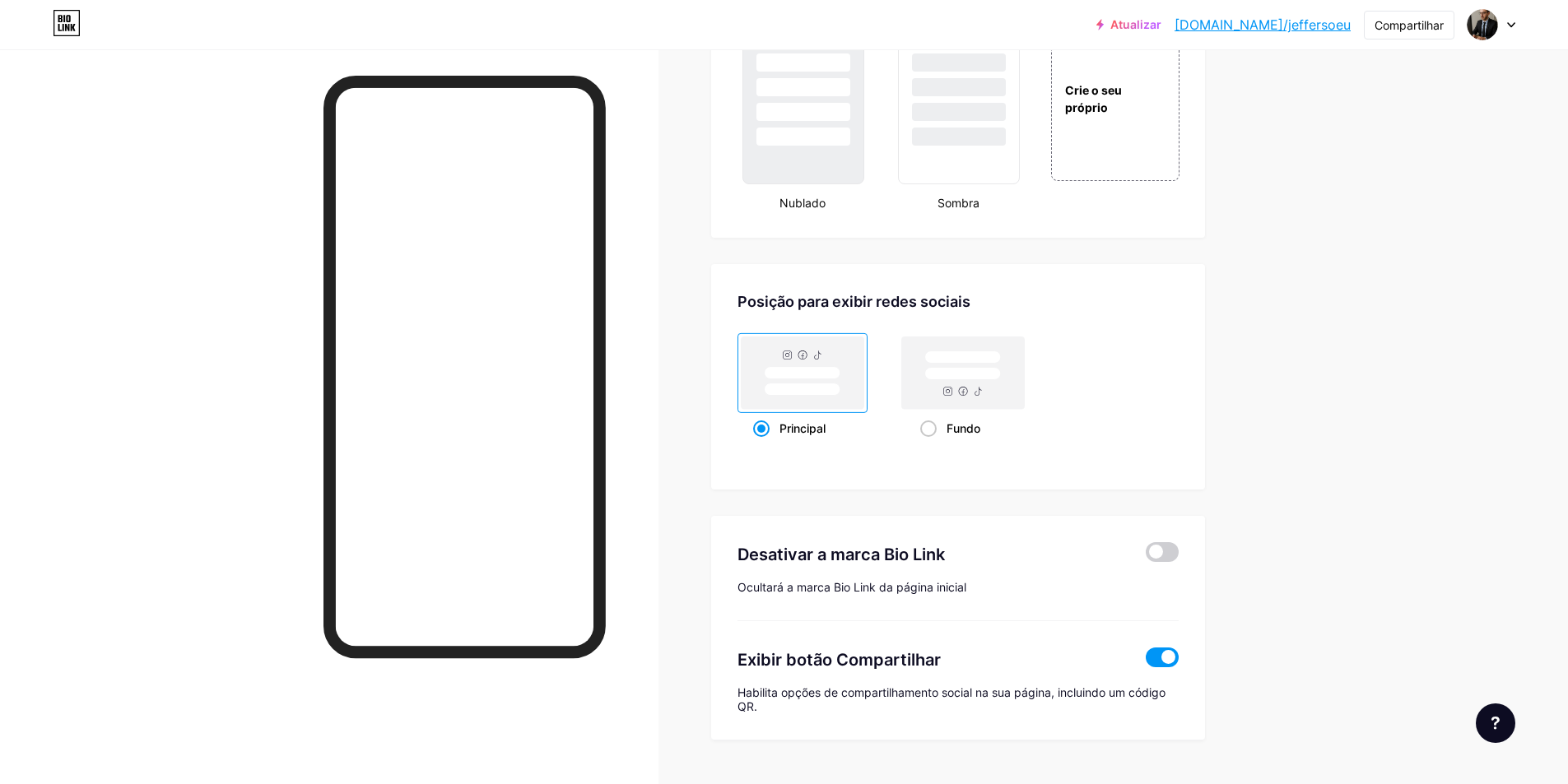
scroll to position [2042, 0]
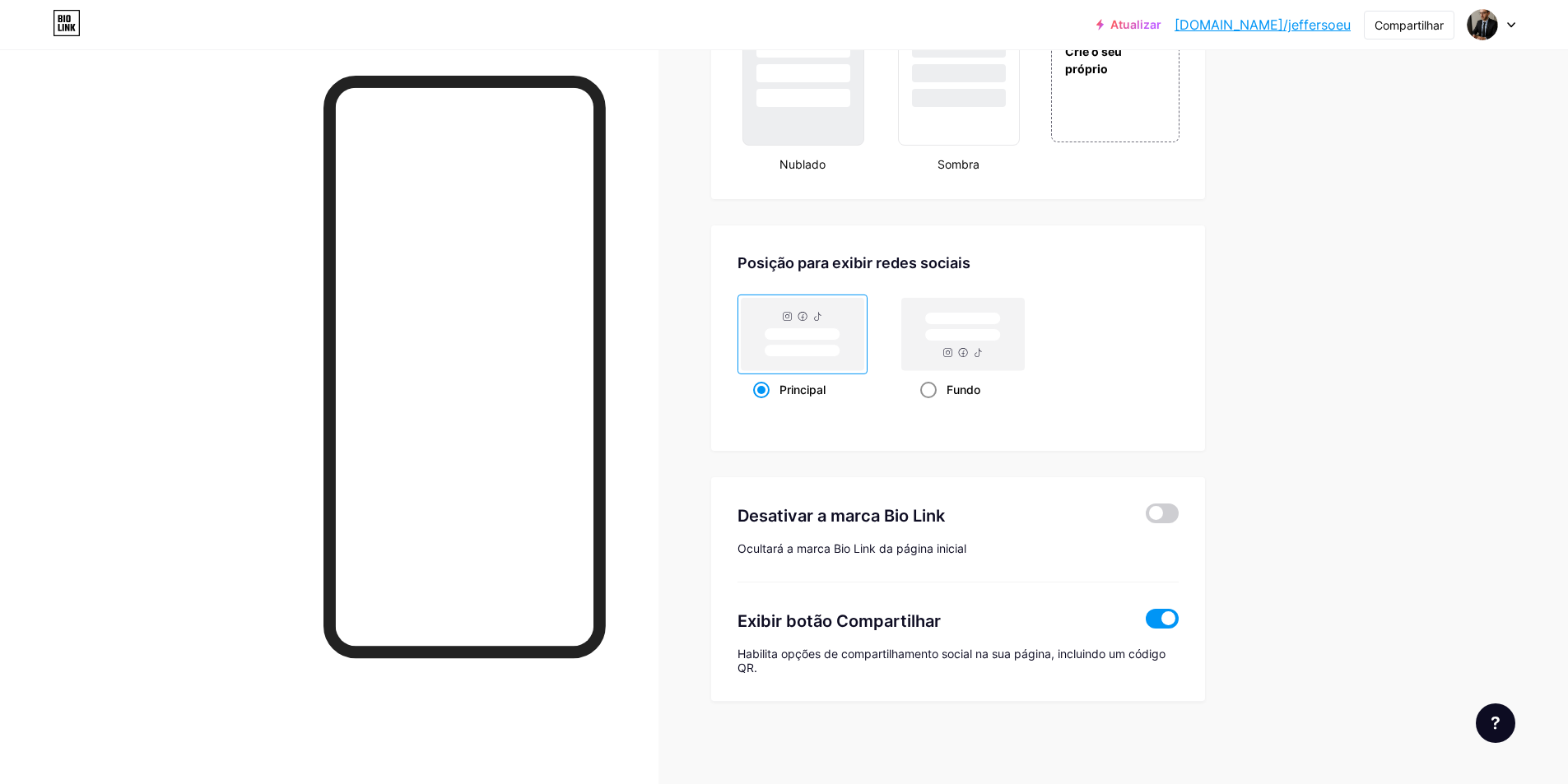
click at [934, 395] on span at bounding box center [928, 390] width 16 height 16
click at [931, 405] on input "Fundo" at bounding box center [925, 409] width 10 height 10
radio input "true"
click at [784, 387] on font "Principal" at bounding box center [802, 389] width 46 height 14
click at [764, 405] on input "Principal" at bounding box center [758, 409] width 10 height 10
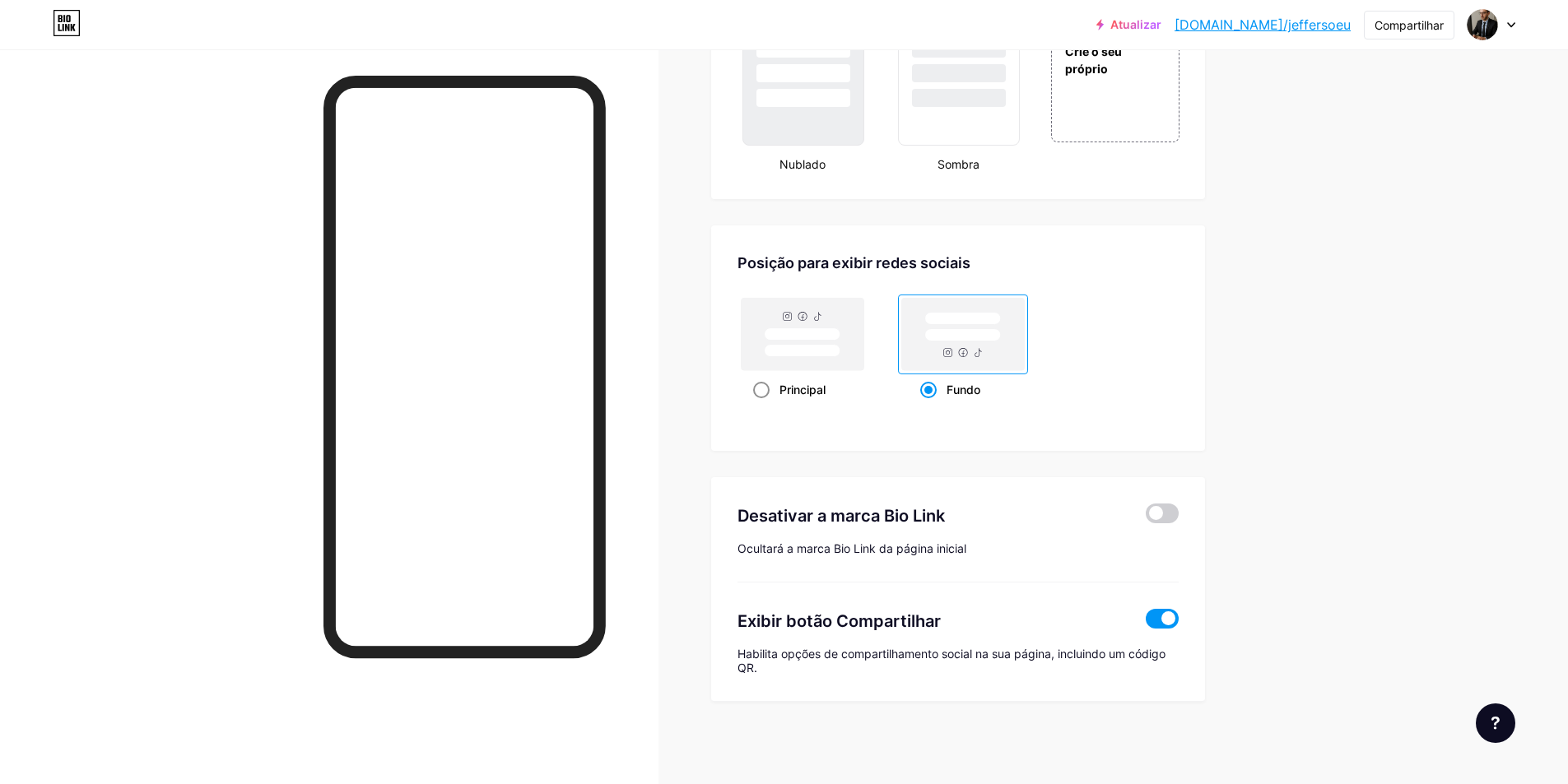
radio input "true"
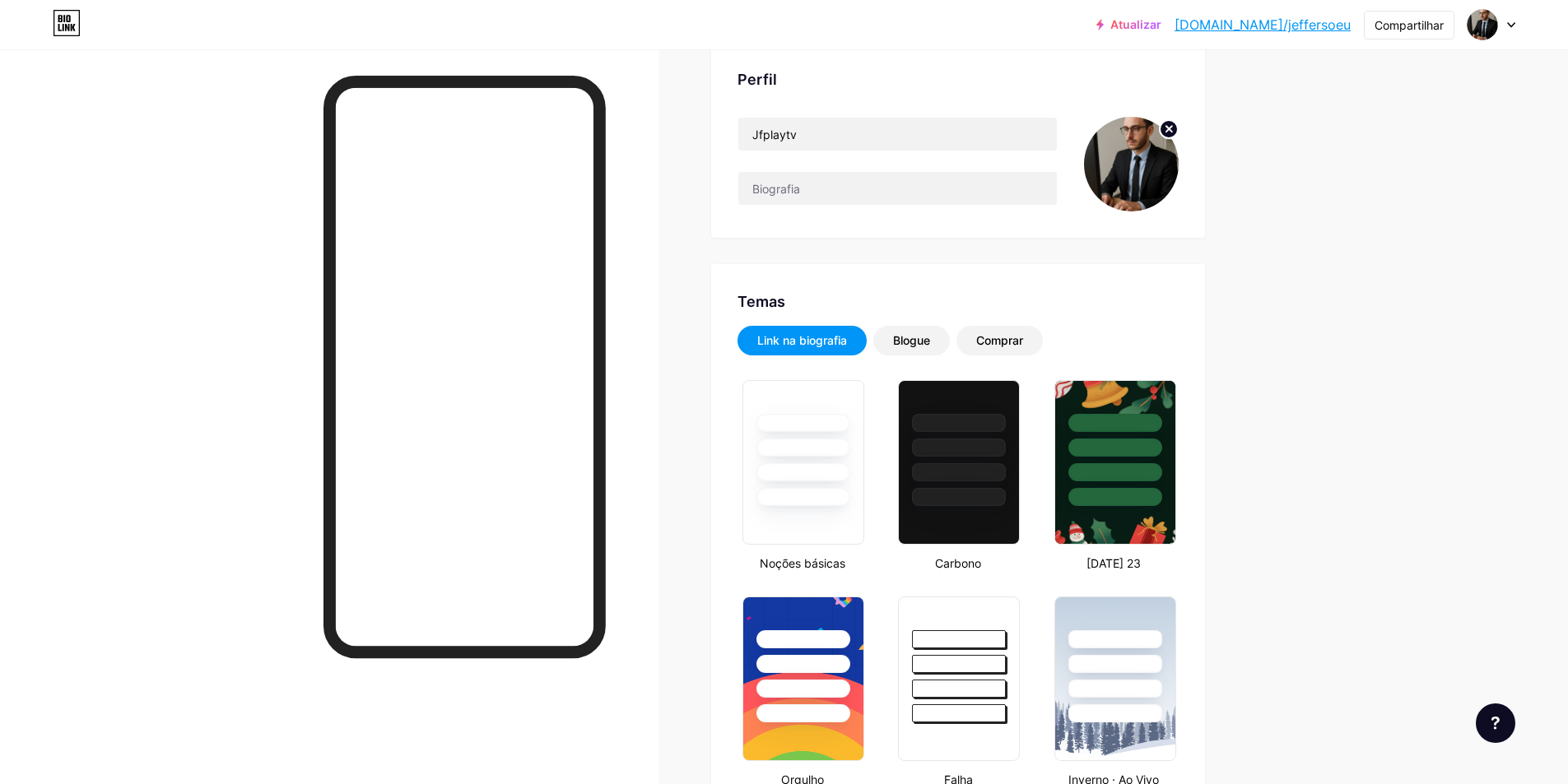
scroll to position [0, 0]
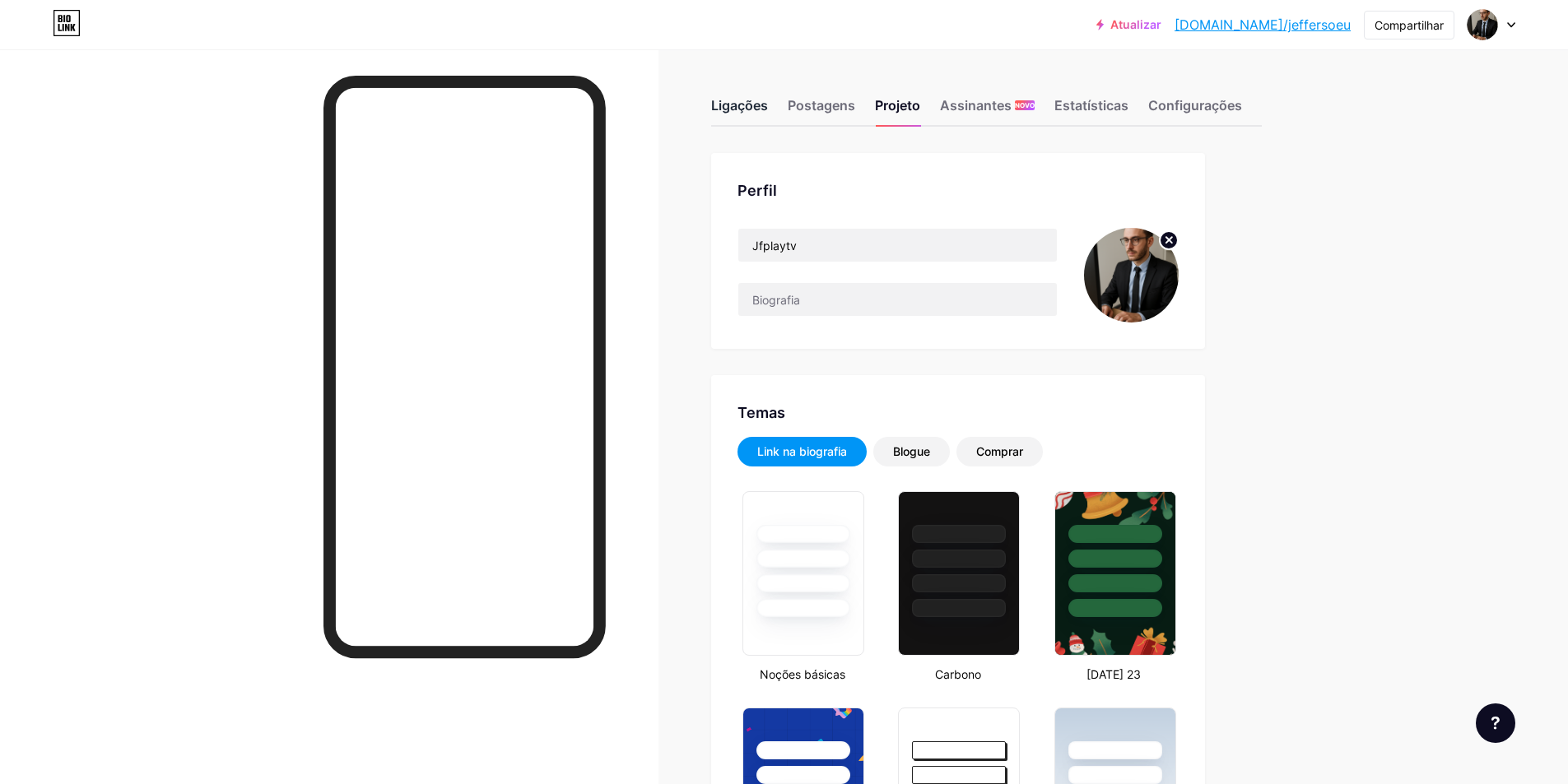
click at [746, 108] on font "Ligações" at bounding box center [739, 104] width 57 height 16
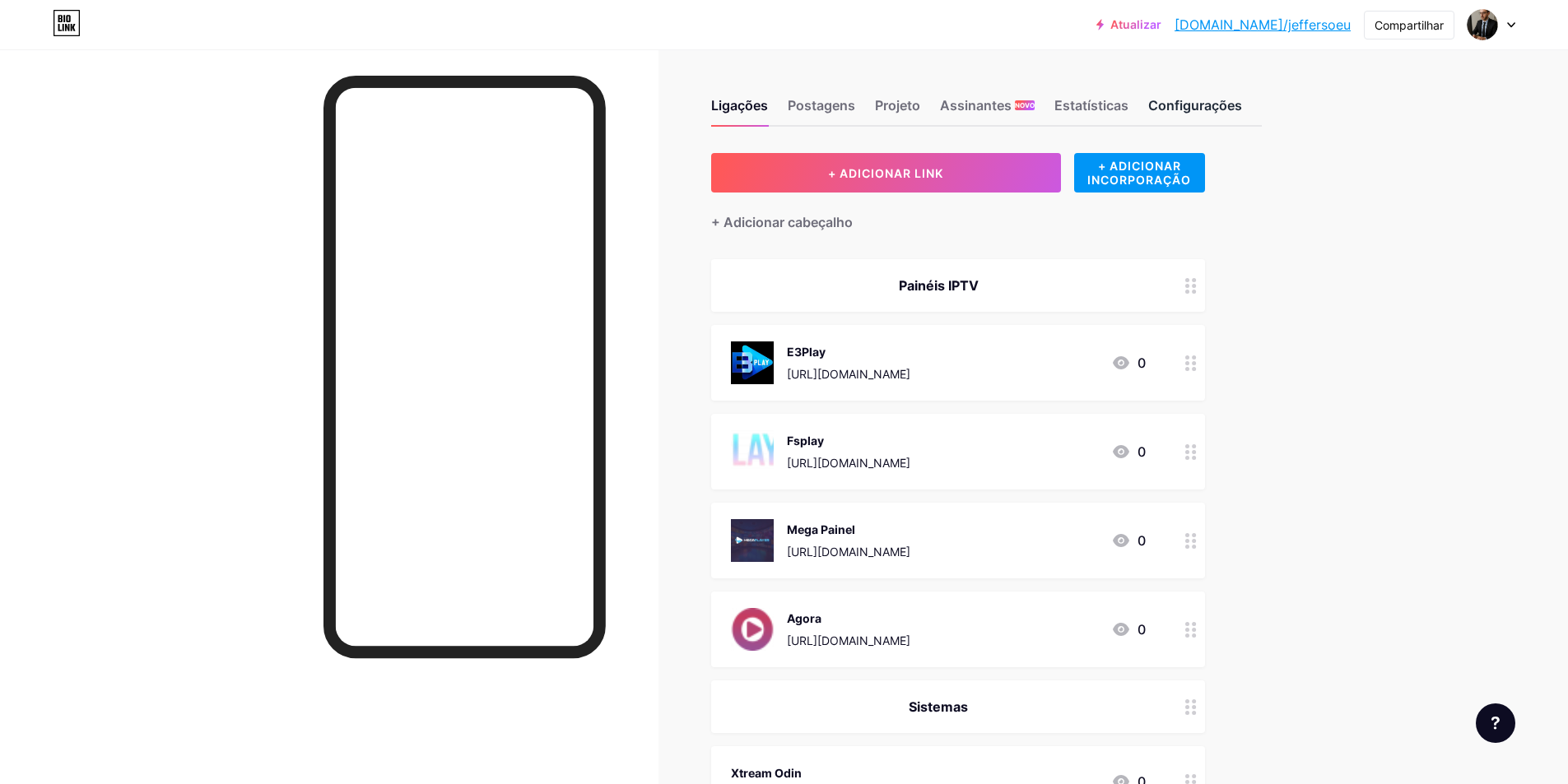
click at [1199, 101] on font "Configurações" at bounding box center [1195, 104] width 94 height 16
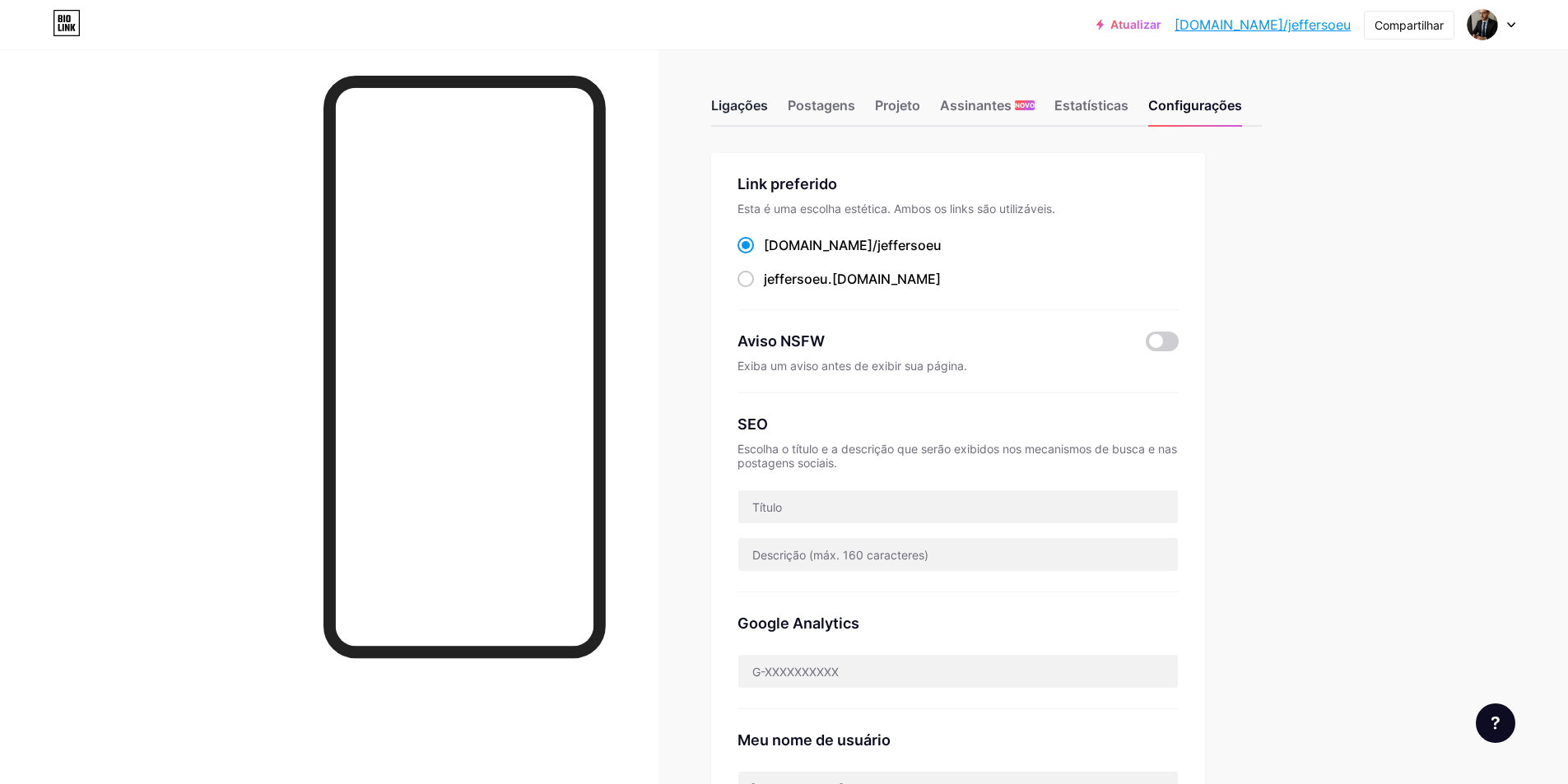
click at [737, 102] on font "Ligações" at bounding box center [739, 104] width 57 height 16
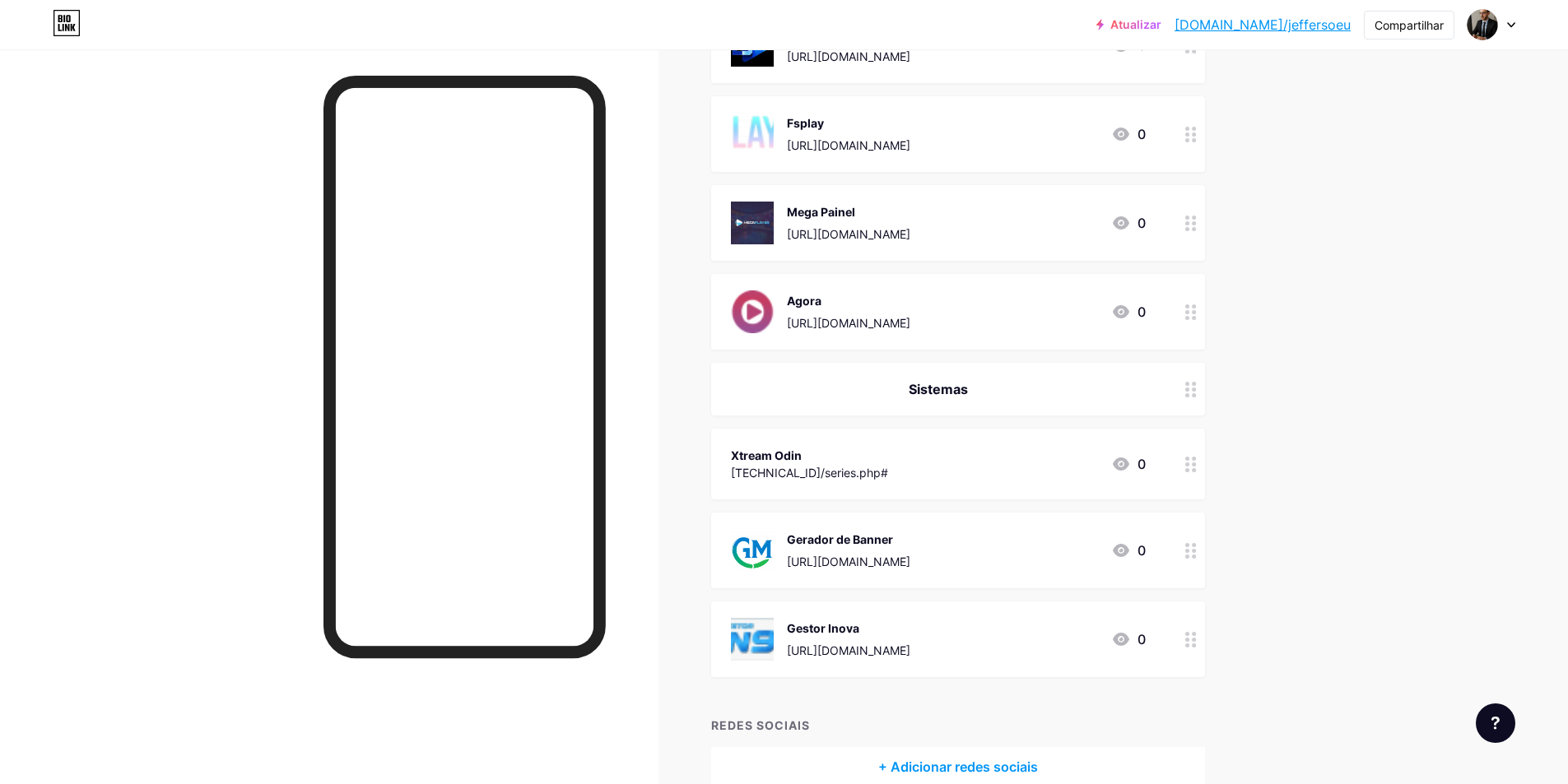
scroll to position [329, 0]
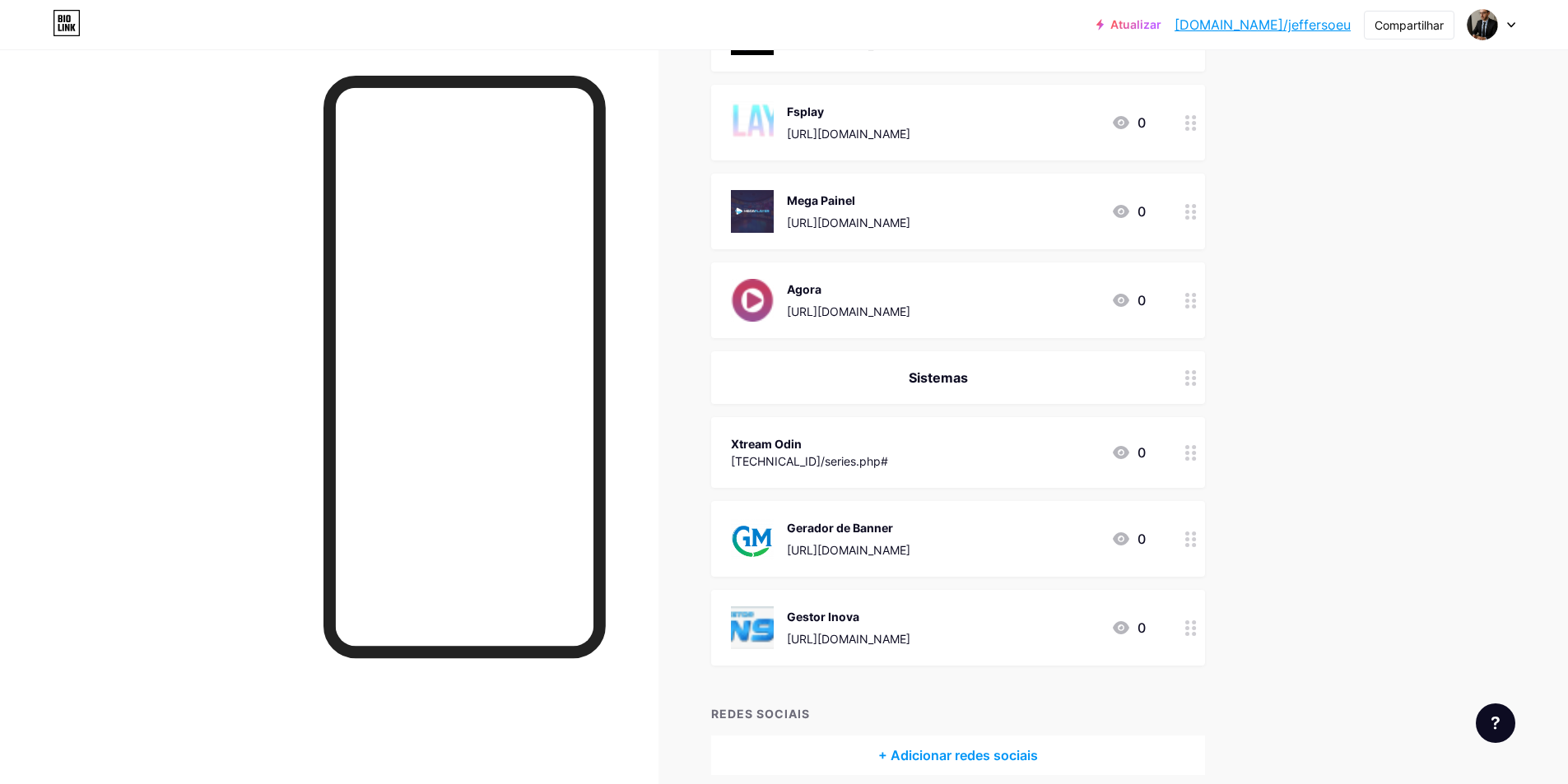
click at [1193, 455] on icon at bounding box center [1191, 453] width 11 height 16
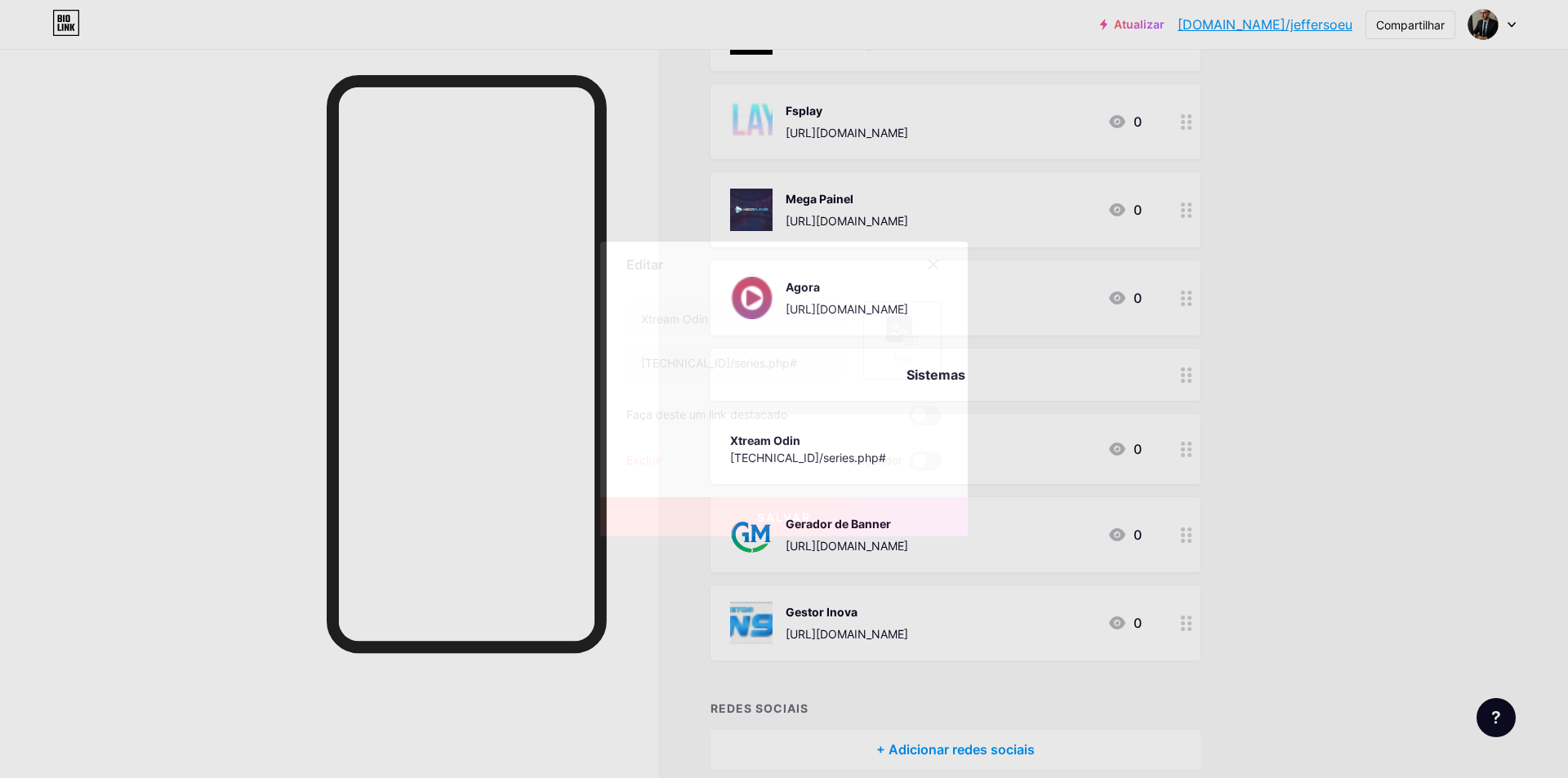
click at [895, 315] on div "Foto" at bounding box center [903, 341] width 78 height 78
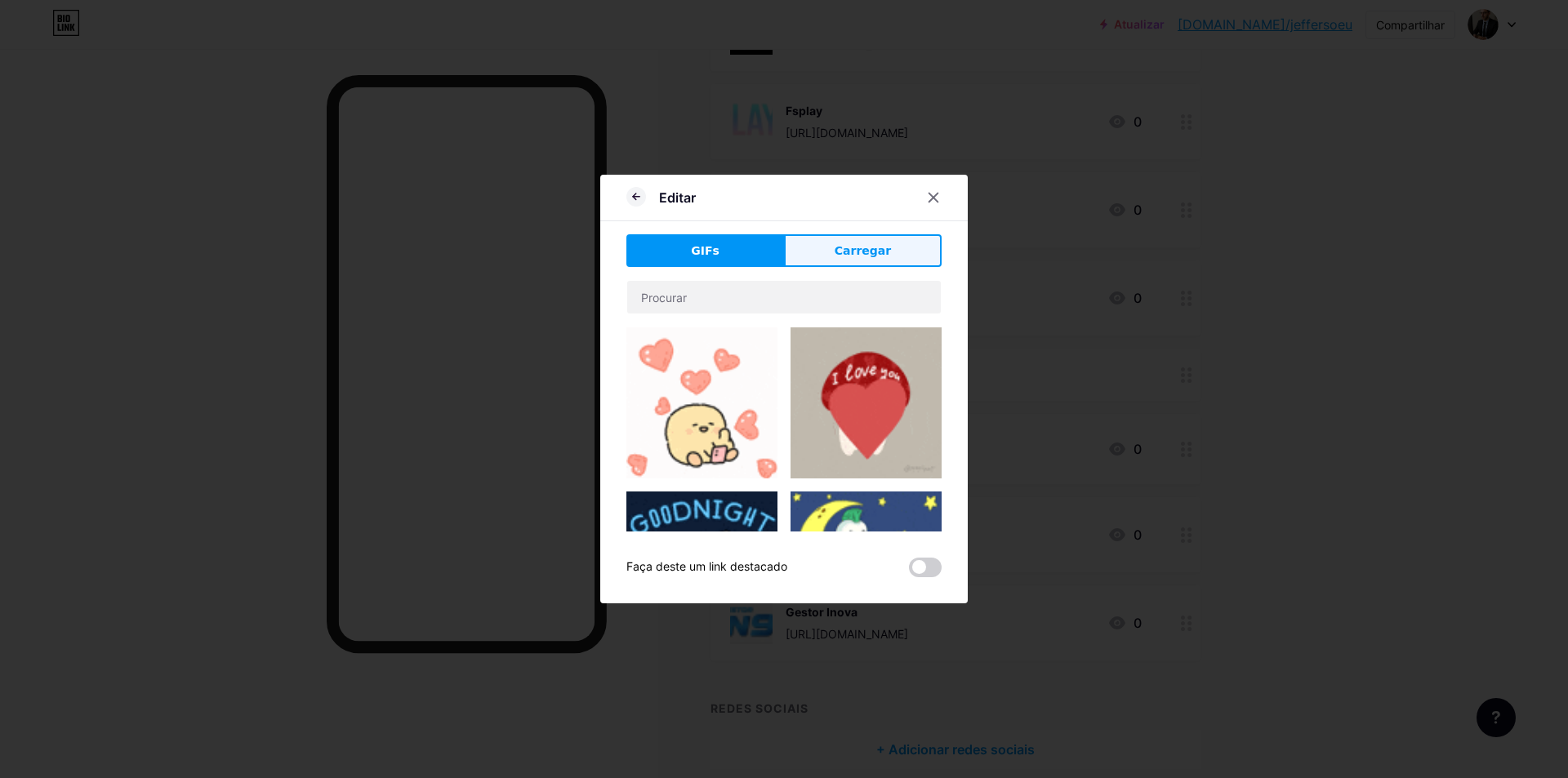
click at [884, 235] on button "Carregar" at bounding box center [862, 250] width 158 height 33
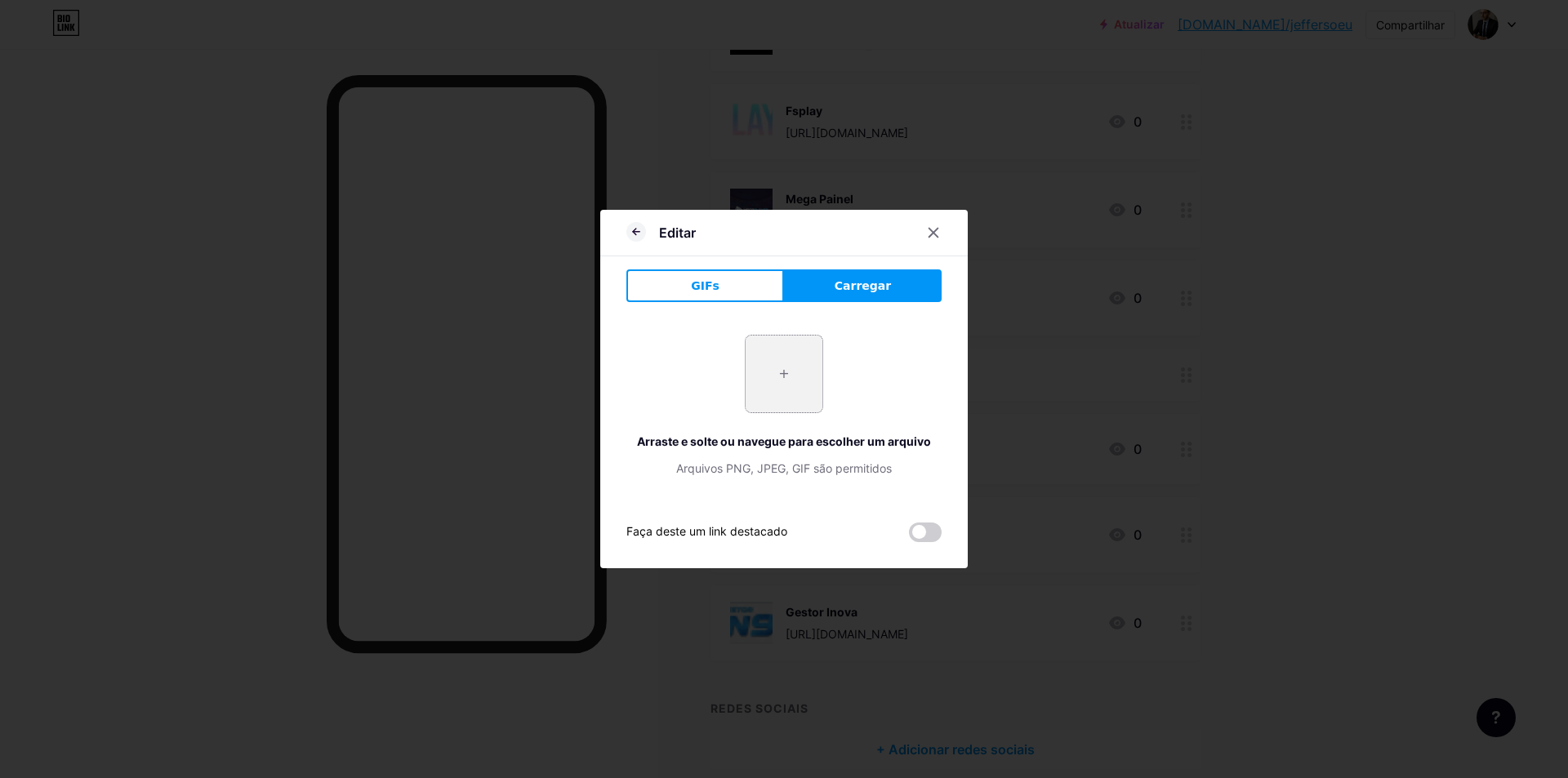
click at [794, 372] on input "file" at bounding box center [784, 374] width 77 height 77
type input "C:\fakepath\odin-isbn-9781804179321.0.jpg"
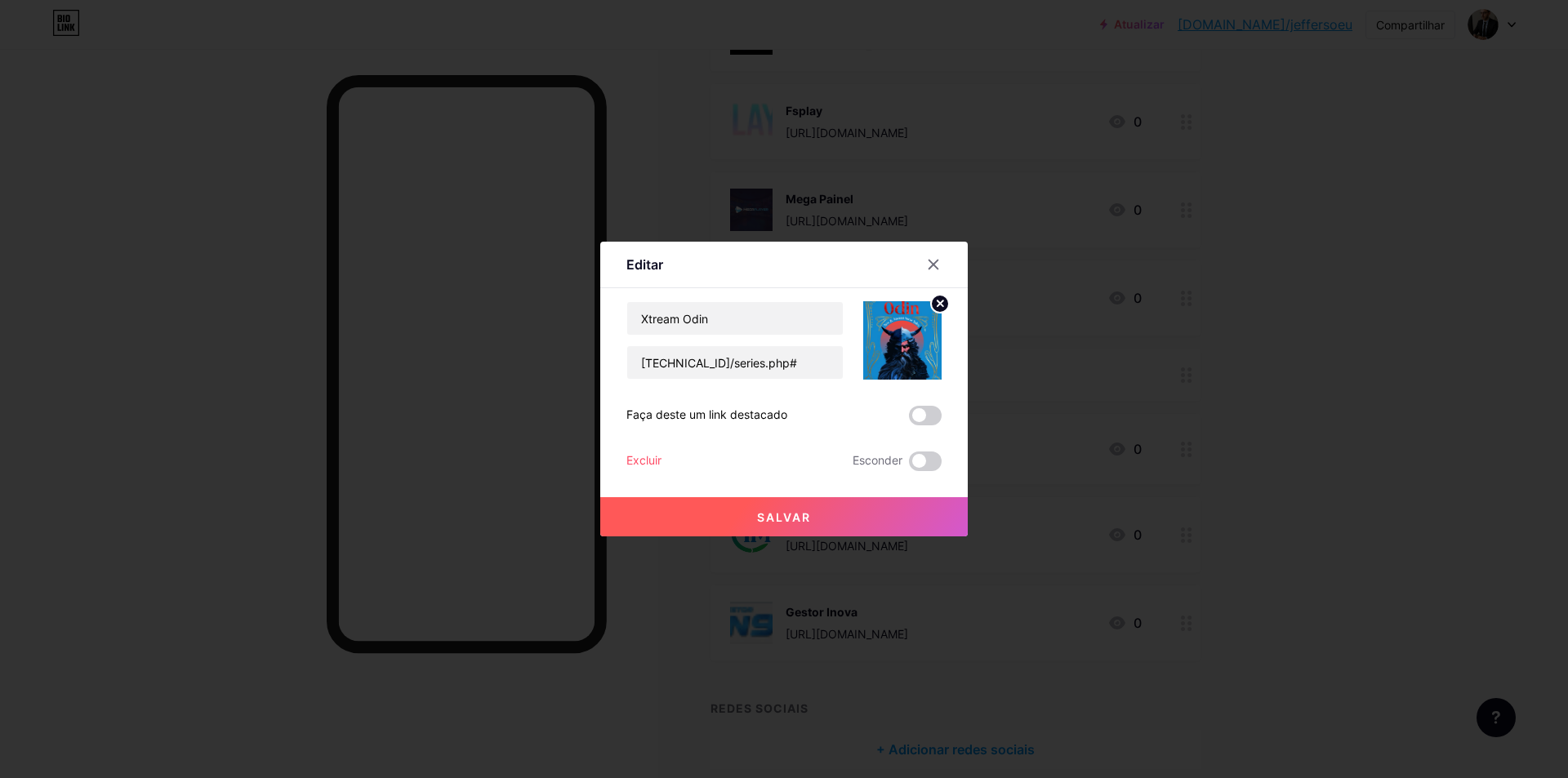
click at [873, 526] on button "Salvar" at bounding box center [783, 516] width 367 height 39
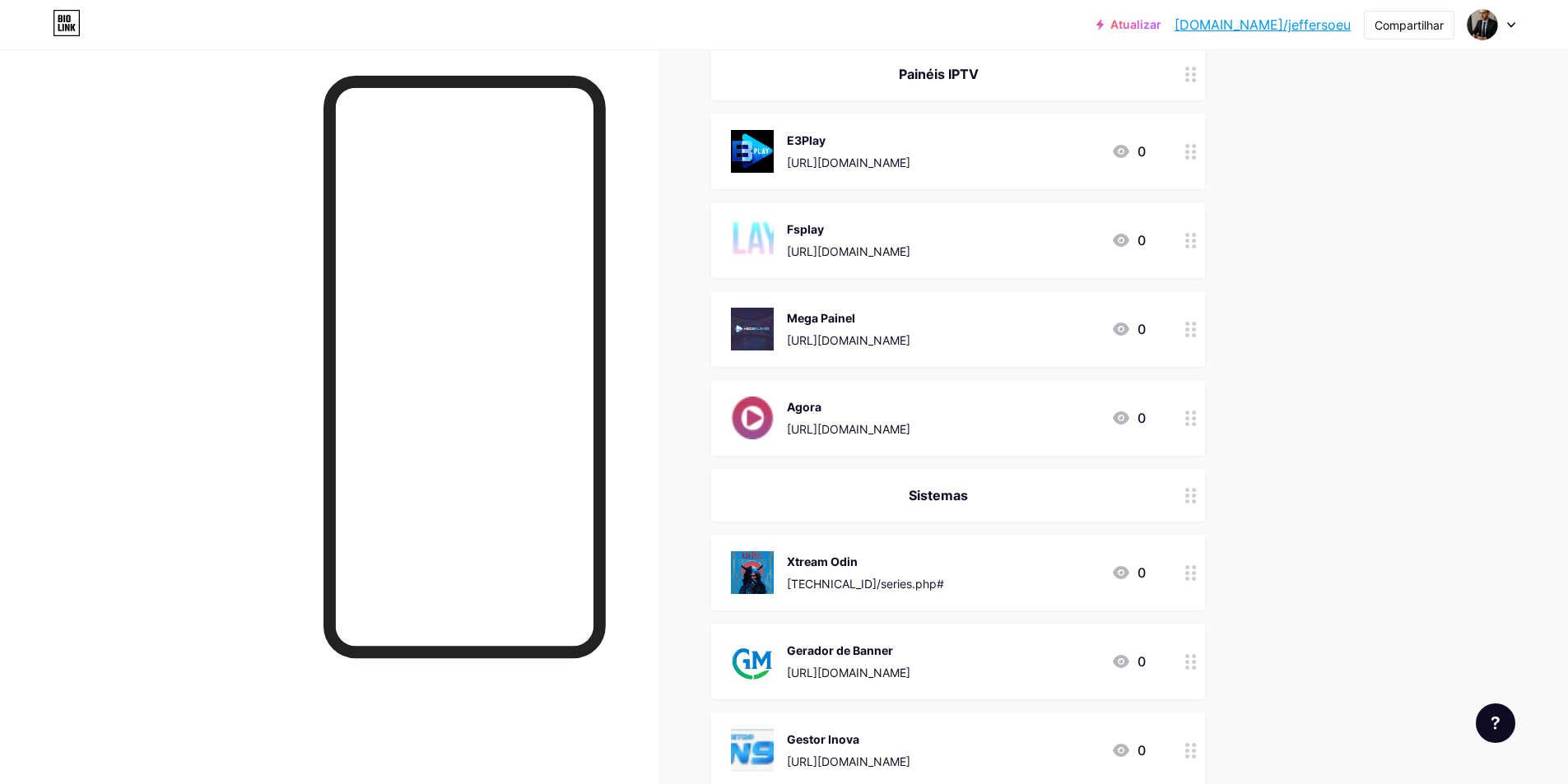
scroll to position [0, 0]
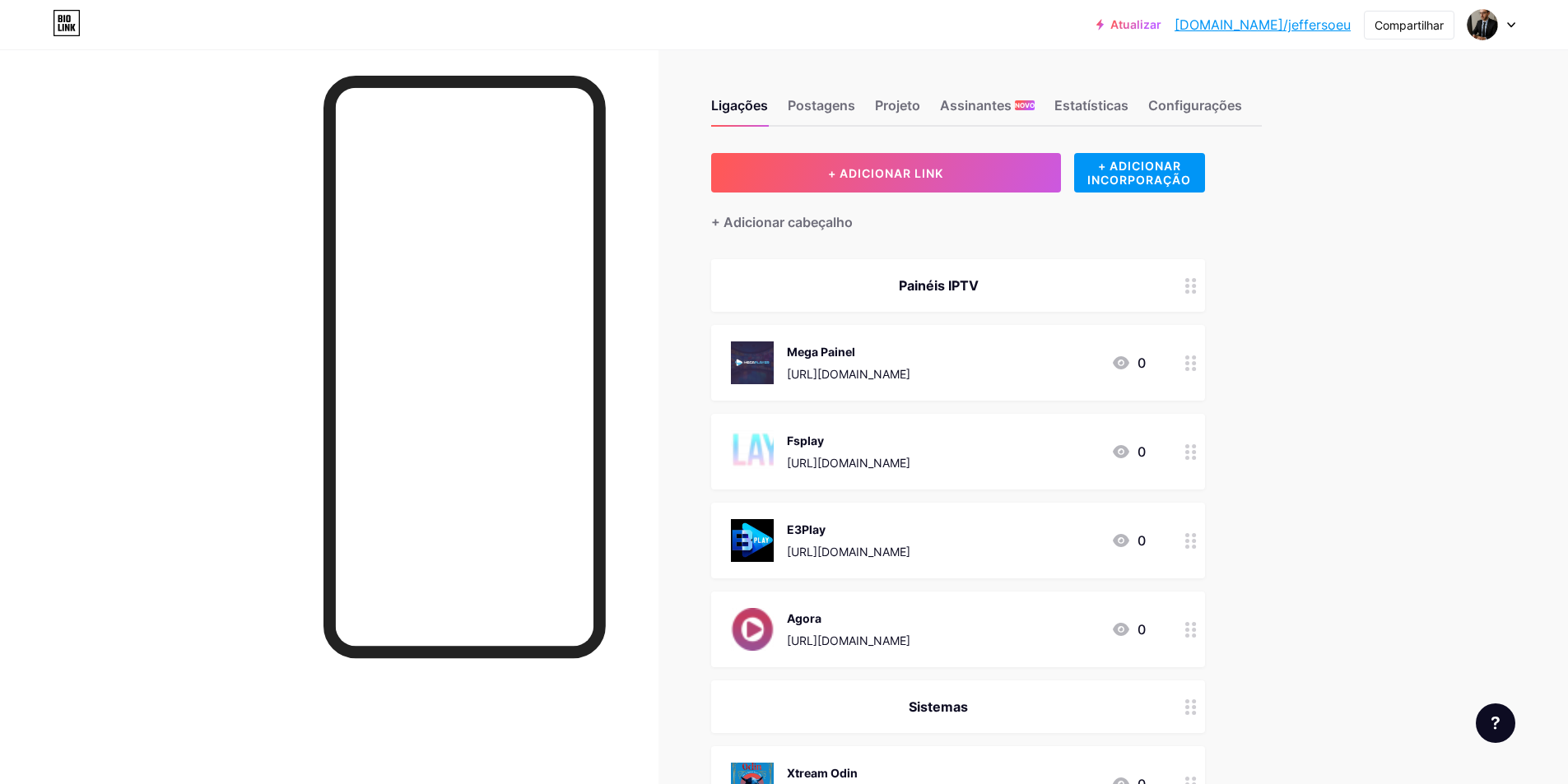
click at [1197, 367] on icon at bounding box center [1191, 363] width 11 height 16
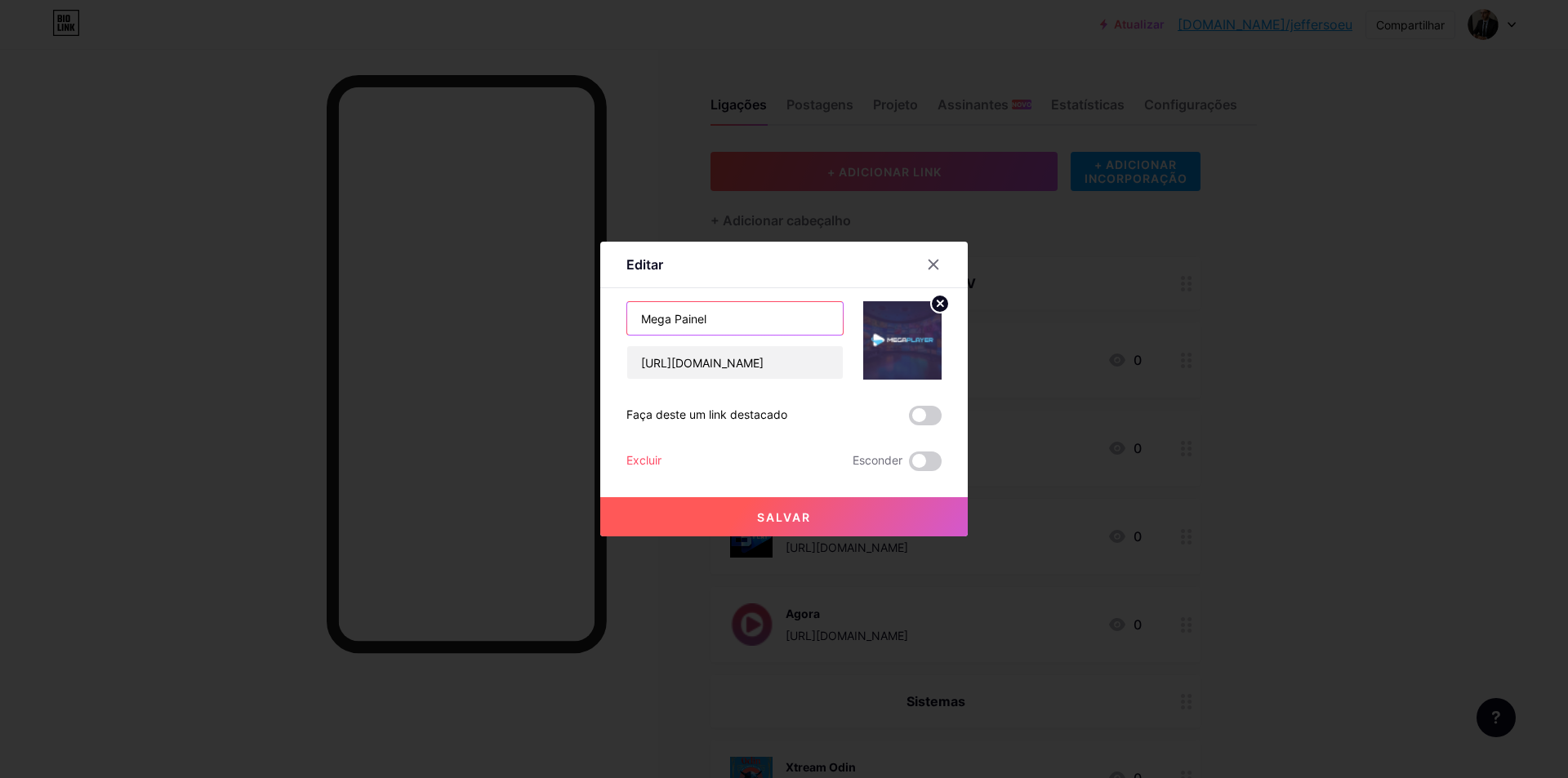
click at [738, 322] on input "Mega Painel" at bounding box center [734, 318] width 216 height 33
type input "Megaplayer"
click at [771, 522] on font "Salvar" at bounding box center [784, 516] width 54 height 14
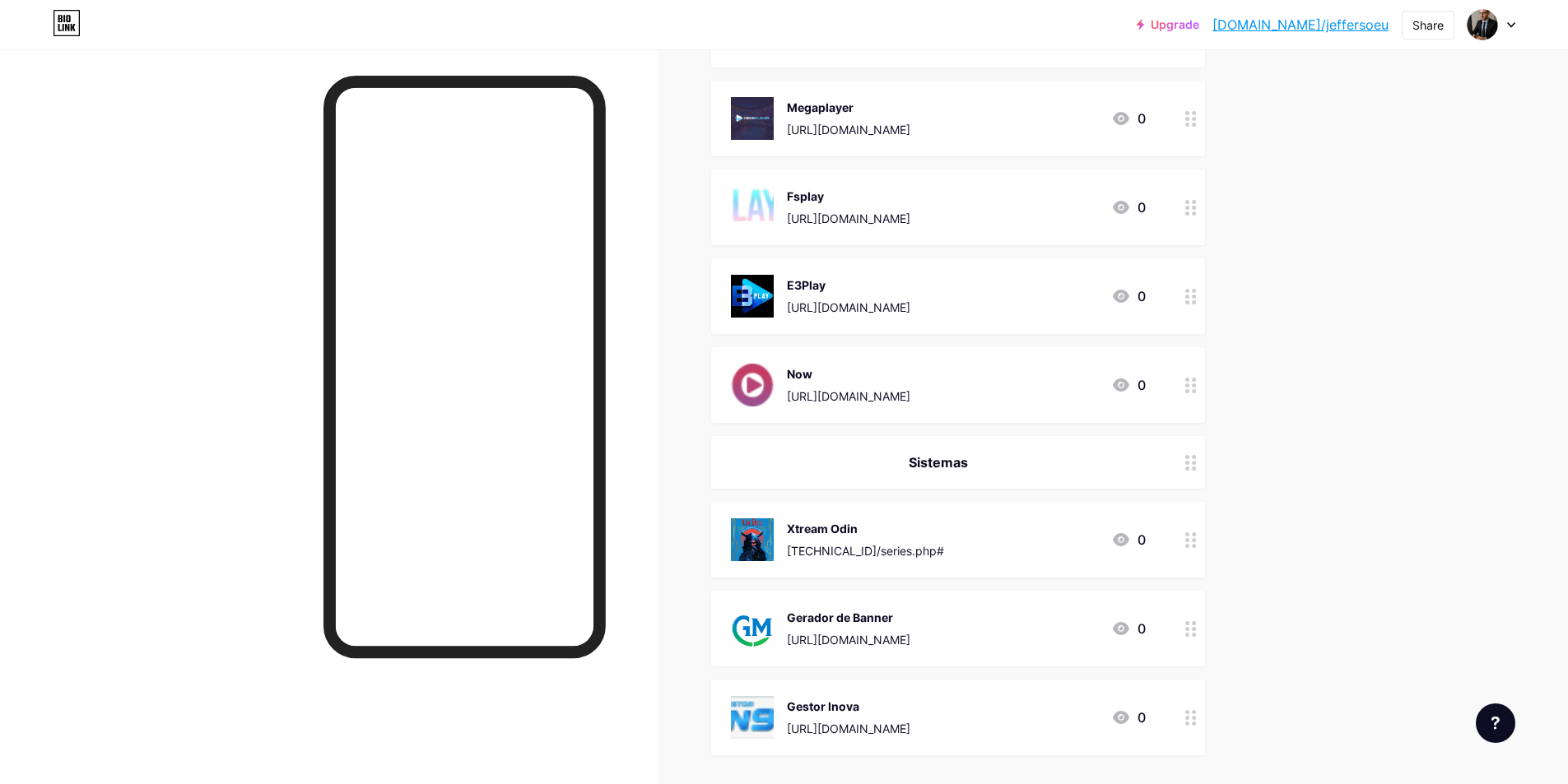
scroll to position [77, 0]
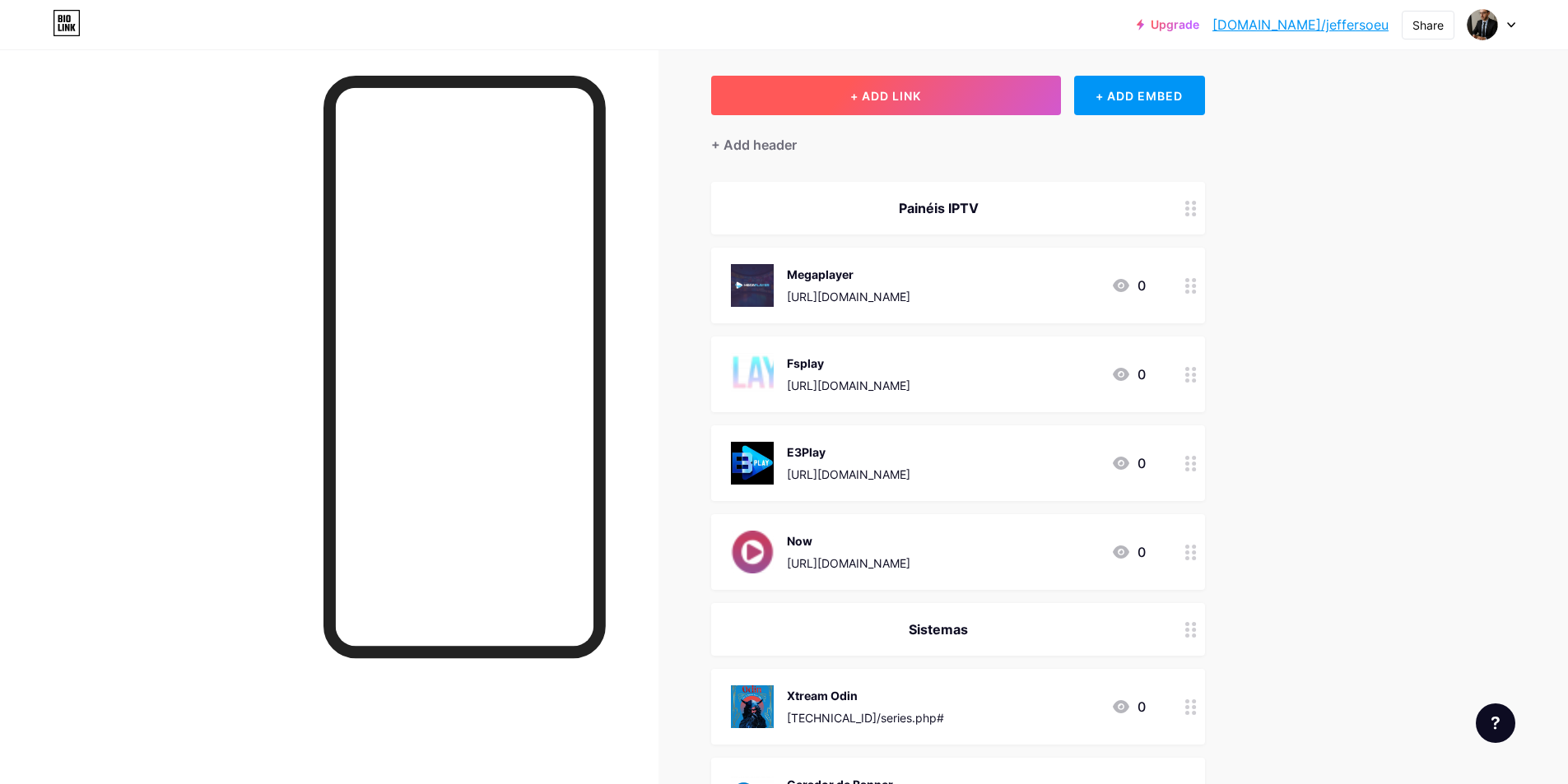
click at [892, 95] on span "+ ADD LINK" at bounding box center [885, 95] width 71 height 14
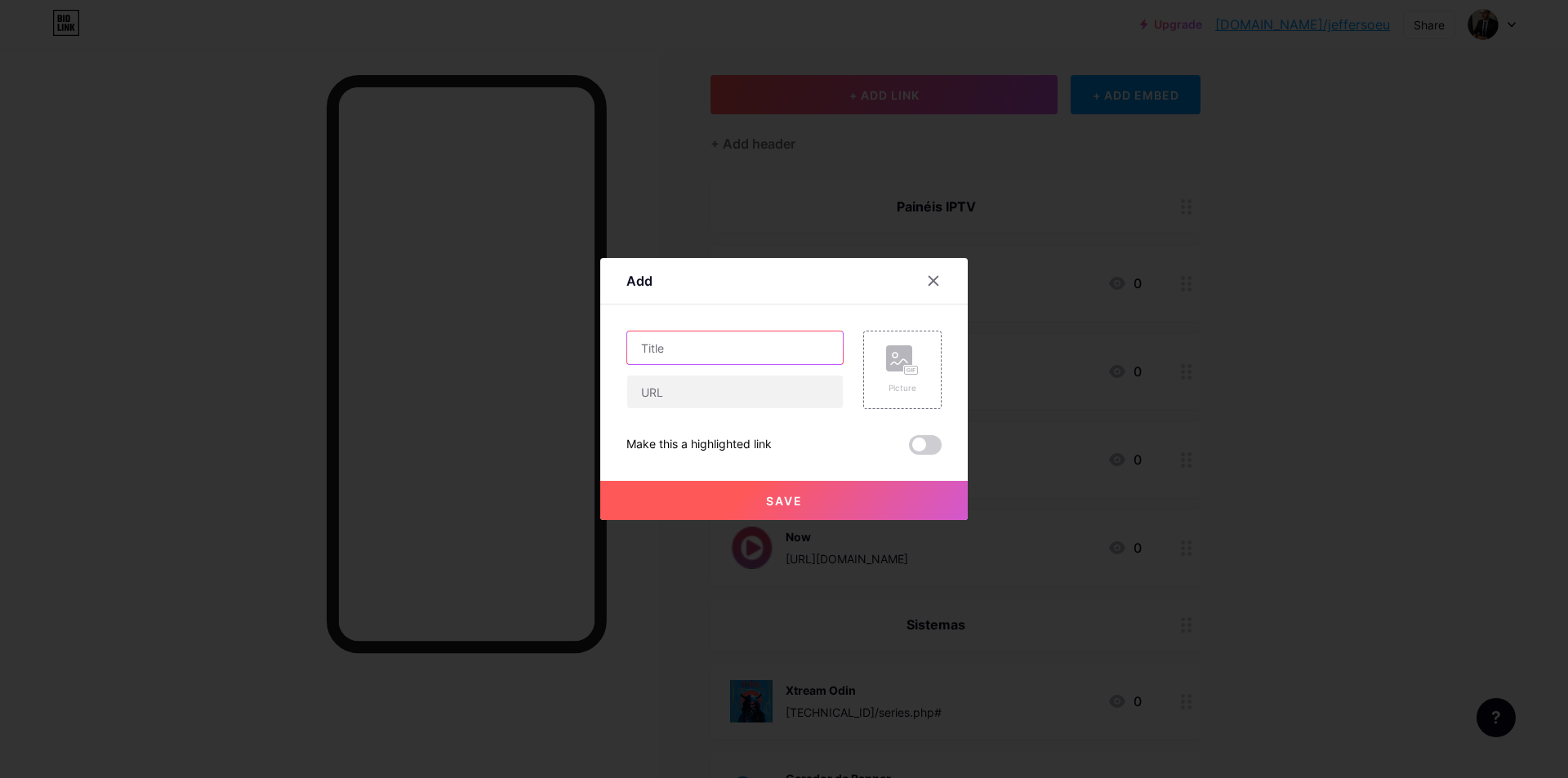
click at [751, 353] on input "text" at bounding box center [734, 347] width 216 height 33
type input "Ibo Revenda"
click at [749, 395] on input "text" at bounding box center [734, 391] width 216 height 33
click at [888, 367] on rect at bounding box center [899, 359] width 26 height 26
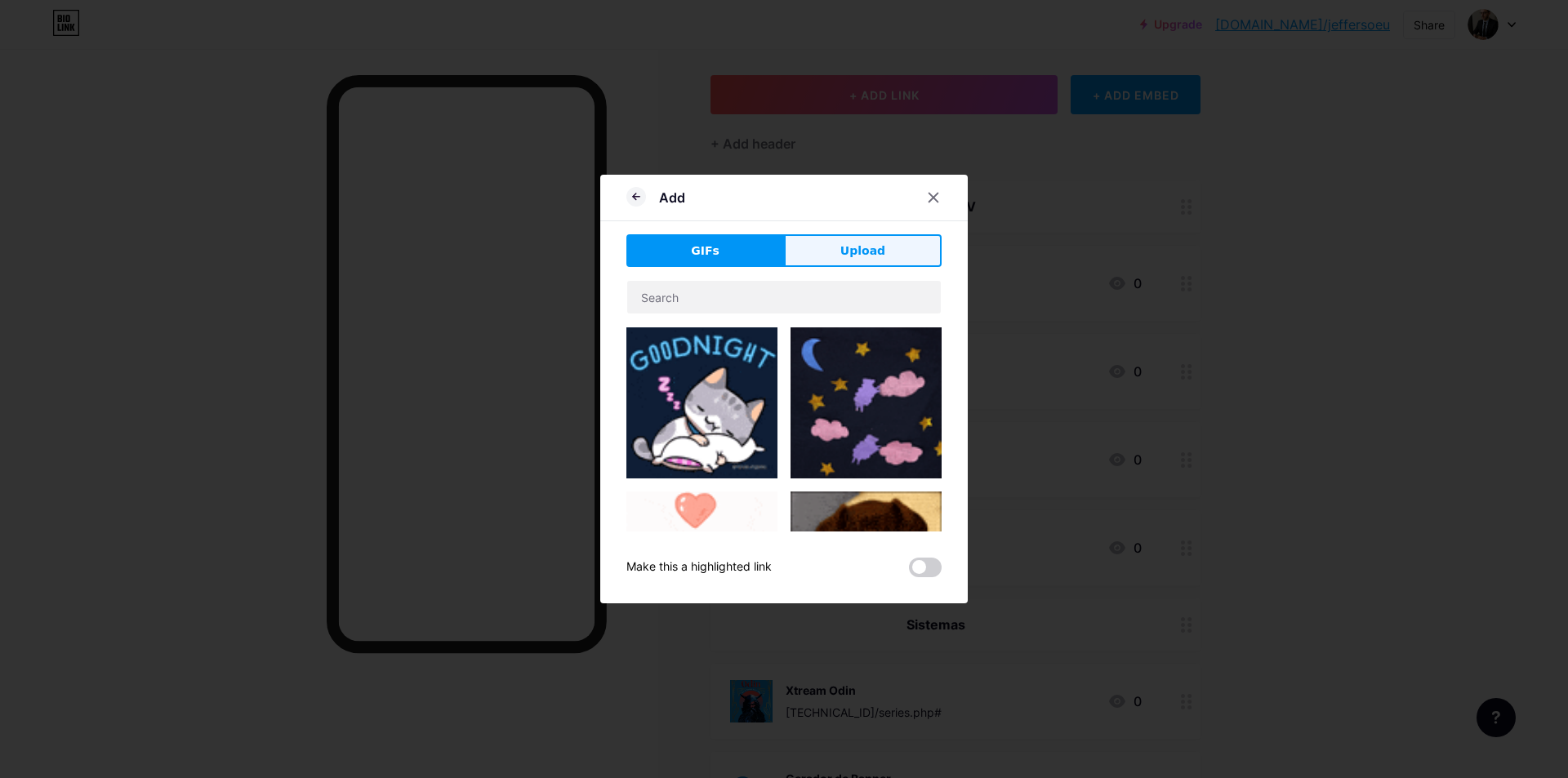
click at [862, 250] on span "Upload" at bounding box center [862, 251] width 45 height 17
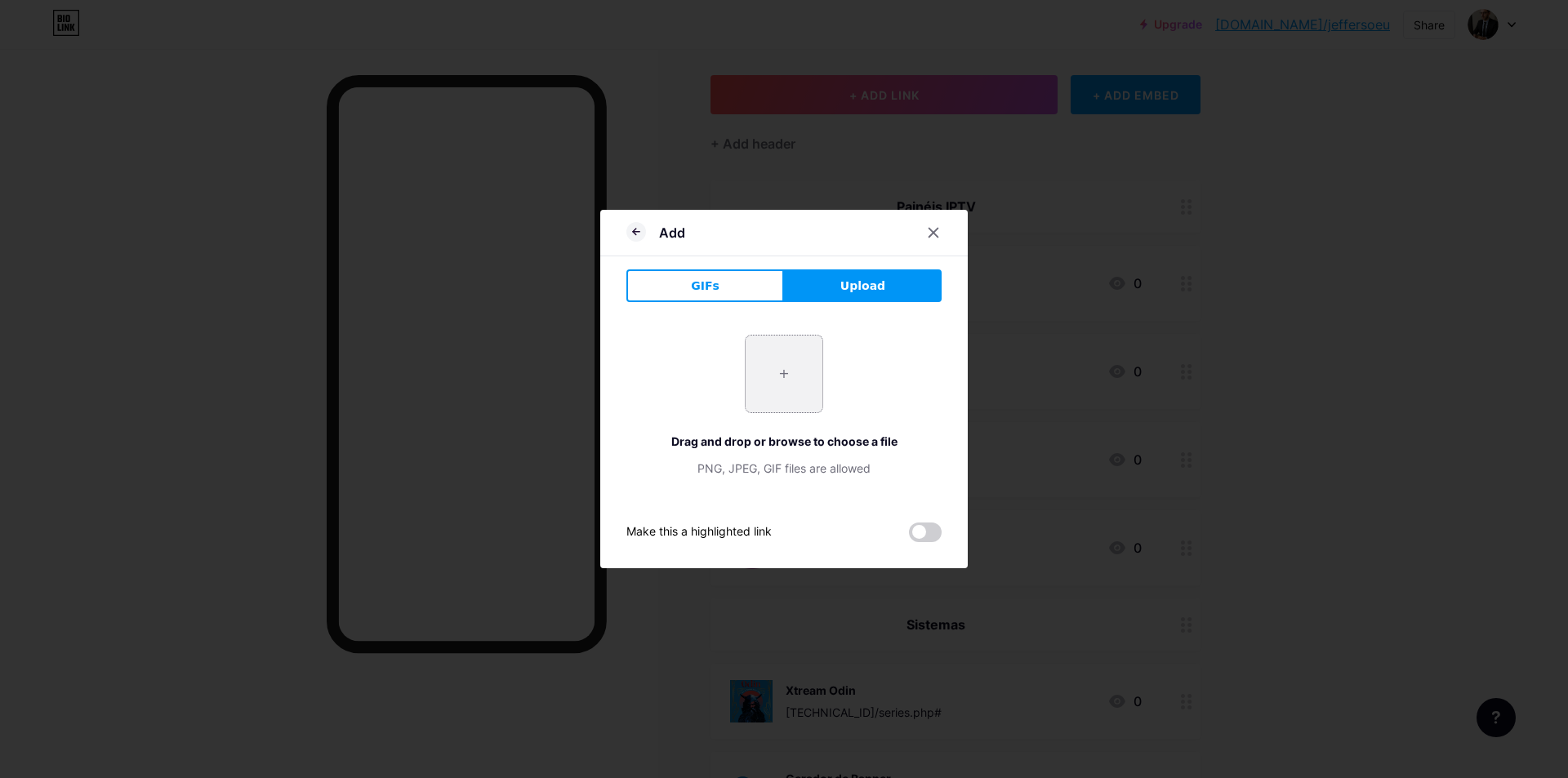
click at [814, 377] on input "file" at bounding box center [784, 374] width 77 height 77
type input "C:\fakepath\WhatsApp Image [DATE] 14.57.19.jpeg"
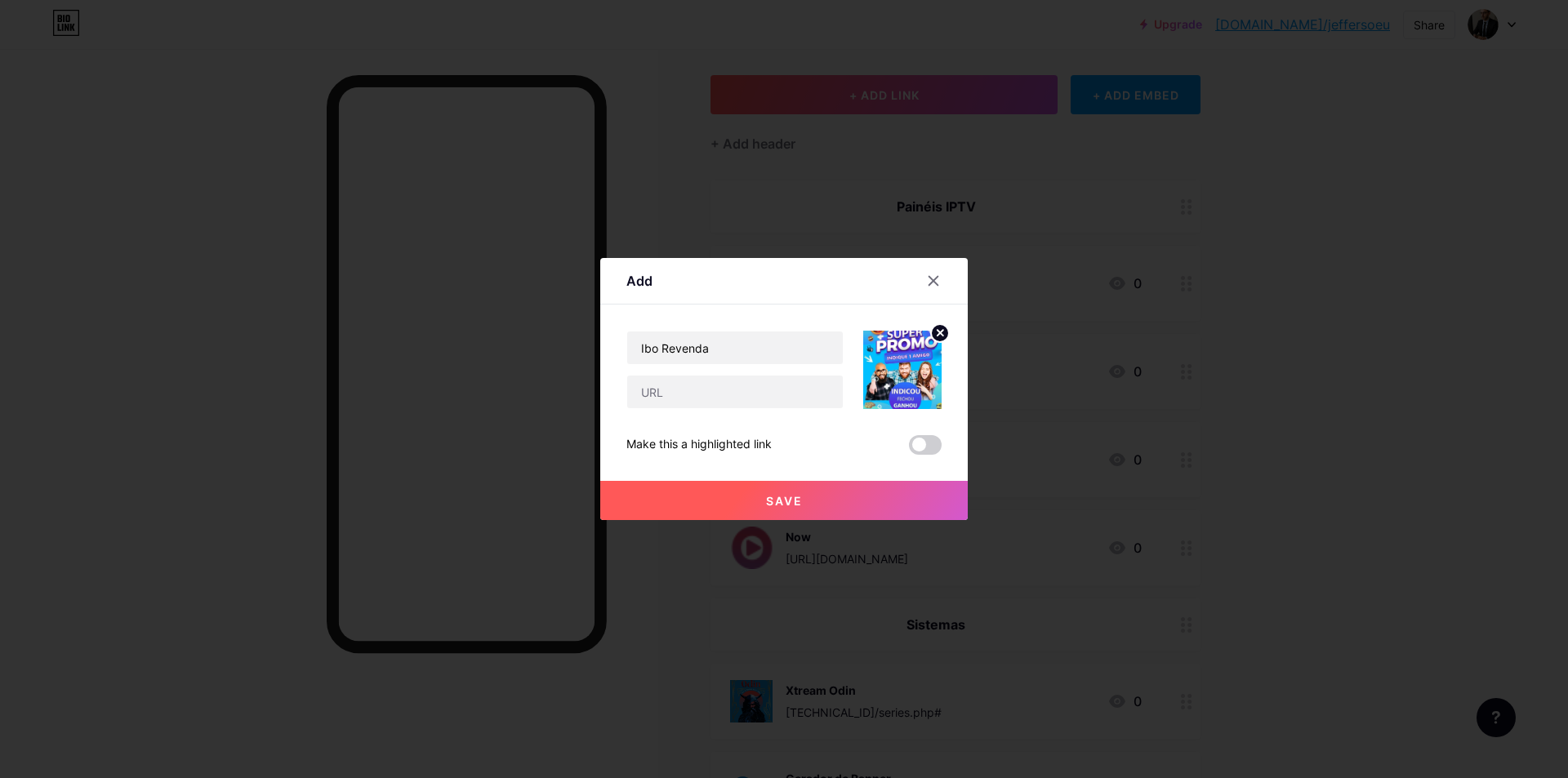
click at [937, 330] on icon at bounding box center [940, 332] width 6 height 6
click at [902, 357] on rect at bounding box center [899, 359] width 26 height 26
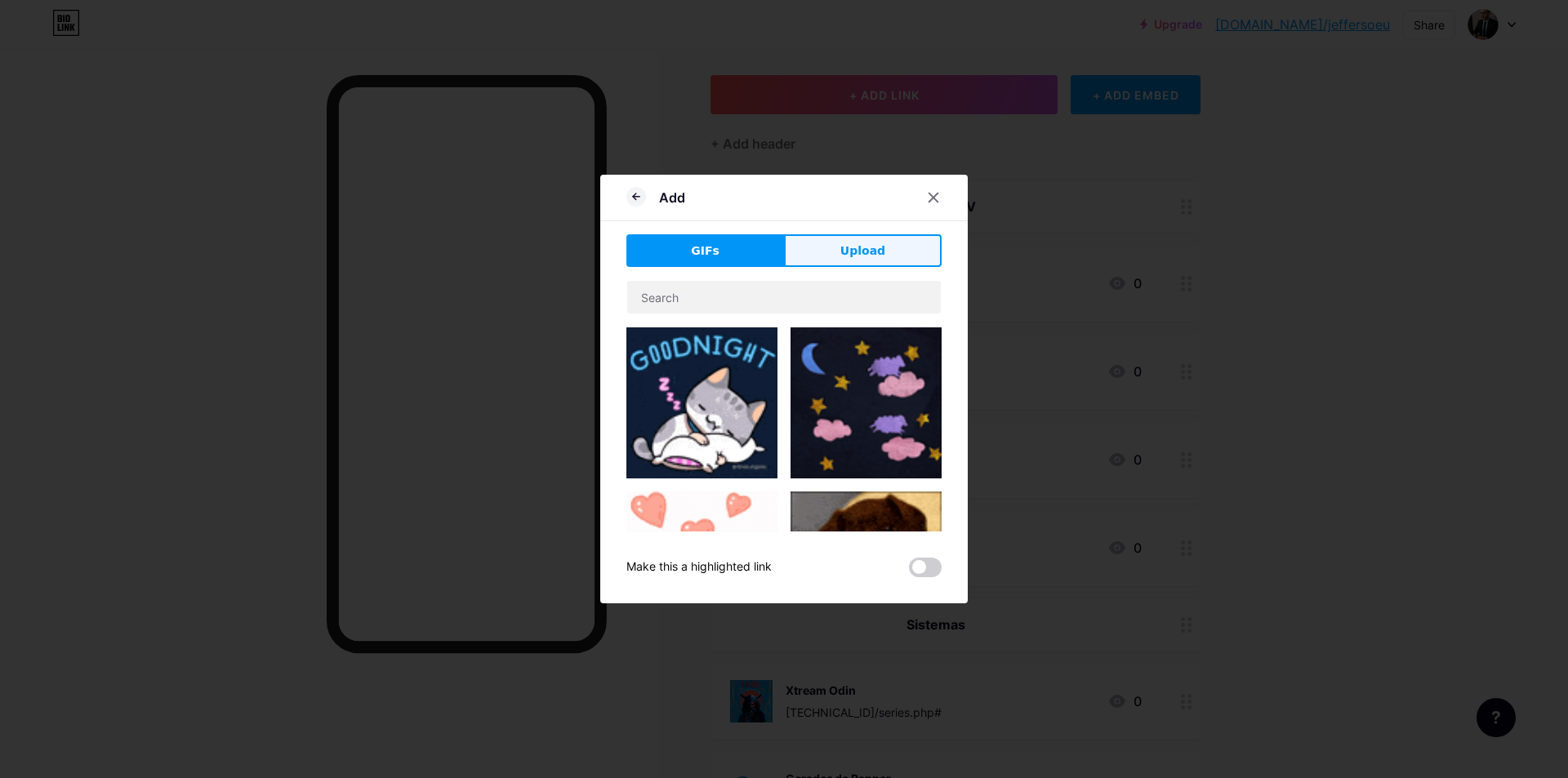
click at [876, 246] on span "Upload" at bounding box center [862, 251] width 45 height 17
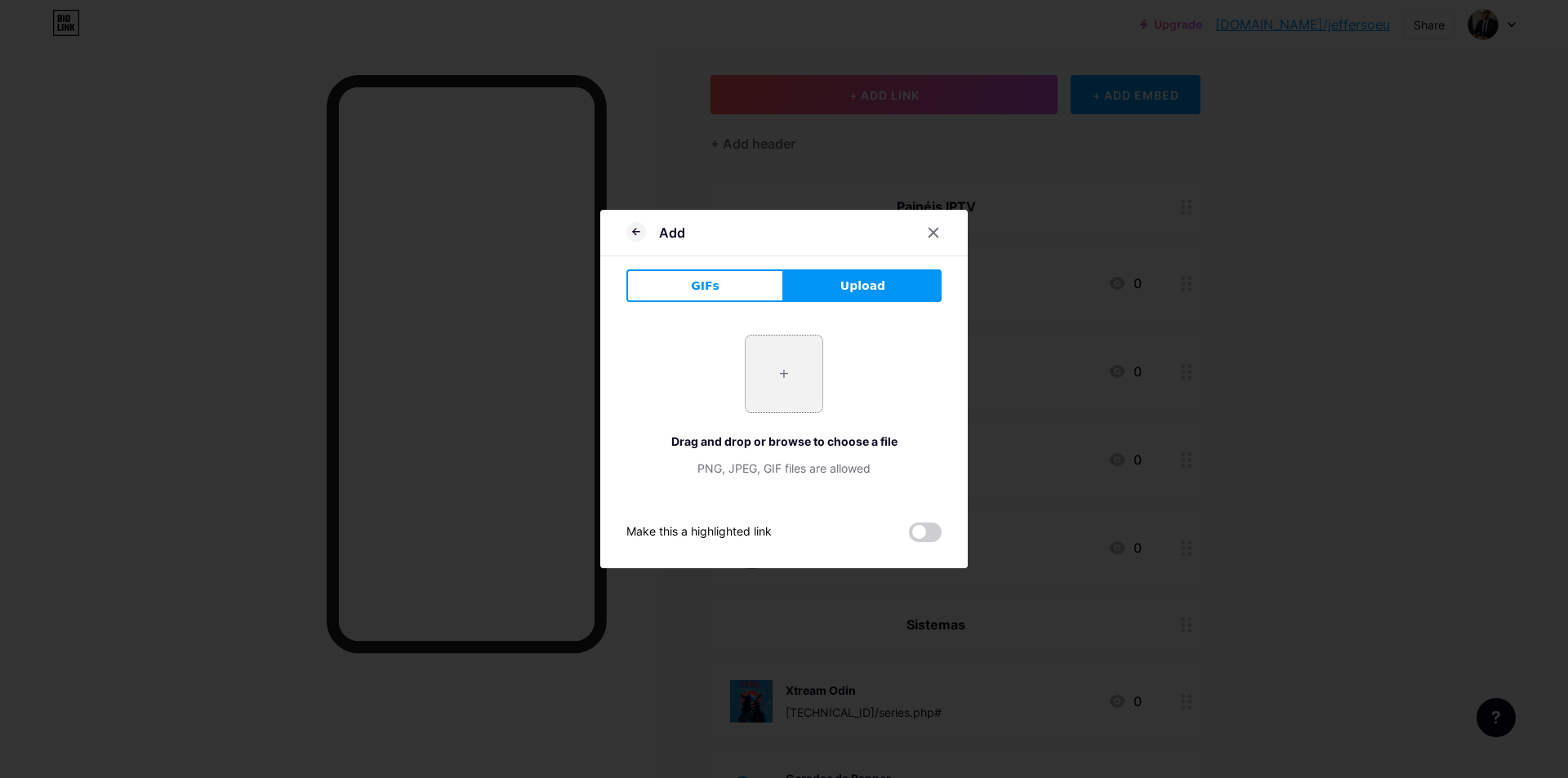
click at [787, 404] on input "file" at bounding box center [784, 374] width 77 height 77
type input "C:\fakepath\logoGeral_1747409171.jpg"
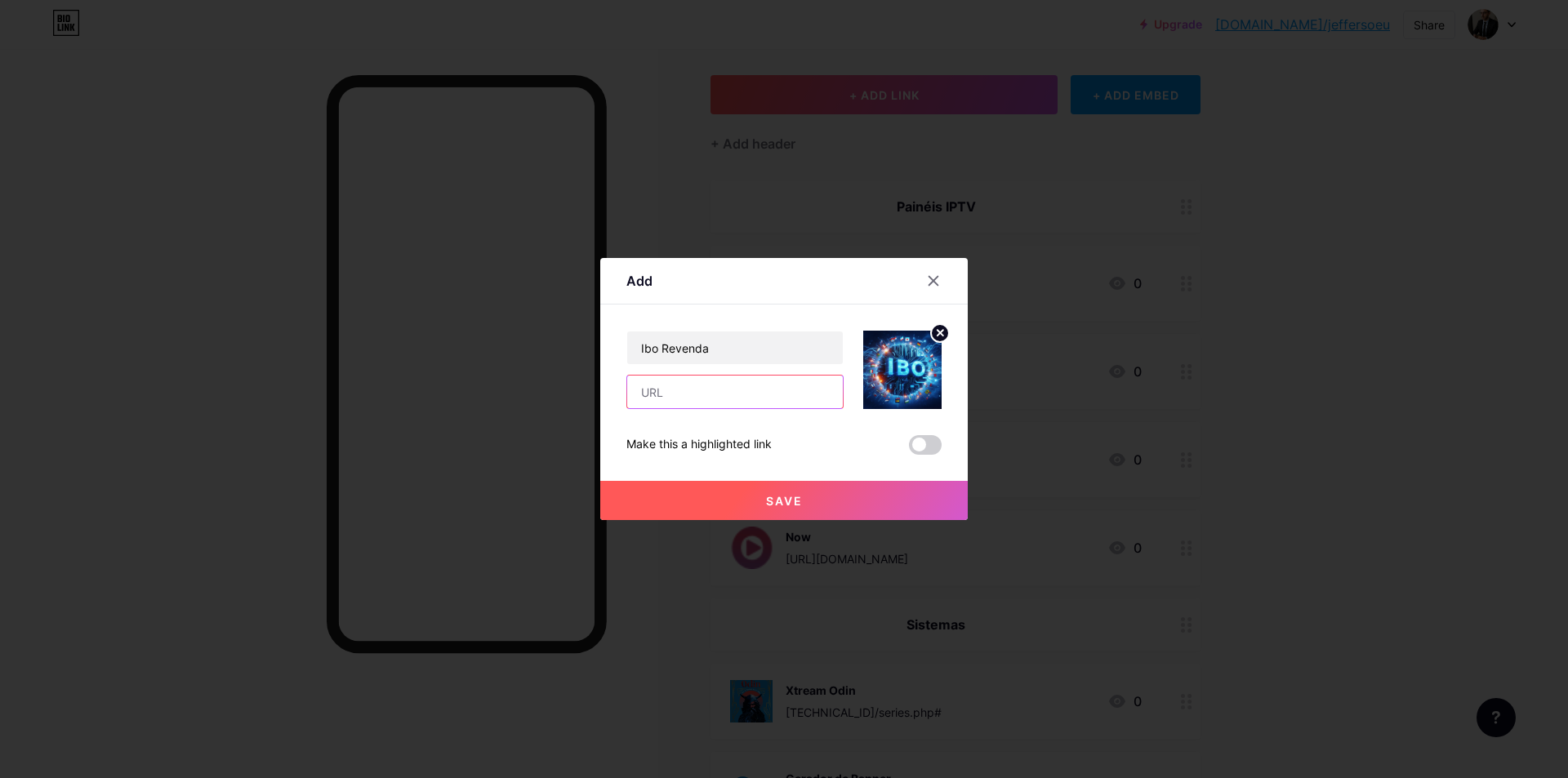
click at [715, 399] on input "text" at bounding box center [734, 391] width 216 height 33
paste input "[URL][DOMAIN_NAME]"
type input "[URL][DOMAIN_NAME]"
click at [746, 504] on button "Save" at bounding box center [783, 501] width 367 height 39
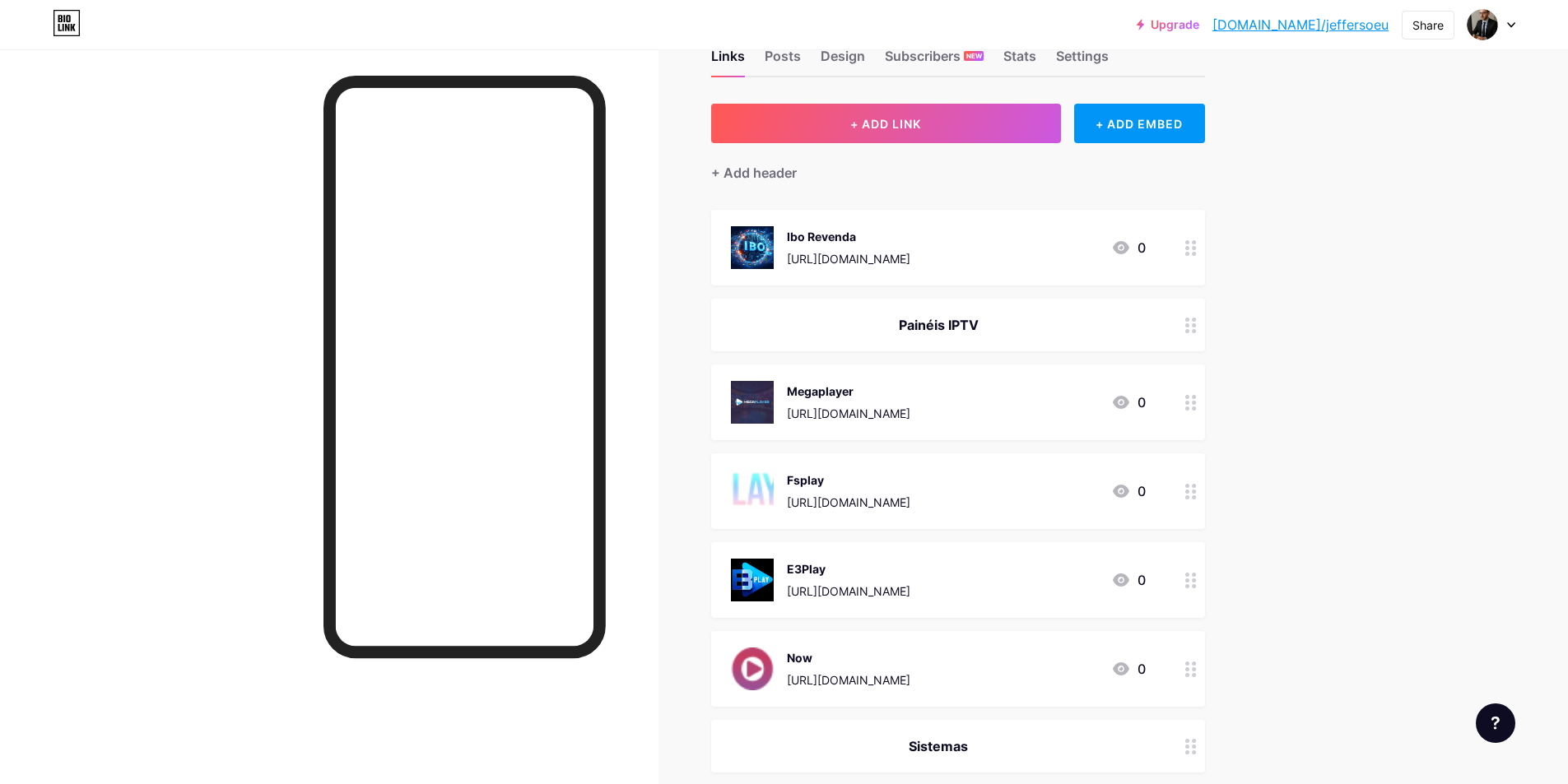
scroll to position [0, 0]
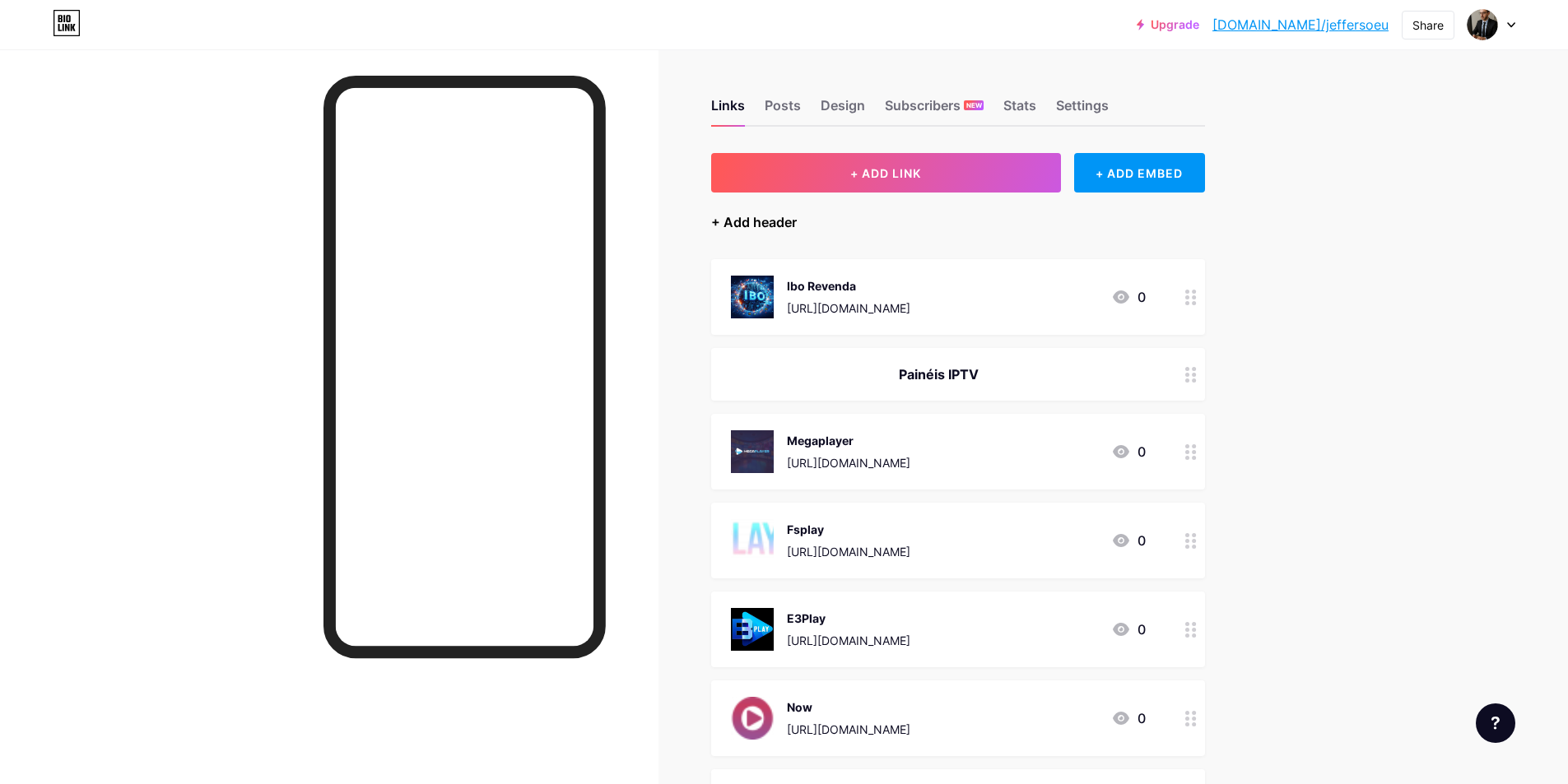
click at [792, 222] on div "+ Add header" at bounding box center [753, 222] width 86 height 20
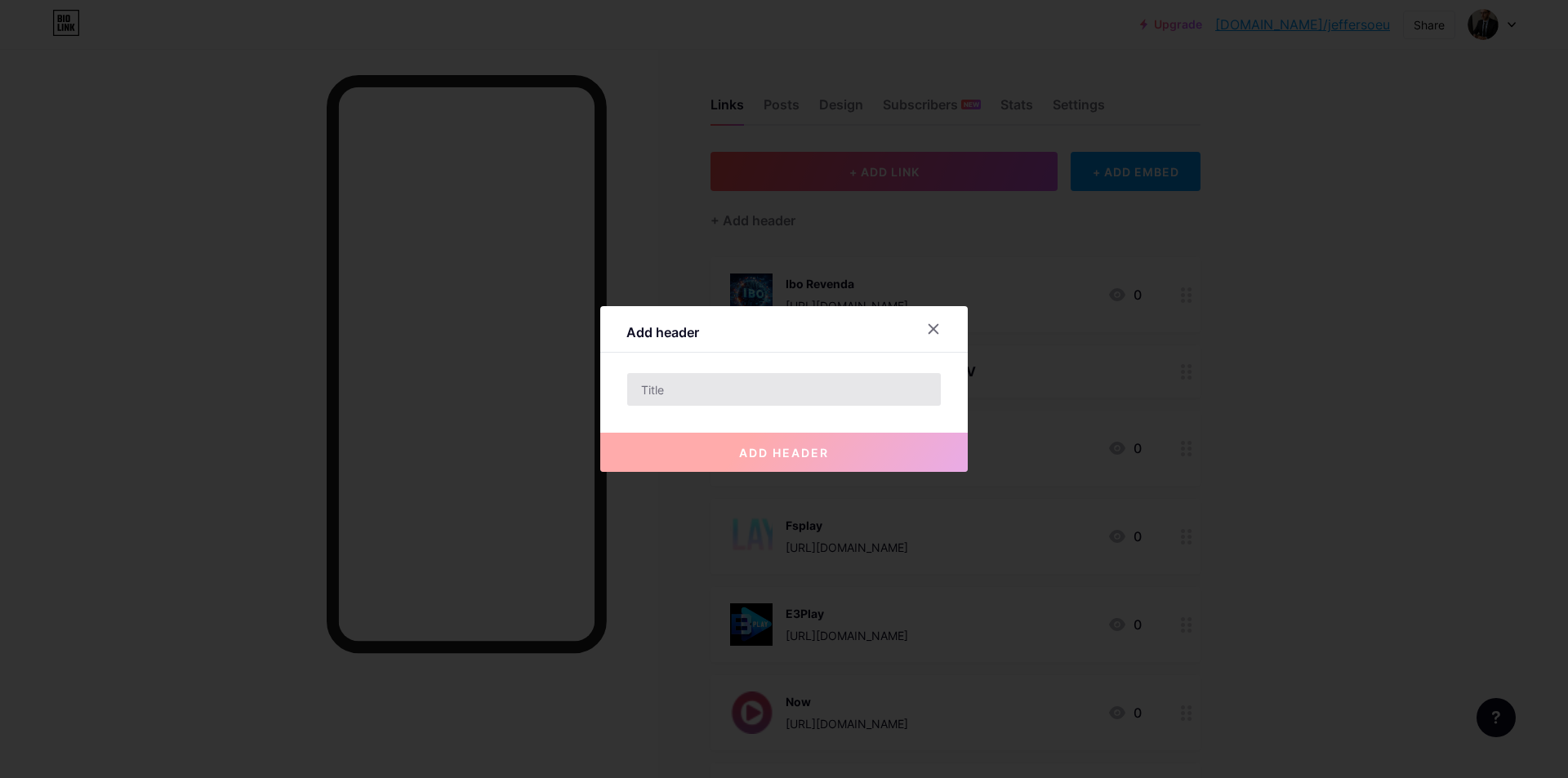
drag, startPoint x: 658, startPoint y: 407, endPoint x: 666, endPoint y: 398, distance: 12.0
click at [659, 406] on div "add header" at bounding box center [783, 439] width 367 height 65
click at [666, 398] on input "text" at bounding box center [784, 389] width 314 height 33
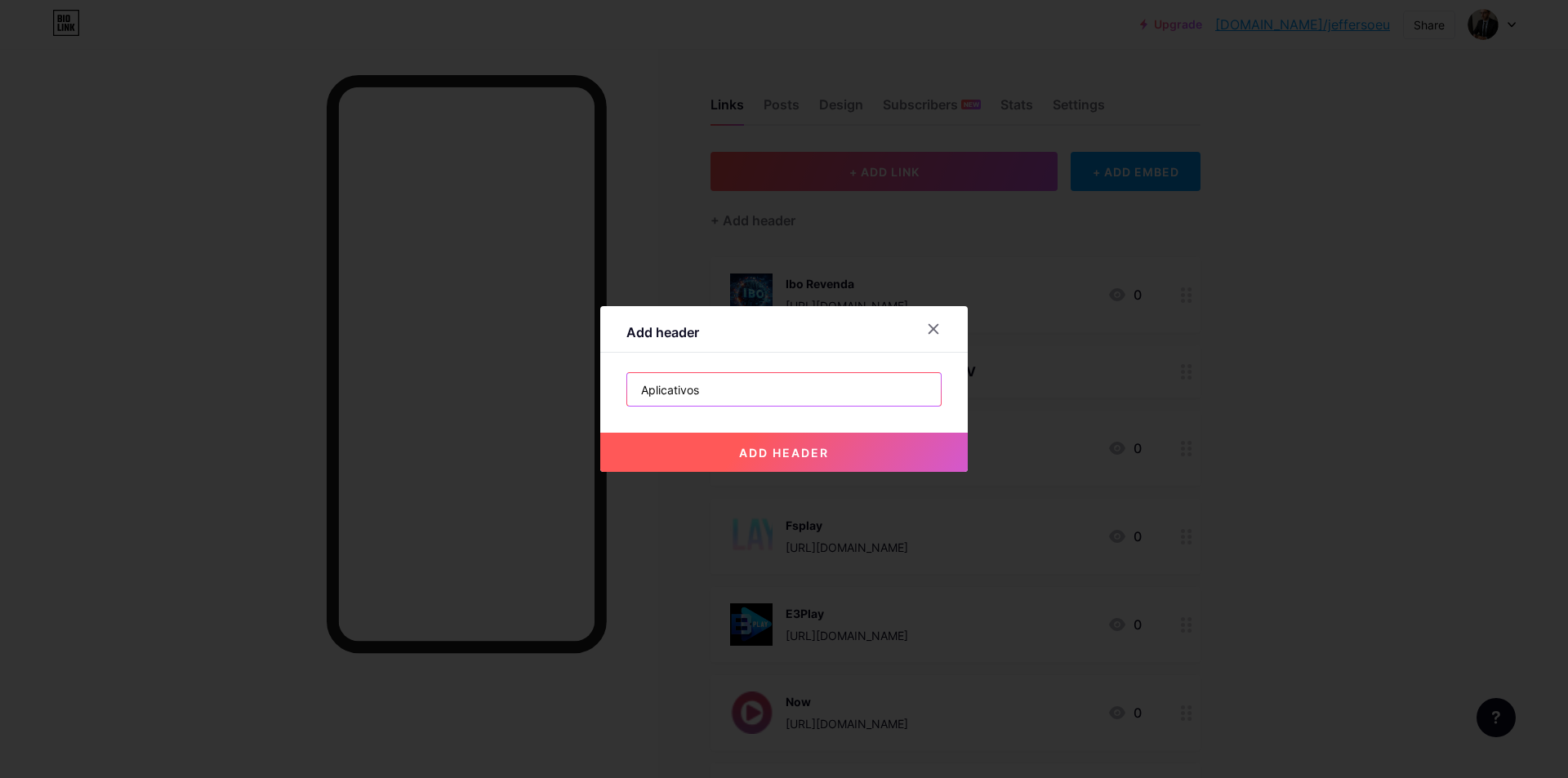
type input "Aplicativos"
click at [764, 453] on span "add header" at bounding box center [784, 452] width 90 height 14
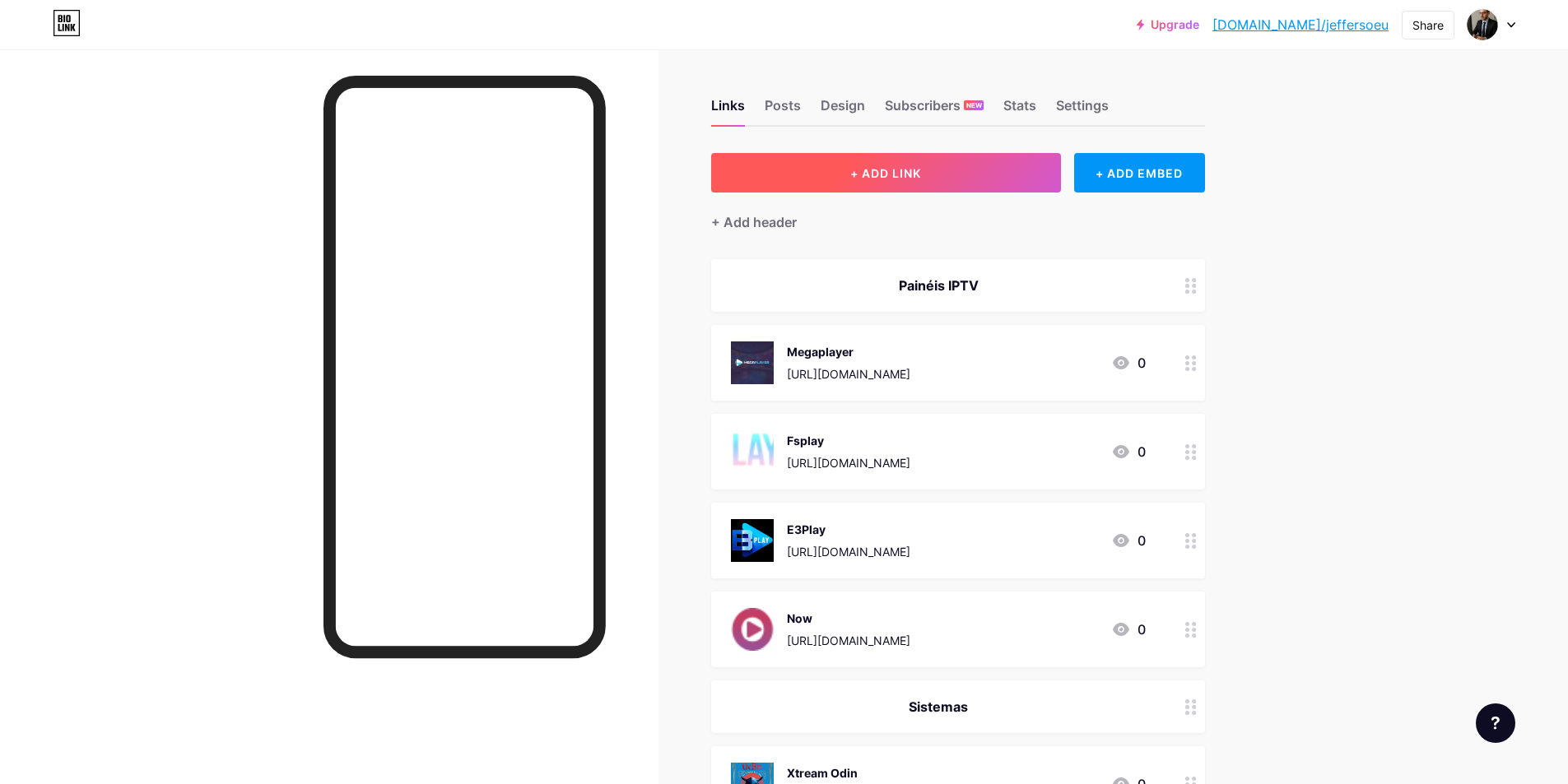
click at [898, 175] on span "+ ADD LINK" at bounding box center [885, 173] width 71 height 14
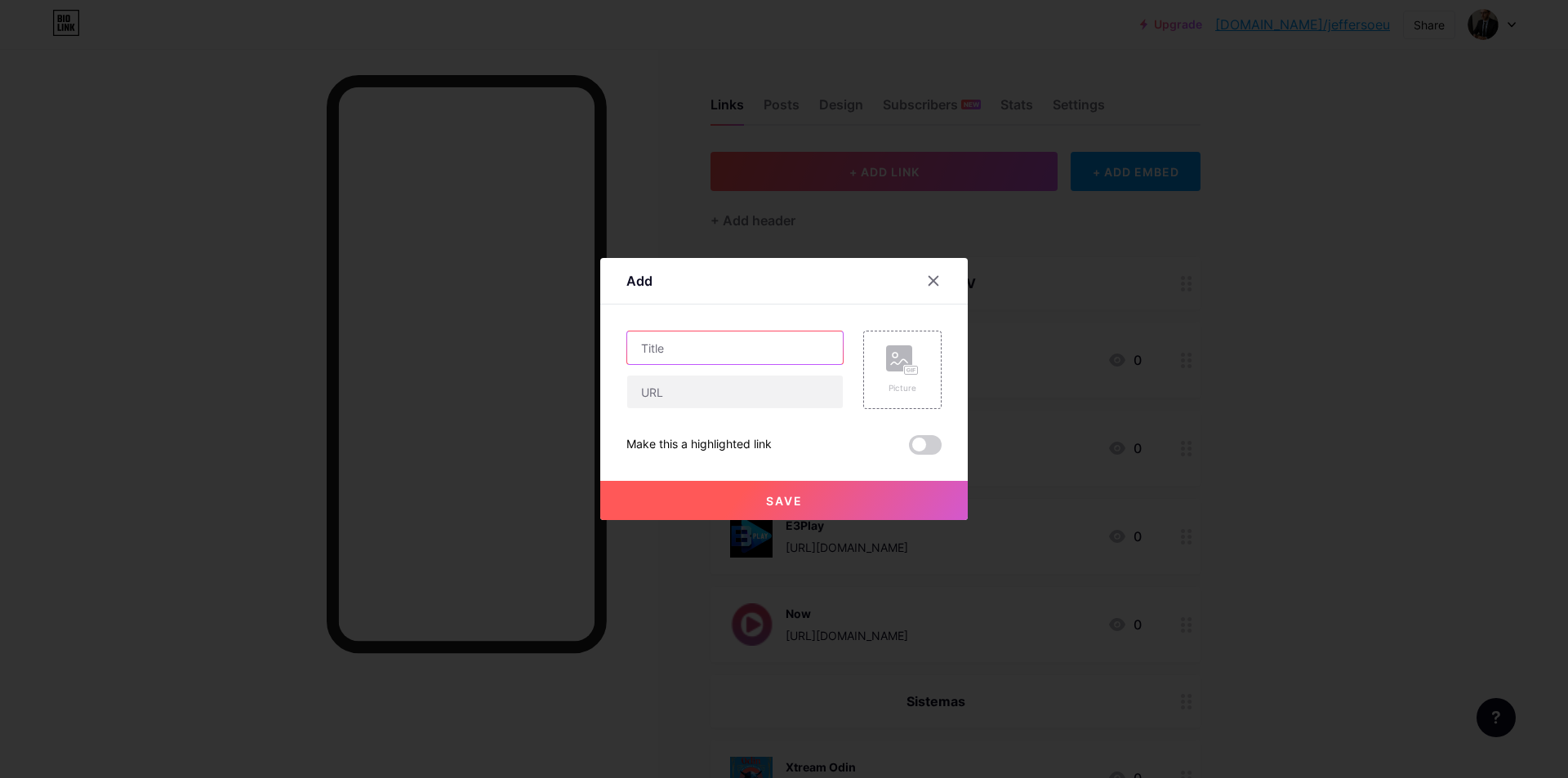
click at [710, 361] on input "text" at bounding box center [734, 347] width 216 height 33
type input "TazPlus"
click at [680, 402] on input "text" at bounding box center [734, 391] width 216 height 33
paste input "[URL][DOMAIN_NAME]"
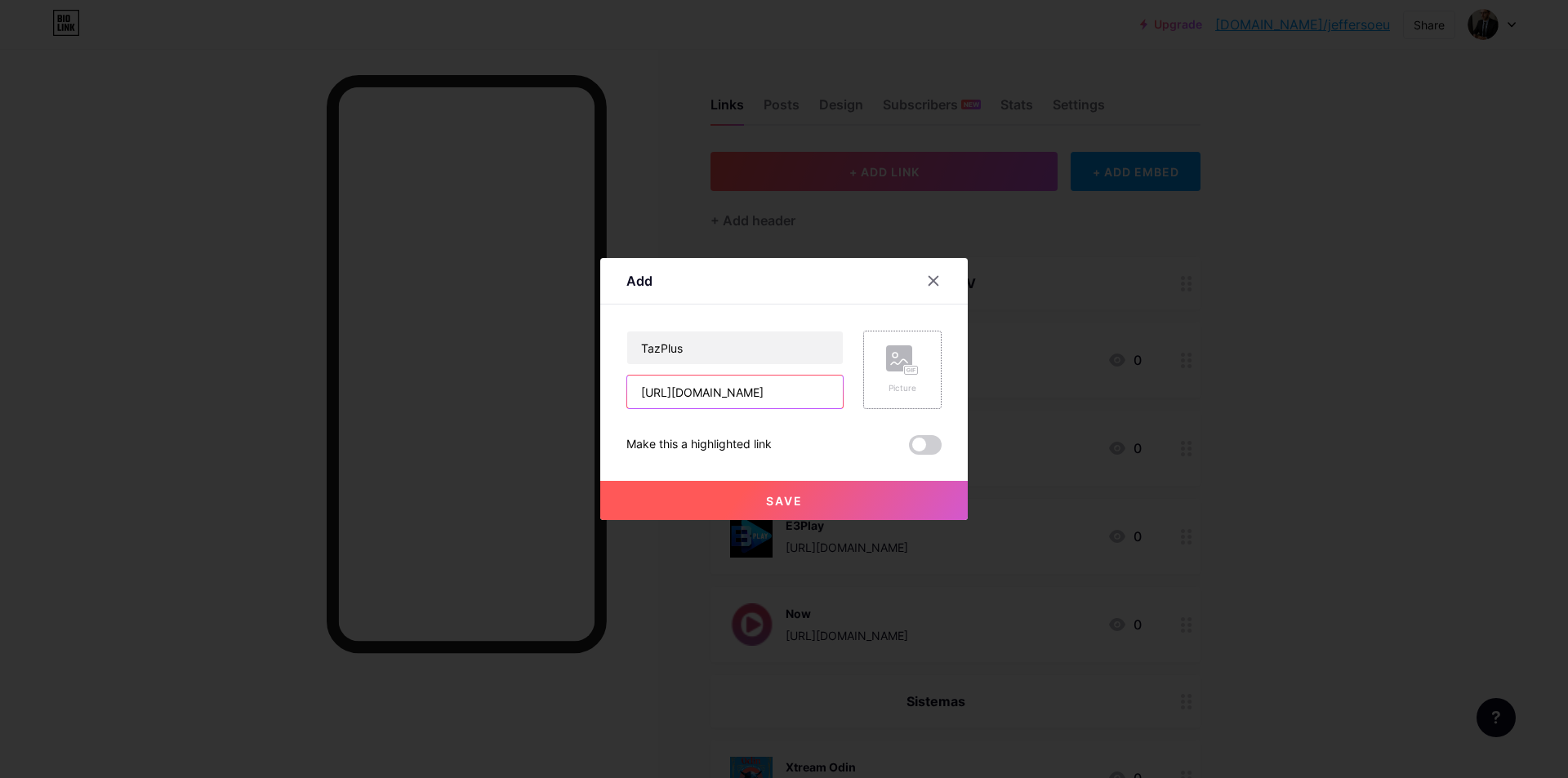
type input "[URL][DOMAIN_NAME]"
click at [914, 382] on div "Picture" at bounding box center [903, 370] width 78 height 78
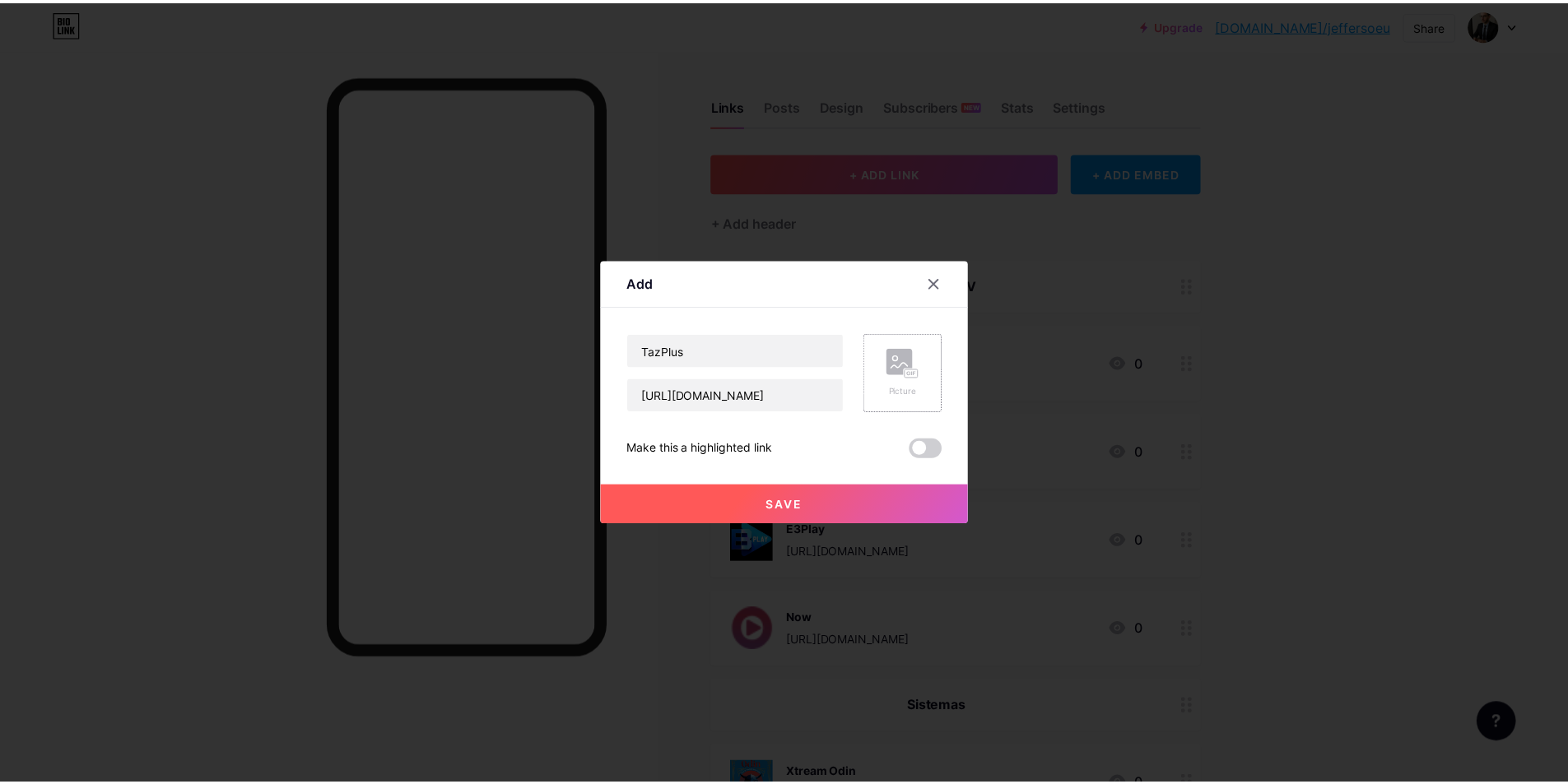
scroll to position [0, 0]
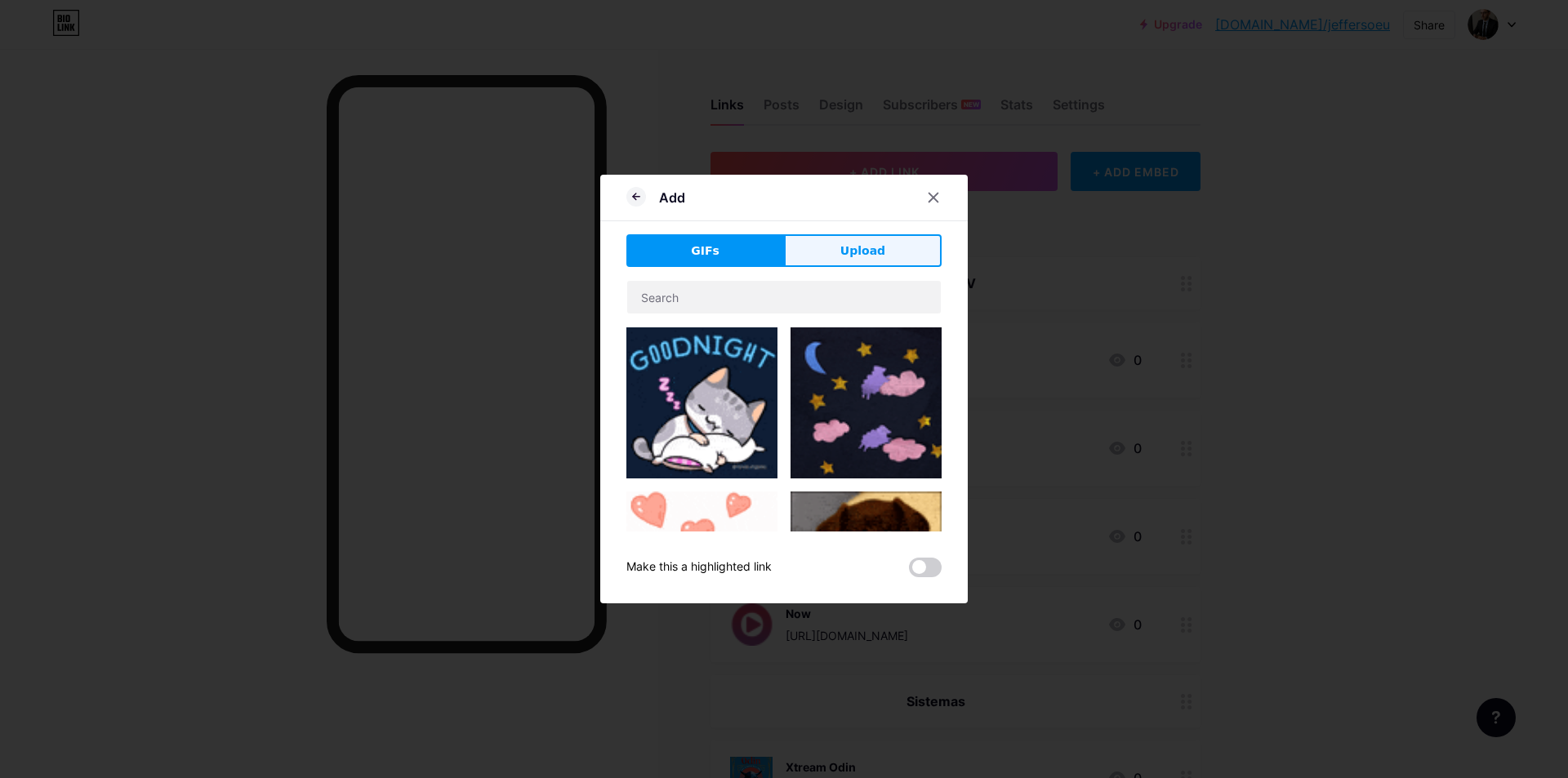
click at [857, 243] on span "Upload" at bounding box center [862, 251] width 45 height 17
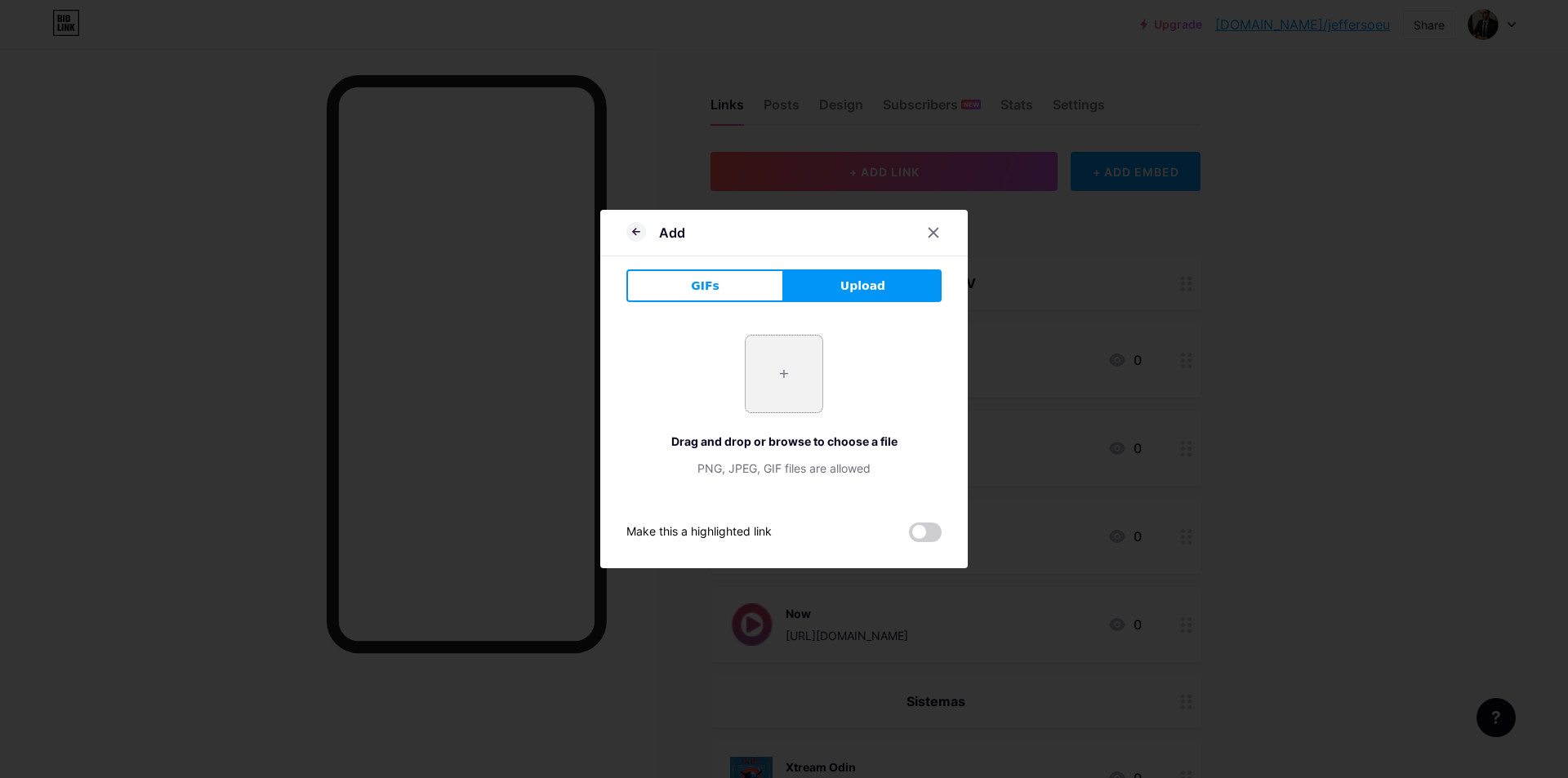
click at [787, 366] on input "file" at bounding box center [784, 374] width 77 height 77
type input "C:\fakepath\login_logo.png"
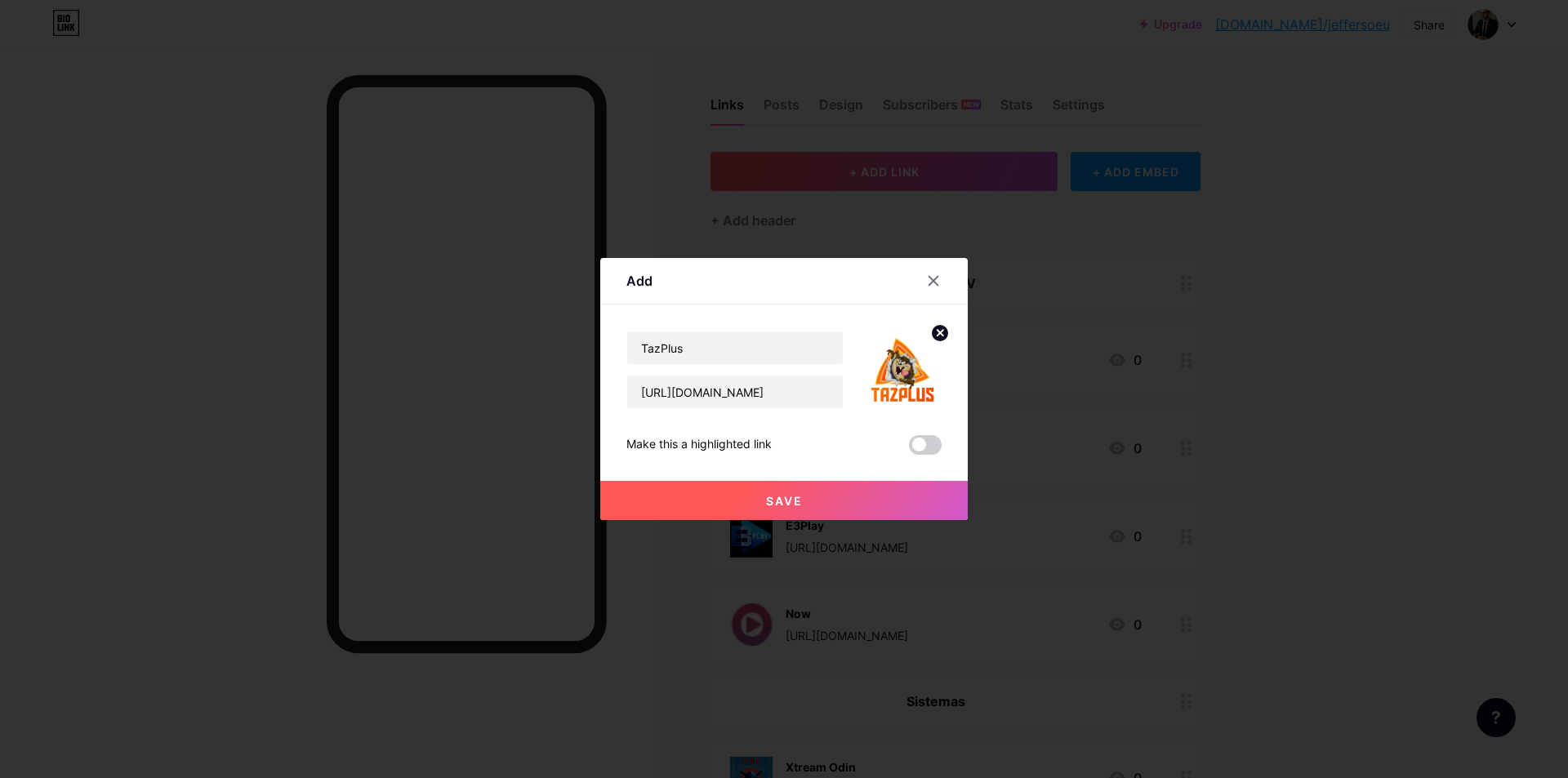
click at [851, 507] on button "Save" at bounding box center [783, 501] width 367 height 39
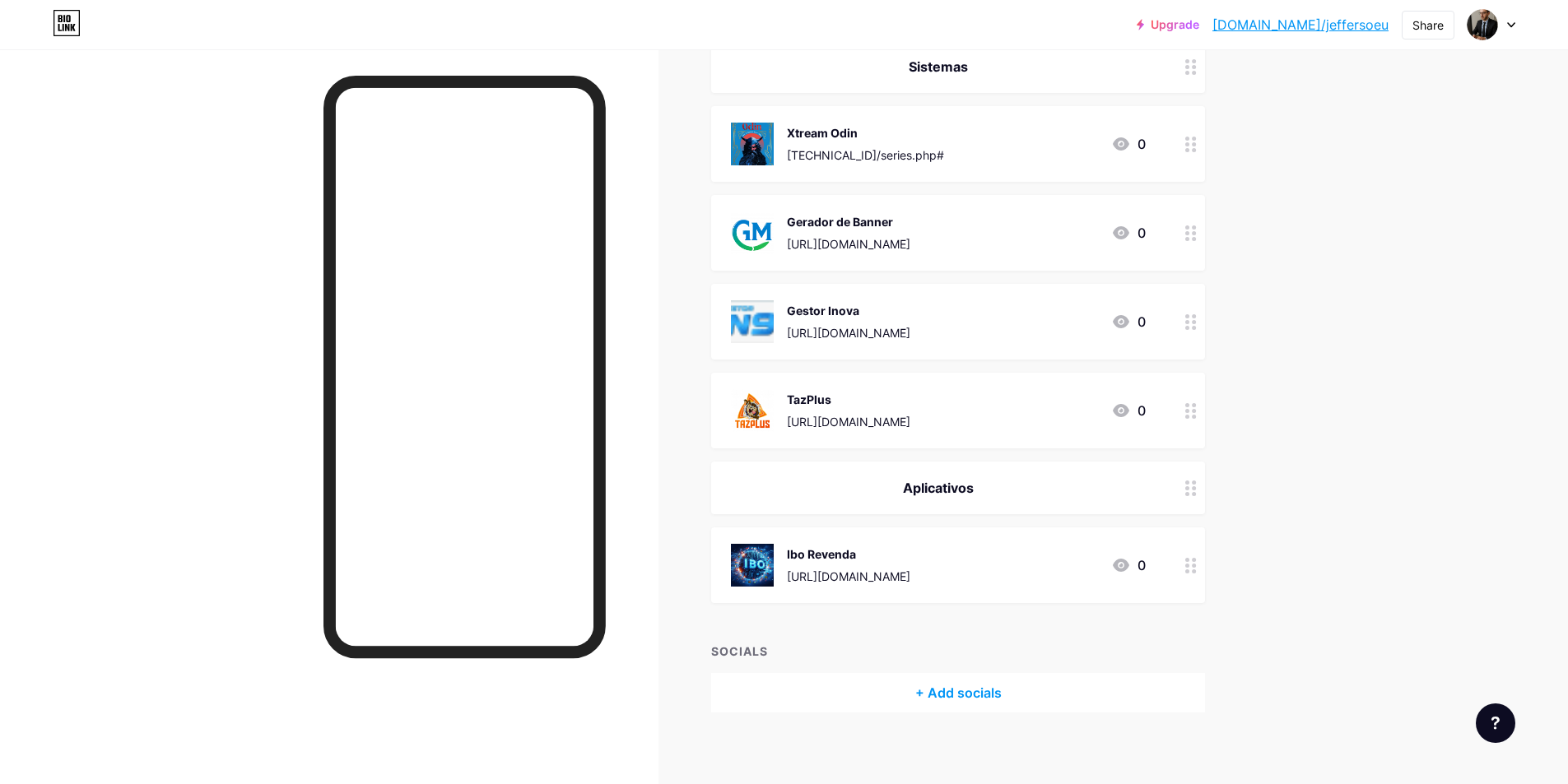
scroll to position [650, 0]
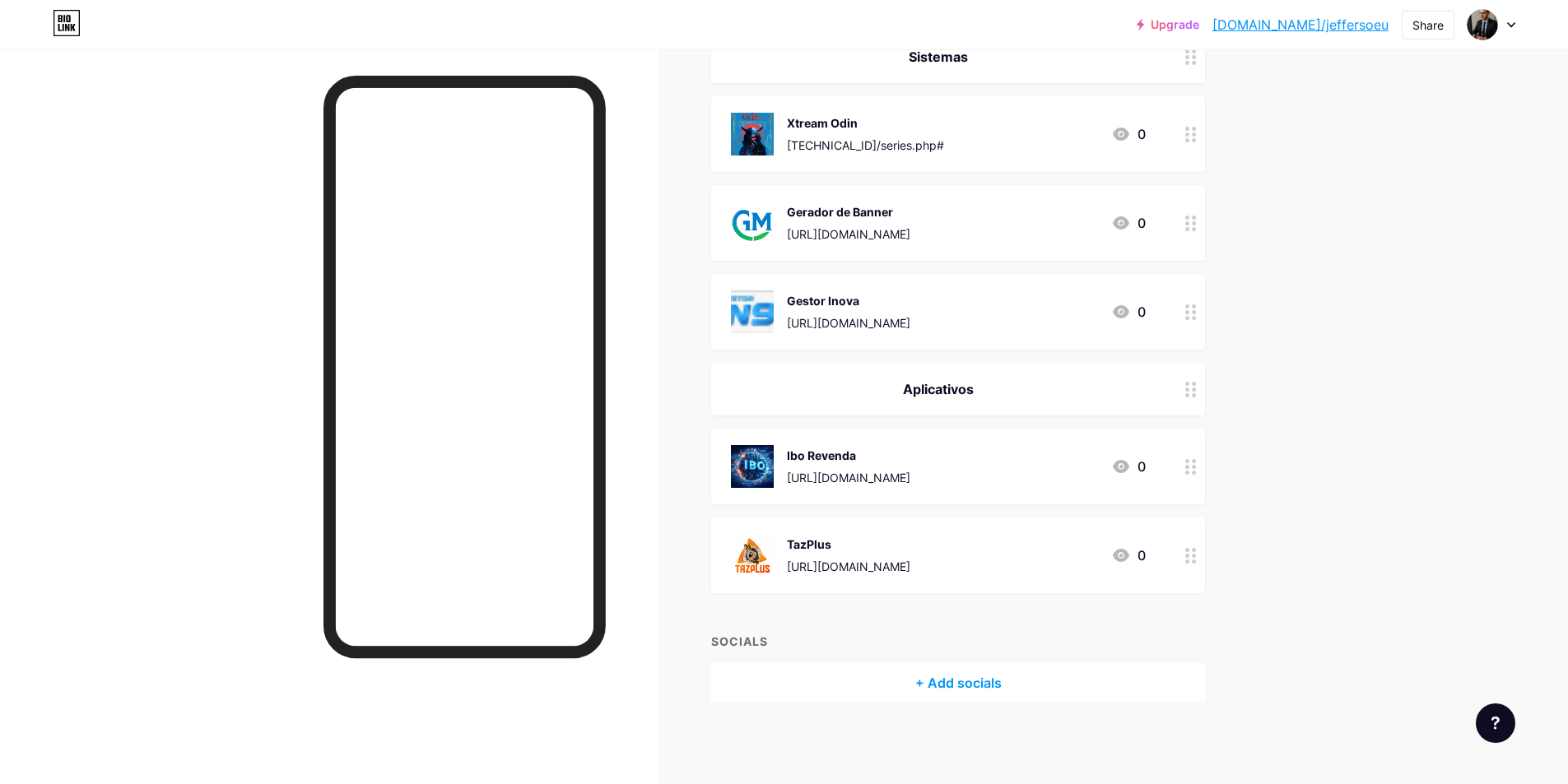
click at [1512, 23] on icon at bounding box center [1511, 25] width 8 height 6
